Goal: Task Accomplishment & Management: Complete application form

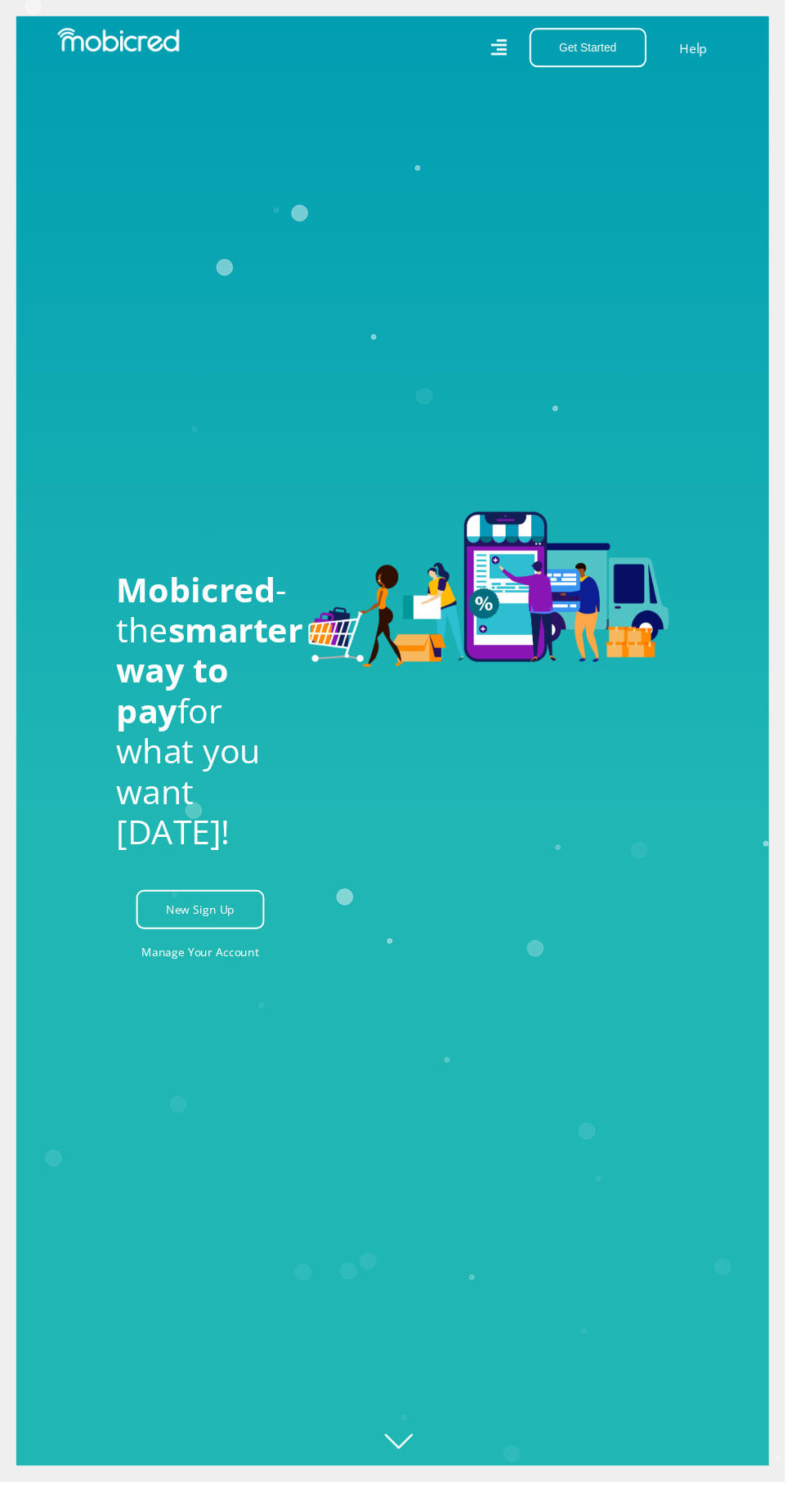
scroll to position [0, 2369]
click at [174, 989] on link "Manage Your Account" at bounding box center [205, 971] width 120 height 36
click at [609, 47] on button "Get Started" at bounding box center [599, 48] width 119 height 40
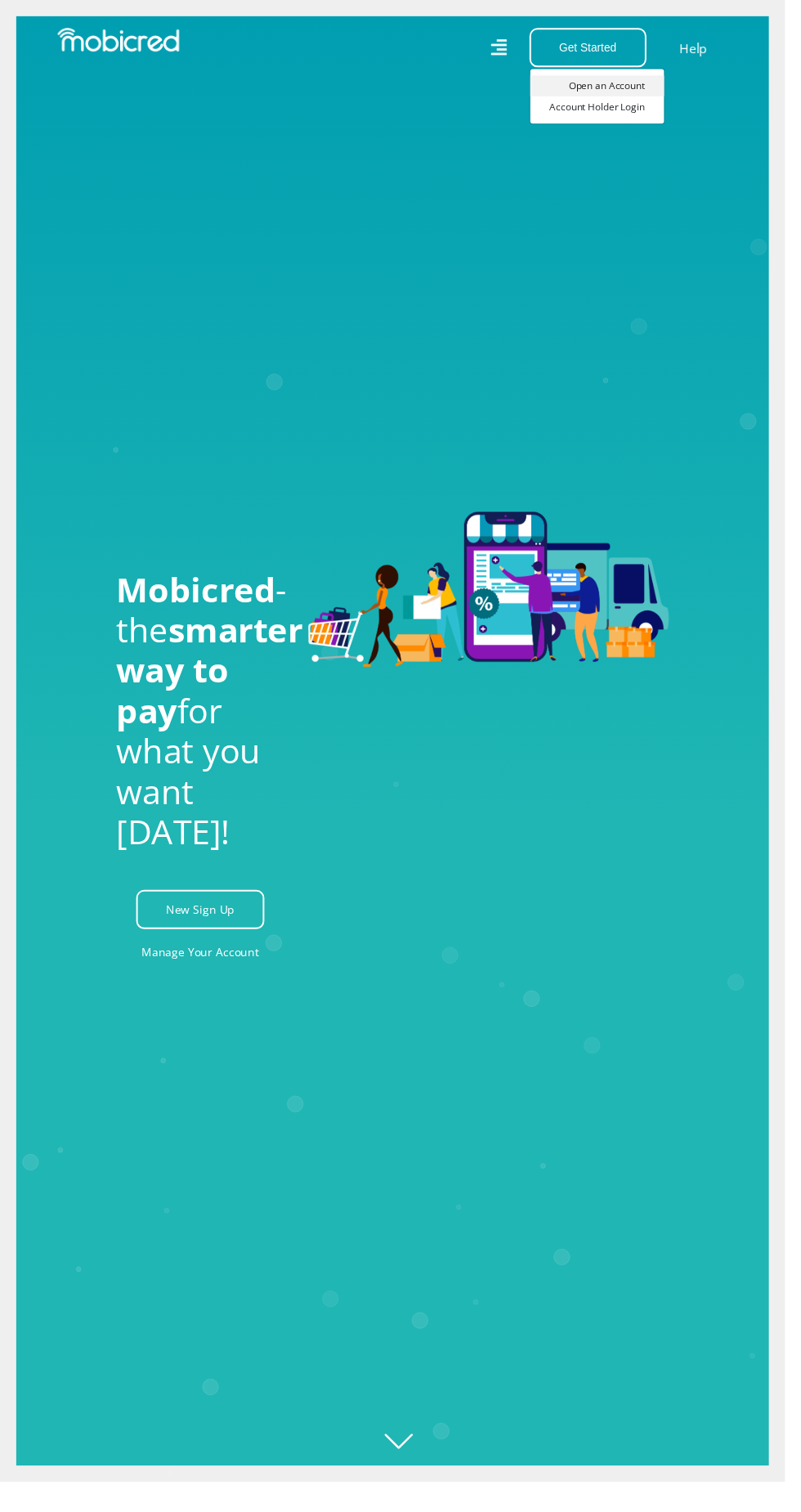
click at [623, 85] on link "Open an Account" at bounding box center [609, 86] width 136 height 21
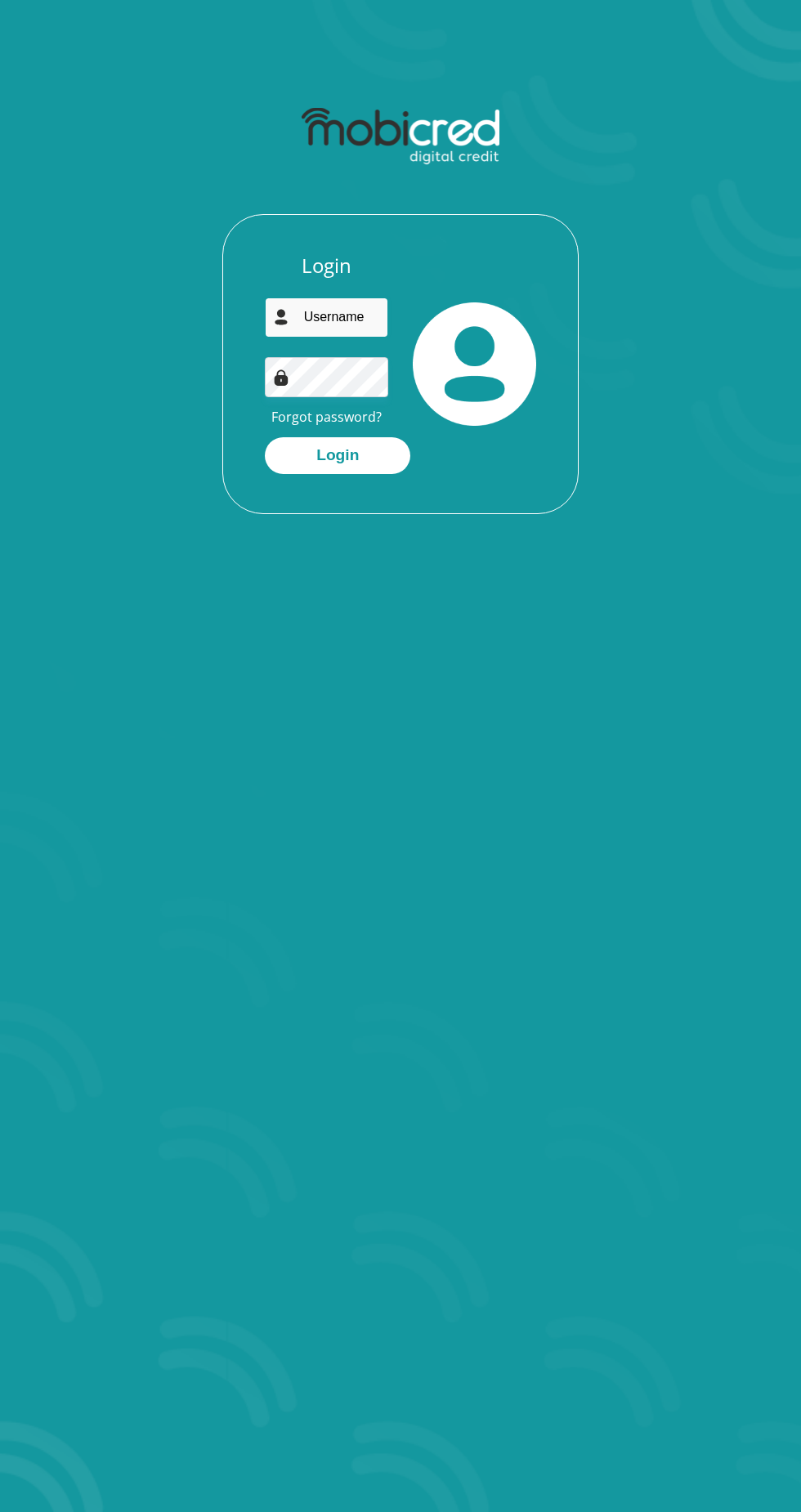
click at [301, 314] on input "email" at bounding box center [326, 317] width 124 height 40
type input "[EMAIL_ADDRESS][DOMAIN_NAME]"
click at [315, 450] on button "Login" at bounding box center [337, 456] width 145 height 36
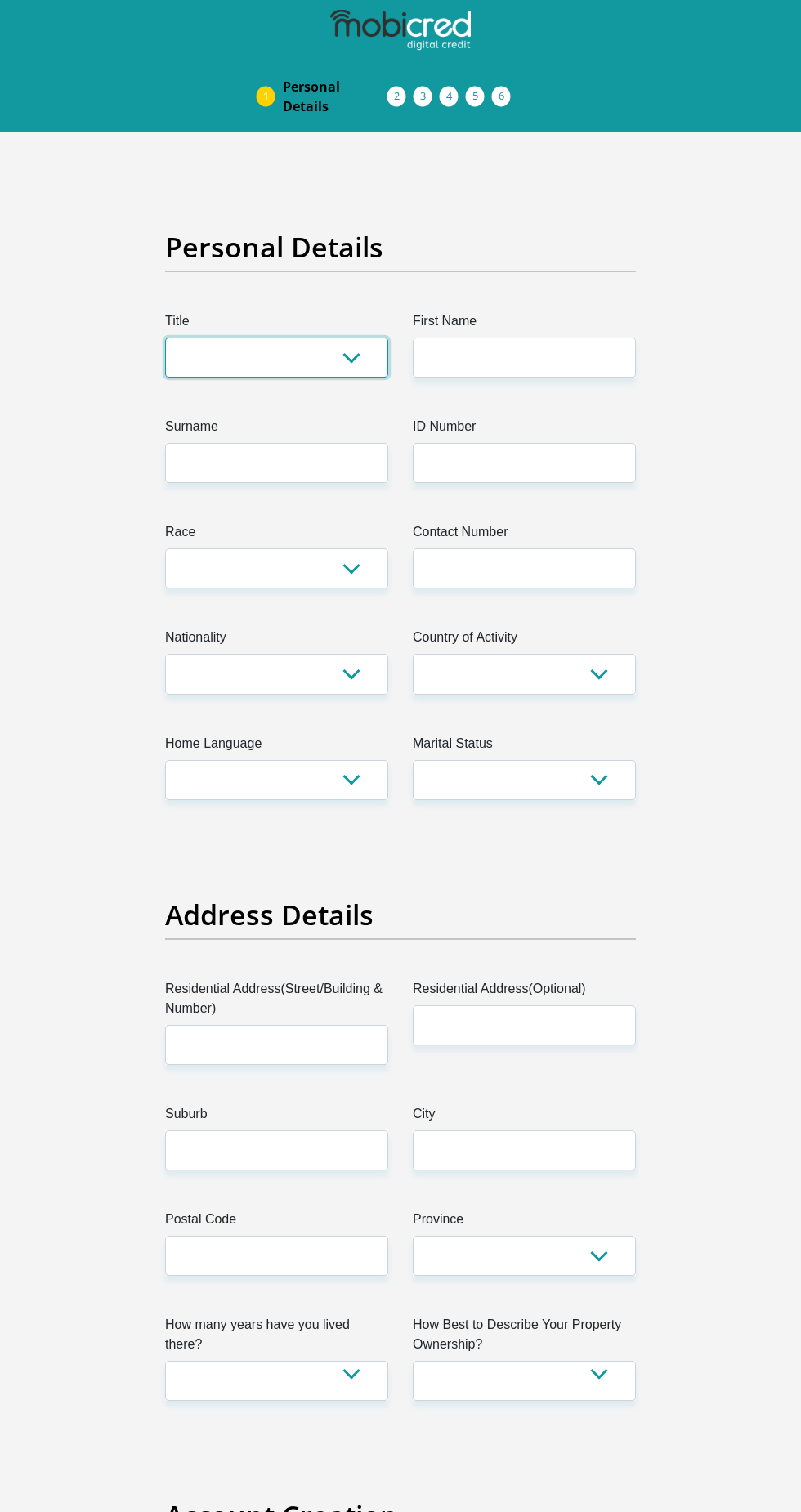
click at [223, 343] on select "Mr Ms Mrs Dr Other" at bounding box center [276, 357] width 223 height 40
select select "Ms"
click at [466, 332] on label "First Name" at bounding box center [524, 324] width 223 height 26
click at [466, 337] on input "First Name" at bounding box center [524, 357] width 223 height 40
type input "Nomvuyo"
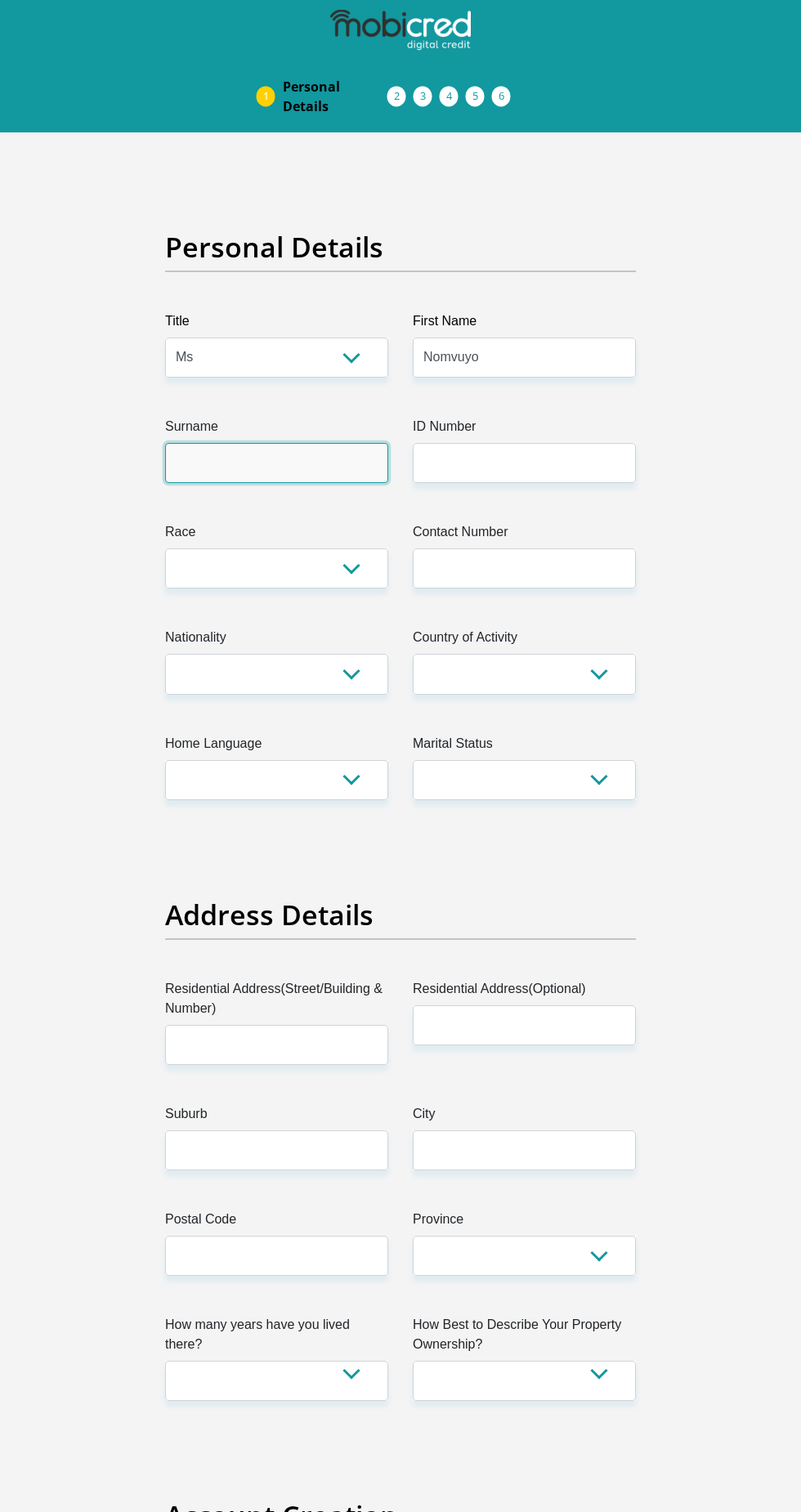
click at [197, 462] on input "Surname" at bounding box center [276, 463] width 223 height 40
type input "Citi"
click at [451, 462] on input "ID Number" at bounding box center [524, 463] width 223 height 40
type input "9003031419083"
click at [294, 561] on select "Black Coloured Indian White Other" at bounding box center [276, 568] width 223 height 40
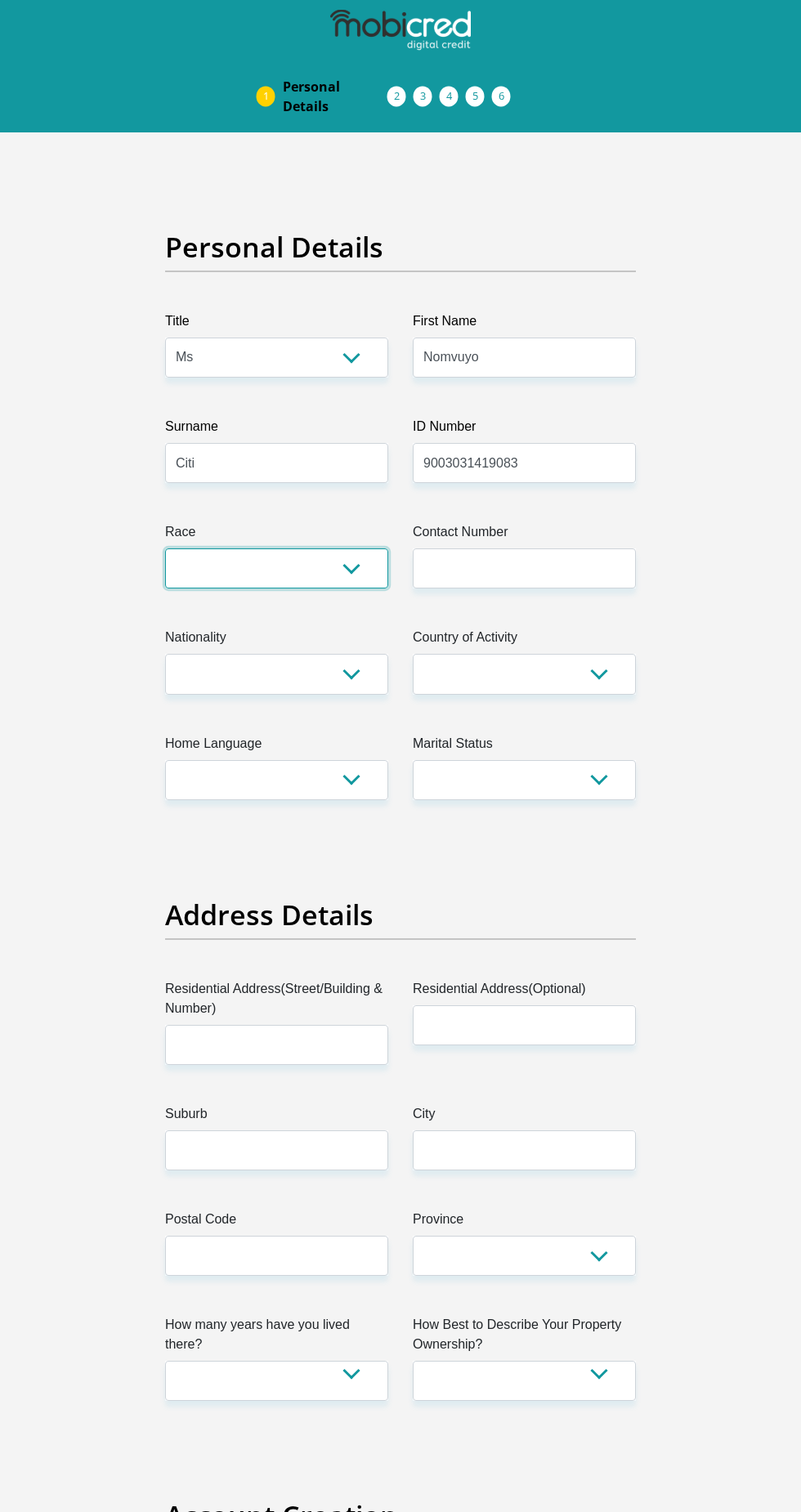
select select "1"
click at [497, 669] on select "South Africa Afghanistan Aland Islands Albania Algeria America Samoa American V…" at bounding box center [524, 674] width 223 height 40
select select "ZAF"
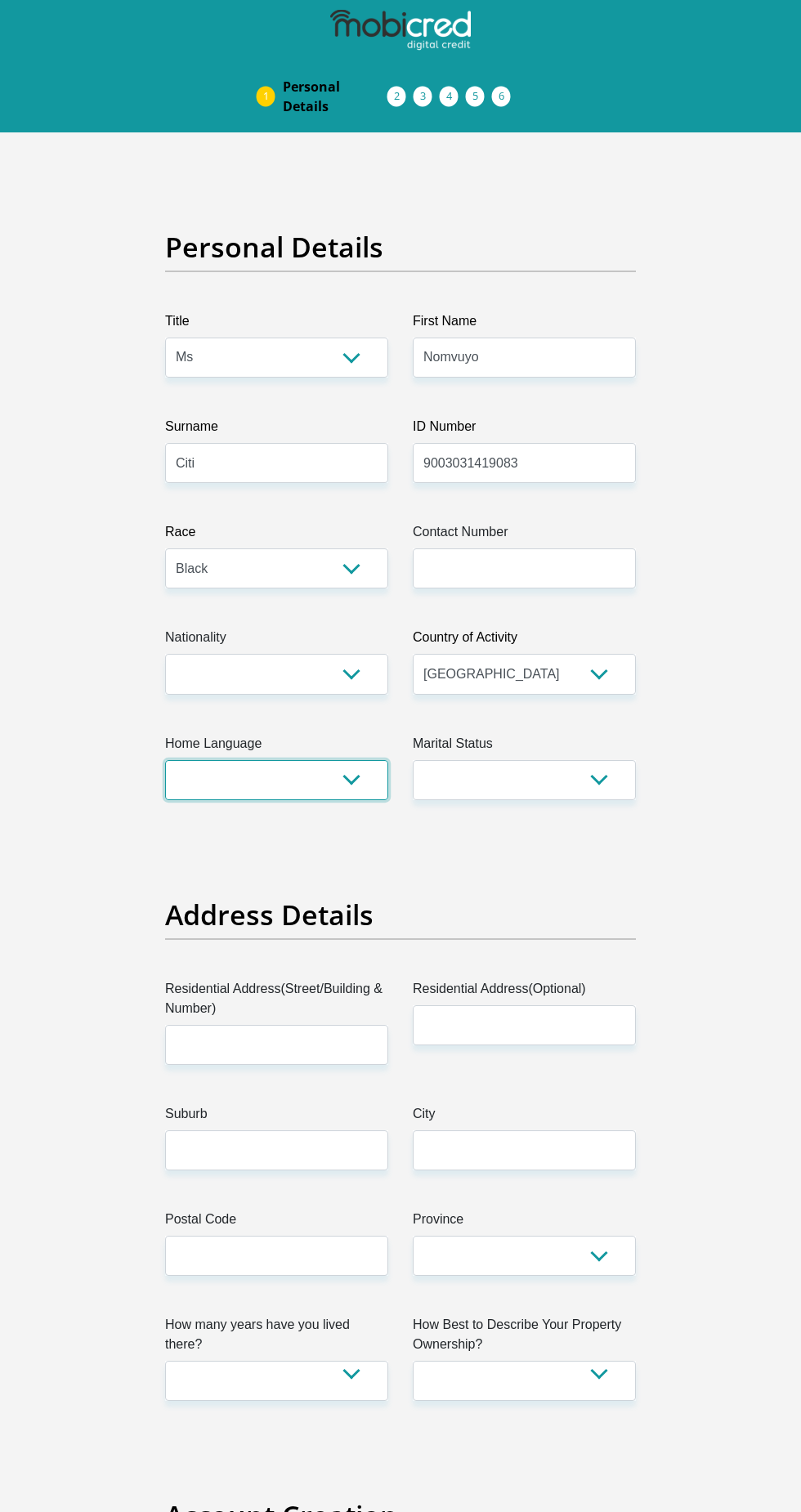
click at [226, 771] on select "Afrikaans English Sepedi South Ndebele Southern Sotho Swati Tsonga Tswana Venda…" at bounding box center [276, 780] width 223 height 40
select select "xho"
click at [224, 654] on select "South Africa Afghanistan Aland Islands Albania Algeria America Samoa American V…" at bounding box center [276, 674] width 223 height 40
select select "ZAF"
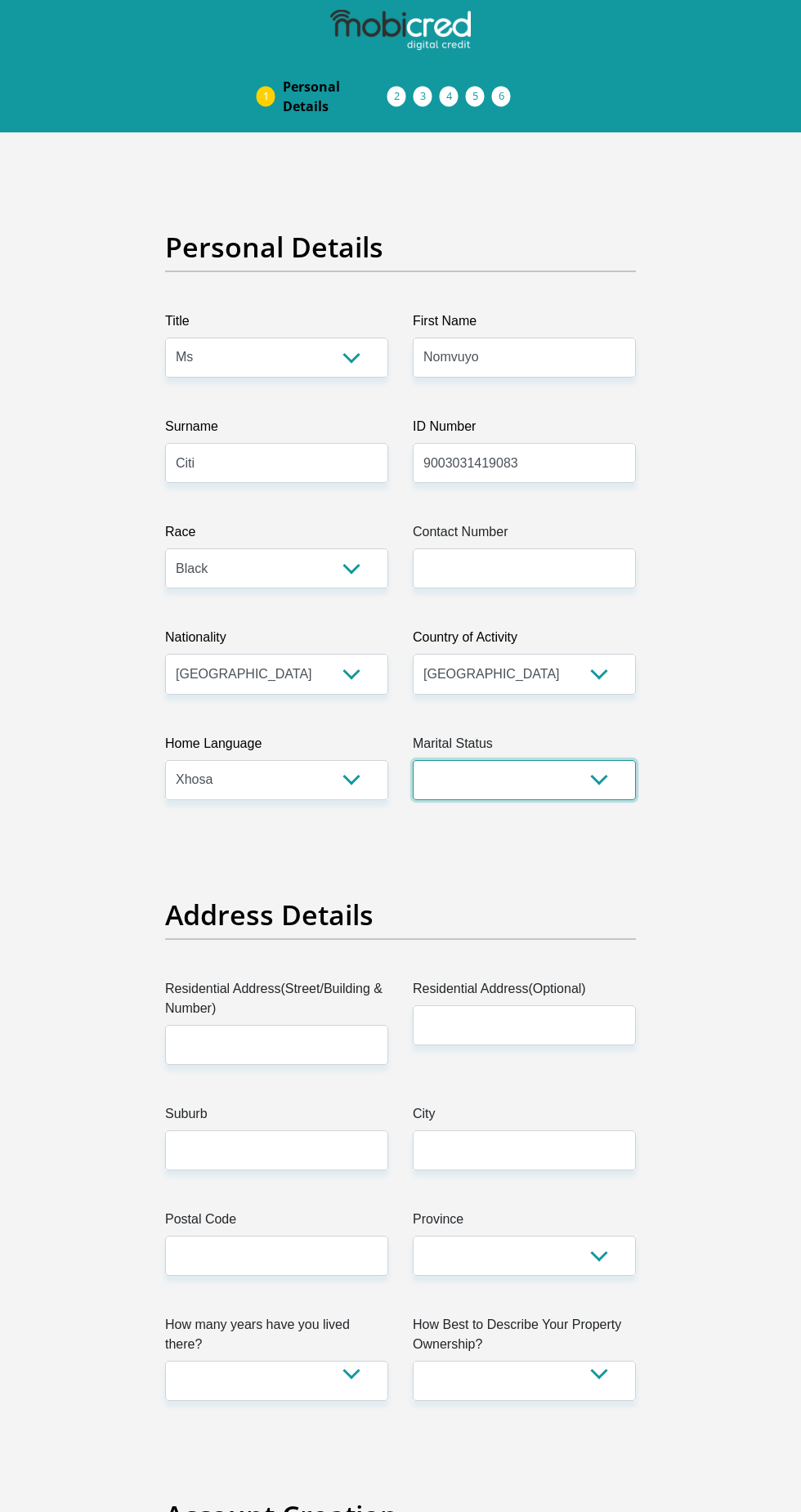
click at [517, 774] on select "Married ANC Single Divorced Widowed Married COP or Customary Law" at bounding box center [524, 780] width 223 height 40
select select "2"
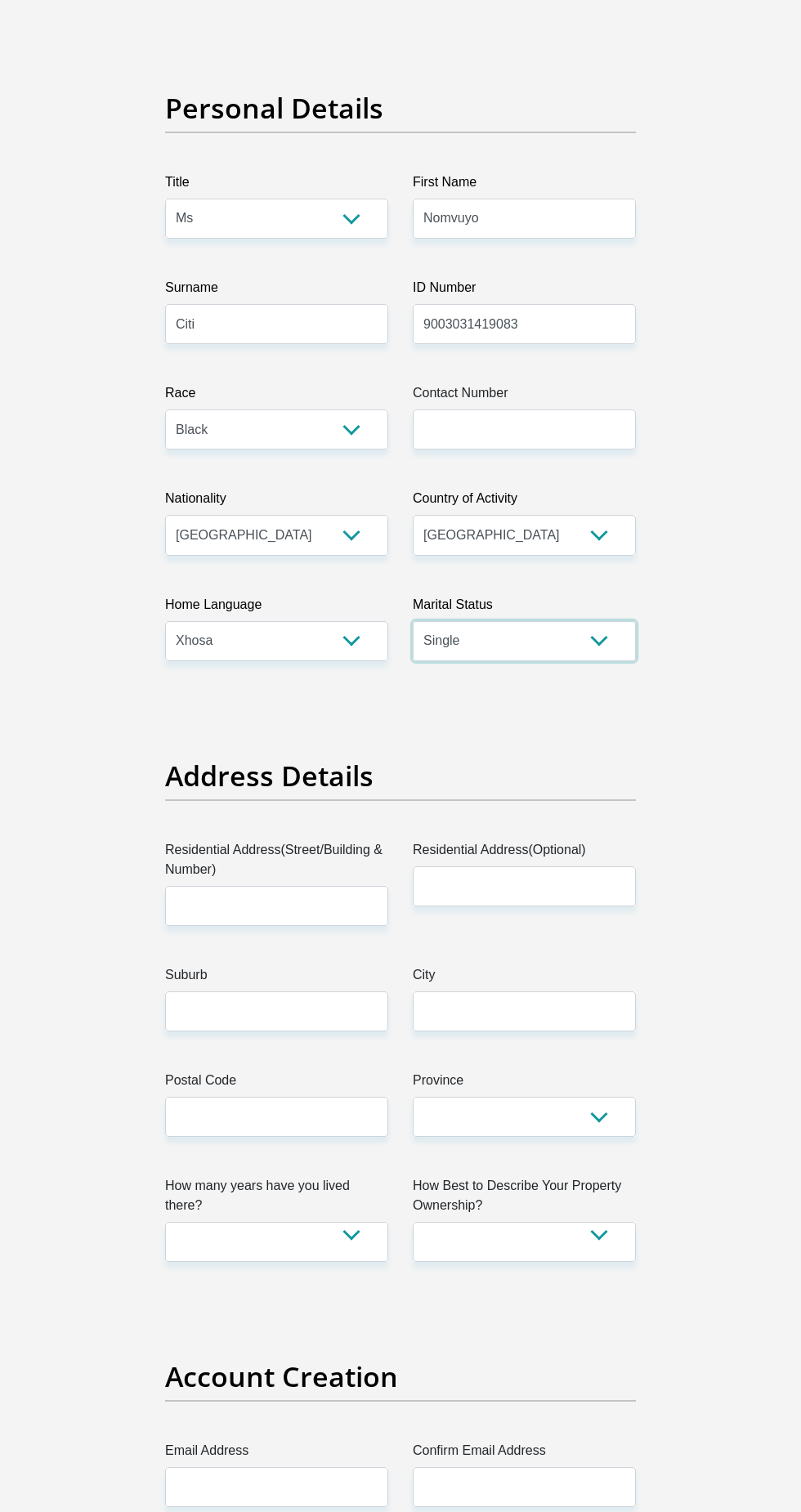
scroll to position [151, 0]
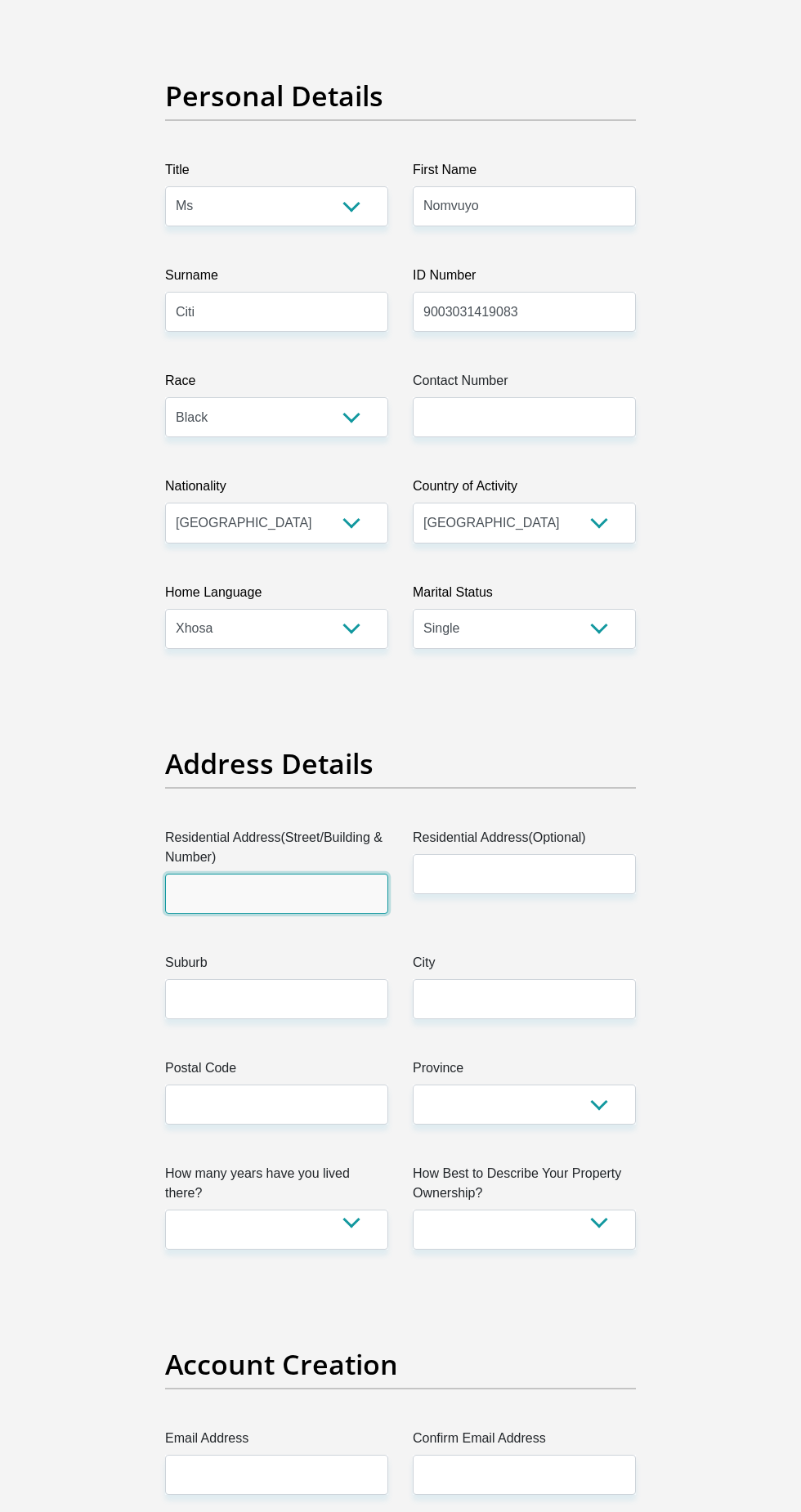
click at [191, 891] on input "Residential Address(Street/Building & Number)" at bounding box center [276, 894] width 223 height 40
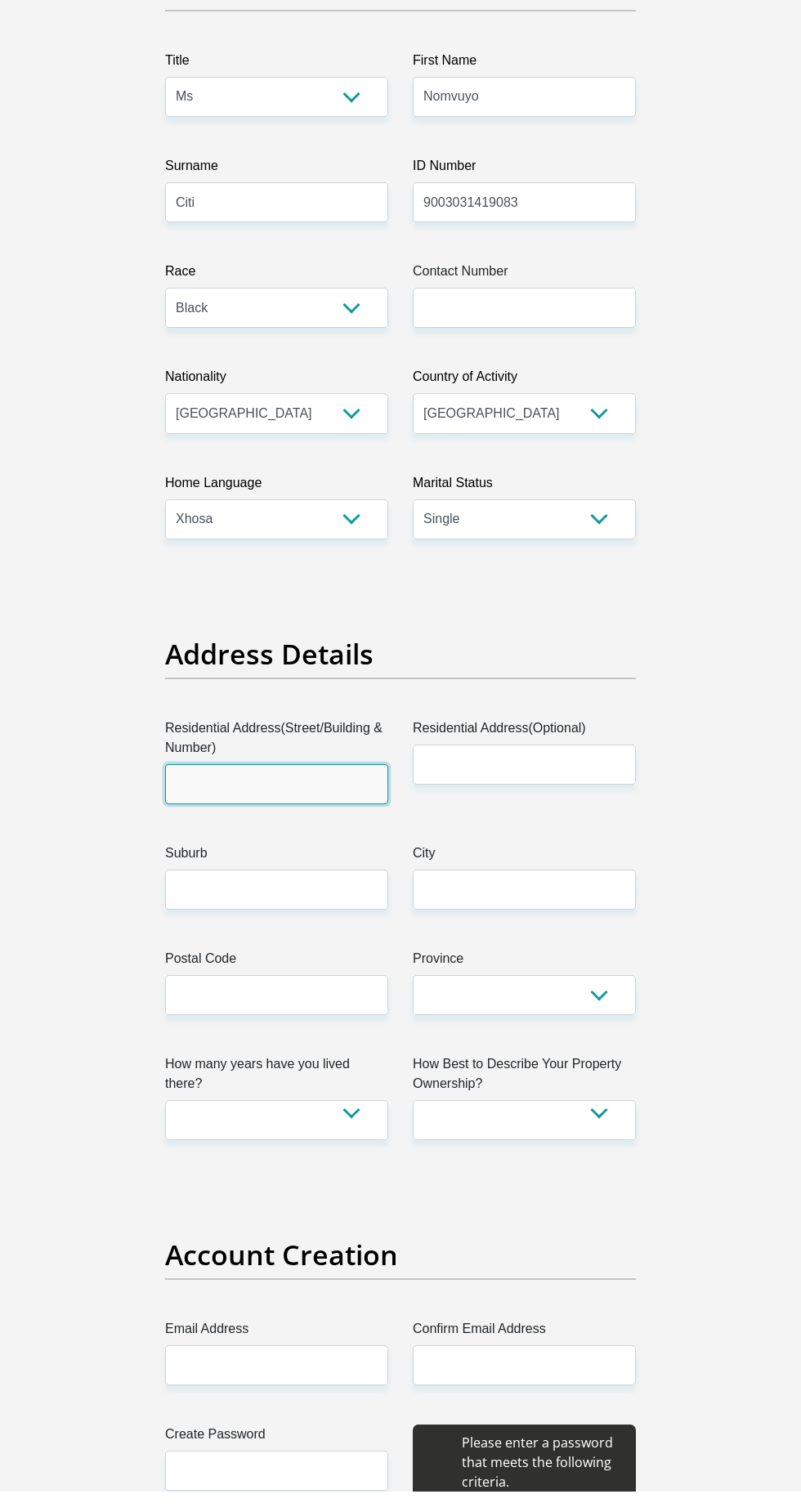
scroll to position [240, 0]
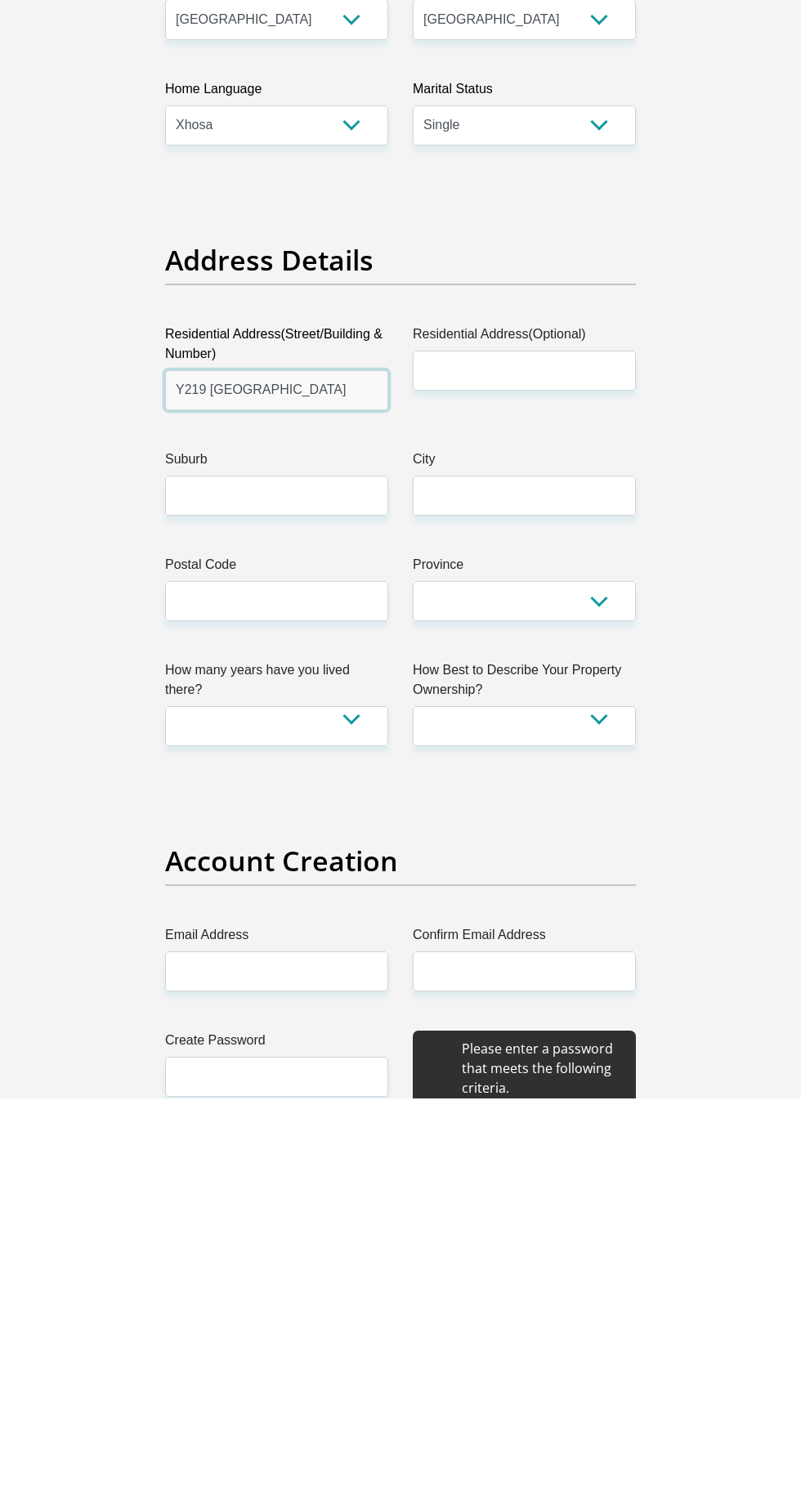
type input "Y219 Vaphi crescent"
click at [198, 908] on input "Suburb" at bounding box center [276, 910] width 223 height 40
type input "Khayelitsha"
click at [204, 1013] on input "Postal Code" at bounding box center [276, 1016] width 223 height 40
type input "7784"
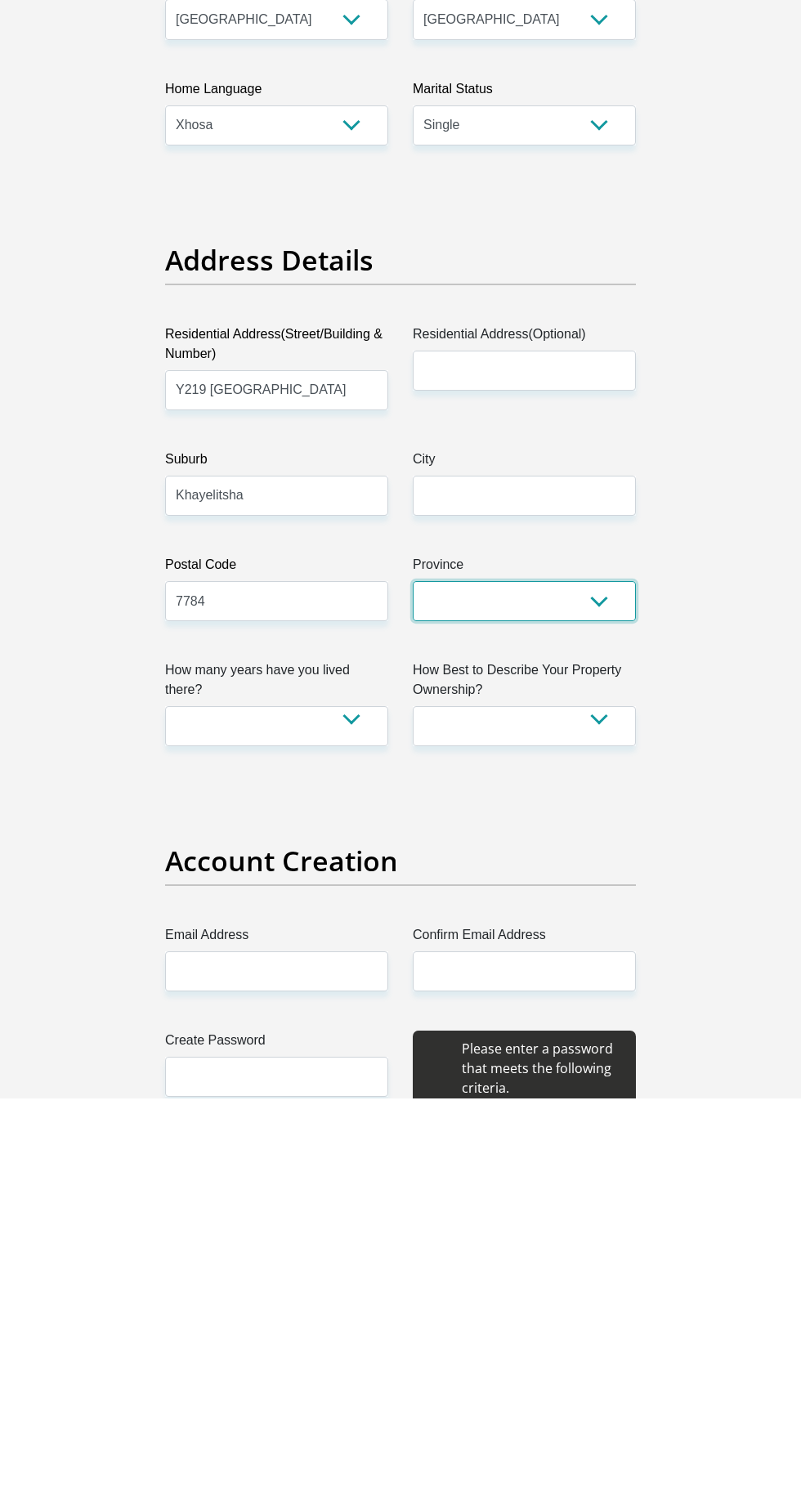
click at [490, 1014] on select "Eastern Cape Free State Gauteng KwaZulu-Natal Limpopo Mpumalanga Northern Cape …" at bounding box center [524, 1016] width 223 height 40
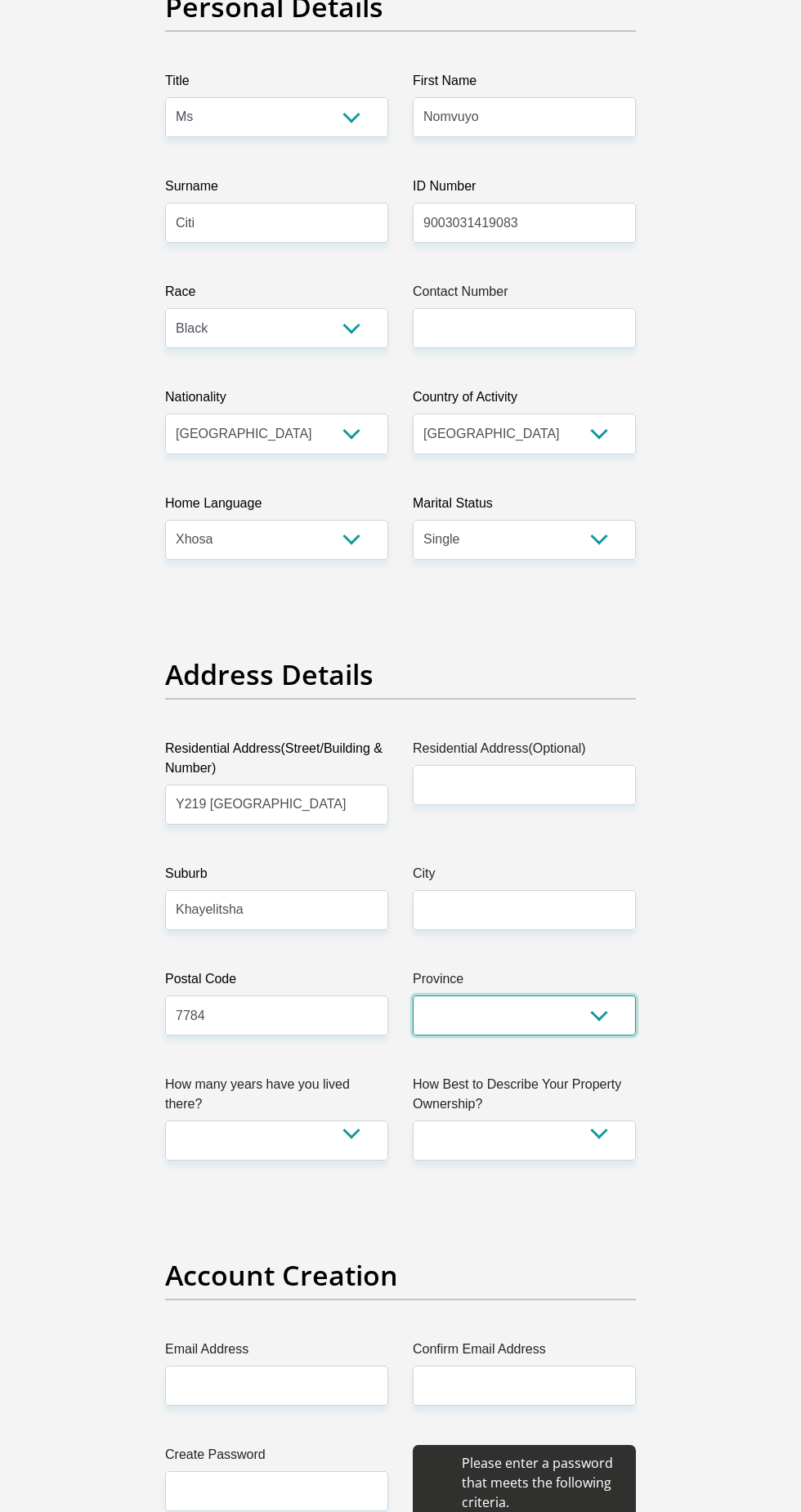
select select "Western Cape"
click at [486, 910] on input "City" at bounding box center [524, 910] width 223 height 40
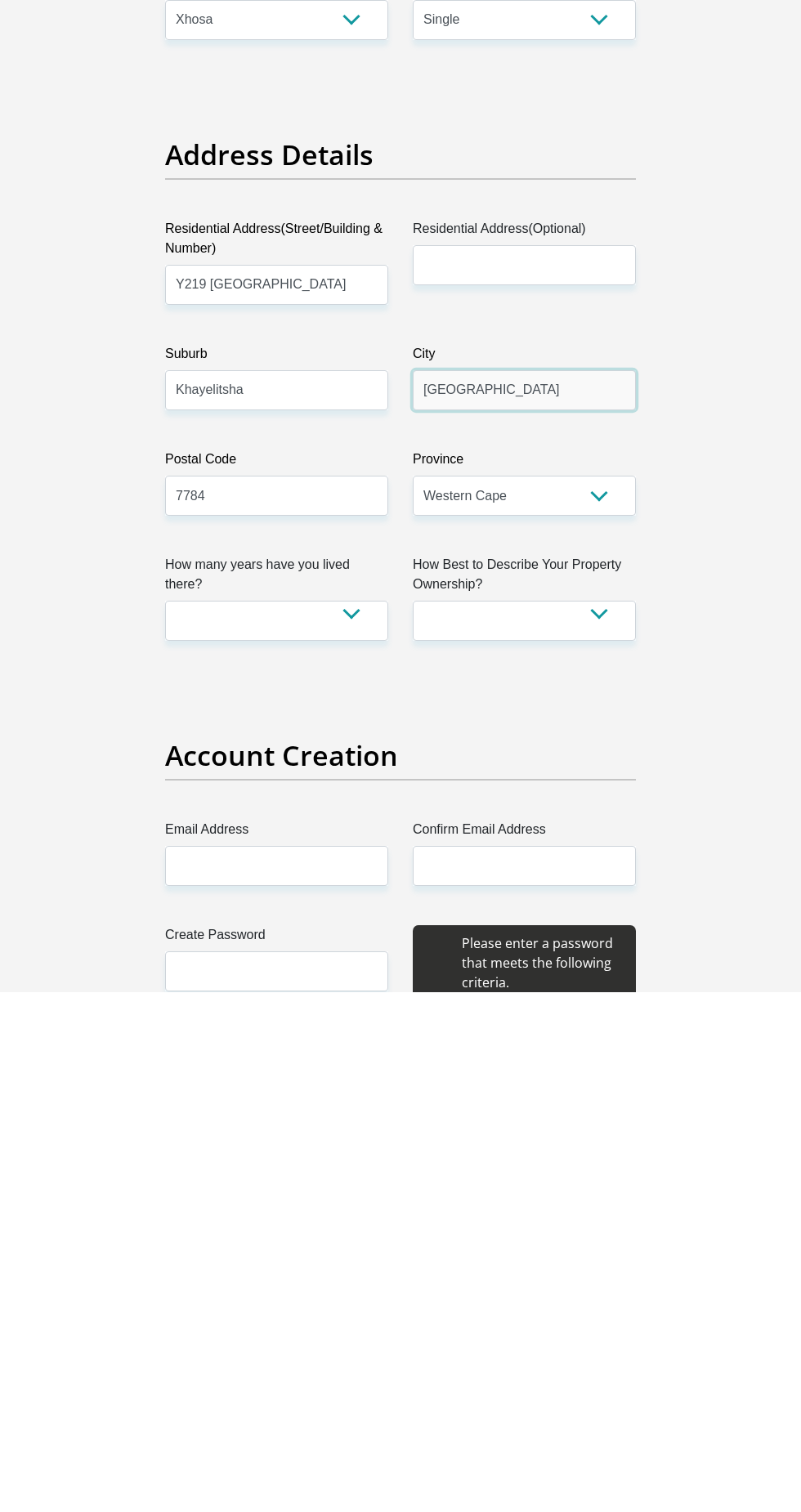
type input "Capetown"
click at [263, 1123] on select "less than 1 year 1-3 years 3-5 years 5+ years" at bounding box center [276, 1140] width 223 height 40
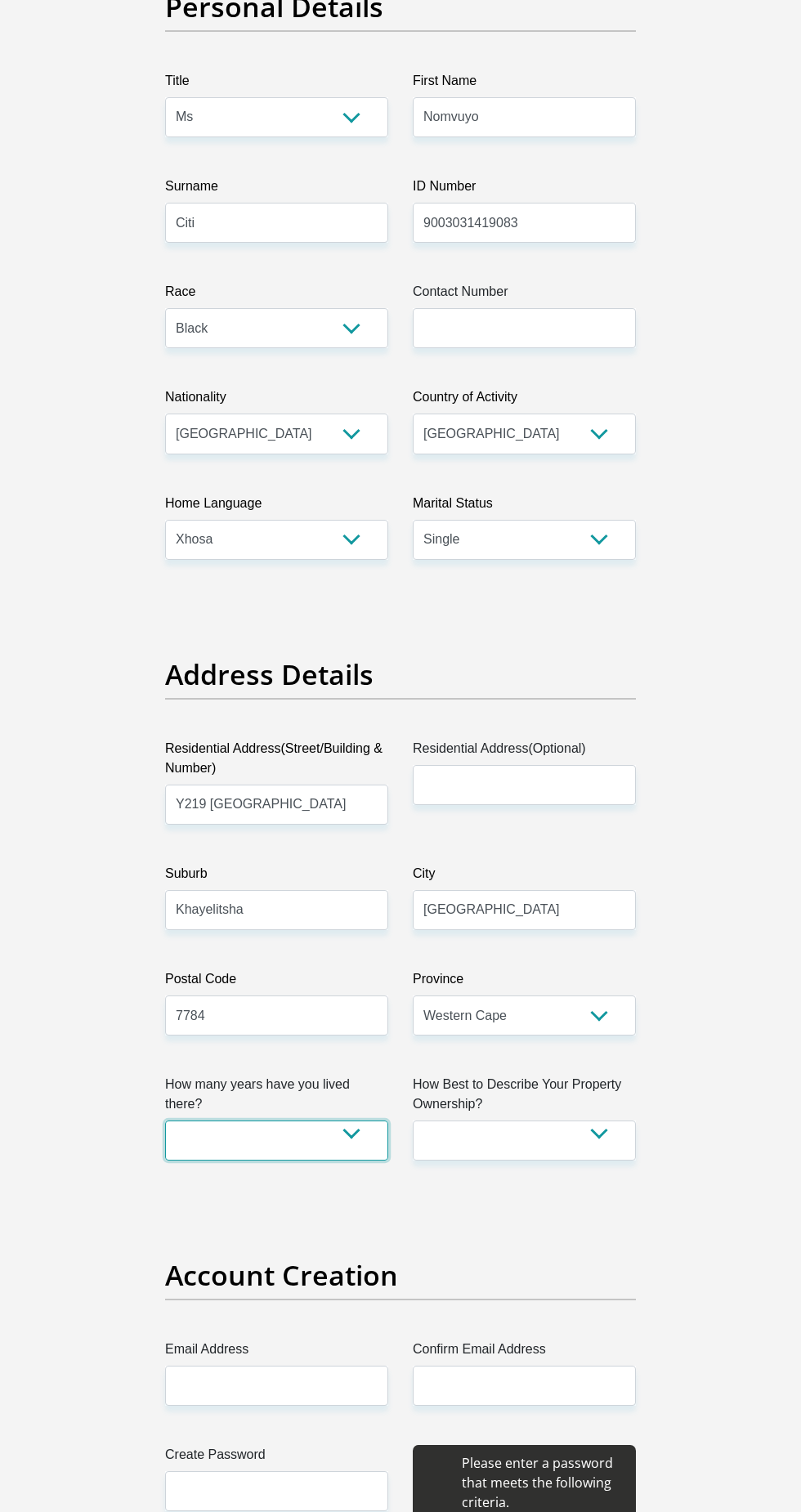
select select "5"
click at [513, 1136] on select "Owned Rented Family Owned Company Dwelling" at bounding box center [524, 1140] width 223 height 40
select select "parents"
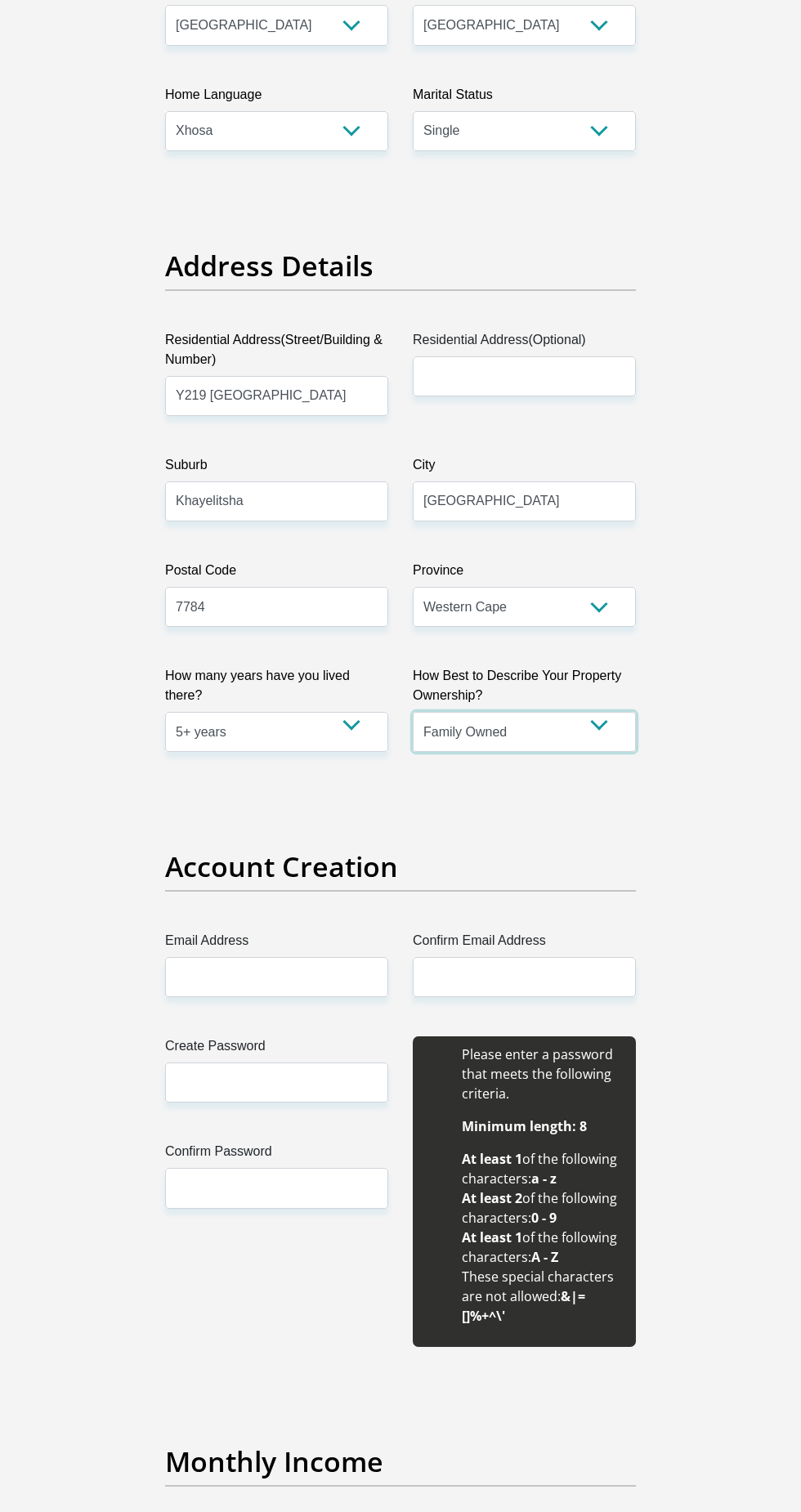
scroll to position [665, 0]
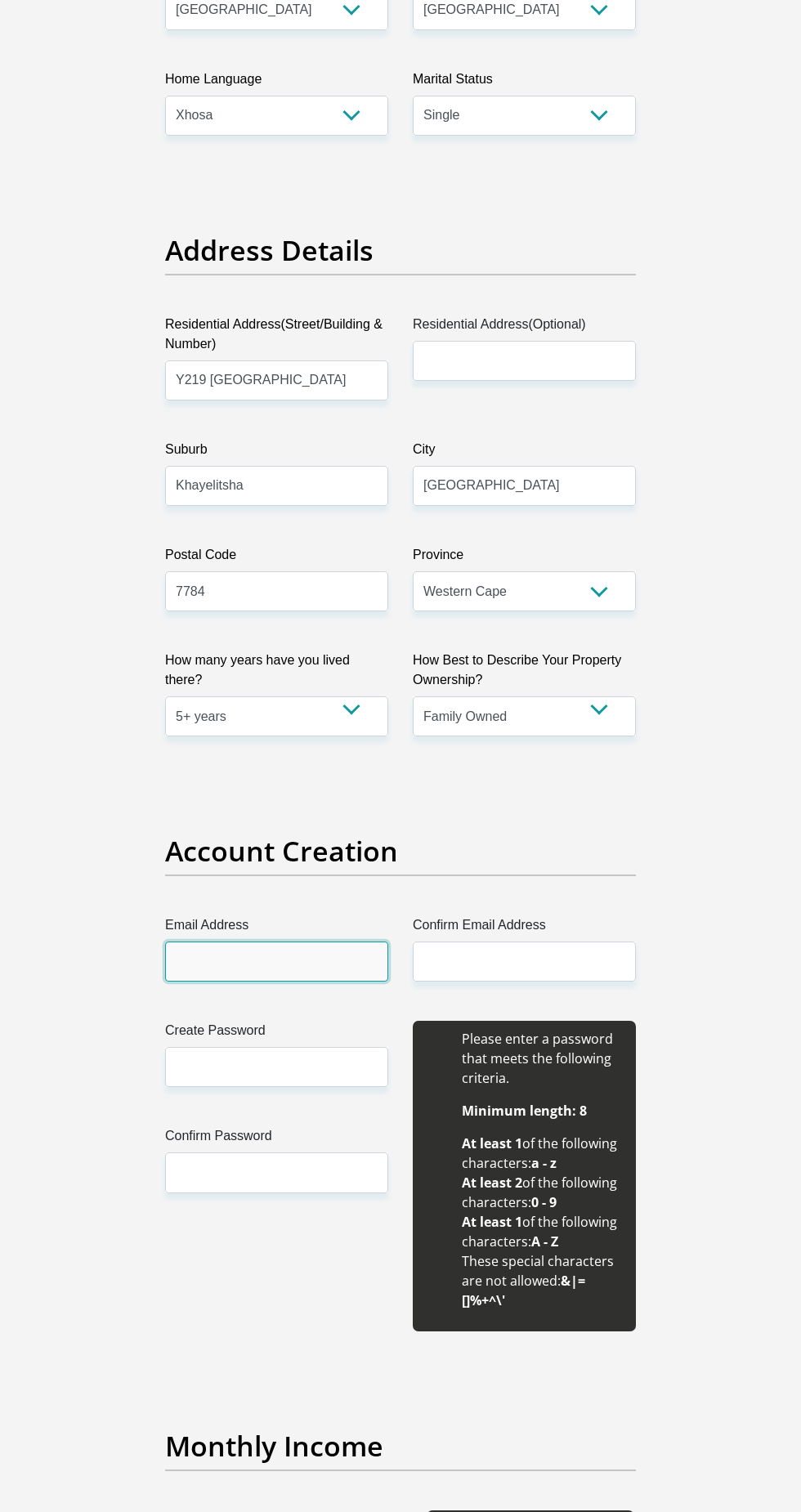
click at [203, 951] on input "Email Address" at bounding box center [276, 961] width 223 height 40
click at [332, 963] on input "nomvuyociti@gmail.com" at bounding box center [276, 961] width 223 height 40
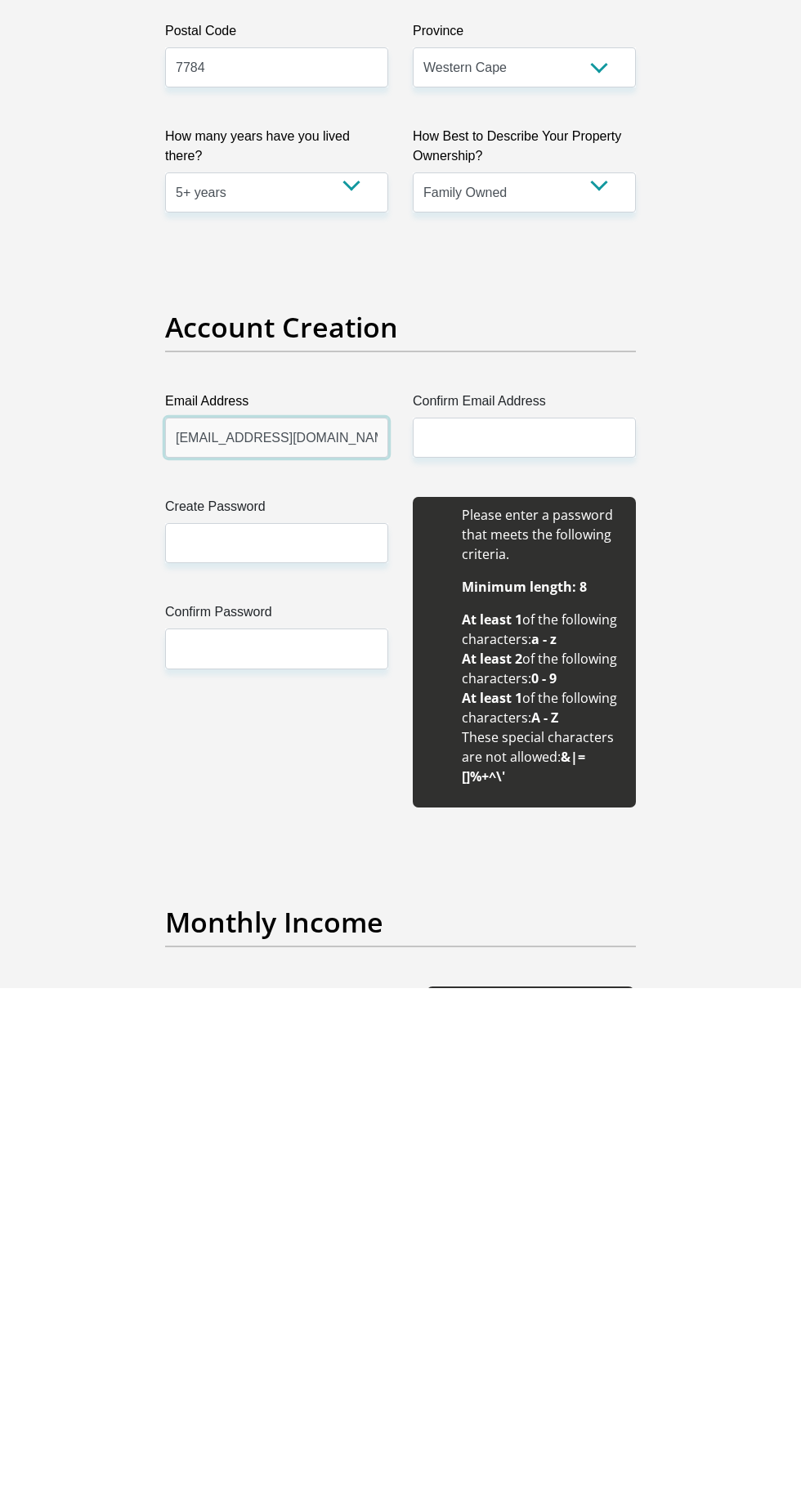
type input "nomvuyociti@gmail.com"
click at [479, 957] on input "Confirm Email Address" at bounding box center [524, 961] width 223 height 40
type input "nomvuyociti@gmail.com"
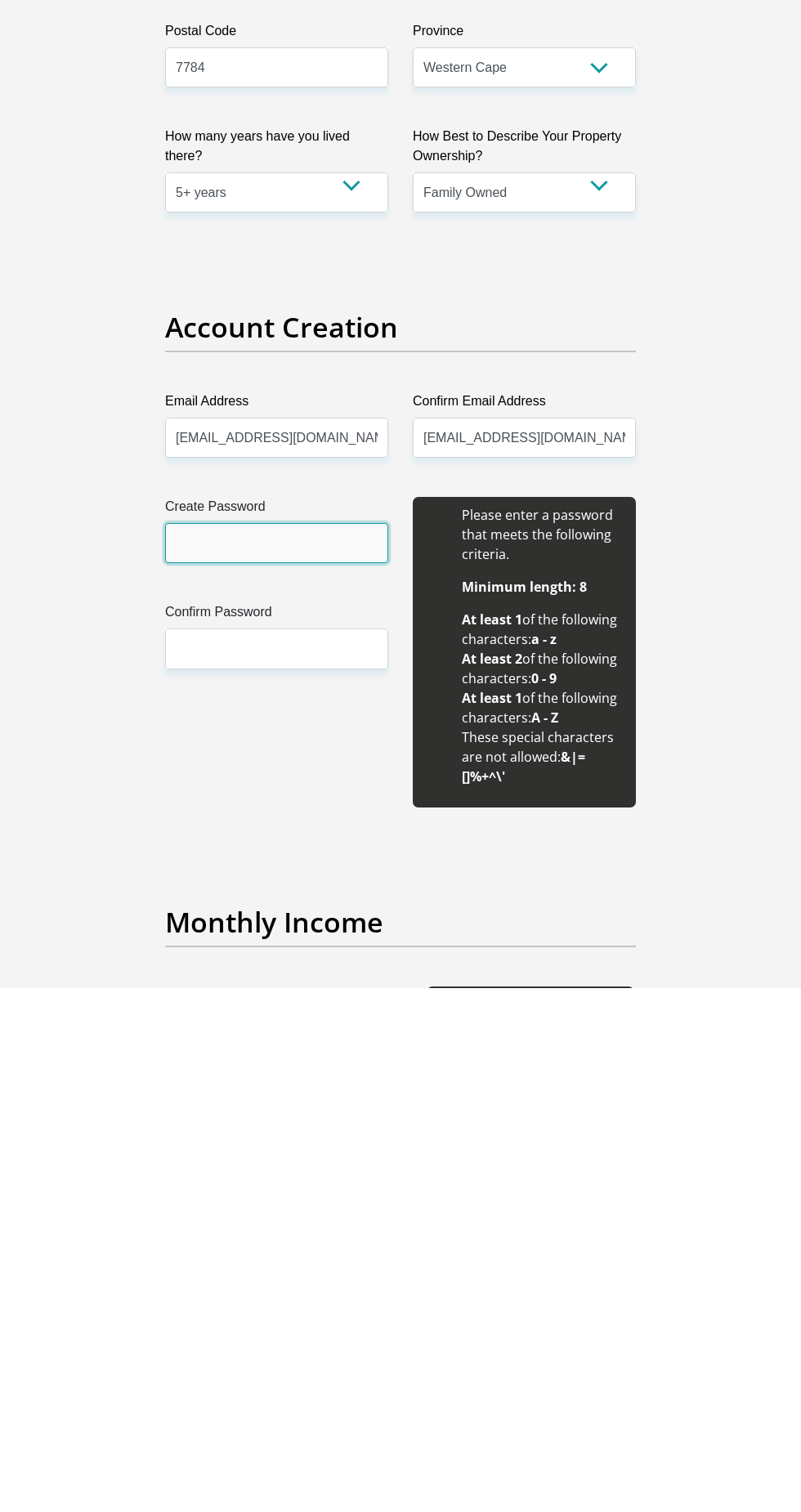
click at [215, 1064] on input "Create Password" at bounding box center [276, 1066] width 223 height 40
type input "Nciti@2336"
click at [192, 1141] on label "Confirm Password" at bounding box center [276, 1138] width 223 height 26
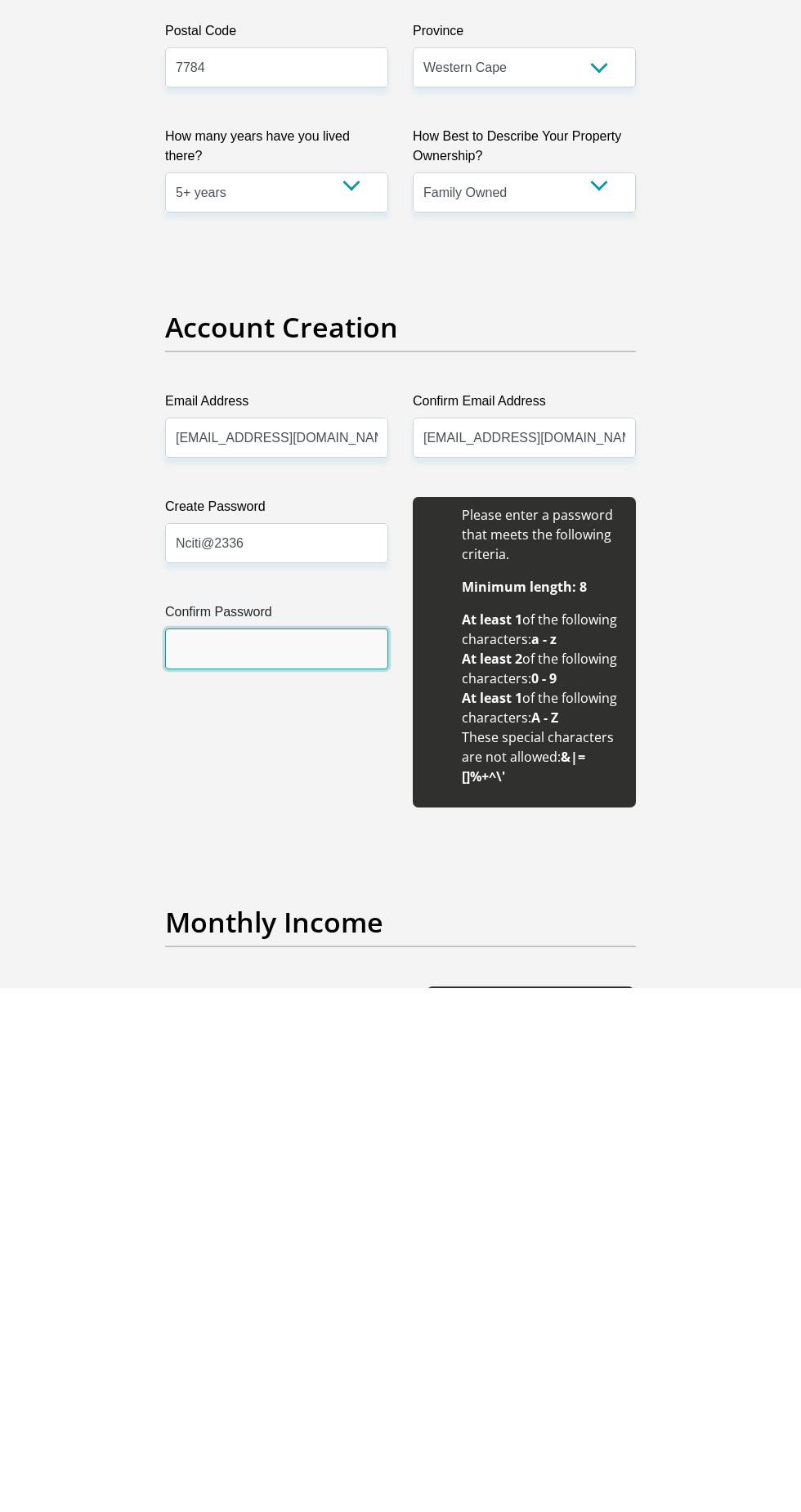
click at [192, 1152] on input "Confirm Password" at bounding box center [276, 1172] width 223 height 40
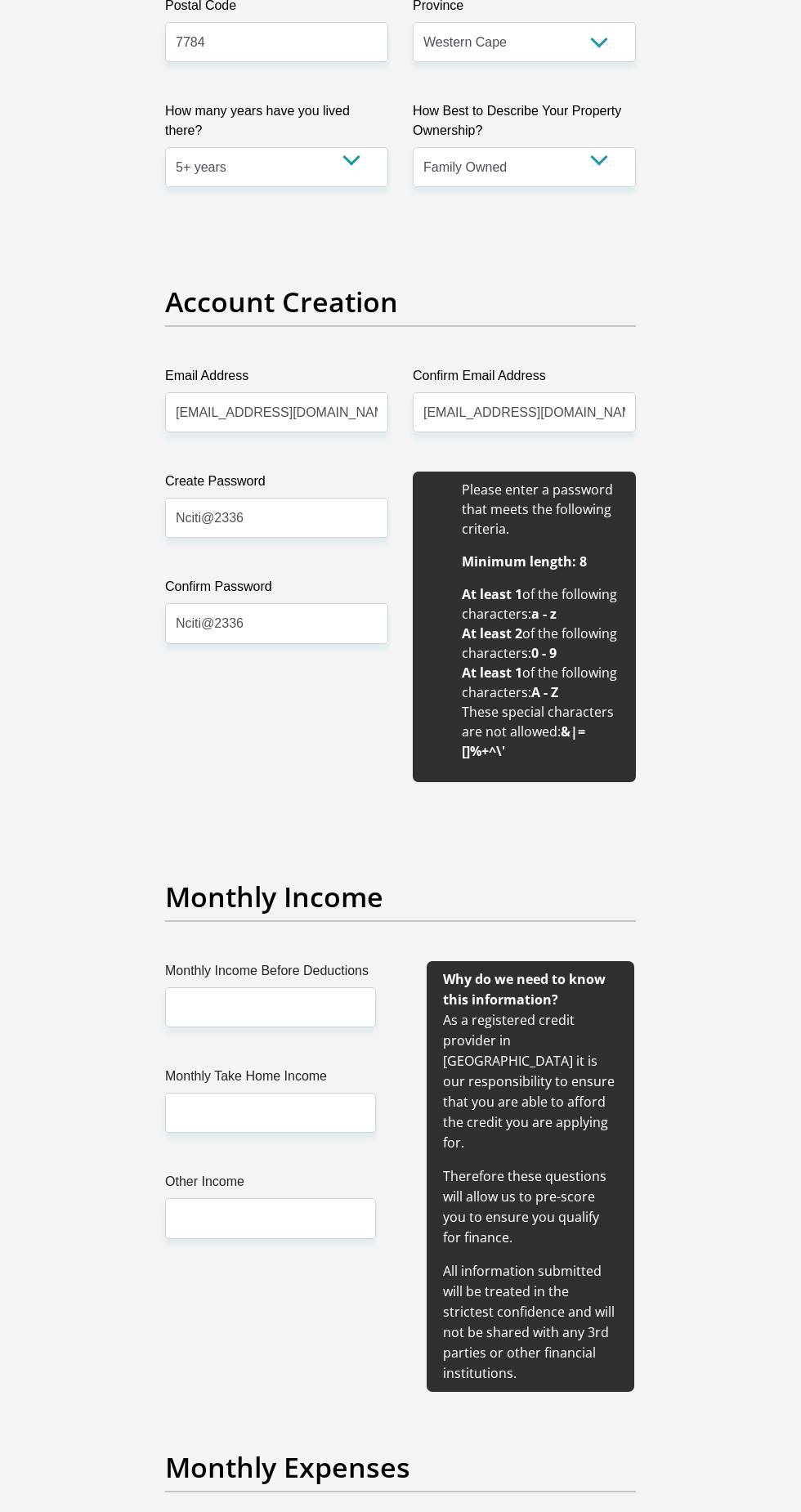
scroll to position [1217, 0]
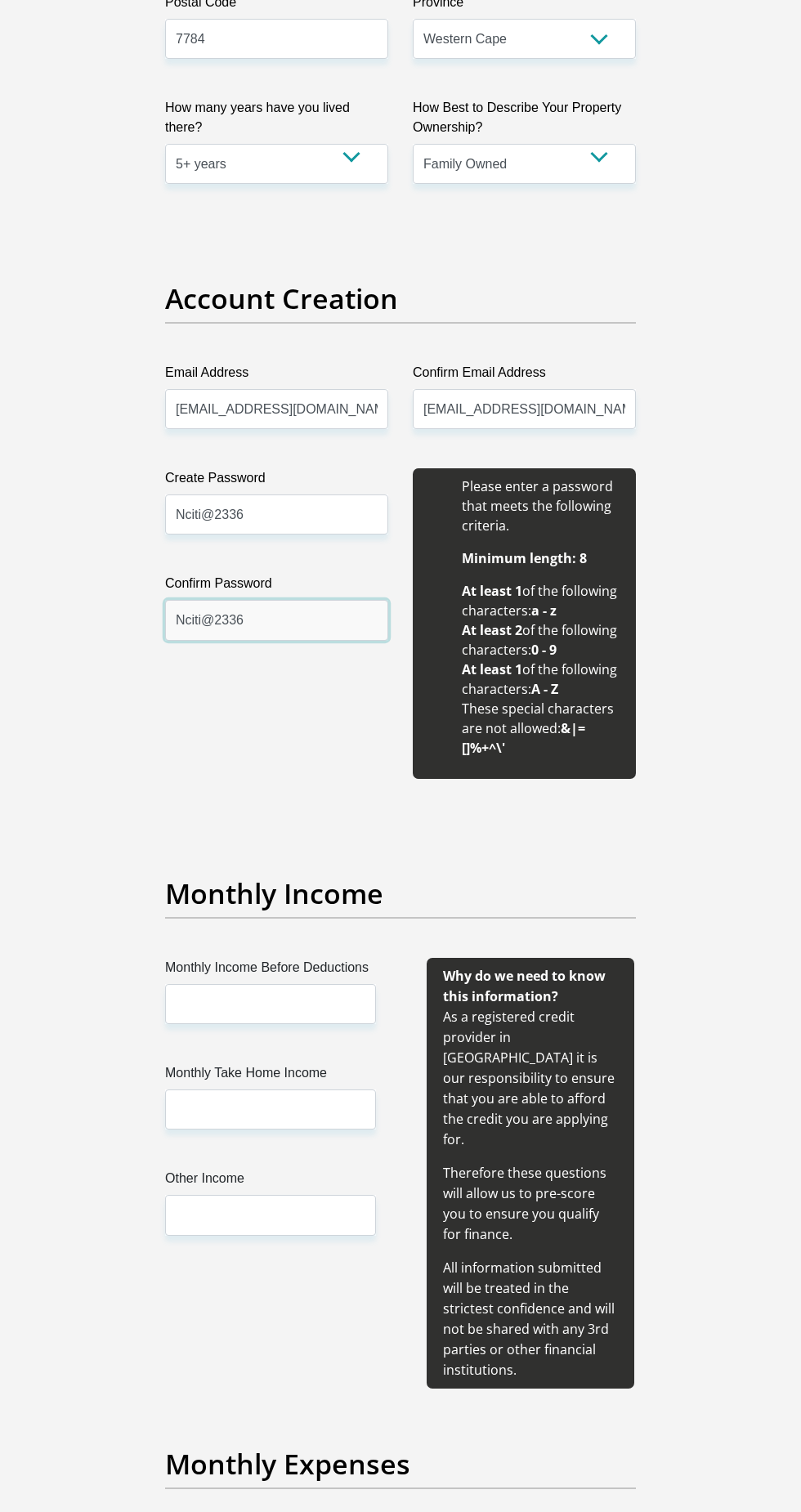
click at [207, 616] on input "Nciti@2336" at bounding box center [276, 620] width 223 height 40
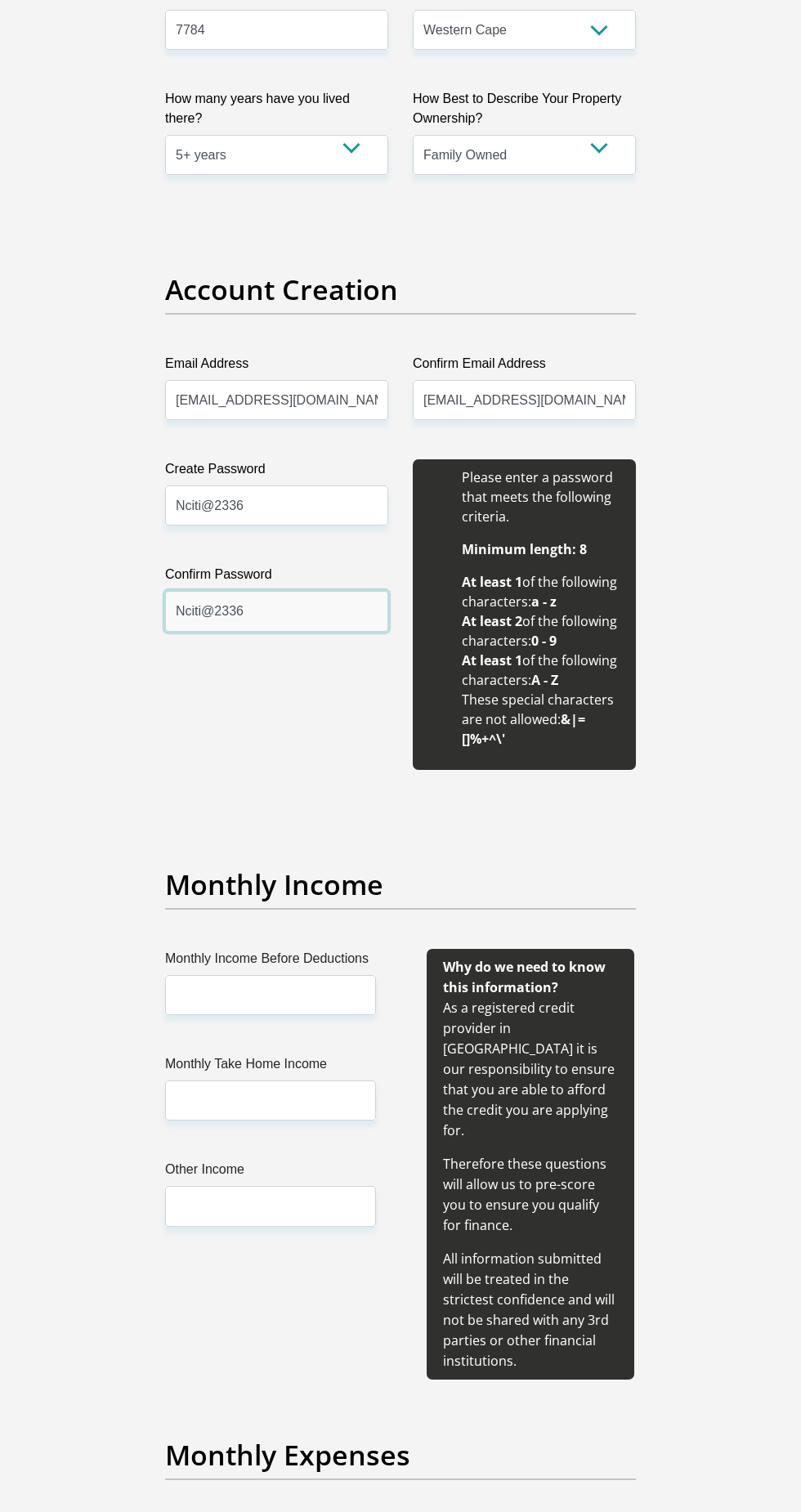
scroll to position [1298, 0]
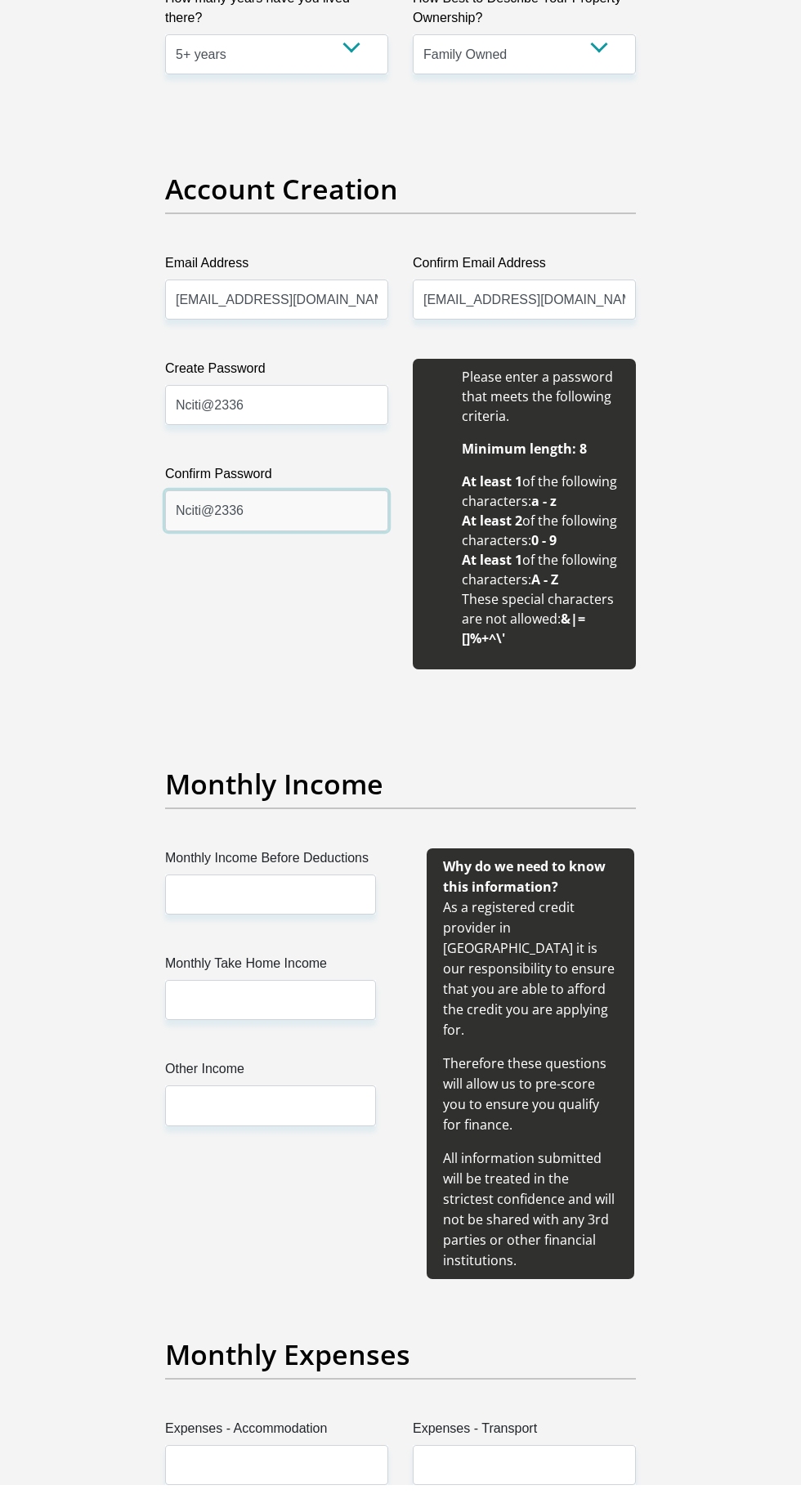
click at [213, 530] on input "Nciti@2336" at bounding box center [276, 538] width 223 height 40
type input "Nciti2336"
click at [181, 428] on input "Nciti@2336" at bounding box center [276, 433] width 223 height 40
click at [204, 431] on input "Nciti@2336" at bounding box center [276, 433] width 223 height 40
click at [221, 430] on input "Nciti@2336" at bounding box center [276, 433] width 223 height 40
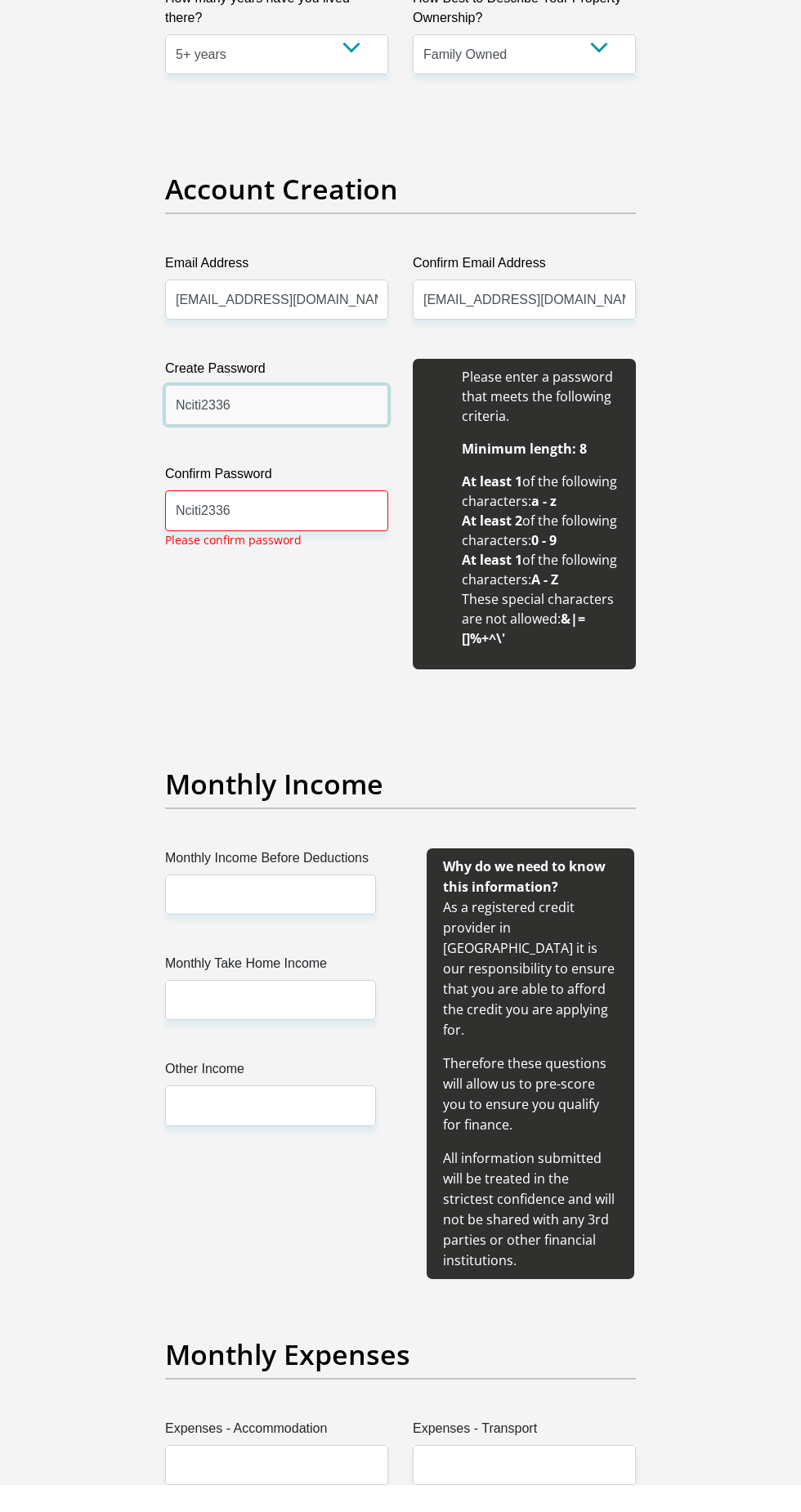
type input "Nciti2336"
click at [262, 535] on input "Nciti2336" at bounding box center [276, 538] width 223 height 40
type input "Nciti2336"
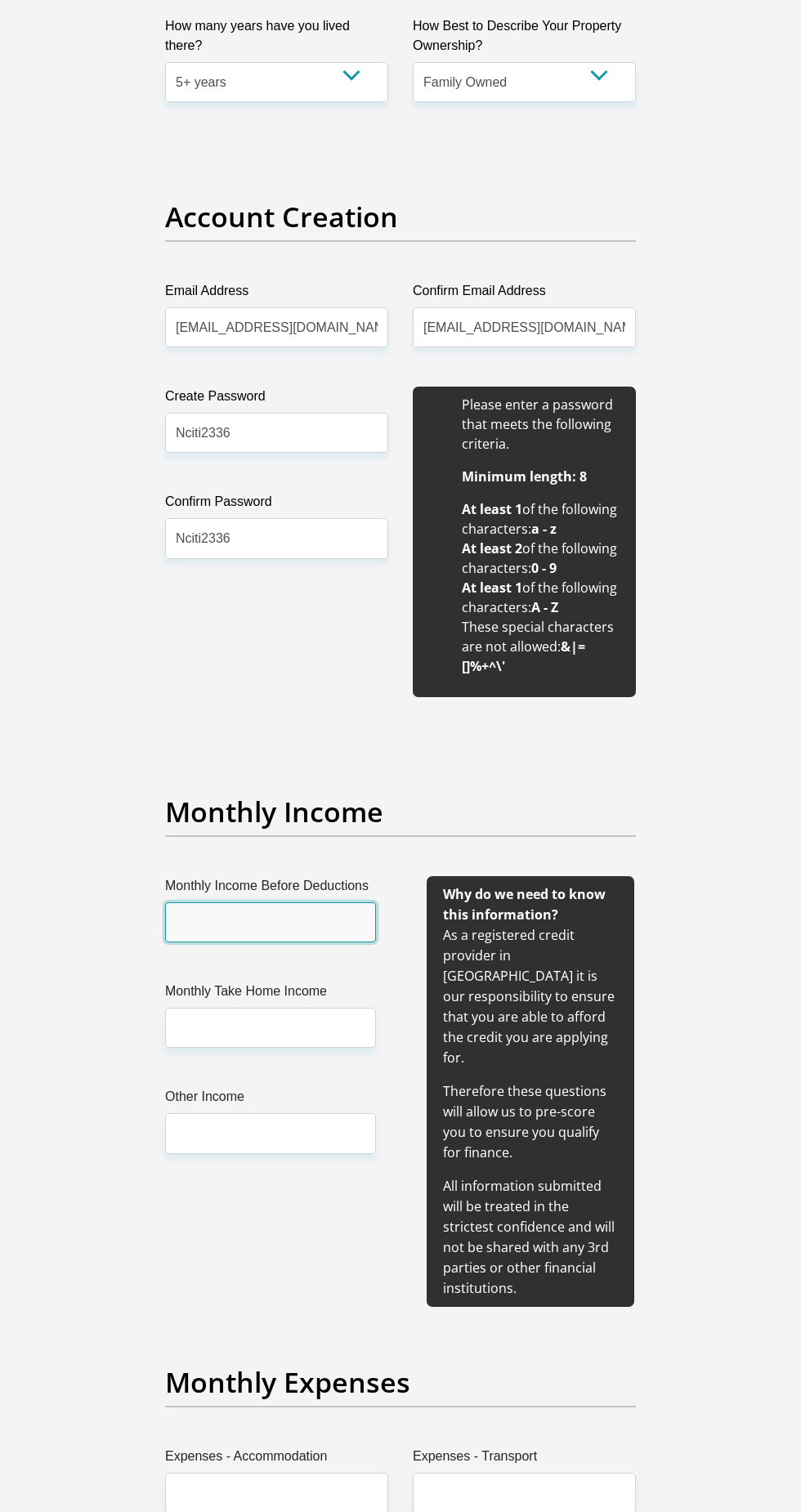
click at [184, 919] on input "Monthly Income Before Deductions" at bounding box center [271, 922] width 211 height 40
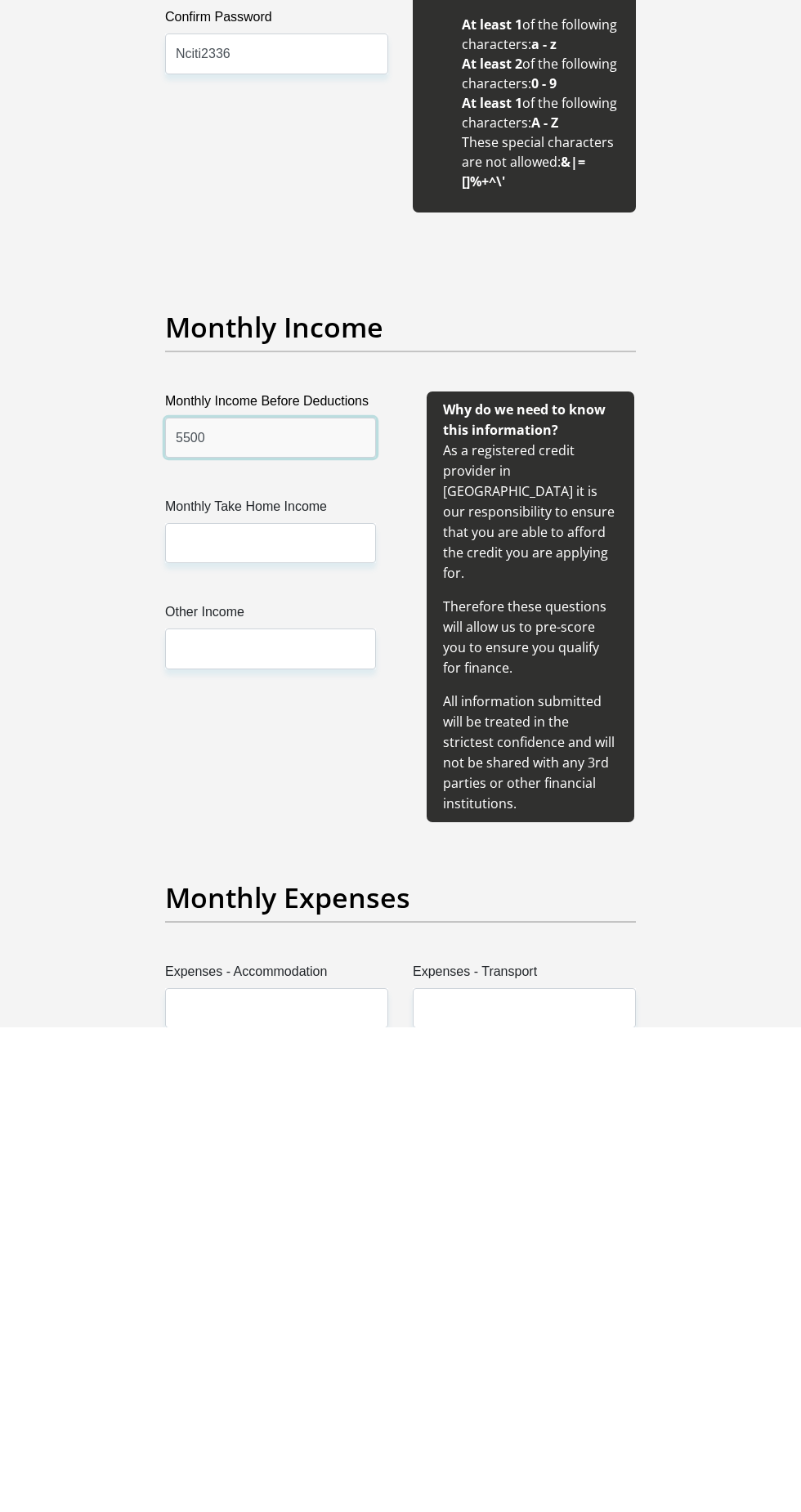
type input "5500"
click at [175, 1031] on input "Monthly Take Home Income" at bounding box center [271, 1027] width 211 height 40
type input "5300"
click at [193, 1136] on input "Other Income" at bounding box center [271, 1133] width 211 height 40
type input "5"
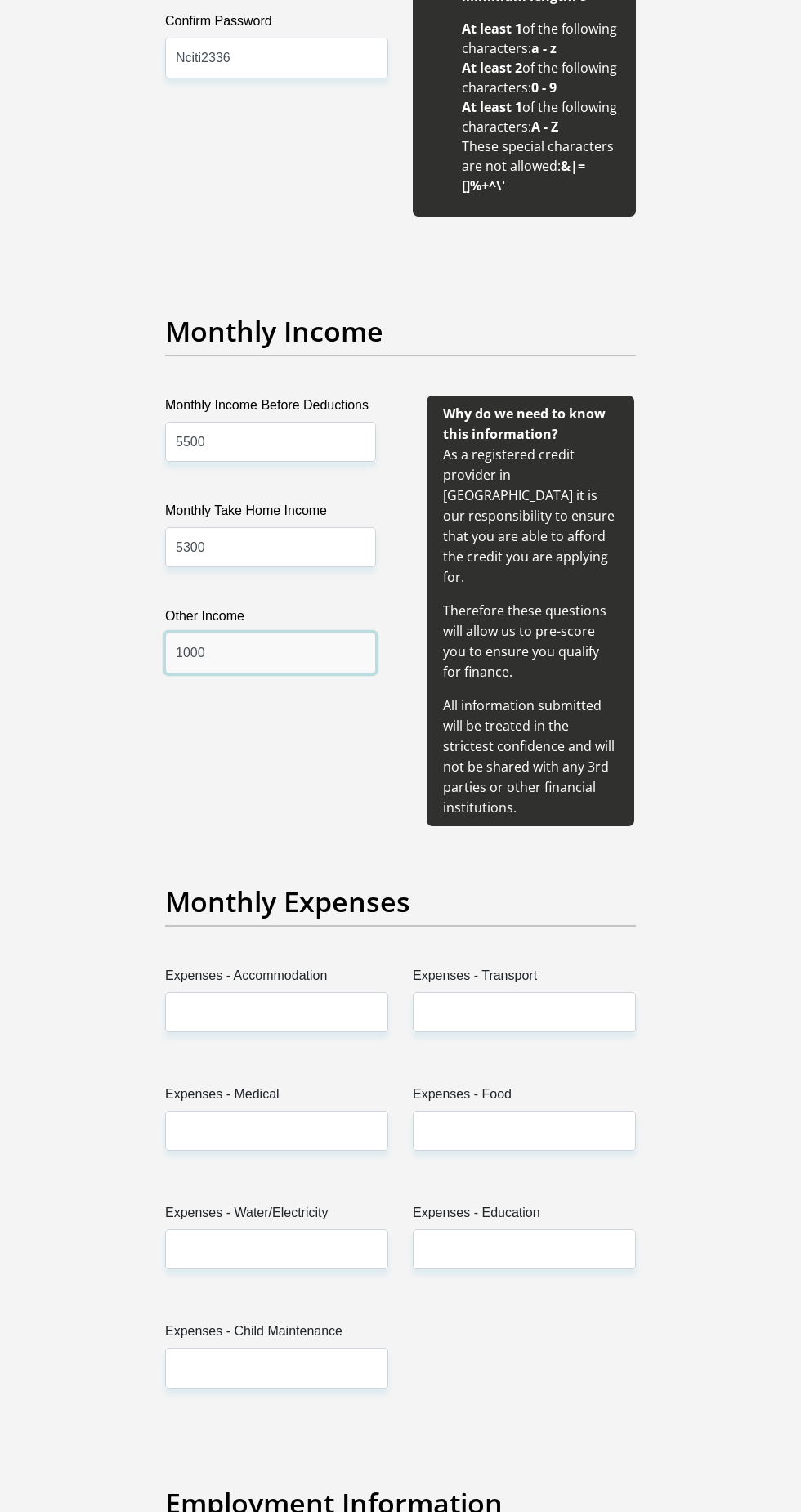
scroll to position [1787, 0]
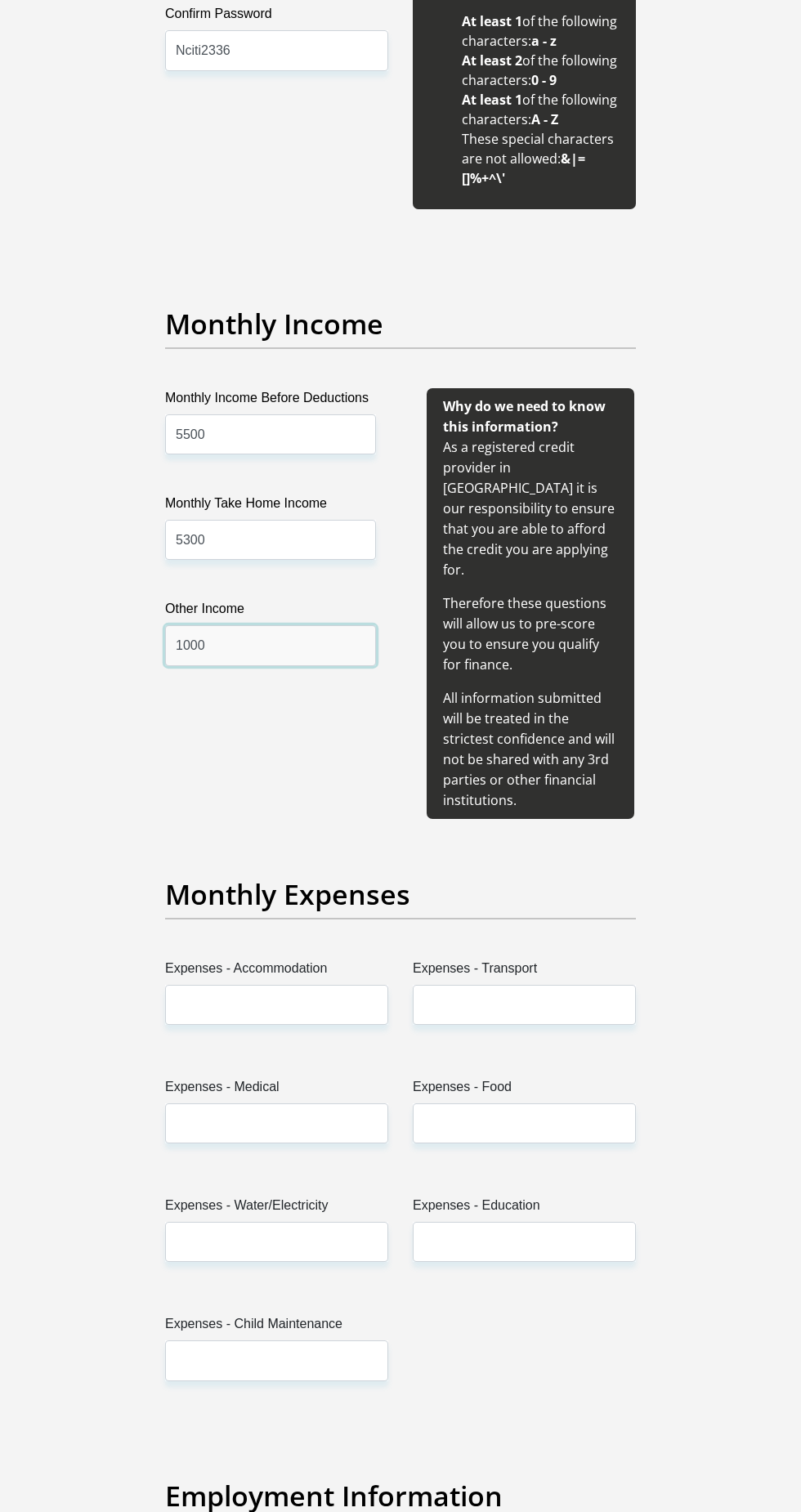
type input "1000"
click at [190, 985] on input "Expenses - Accommodation" at bounding box center [276, 1005] width 223 height 40
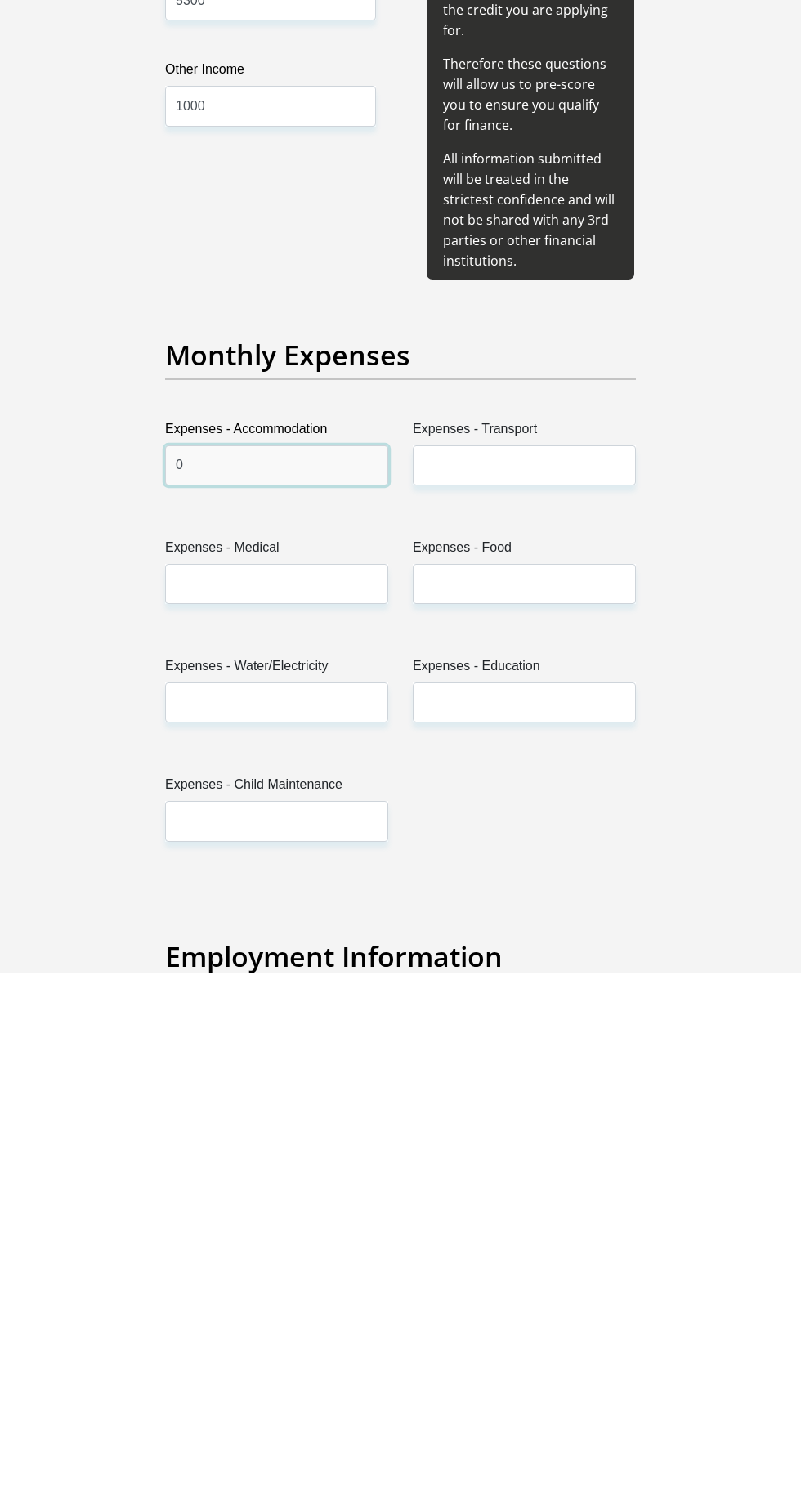
type input "0"
click at [424, 985] on input "Expenses - Transport" at bounding box center [524, 1005] width 223 height 40
type input "300"
click at [184, 1103] on input "Expenses - Medical" at bounding box center [276, 1123] width 223 height 40
type input "0"
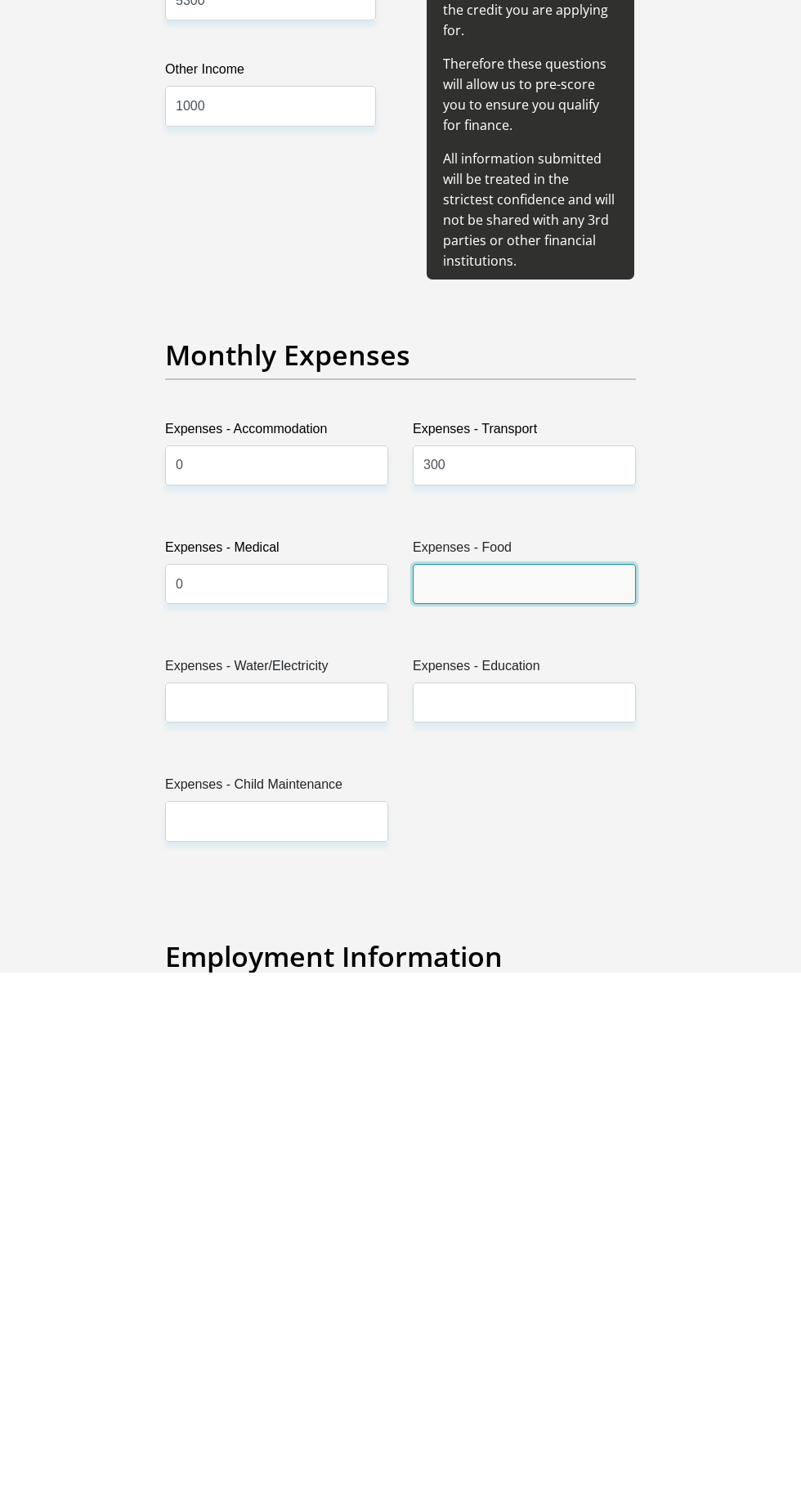
click at [448, 1103] on input "Expenses - Food" at bounding box center [524, 1123] width 223 height 40
type input "5"
type input "1000"
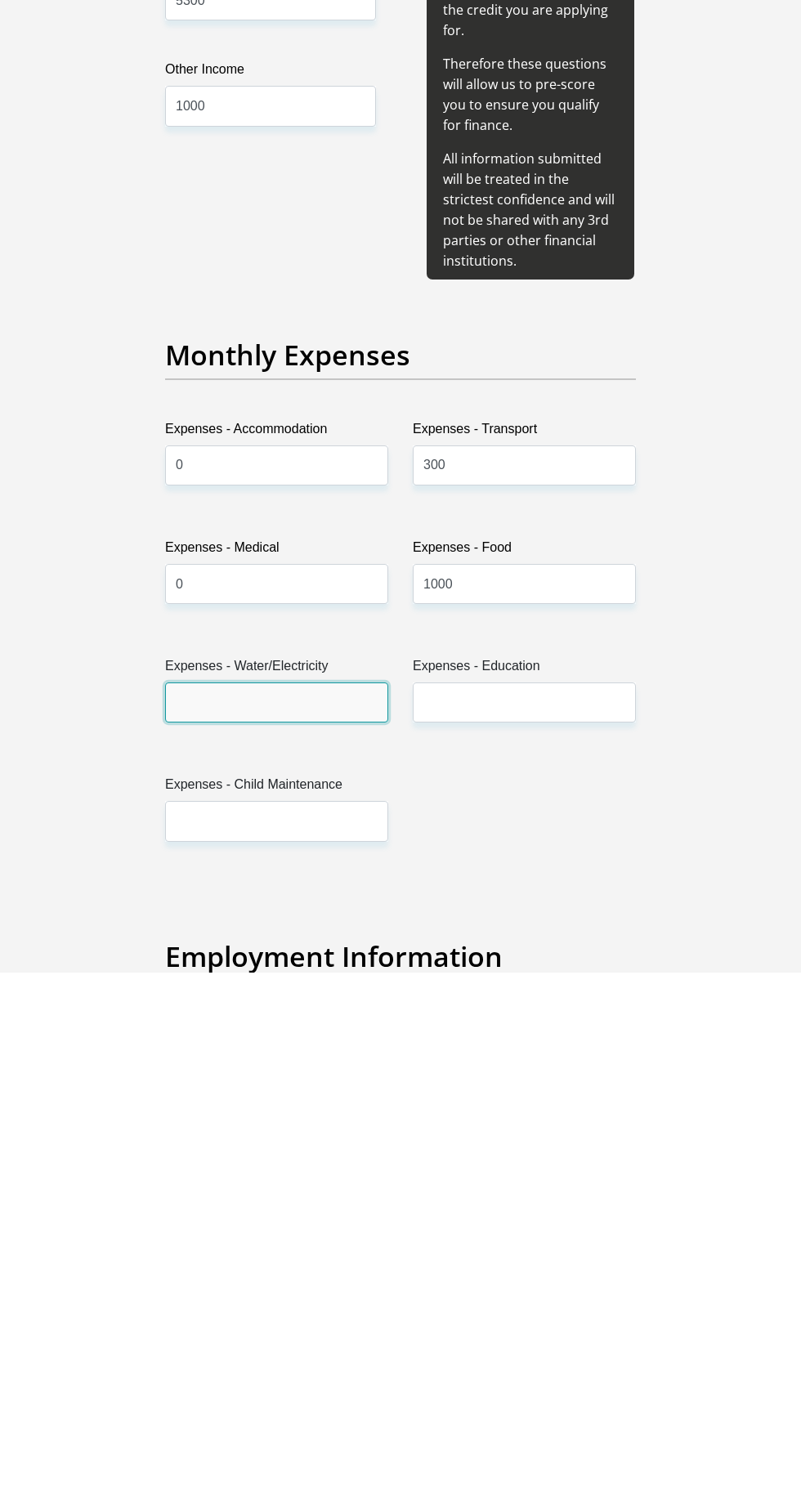
click at [190, 1222] on input "Expenses - Water/Electricity" at bounding box center [276, 1242] width 223 height 40
type input "200"
click at [478, 1222] on input "Expenses - Education" at bounding box center [524, 1242] width 223 height 40
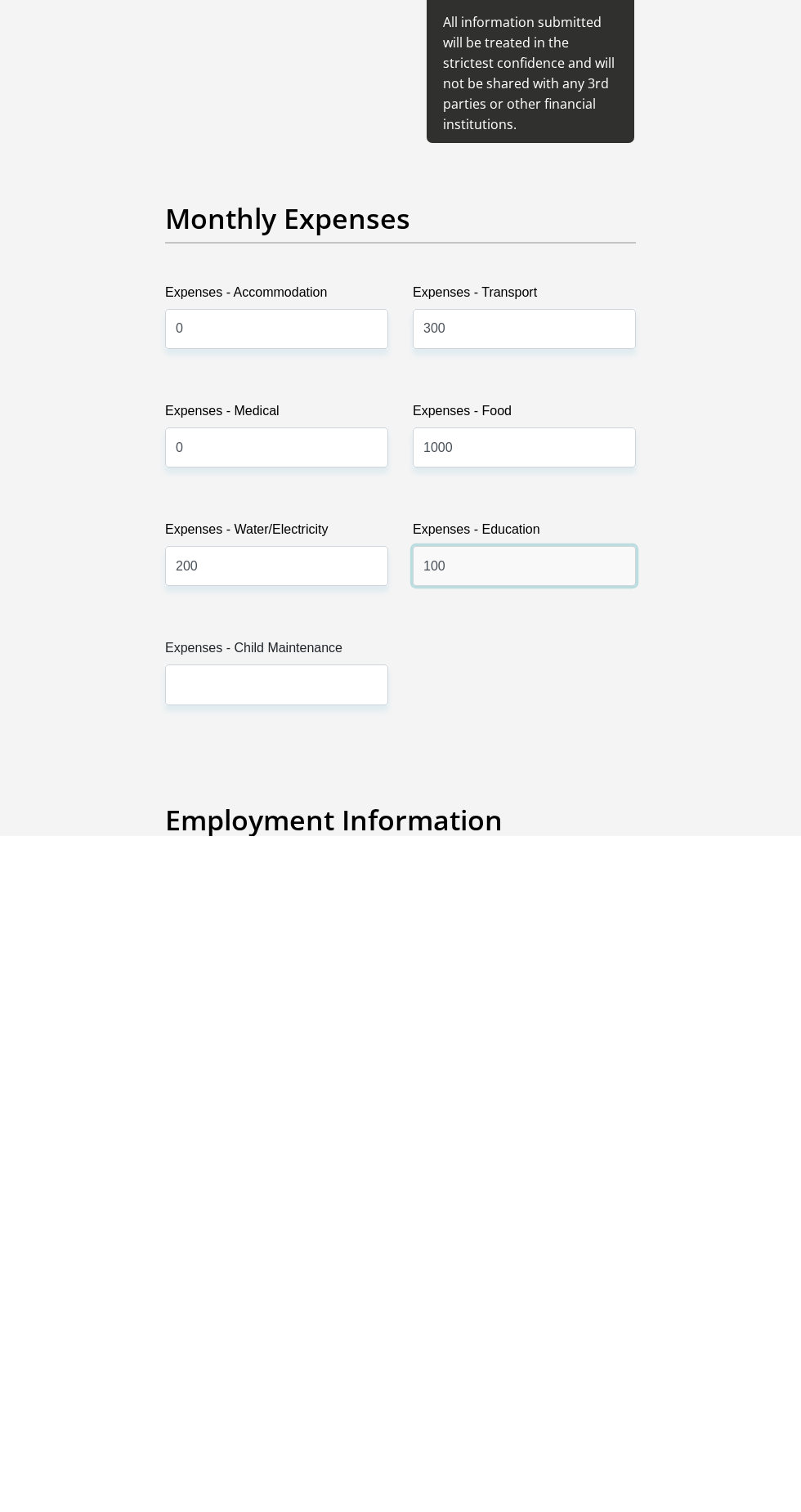
type input "100"
click at [207, 1340] on input "Expenses - Child Maintenance" at bounding box center [276, 1360] width 223 height 40
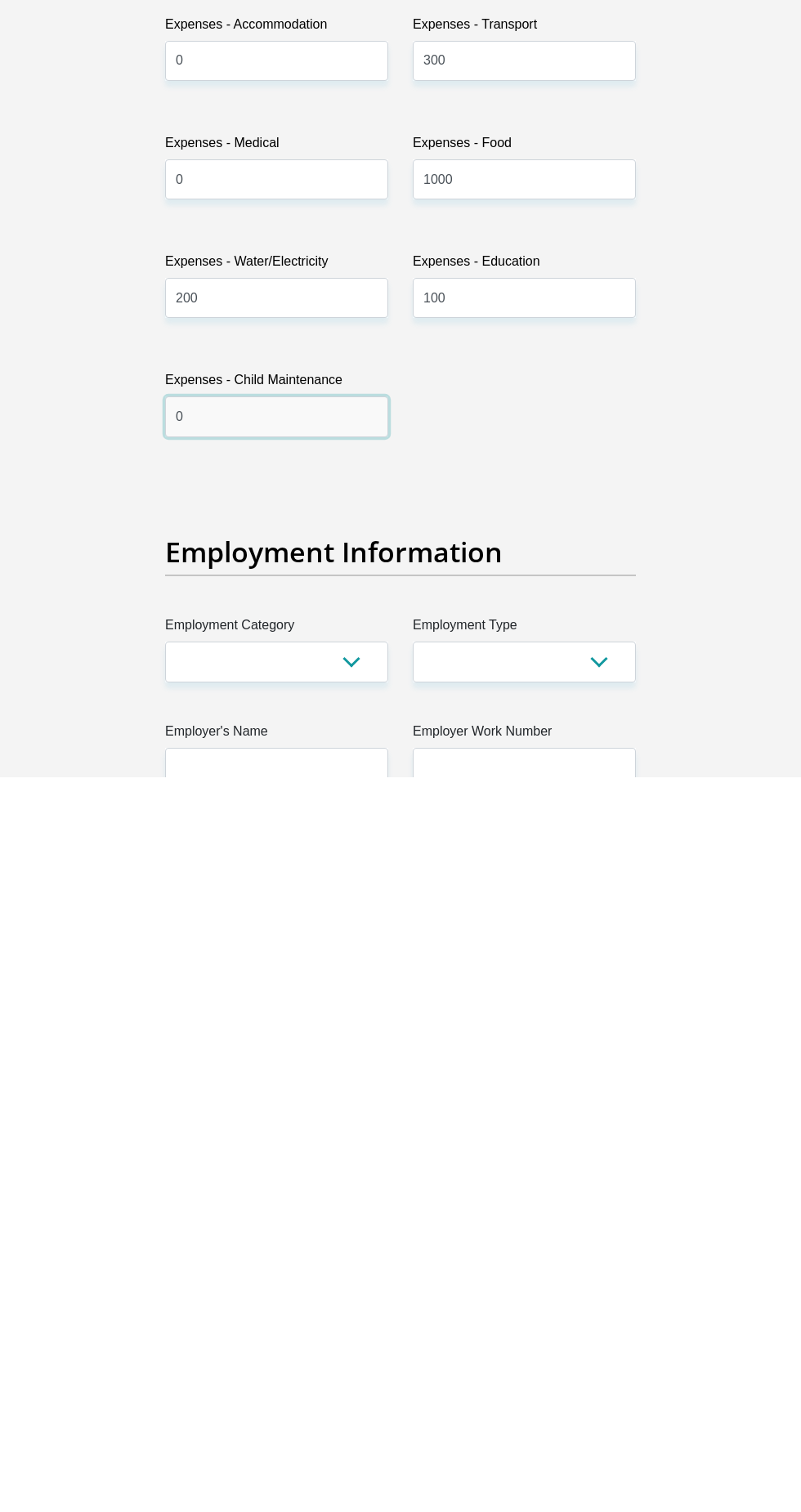
scroll to position [2001, 0]
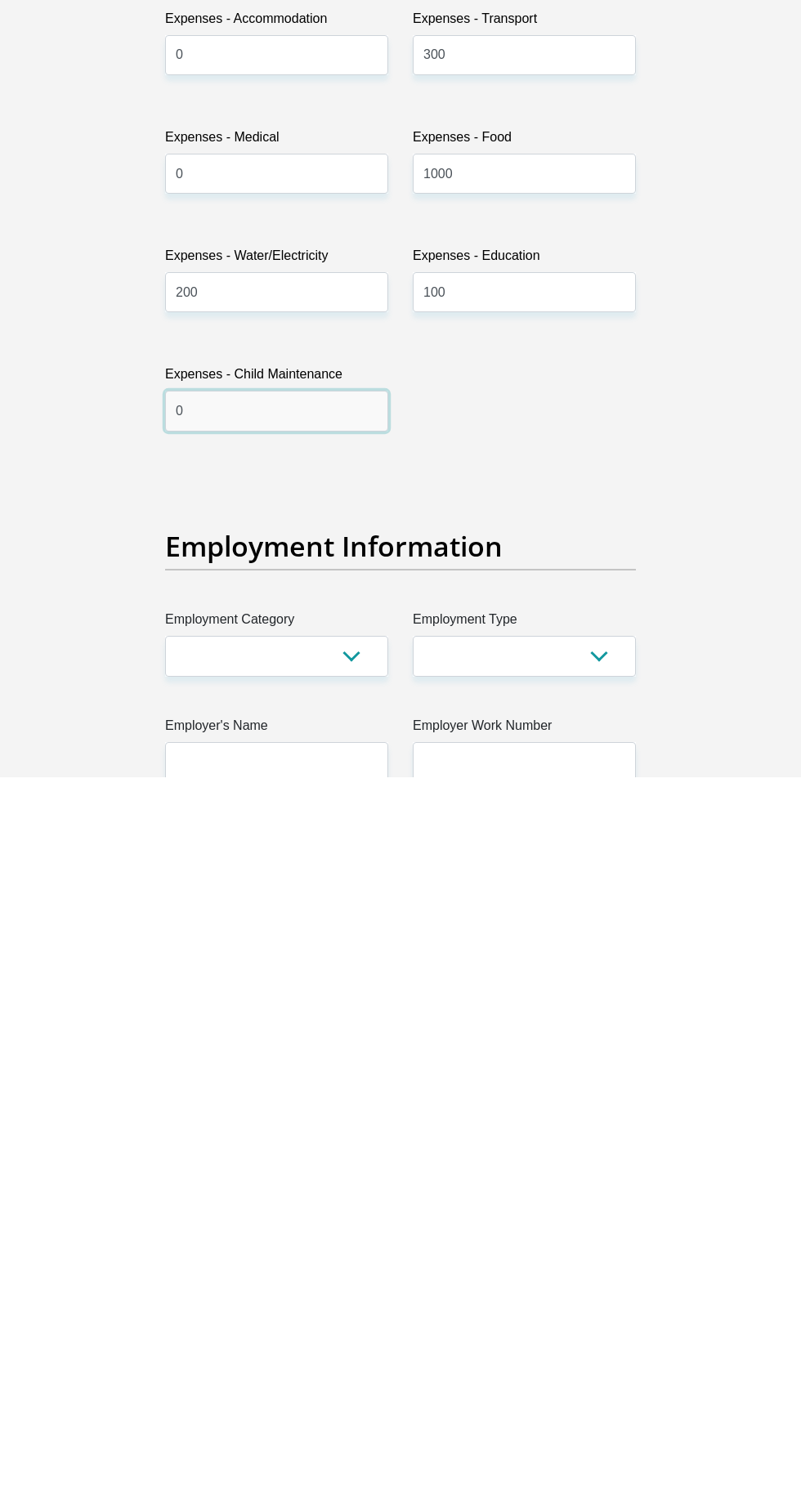
type input "0"
click at [278, 1370] on select "AGRICULTURE ALCOHOL & TOBACCO CONSTRUCTION MATERIALS METALLURGY EQUIPMENT FOR R…" at bounding box center [276, 1390] width 223 height 40
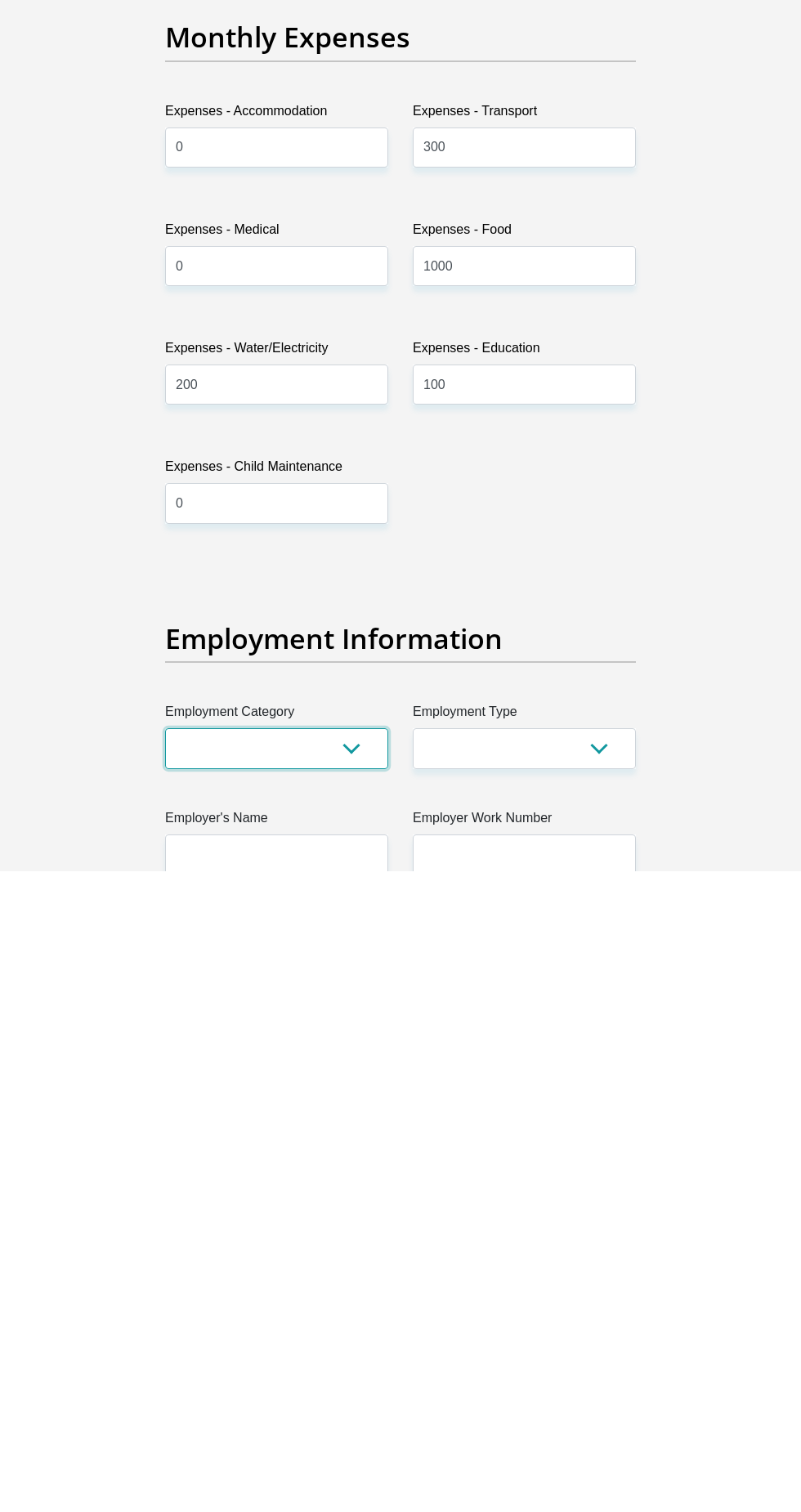
scroll to position [2002, 0]
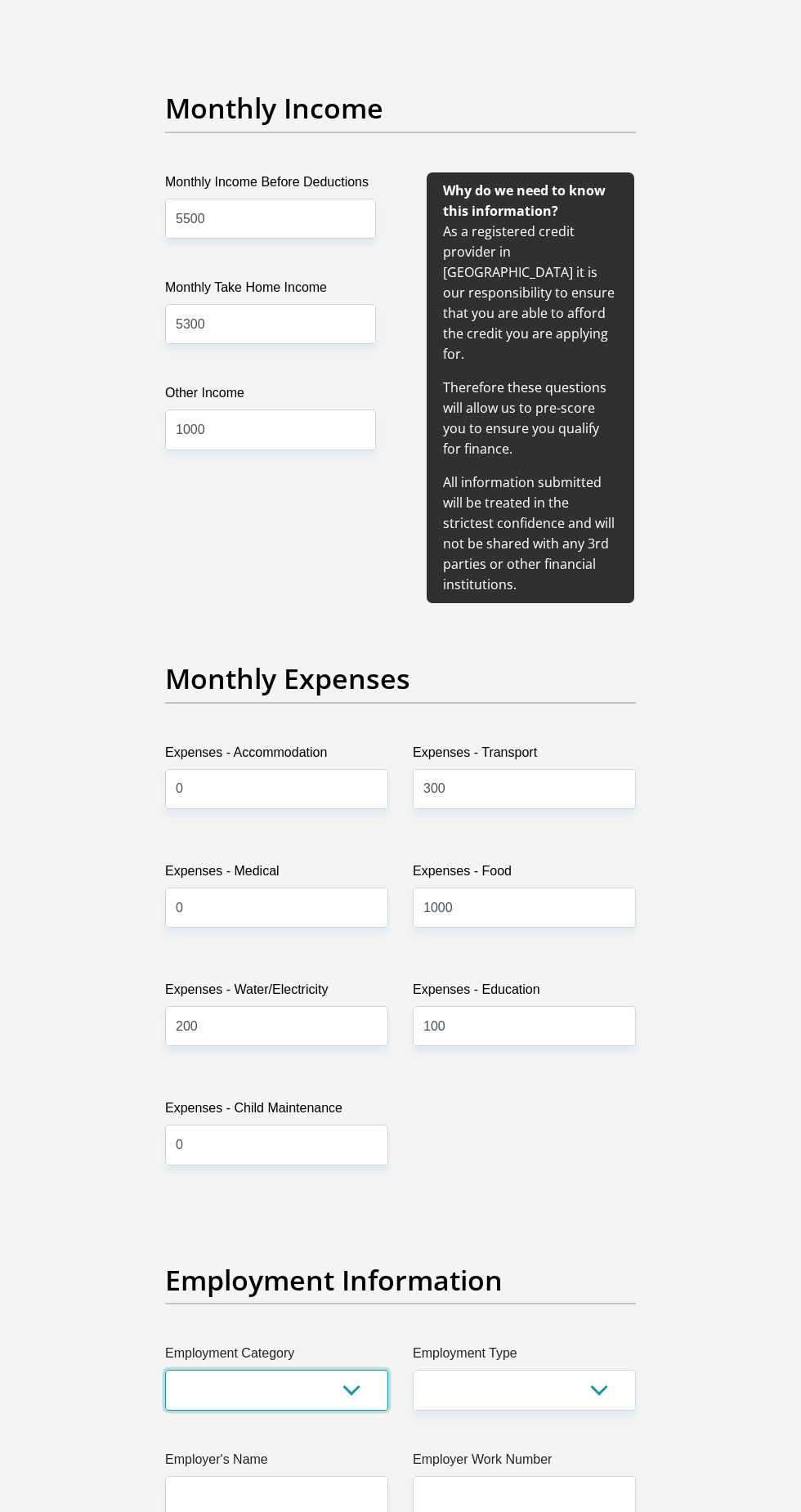
select select "53"
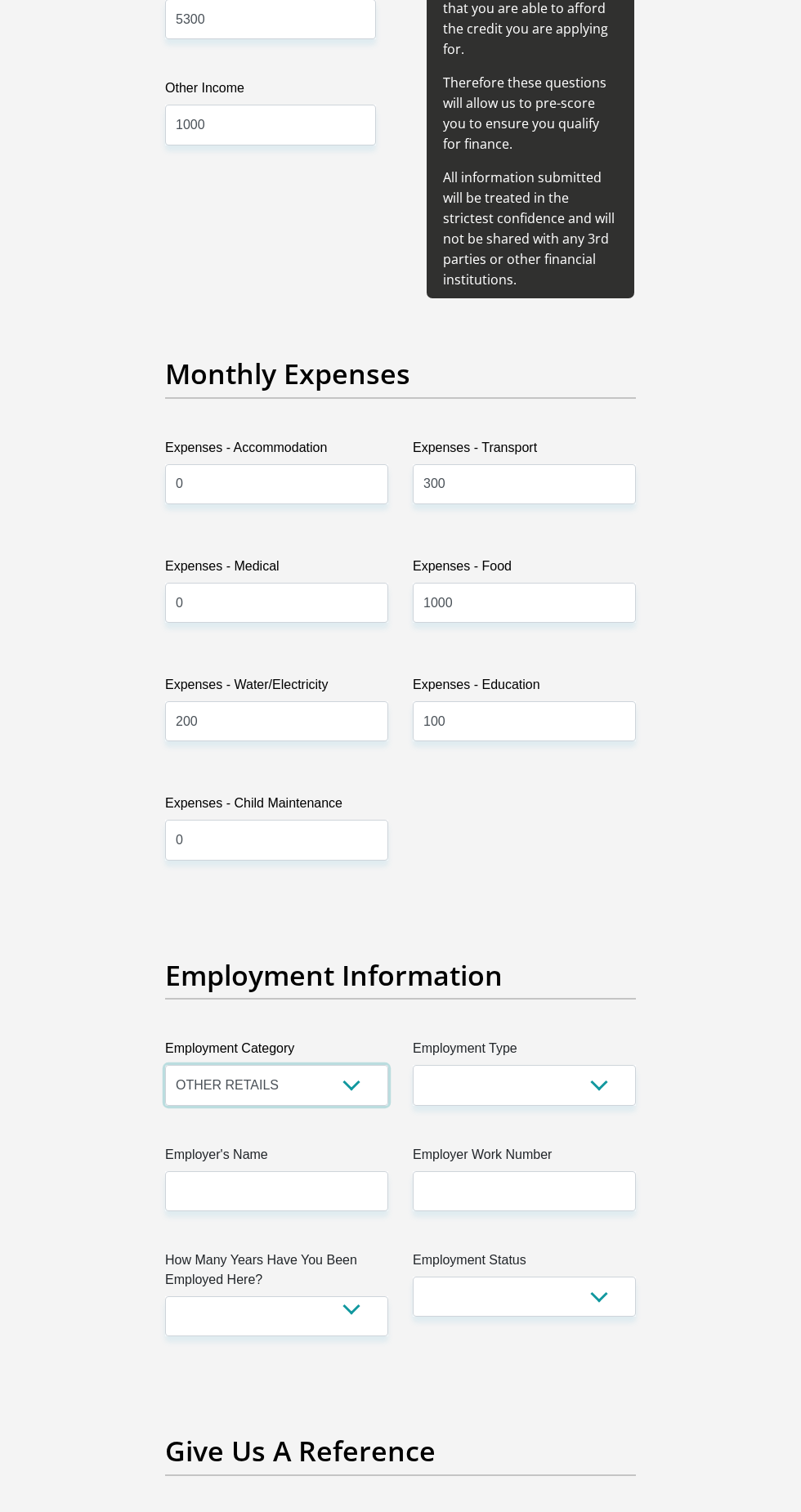
scroll to position [2308, 0]
click at [492, 1064] on select "College/Lecturer Craft Seller Creative Driver Executive Farmer Forces - Non Com…" at bounding box center [524, 1084] width 223 height 40
select select "Sales"
click at [207, 1170] on input "Employer's Name" at bounding box center [276, 1190] width 223 height 40
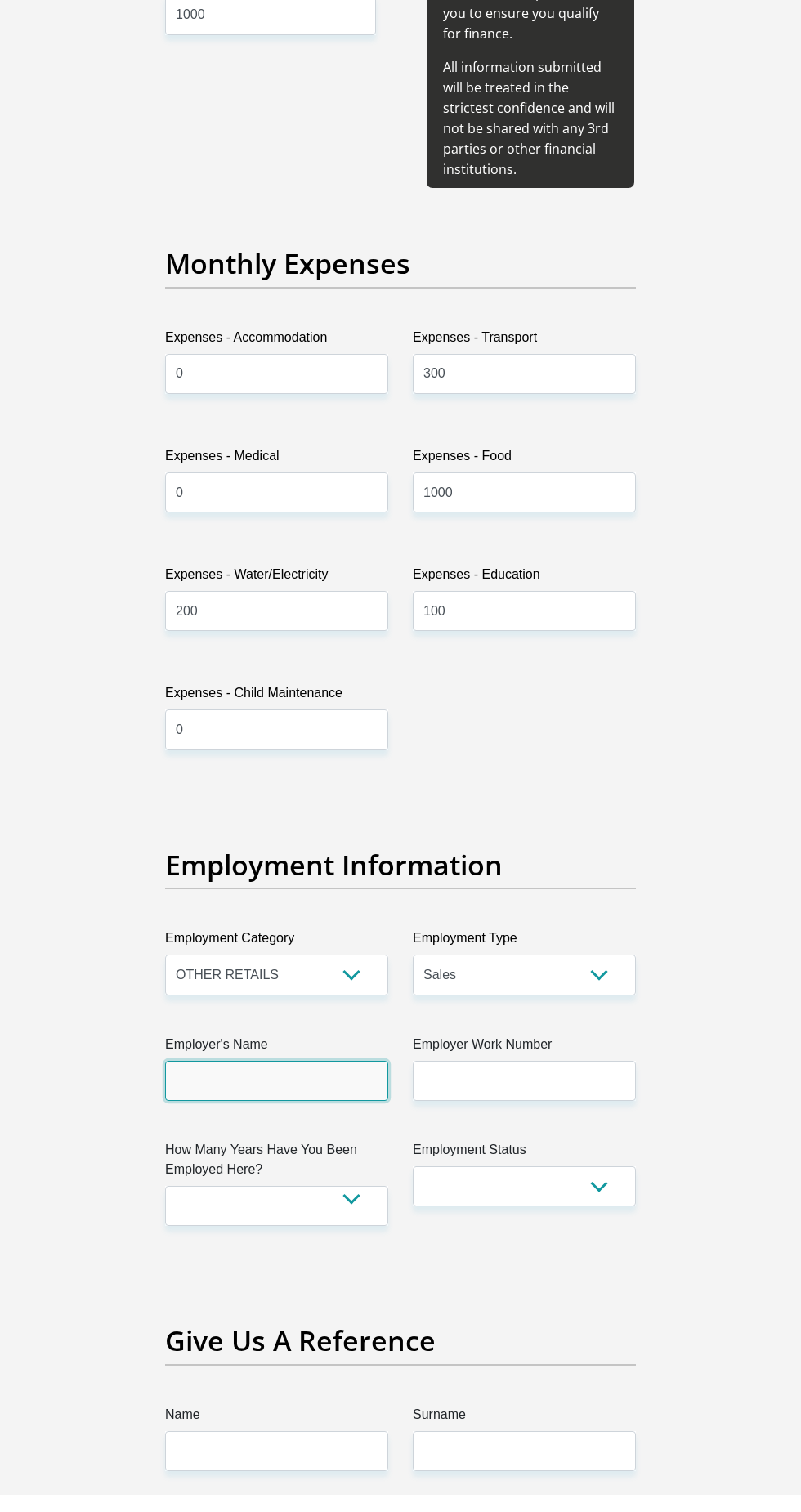
scroll to position [2398, 0]
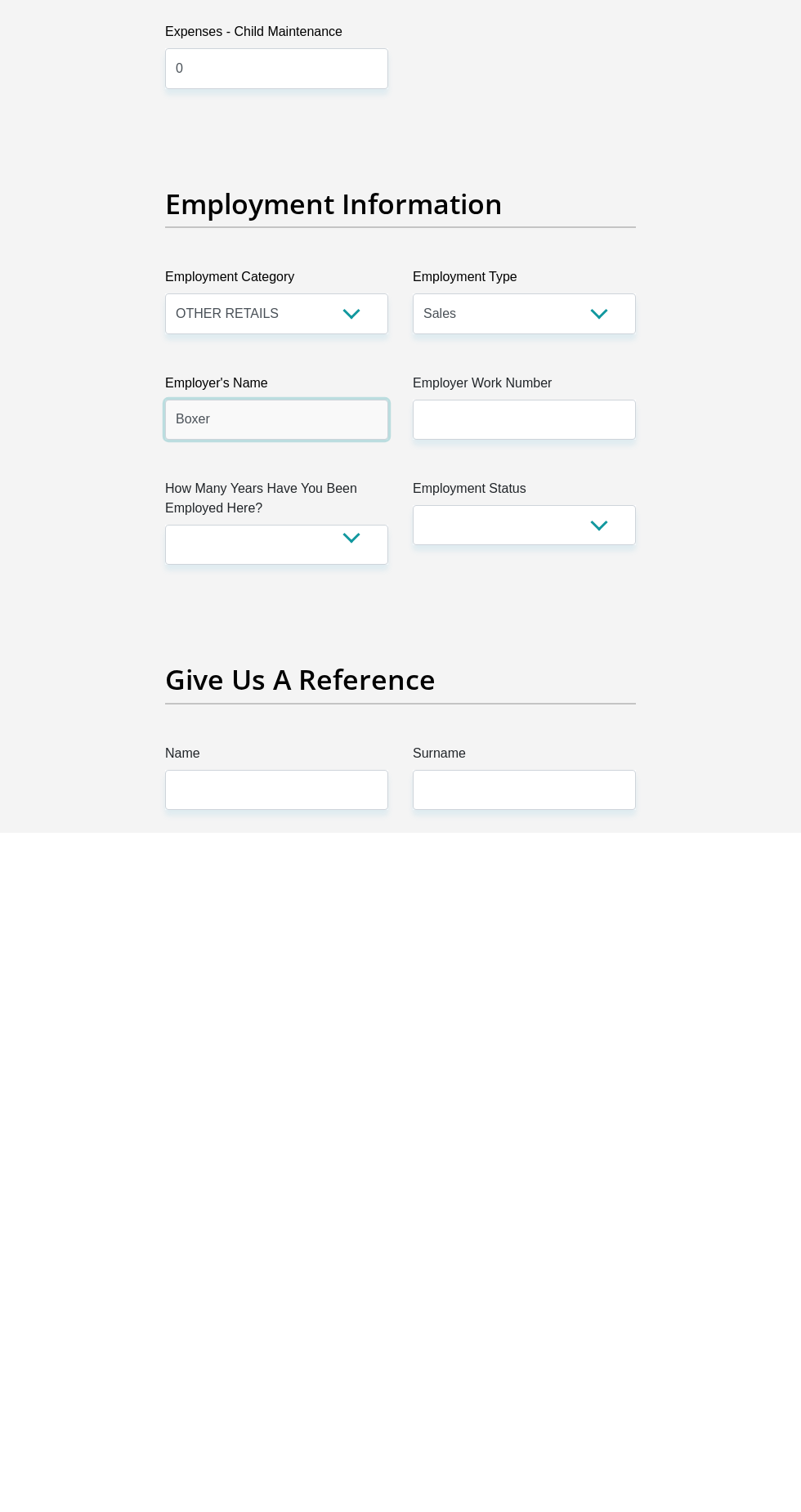
type input "Boxer"
click at [571, 1078] on input "Employer Work Number" at bounding box center [524, 1098] width 223 height 40
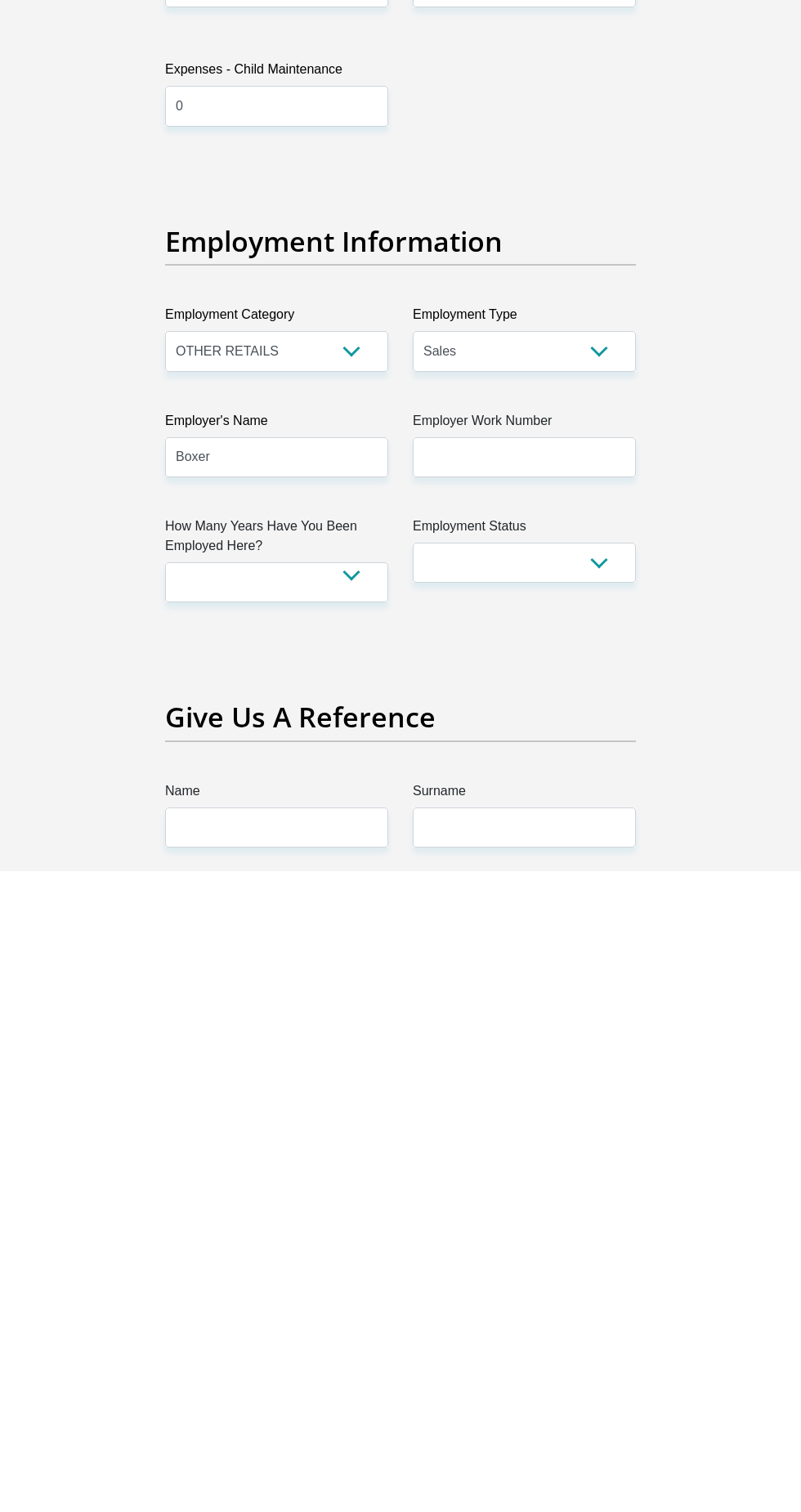
scroll to position [2399, 0]
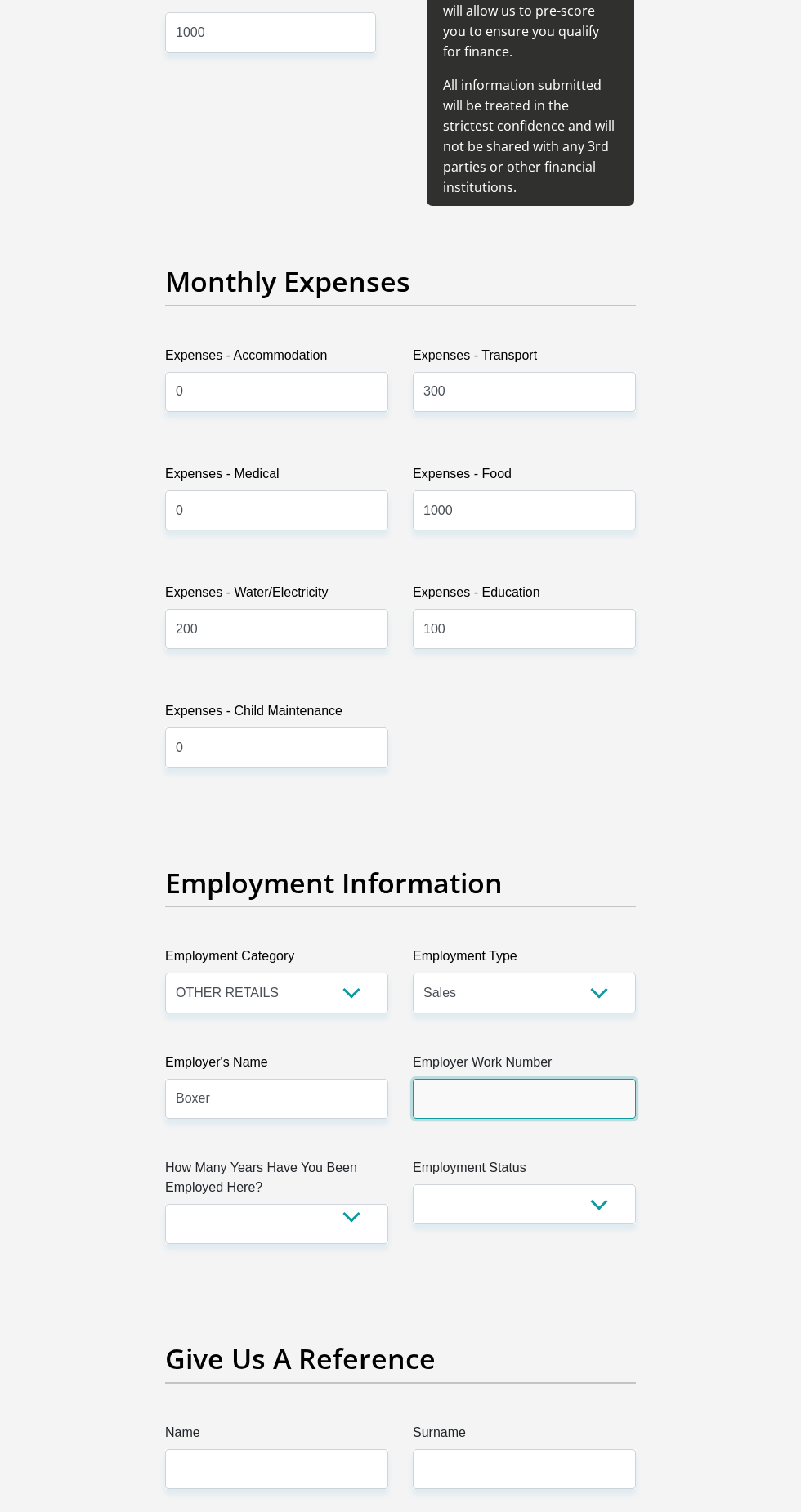
click at [529, 1078] on input "Employer Work Number" at bounding box center [524, 1098] width 223 height 40
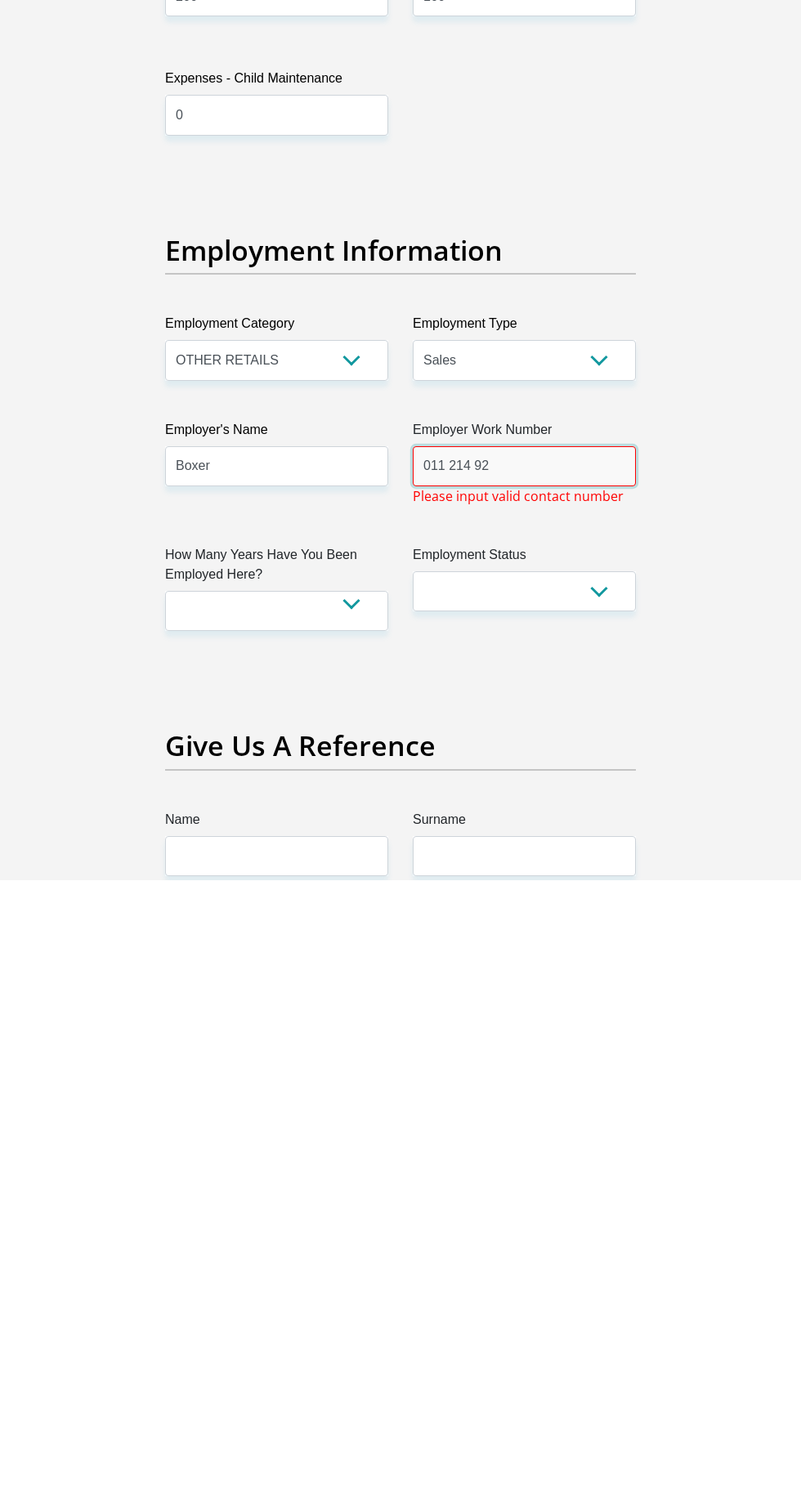
click at [475, 1078] on input "011 214 92" at bounding box center [524, 1098] width 223 height 40
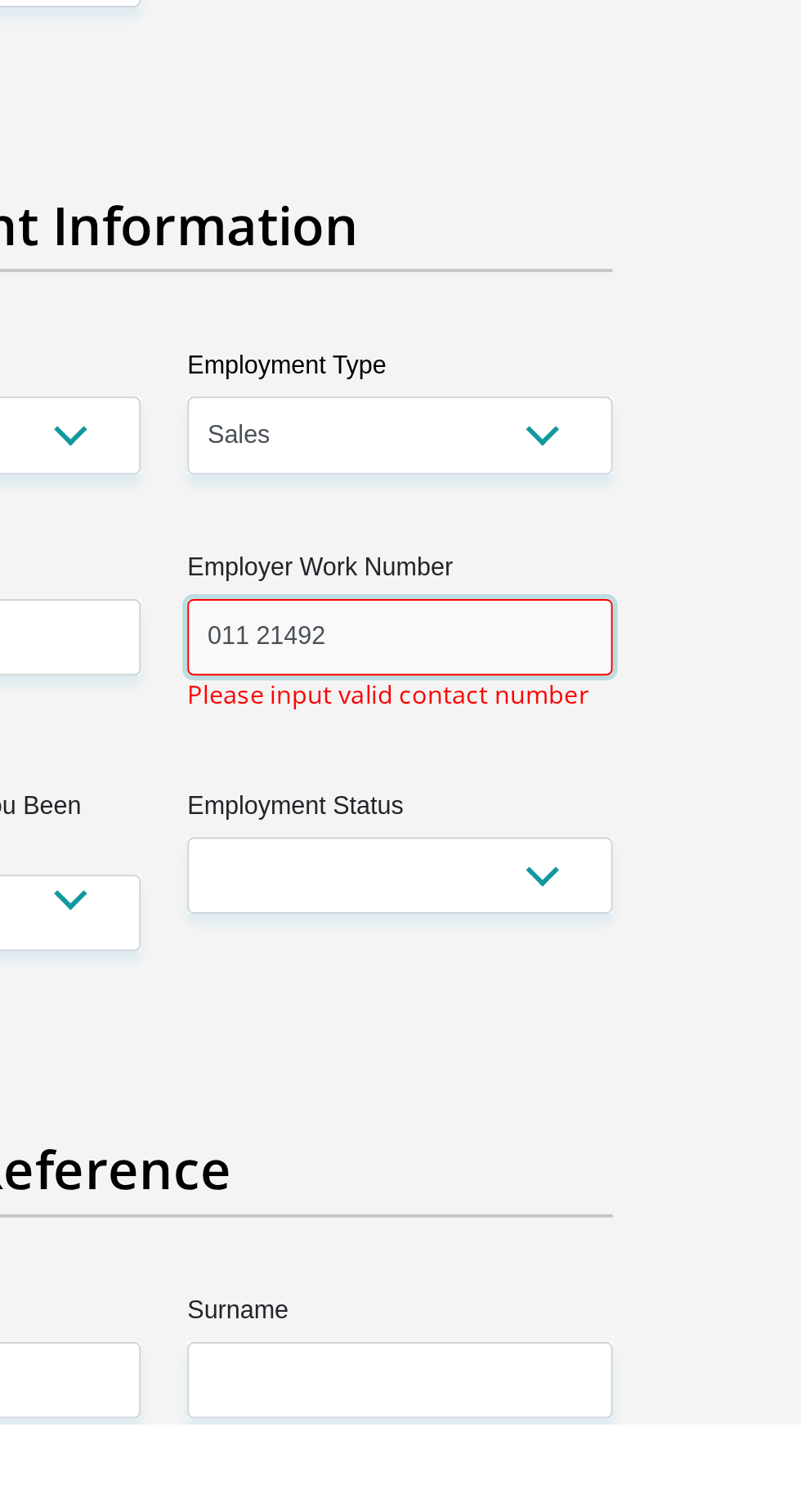
click at [447, 1078] on input "011 21492" at bounding box center [524, 1098] width 223 height 40
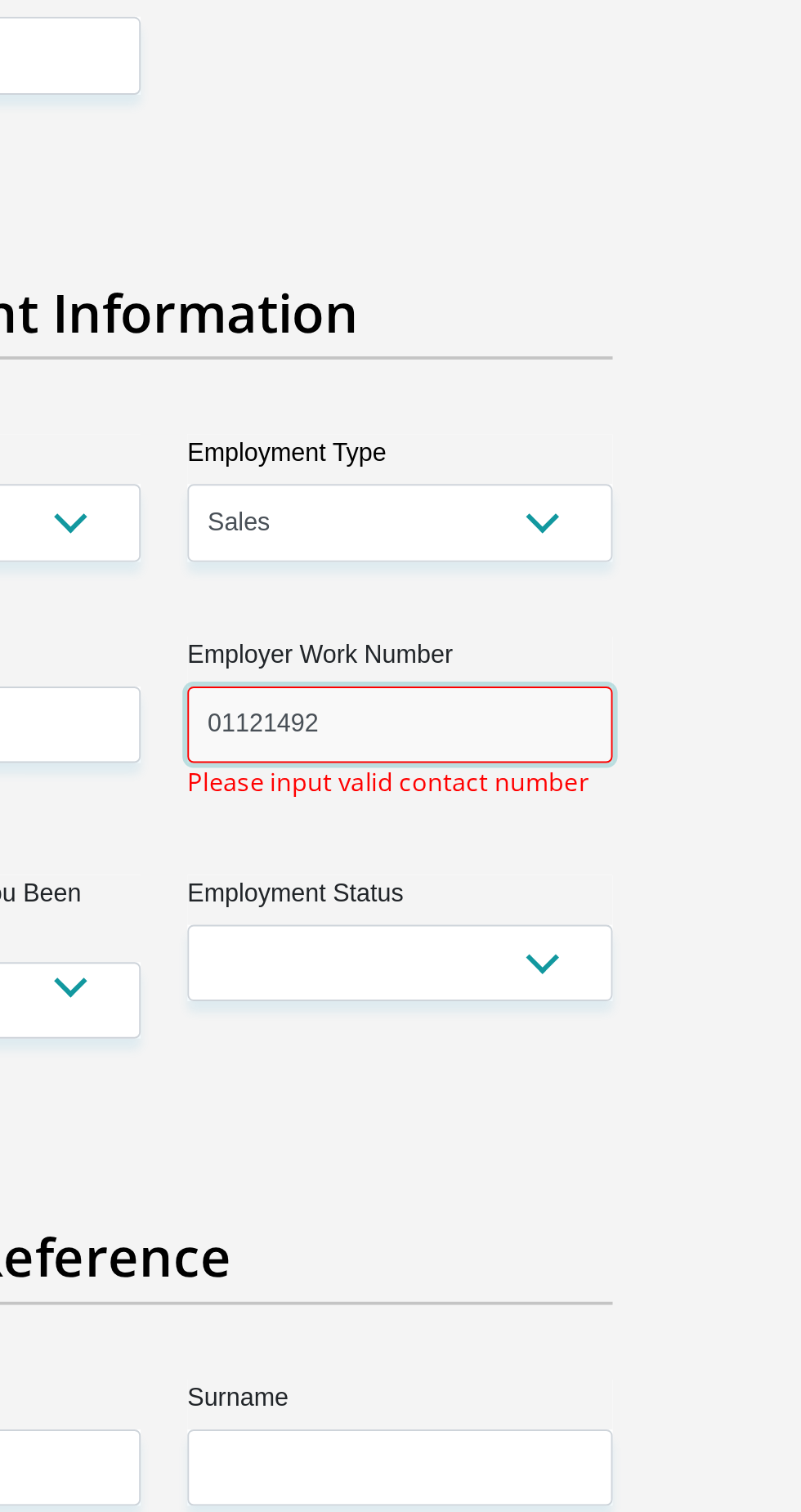
click at [553, 1078] on input "01121492" at bounding box center [524, 1098] width 223 height 40
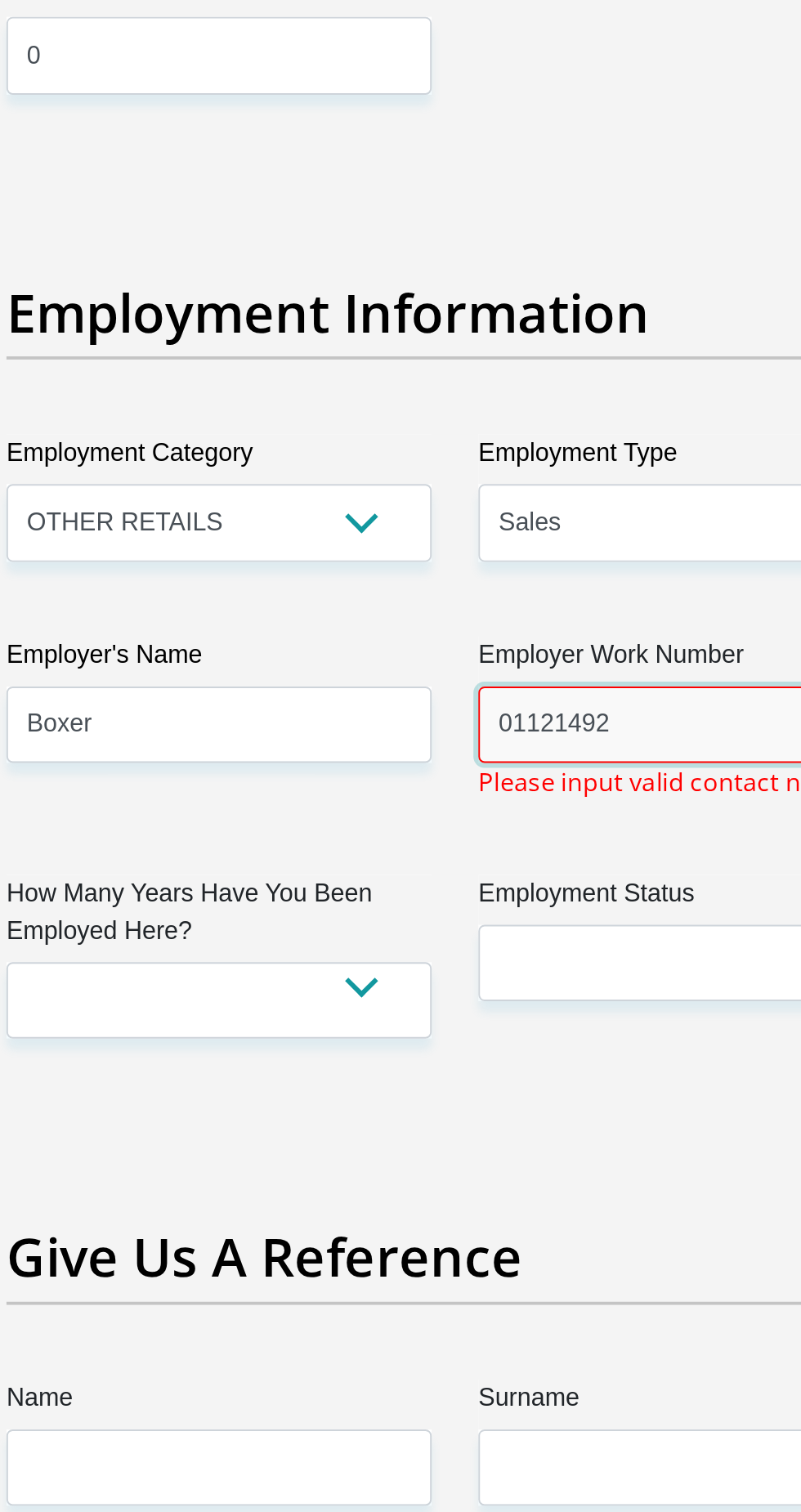
type input "01121492"
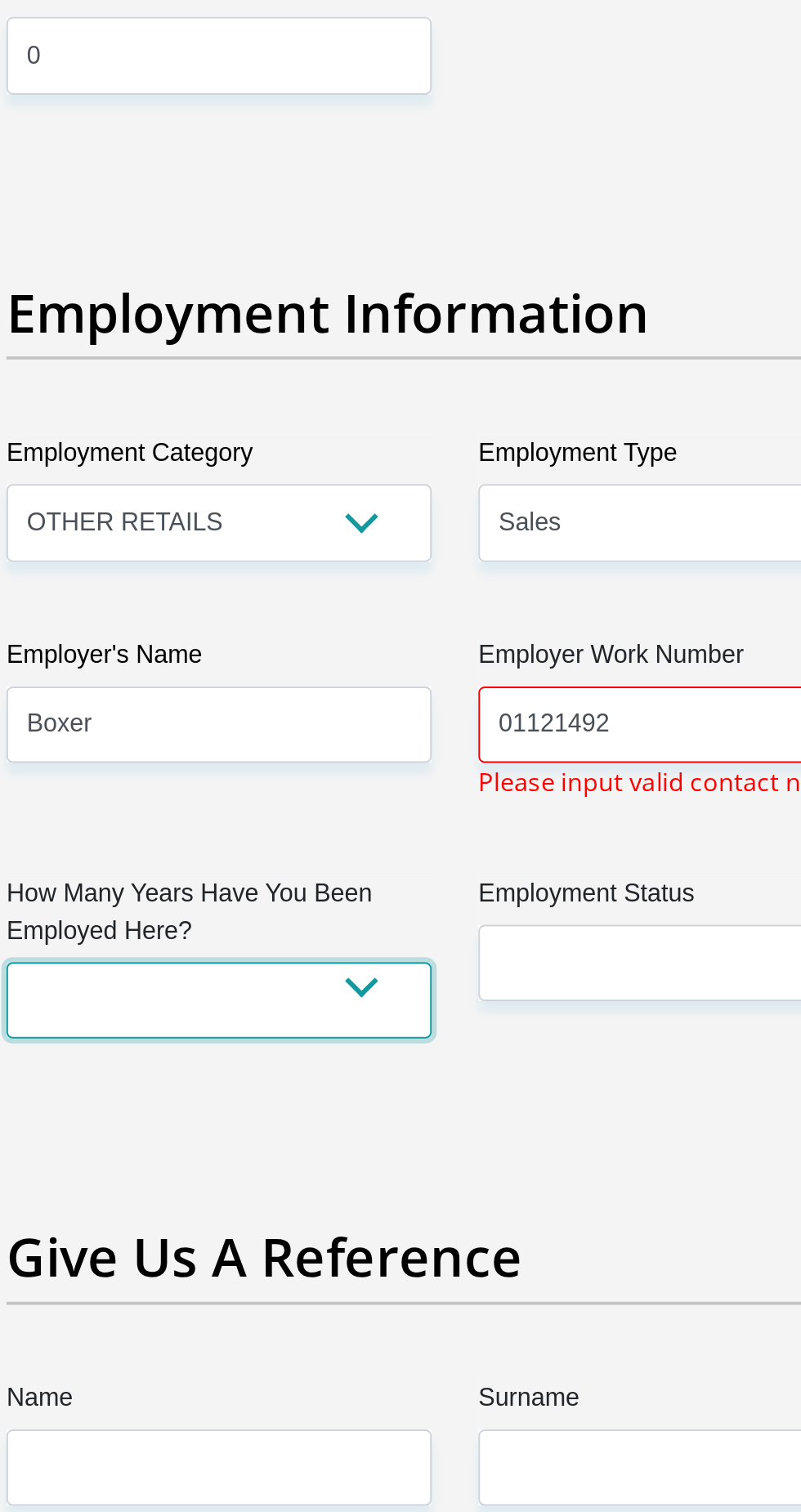
click at [350, 1223] on select "less than 1 year 1-3 years 3-5 years 5+ years" at bounding box center [276, 1243] width 223 height 40
select select "6"
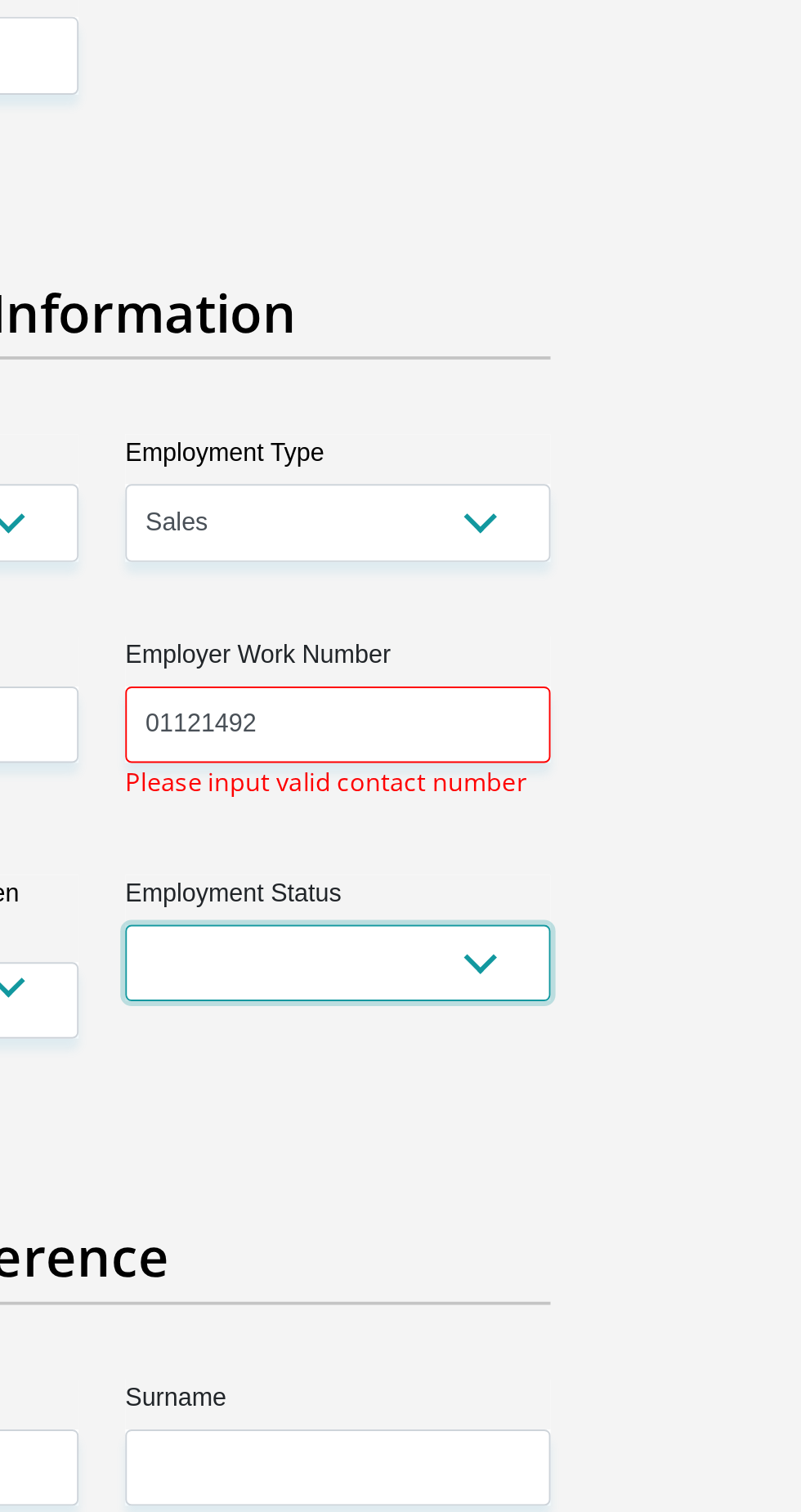
click at [506, 1204] on select "Permanent/Full-time Part-time/Casual Contract Worker Self-Employed Housewife Re…" at bounding box center [524, 1224] width 223 height 40
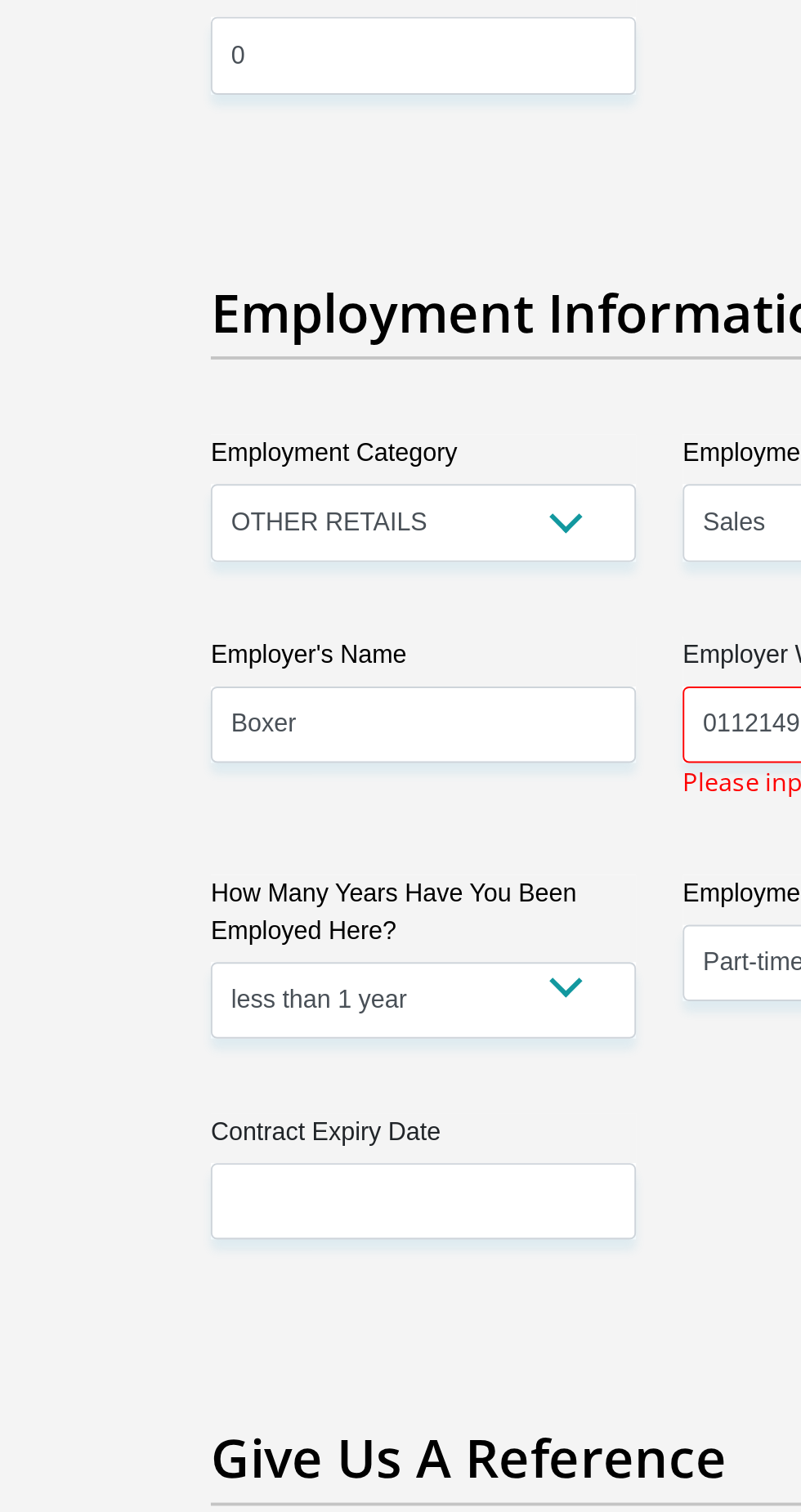
click at [331, 1328] on input "text" at bounding box center [276, 1348] width 223 height 40
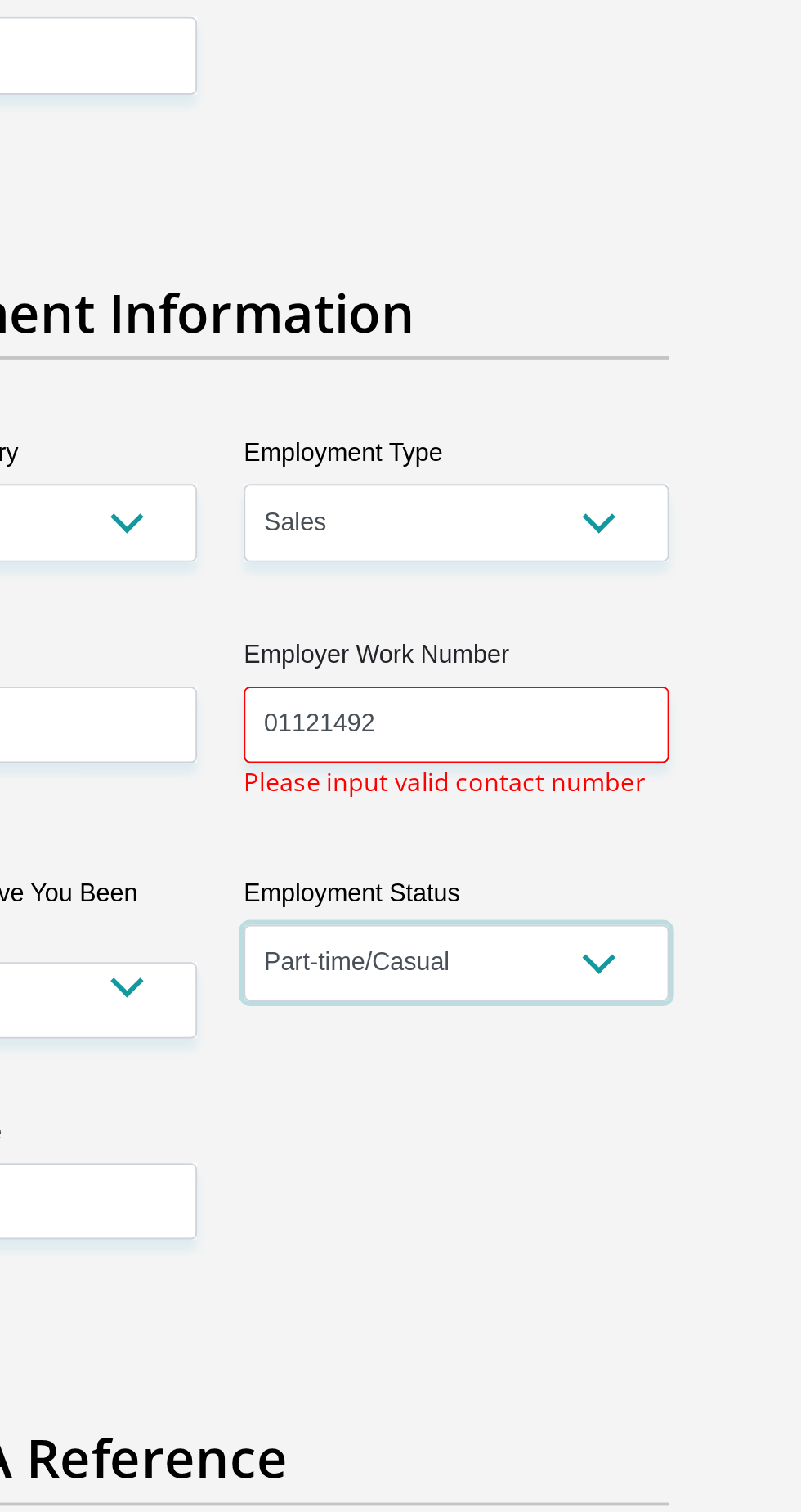
click at [590, 1204] on select "Permanent/Full-time Part-time/Casual Contract Worker Self-Employed Housewife Re…" at bounding box center [524, 1224] width 223 height 40
select select "1"
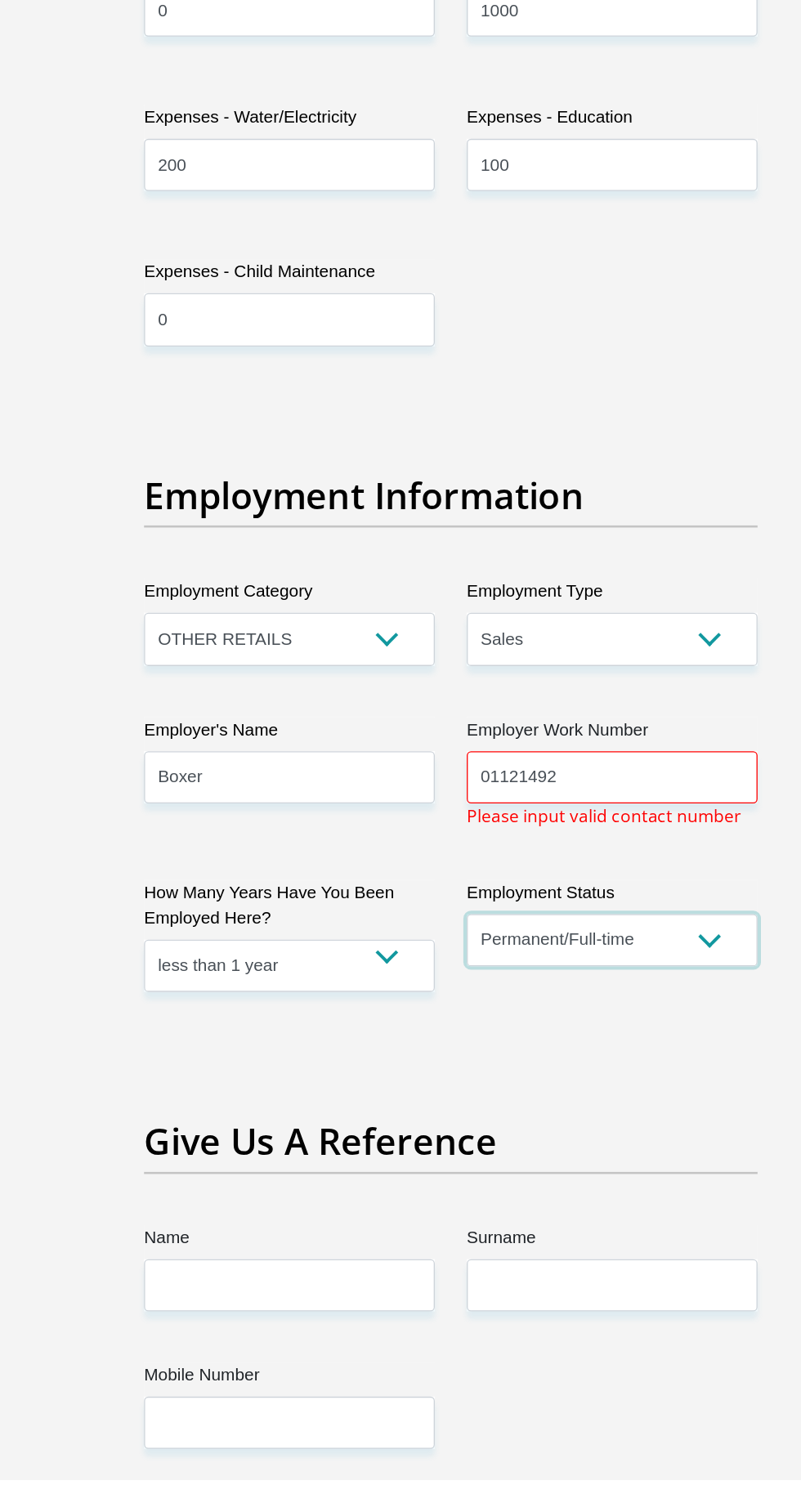
scroll to position [2524, 0]
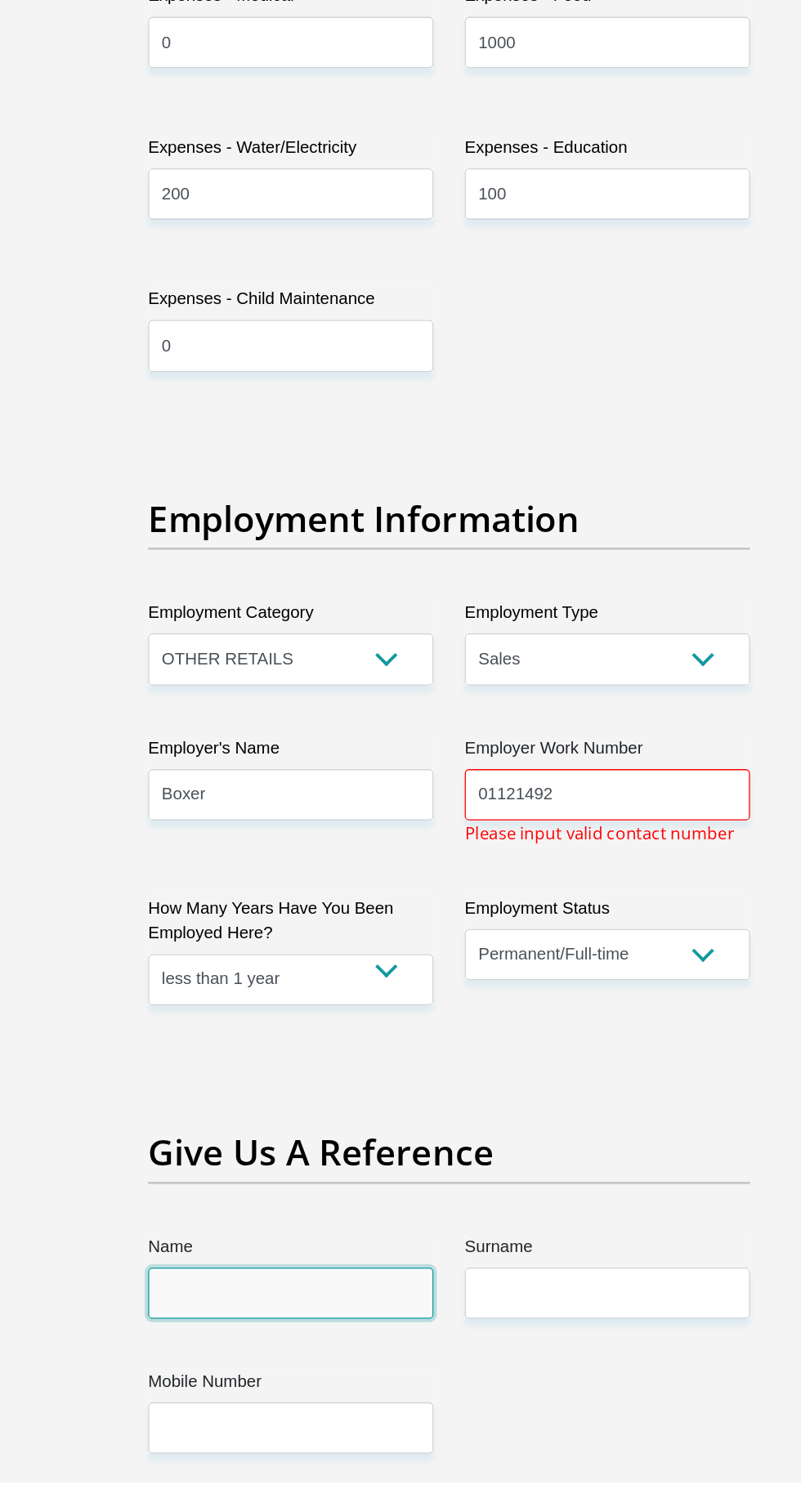
click at [319, 1344] on input "Name" at bounding box center [276, 1364] width 223 height 40
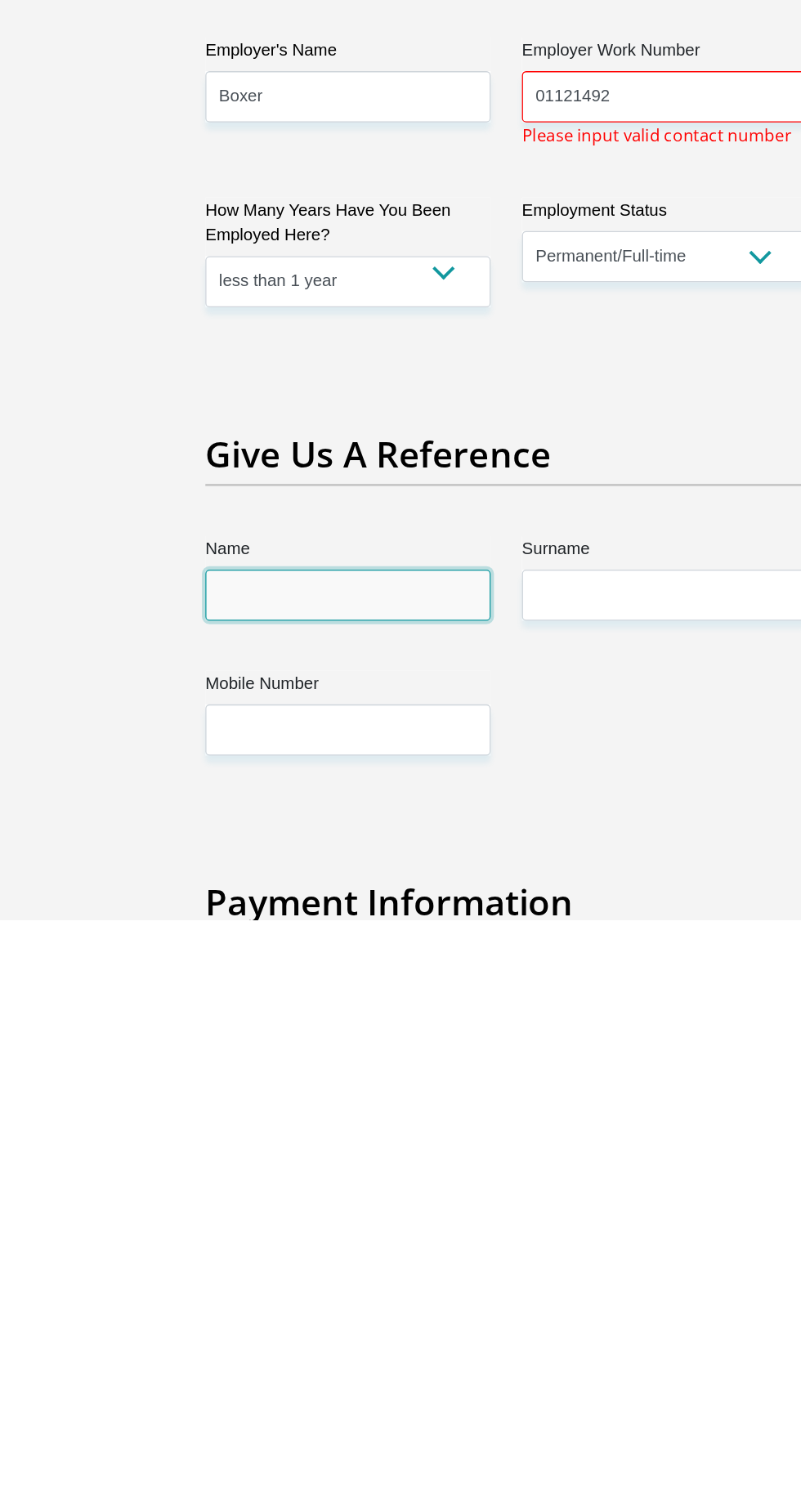
scroll to position [2642, 0]
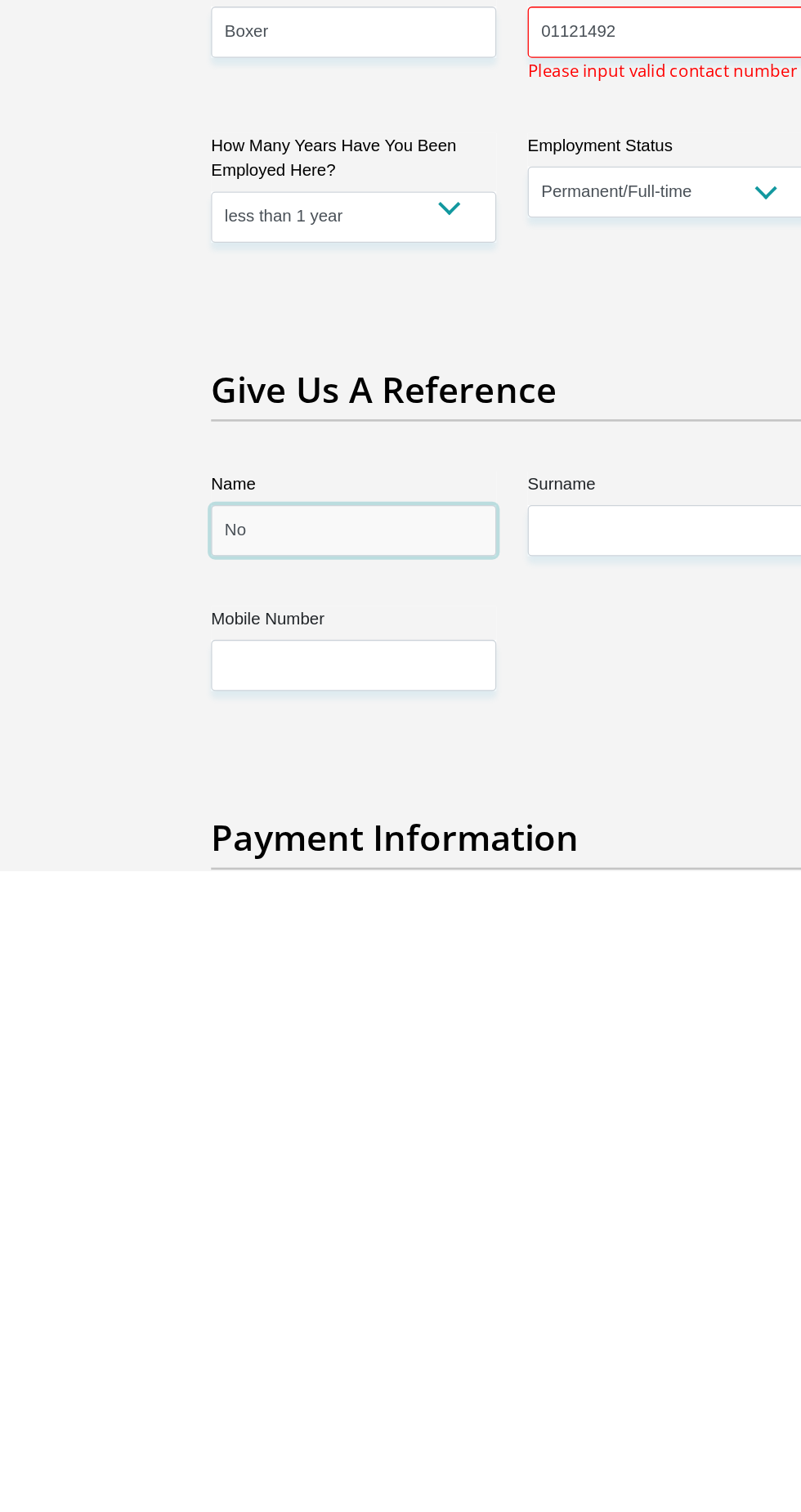
type input "N"
type input "Uviwe"
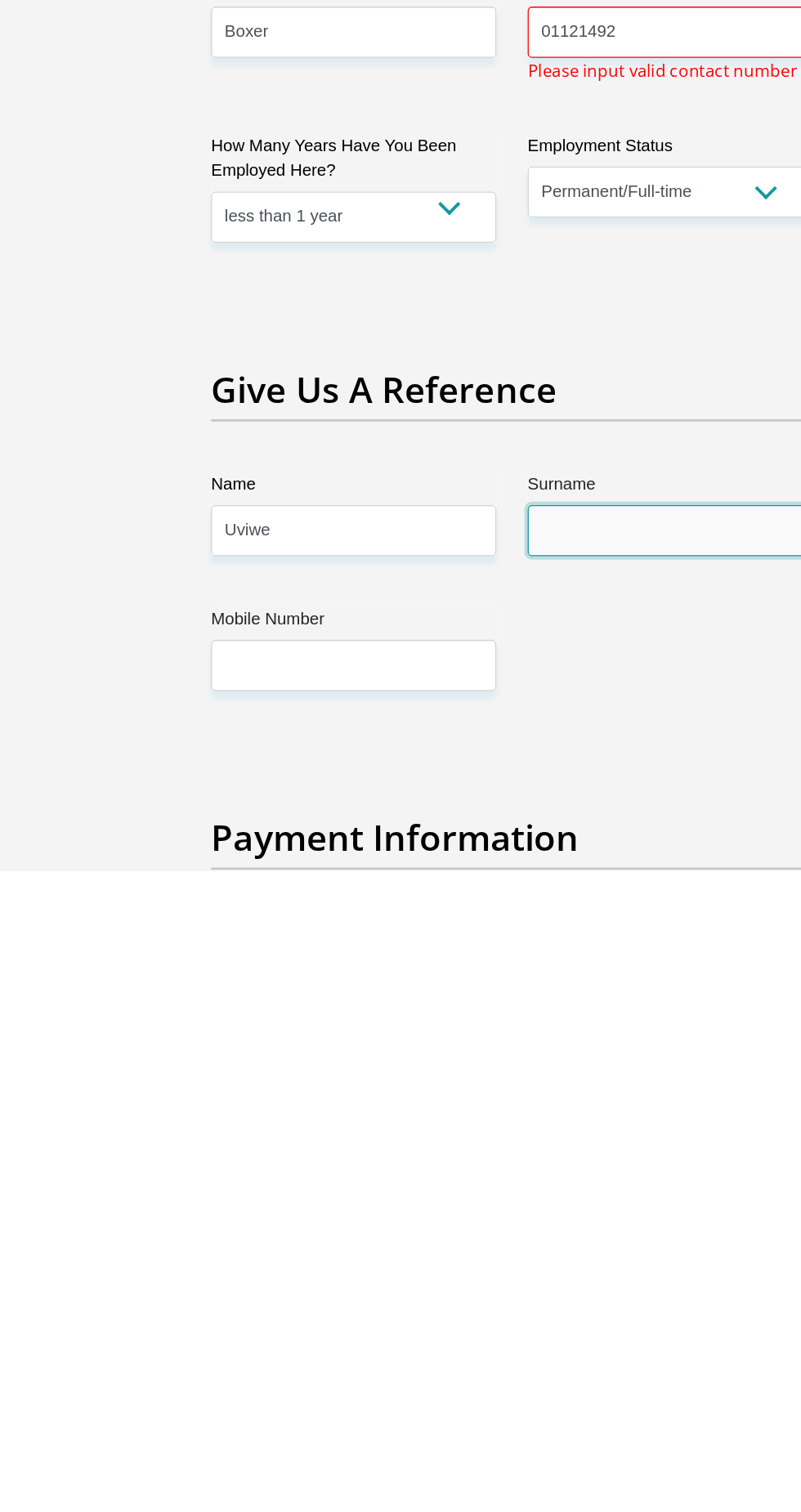
click at [544, 1229] on input "Surname" at bounding box center [524, 1246] width 223 height 40
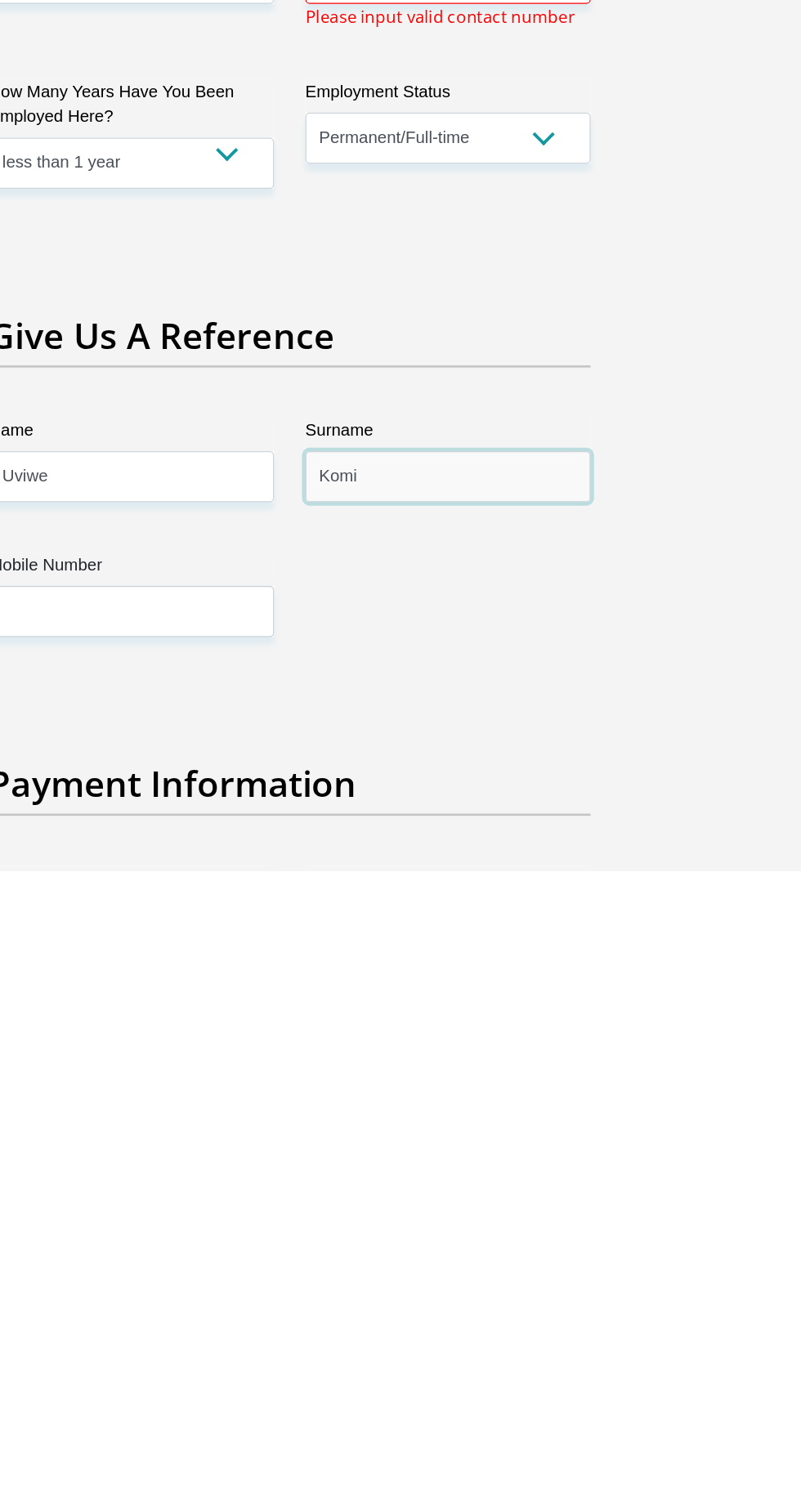
scroll to position [2684, 0]
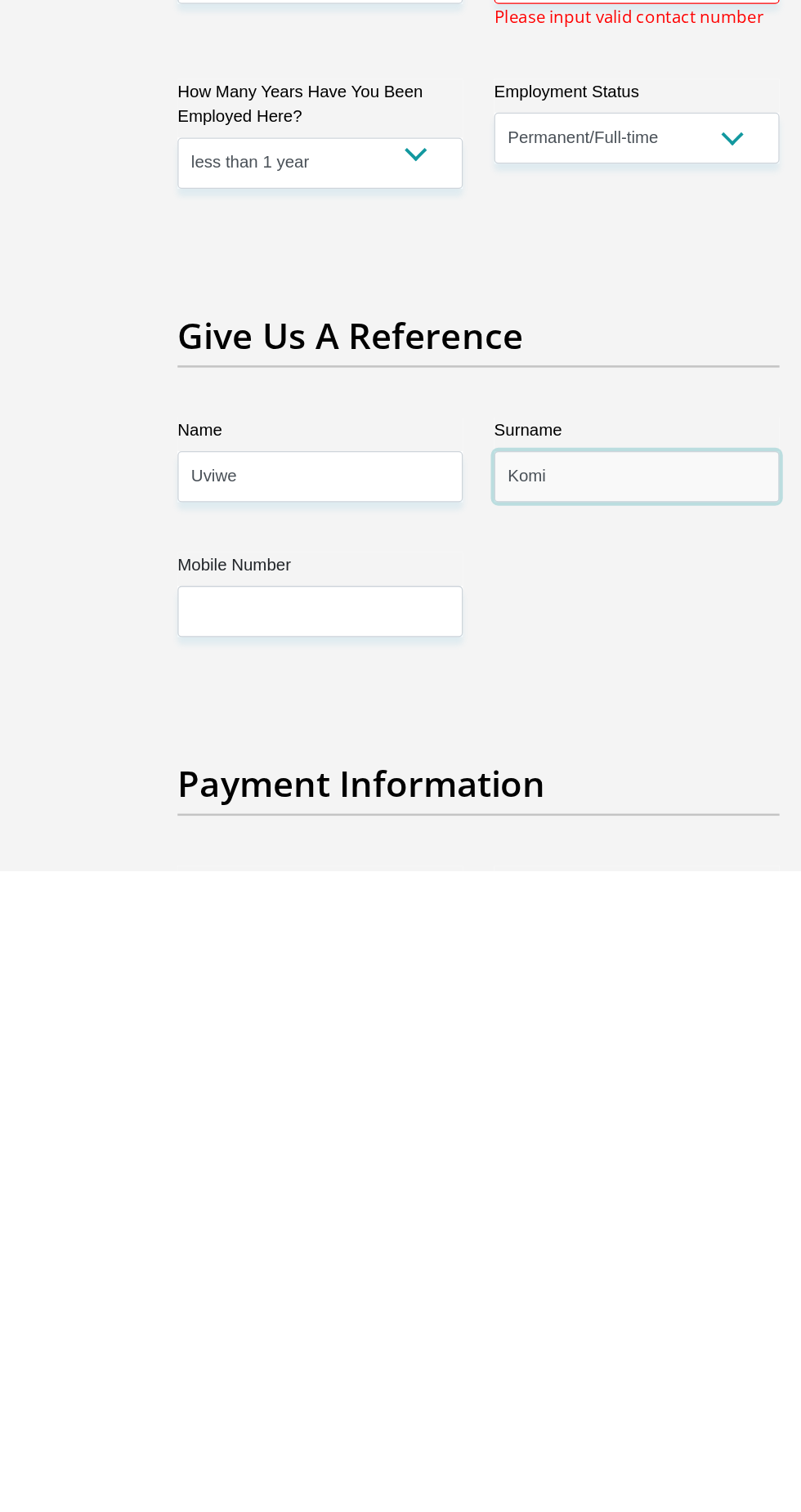
type input "Komi"
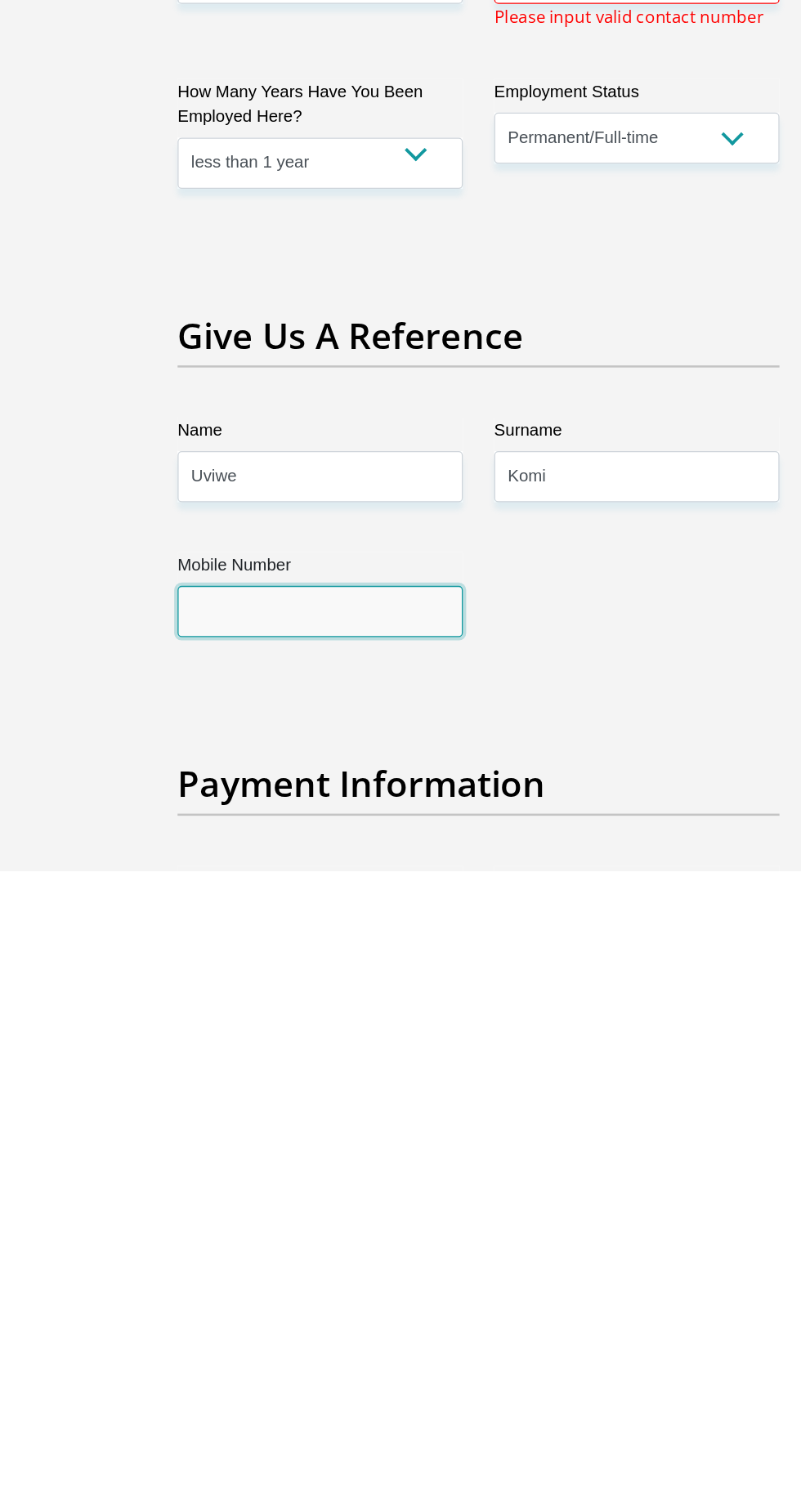
click at [337, 1288] on input "Mobile Number" at bounding box center [276, 1308] width 223 height 40
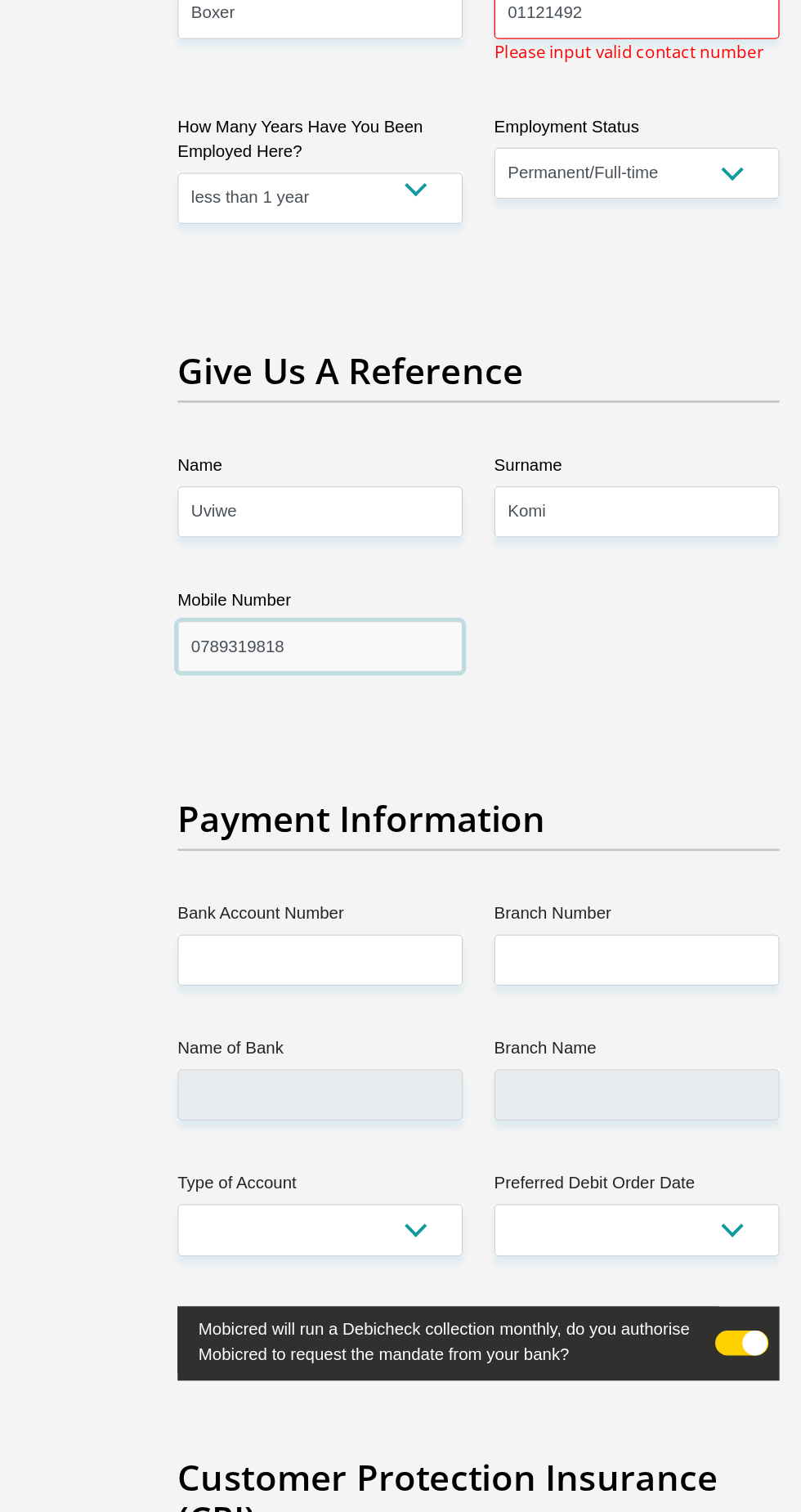
scroll to position [3159, 0]
type input "0789319818"
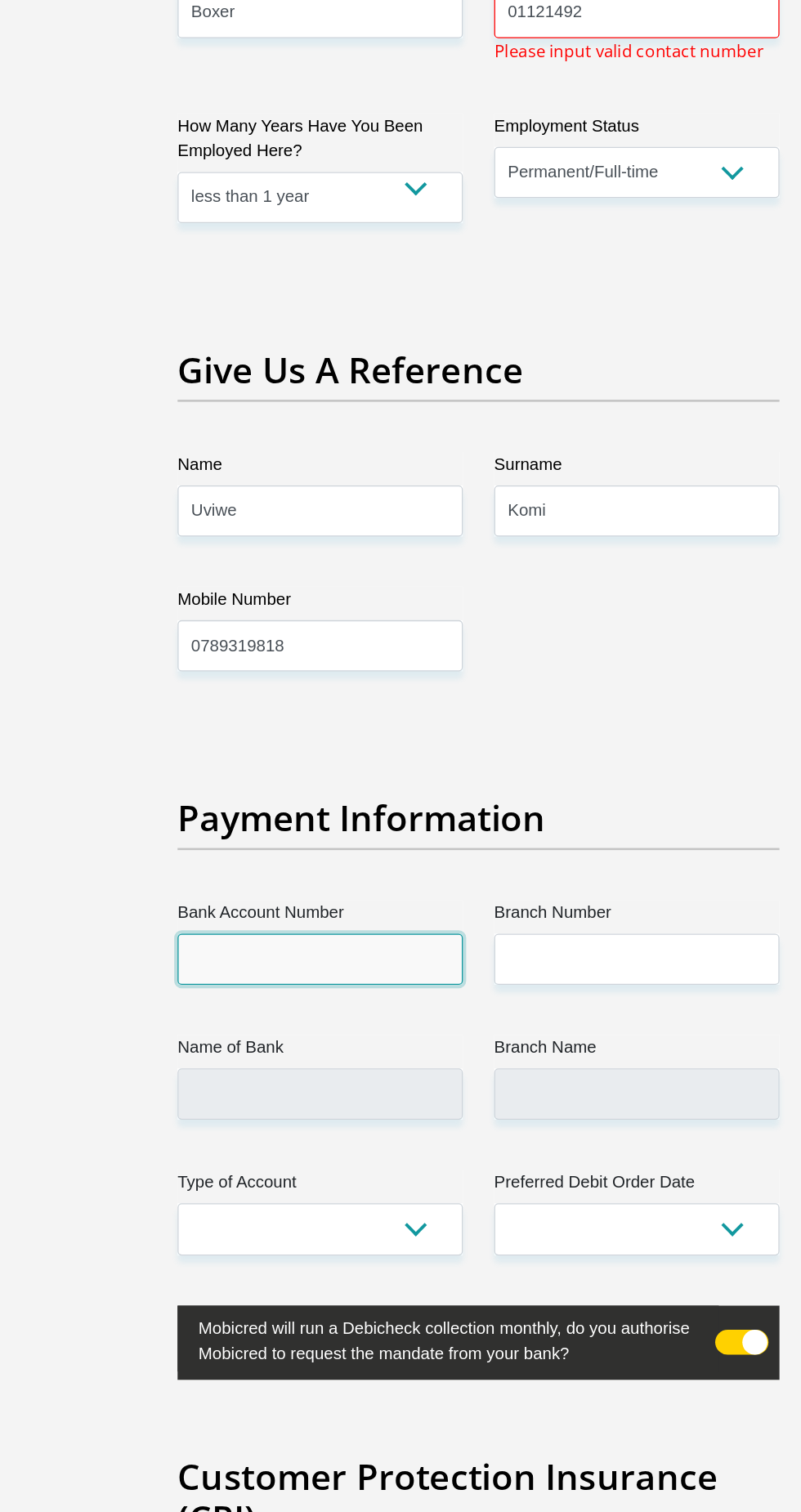
click at [196, 1059] on input "Bank Account Number" at bounding box center [276, 1079] width 223 height 40
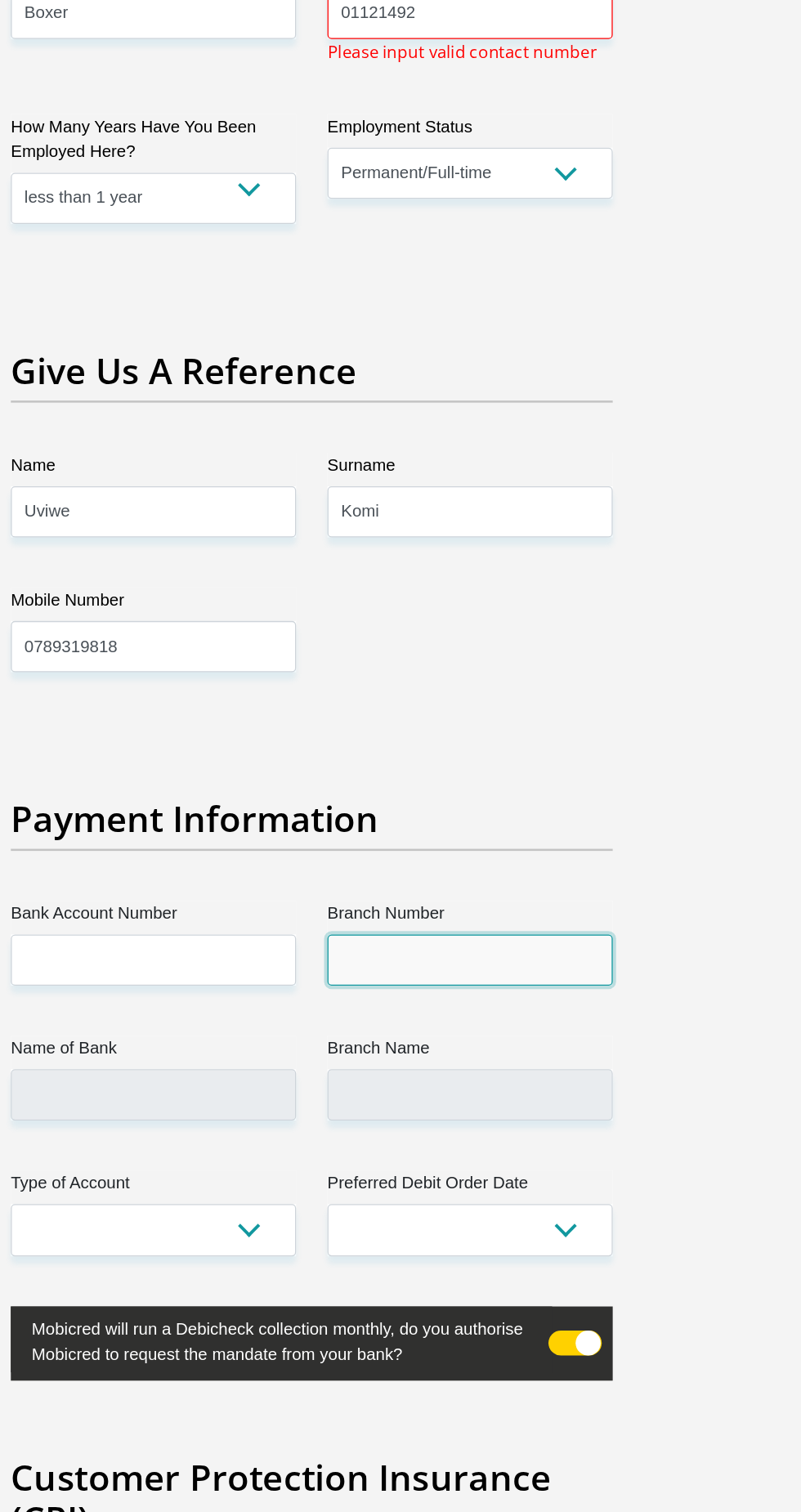
click at [516, 1059] on input "Branch Number" at bounding box center [524, 1079] width 223 height 40
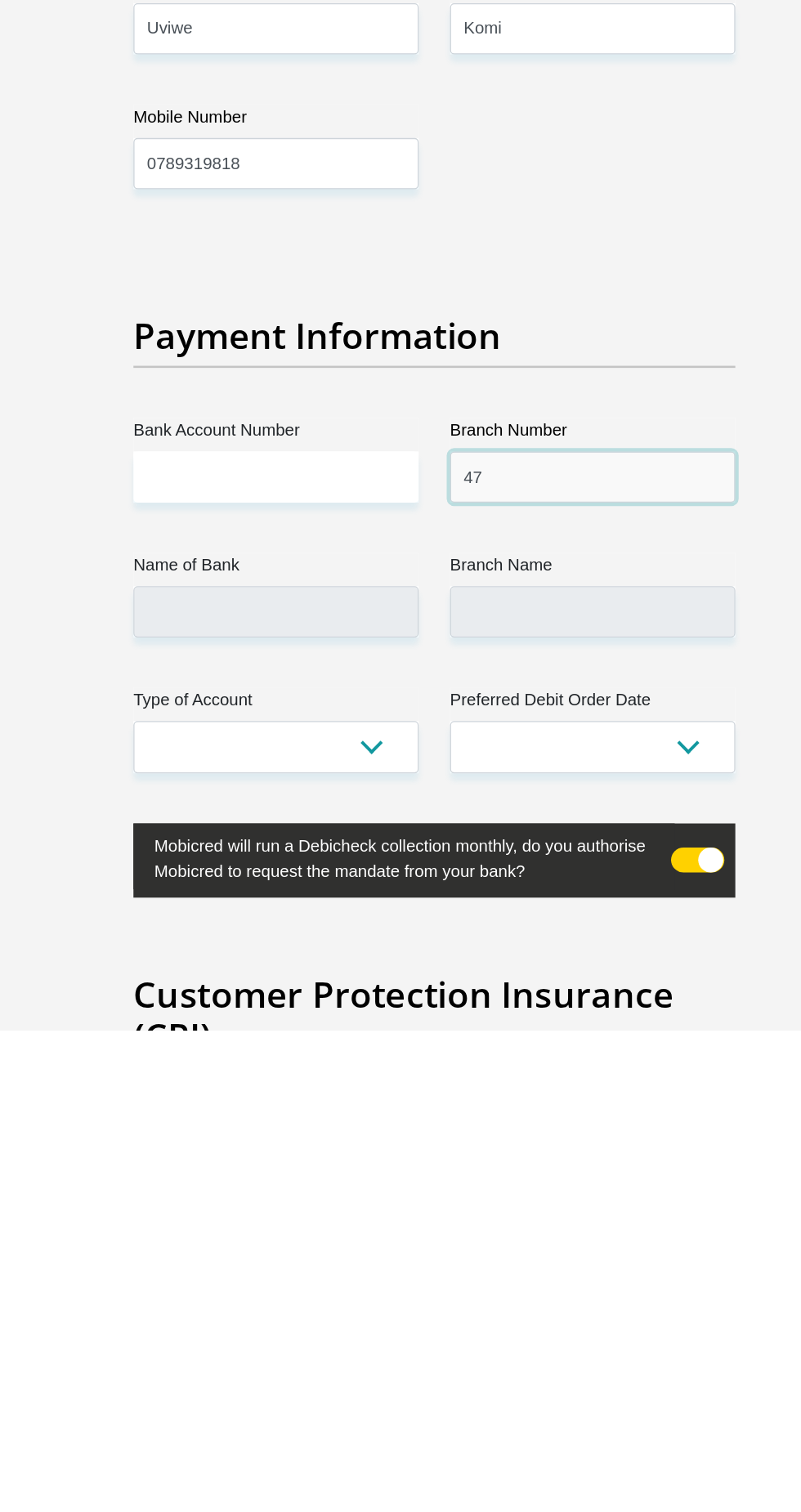
type input "47"
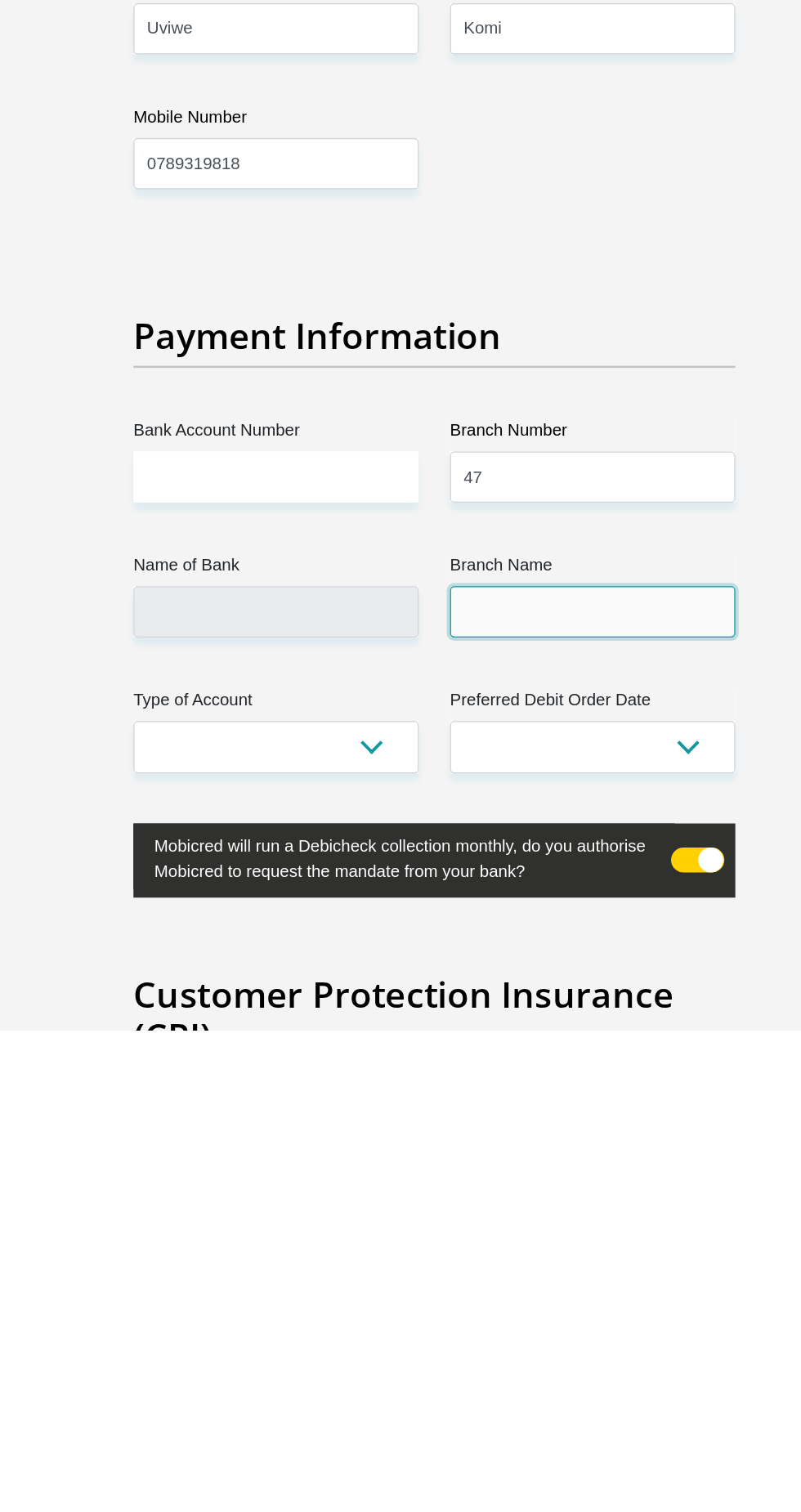
click at [583, 1167] on input "Branch Name" at bounding box center [524, 1185] width 223 height 40
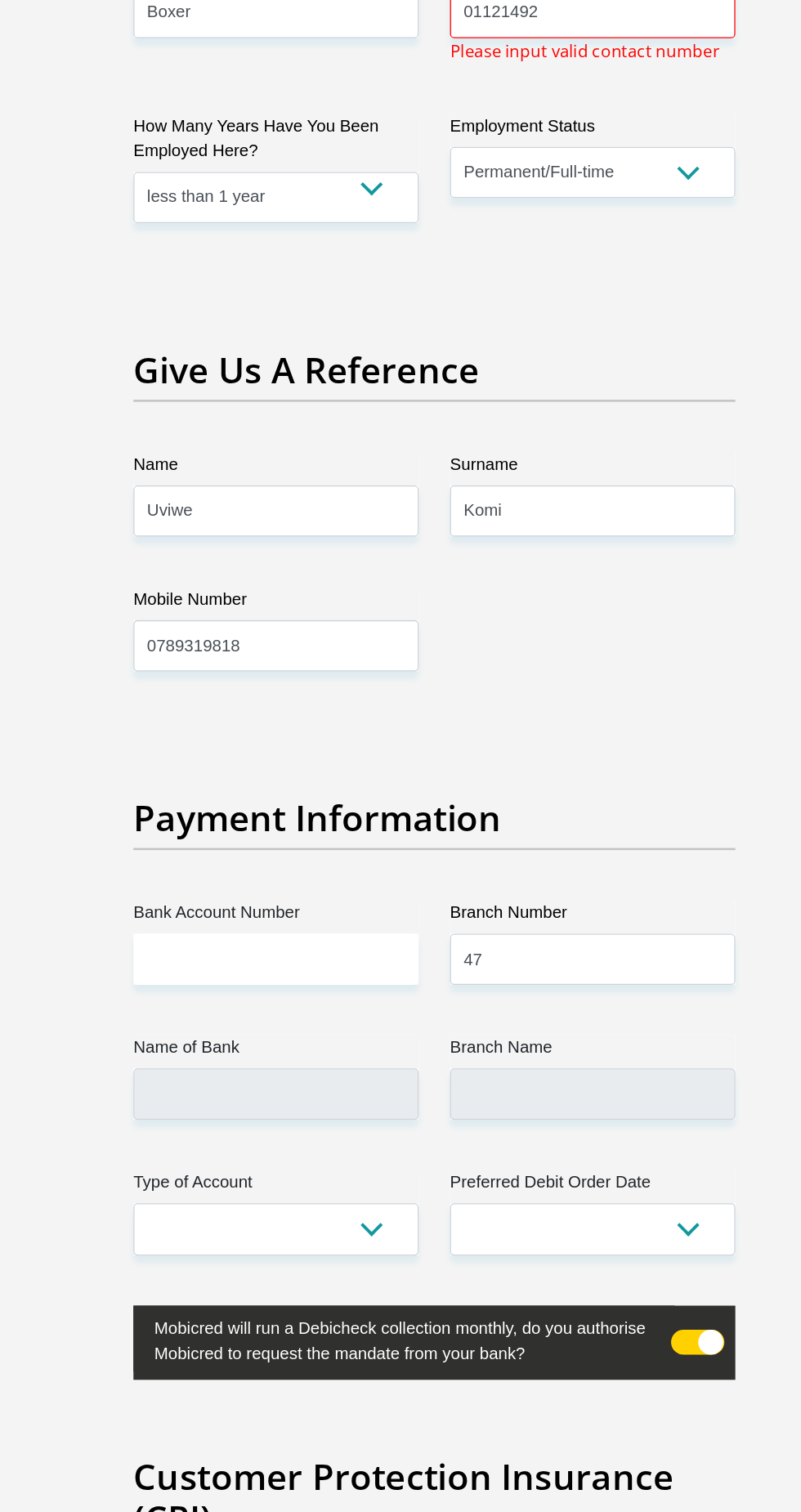
click at [372, 886] on div "Title Mr Ms Mrs Dr Other First Name Nomvuyo Surname Citi ID Number 900303141908…" at bounding box center [400, 124] width 496 height 5944
click at [363, 1269] on select "Cheque Savings" at bounding box center [276, 1289] width 223 height 40
select select "SAV"
click at [595, 1269] on select "1st 2nd 3rd 4th 5th 7th 18th 19th 20th 21st 22nd 23rd 24th 25th 26th 27th 28th …" at bounding box center [524, 1289] width 223 height 40
select select "30"
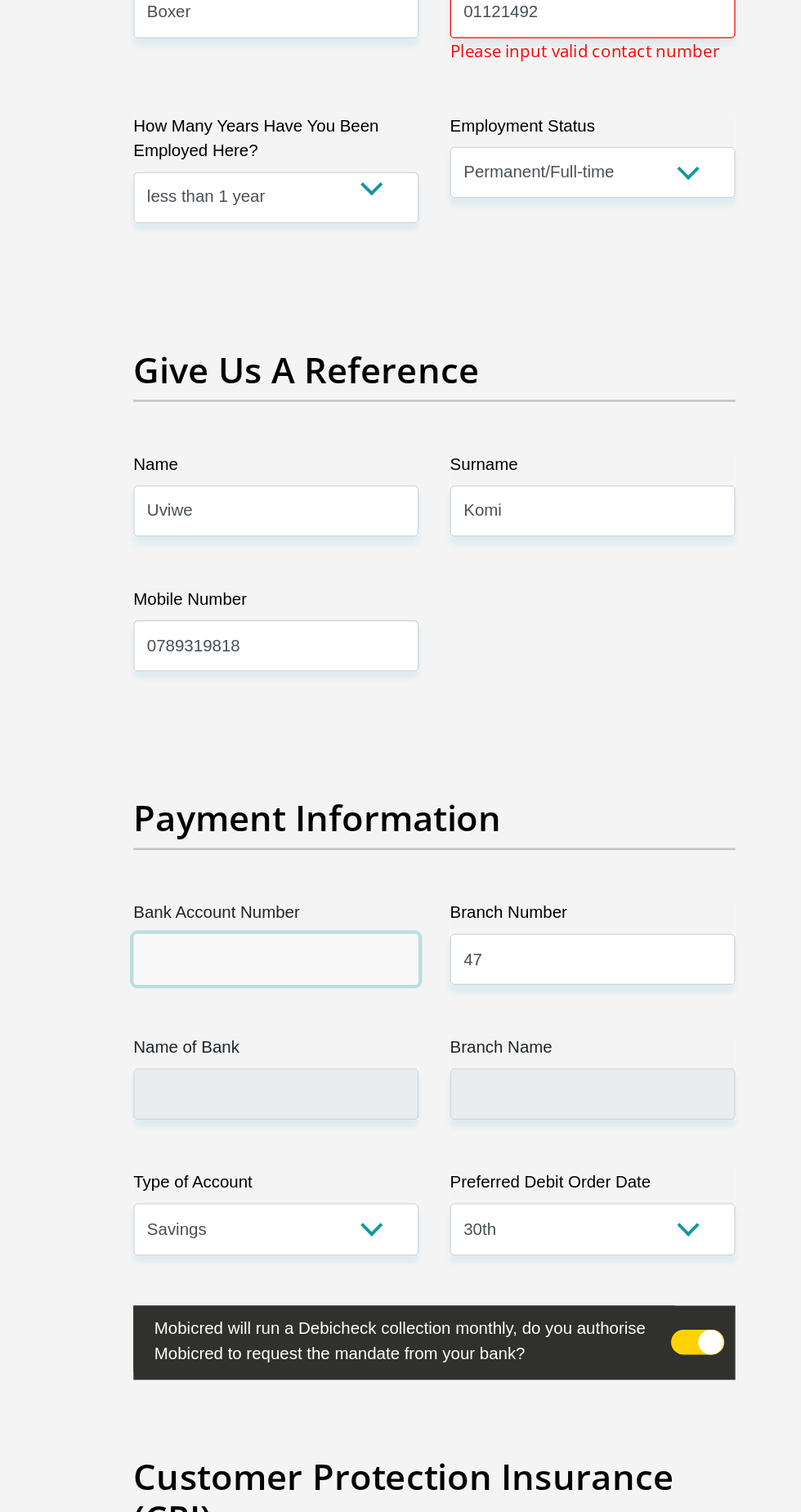
click at [288, 1058] on input "Bank Account Number" at bounding box center [276, 1078] width 223 height 40
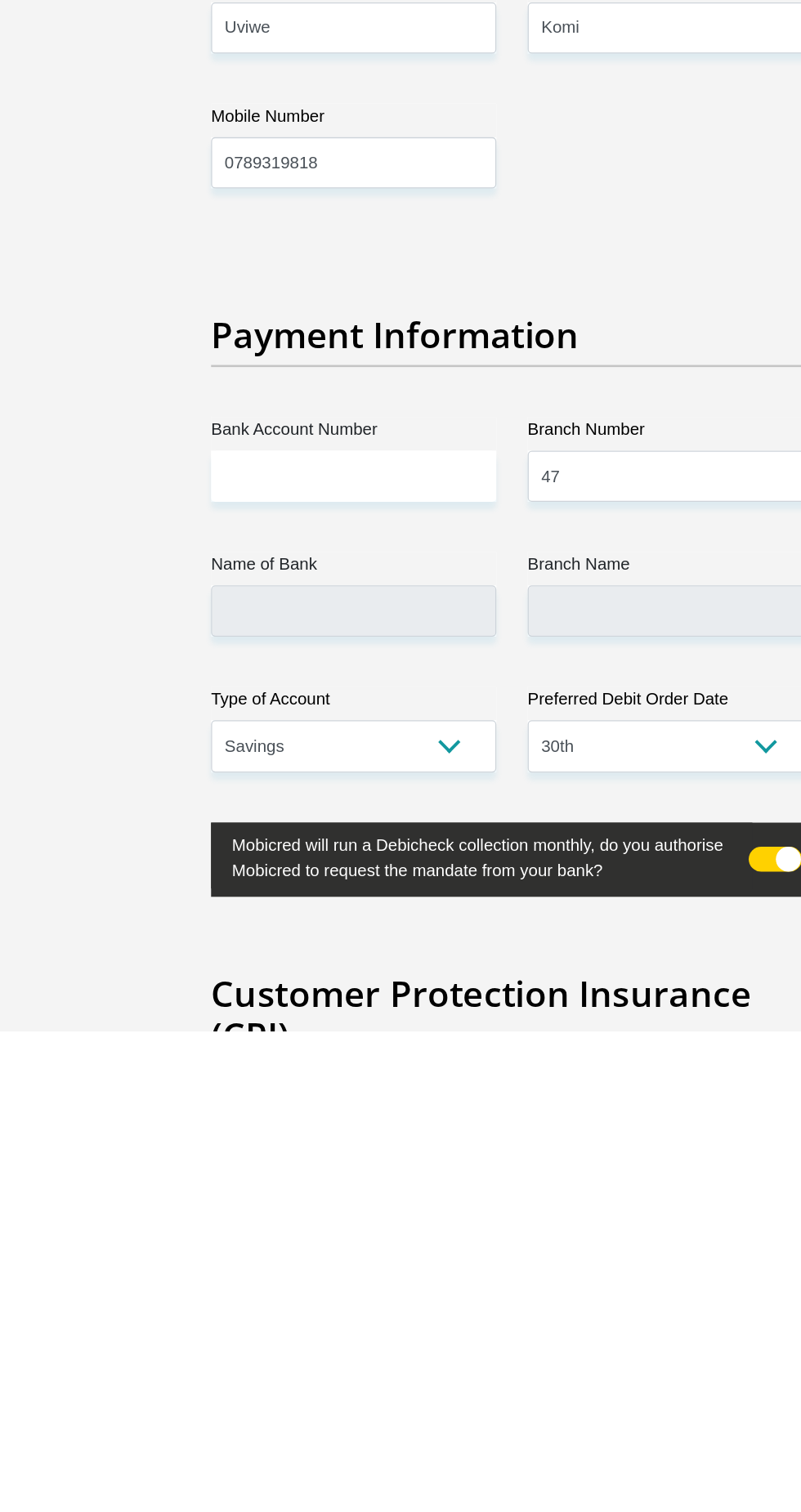
scroll to position [3160, 0]
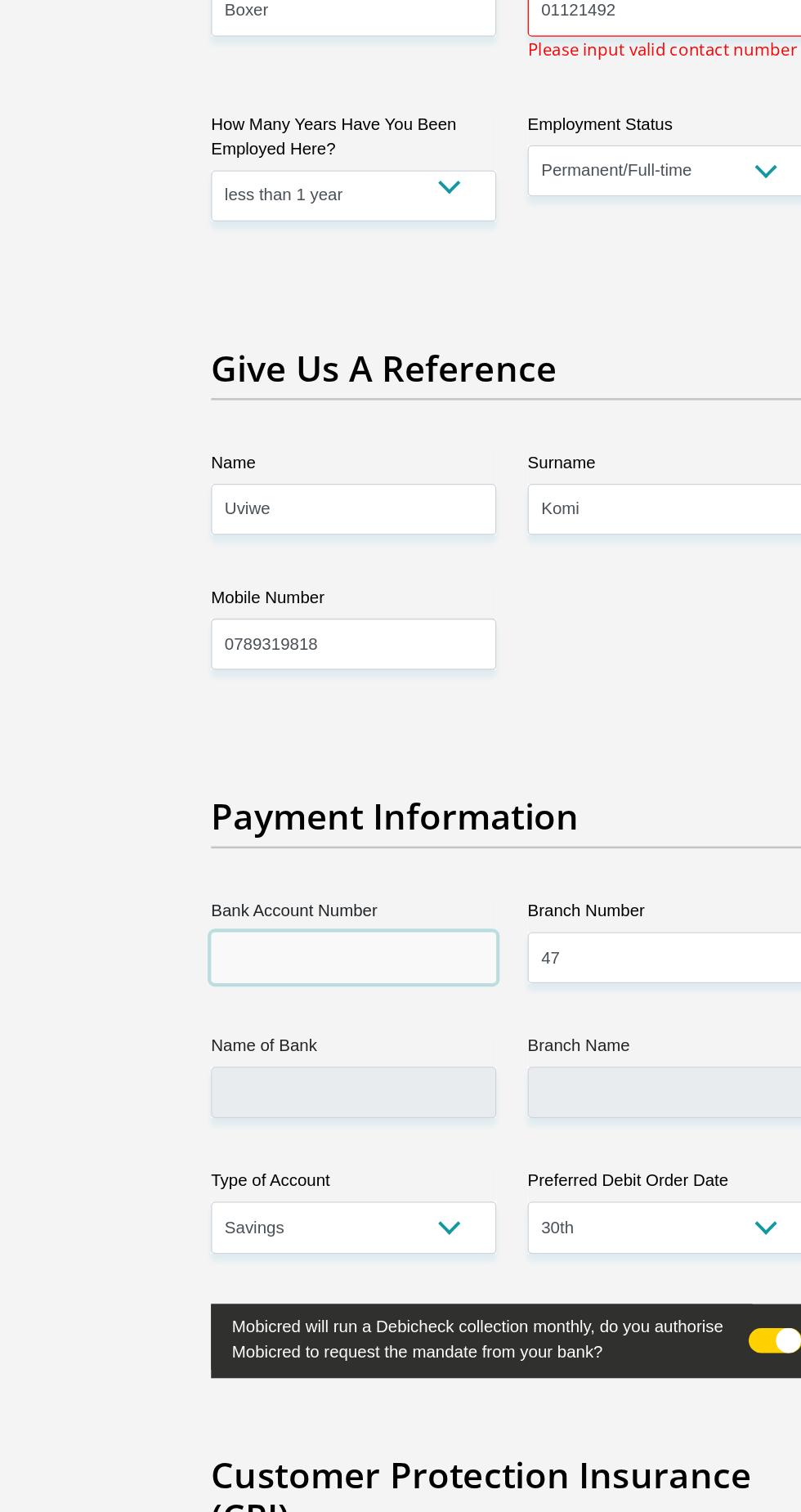
click at [291, 1057] on input "Bank Account Number" at bounding box center [276, 1077] width 223 height 40
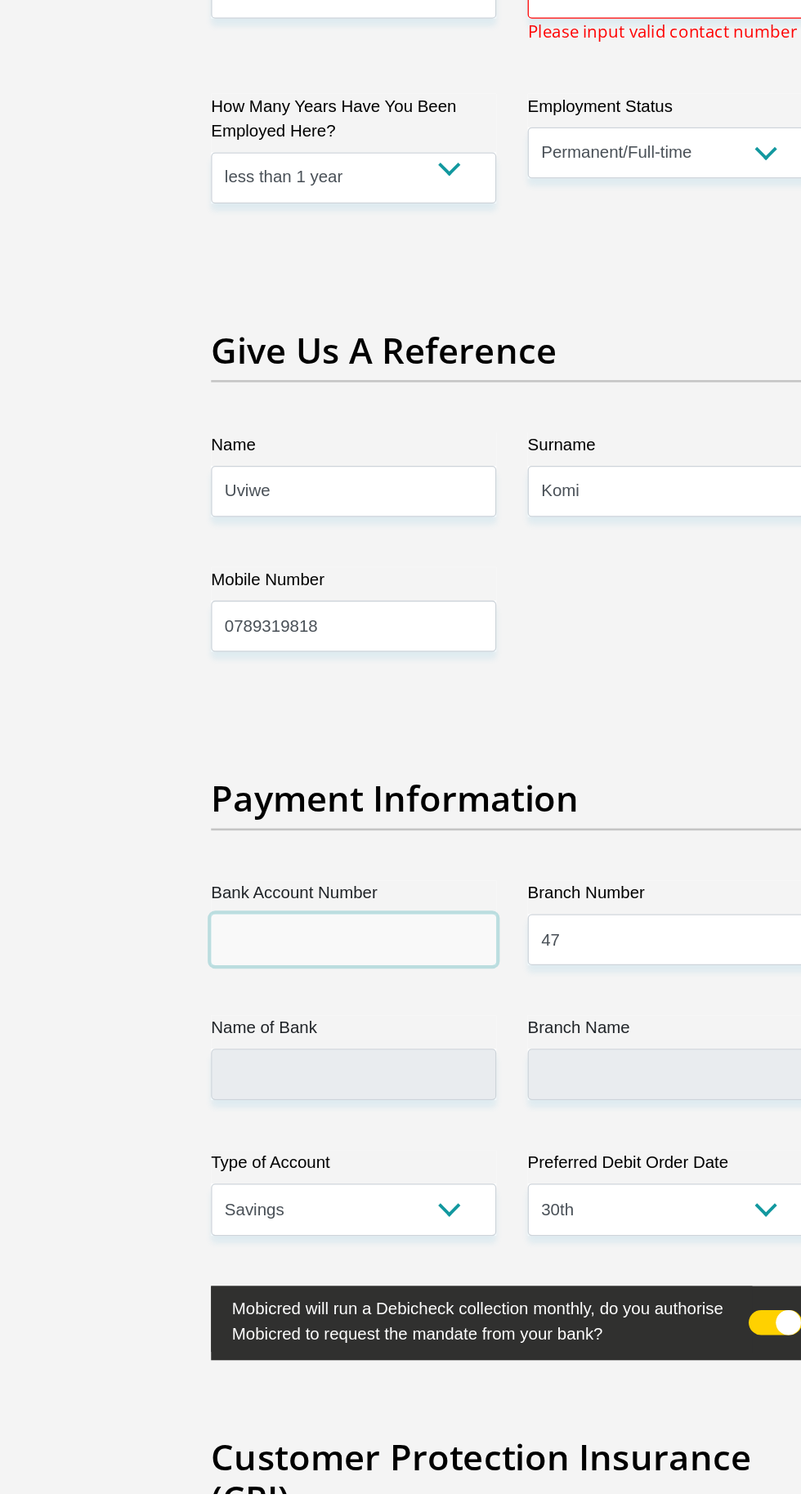
scroll to position [3160, 0]
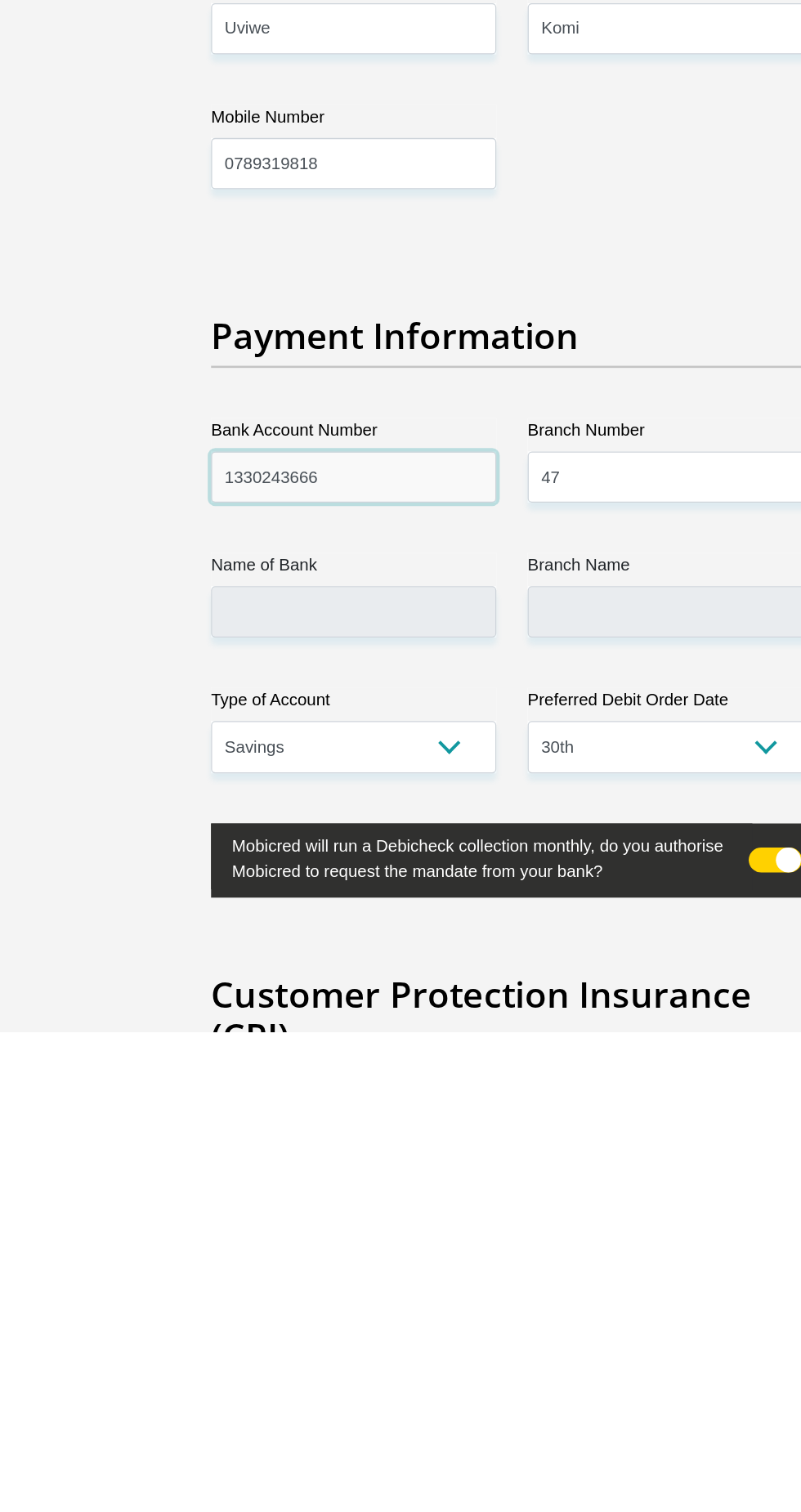
type input "1330243666"
click at [536, 1058] on input "47" at bounding box center [524, 1078] width 223 height 40
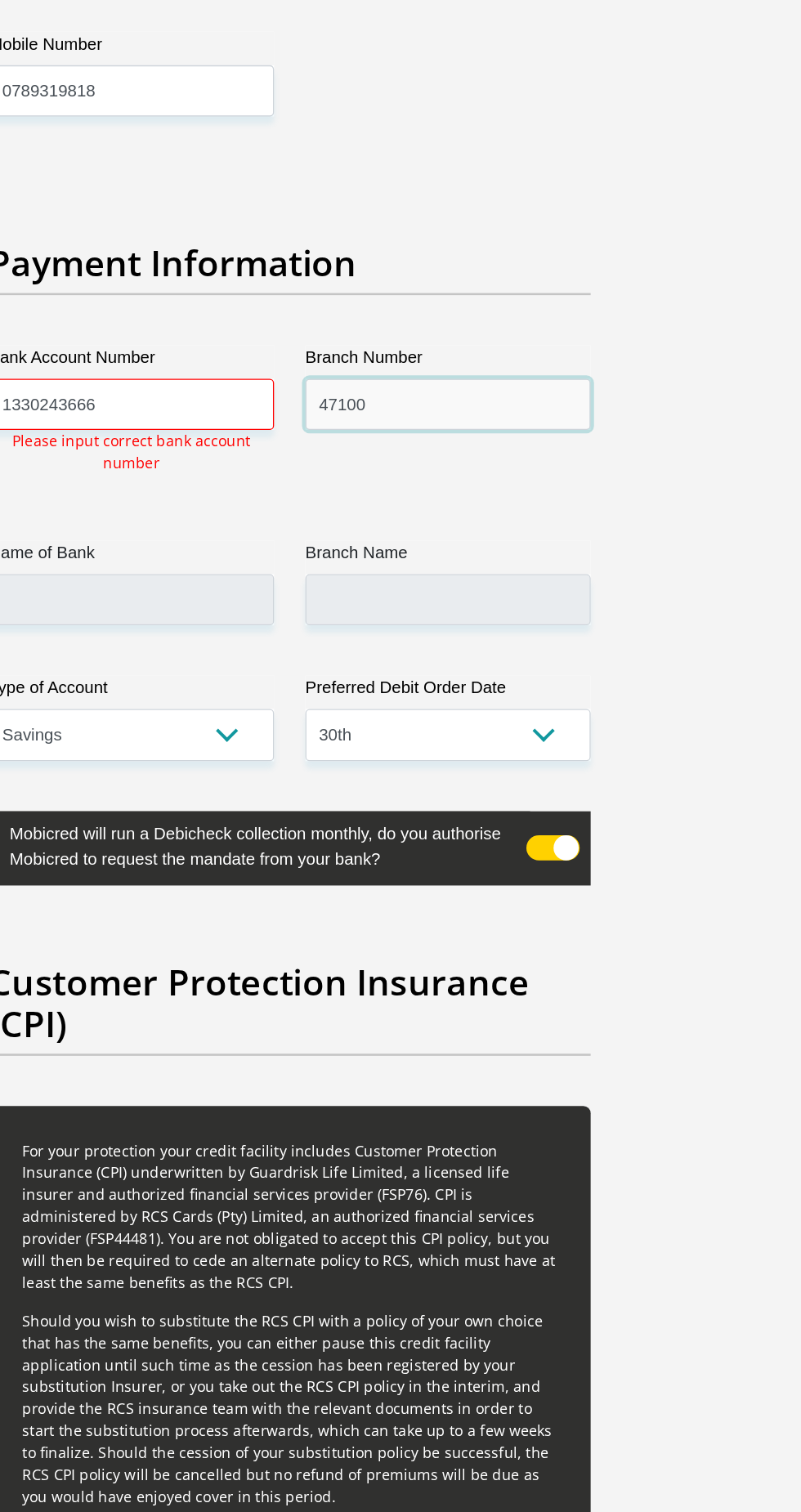
scroll to position [3981, 0]
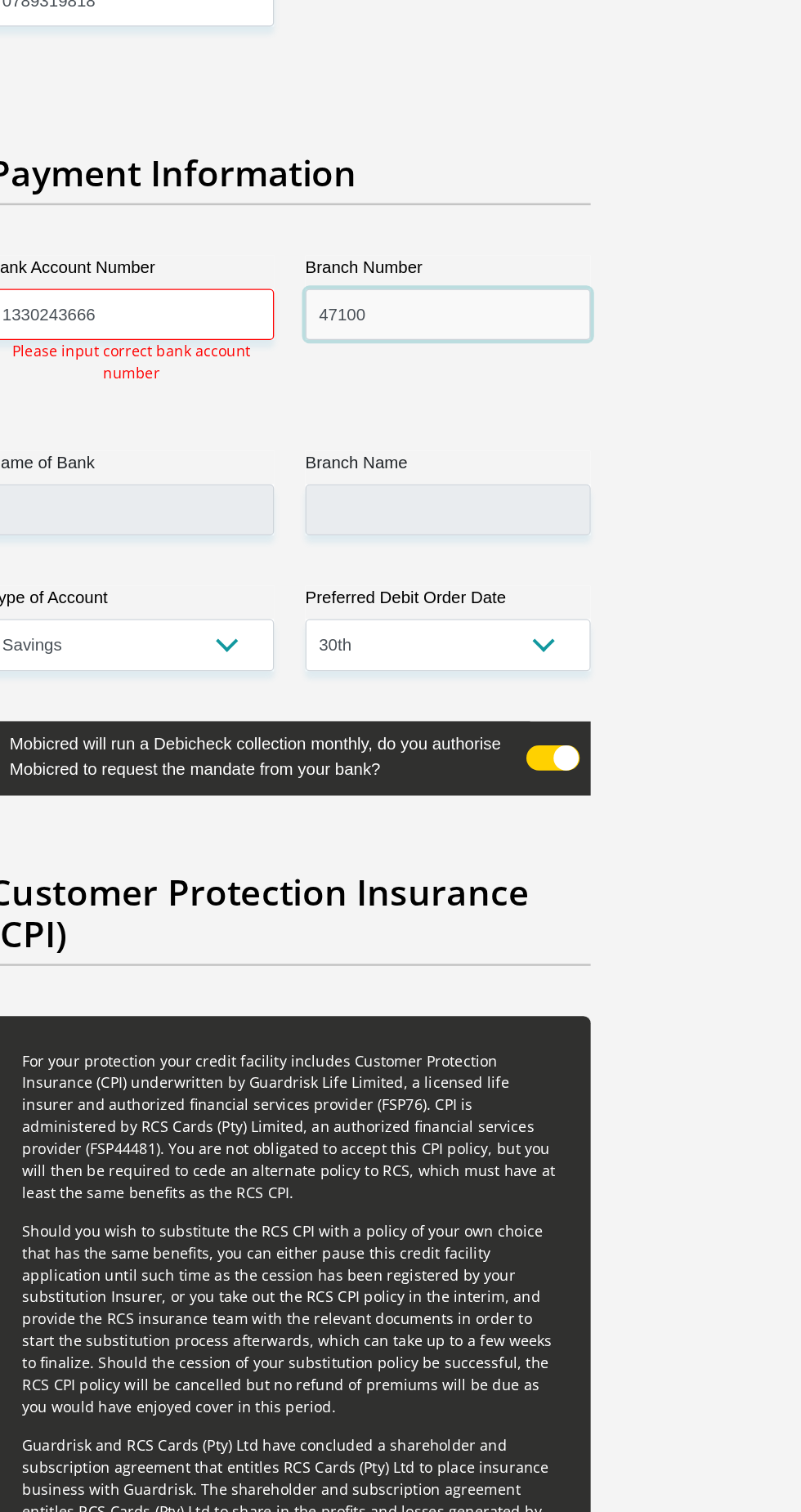
click at [531, 237] on input "47100" at bounding box center [524, 257] width 223 height 40
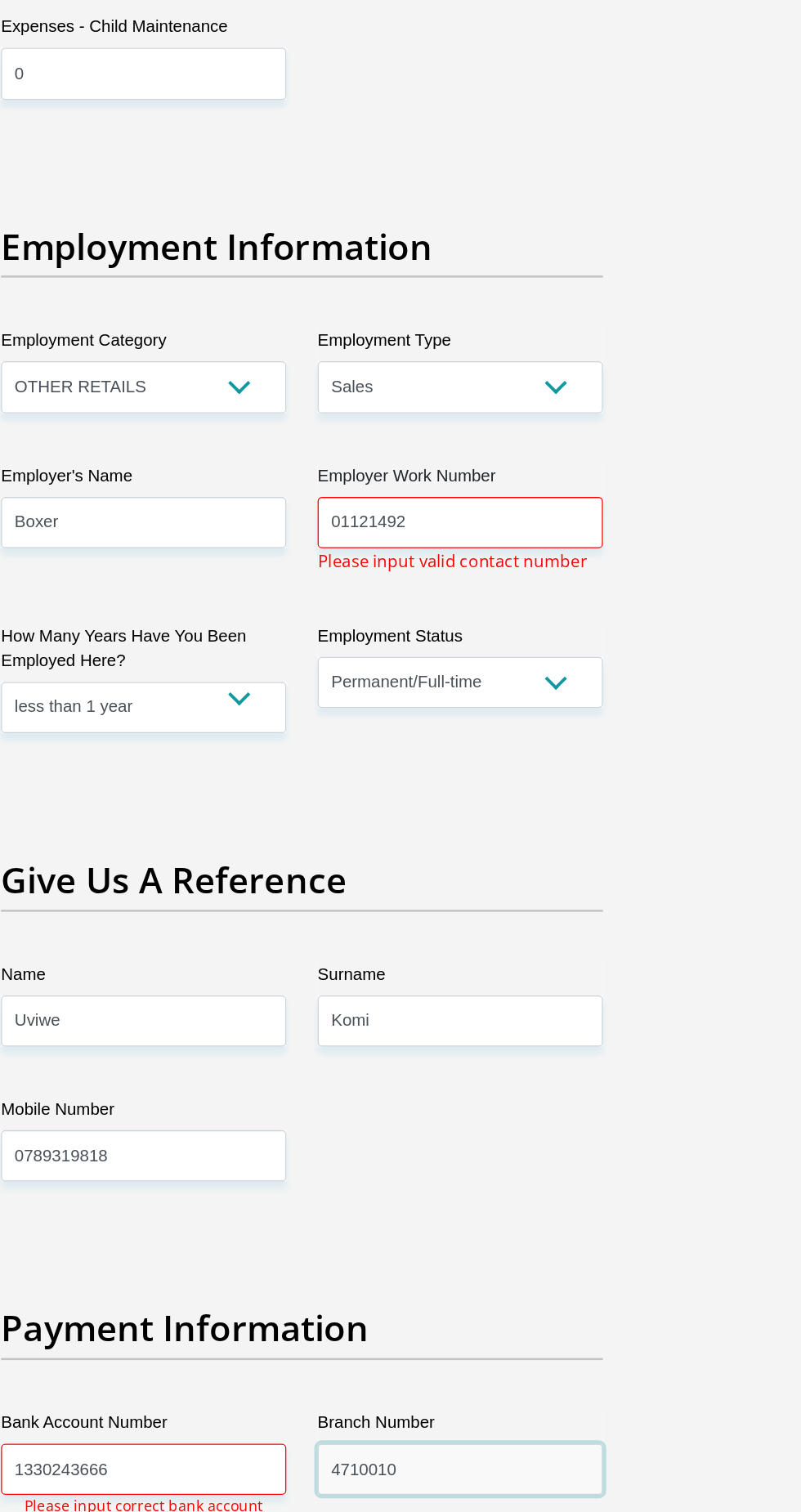
scroll to position [3078, 0]
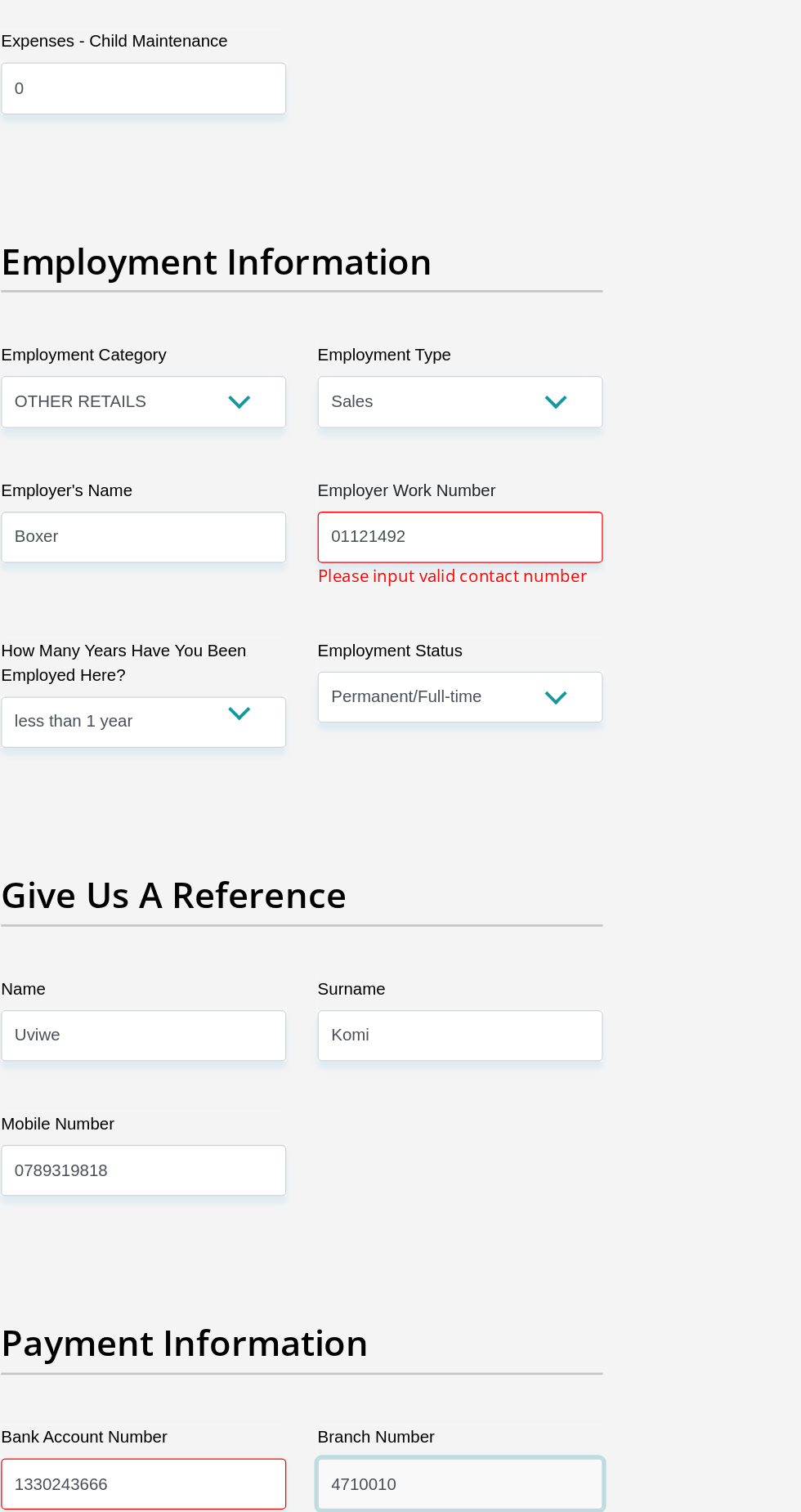
type input "4710010"
click at [553, 400] on input "01121492" at bounding box center [524, 420] width 223 height 40
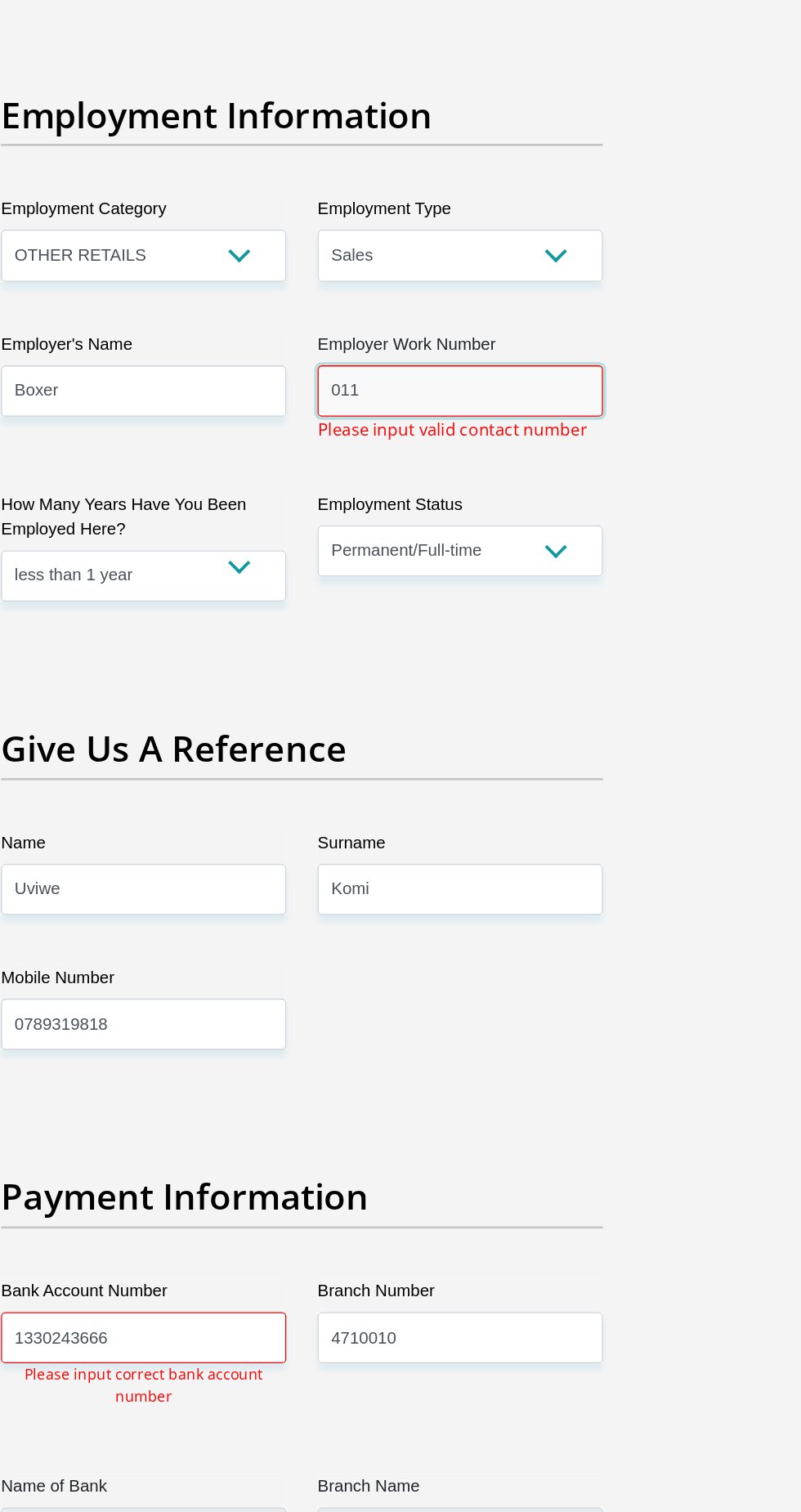
scroll to position [3139, 0]
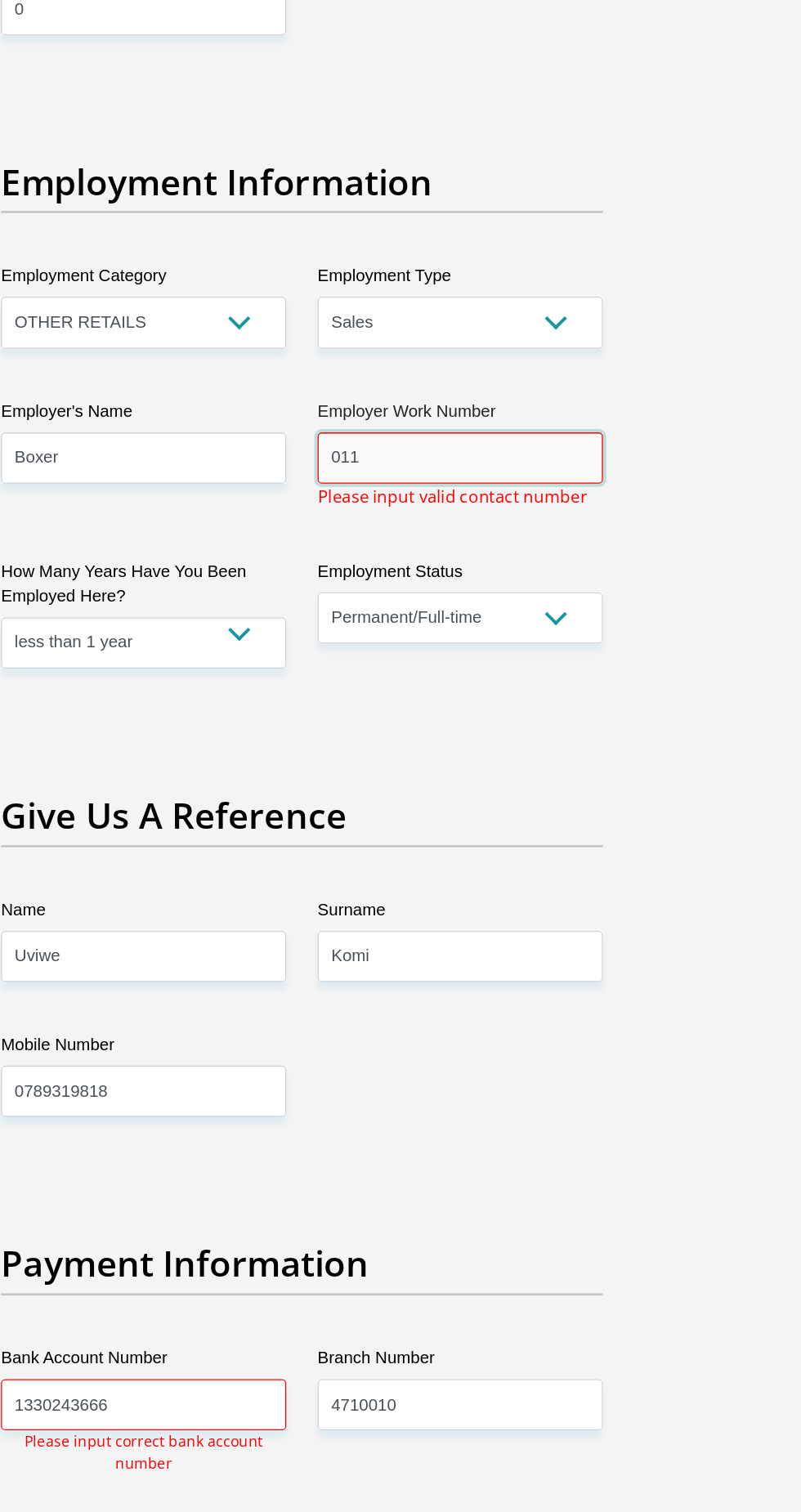
click at [529, 338] on input "011" at bounding box center [524, 358] width 223 height 40
type input "0"
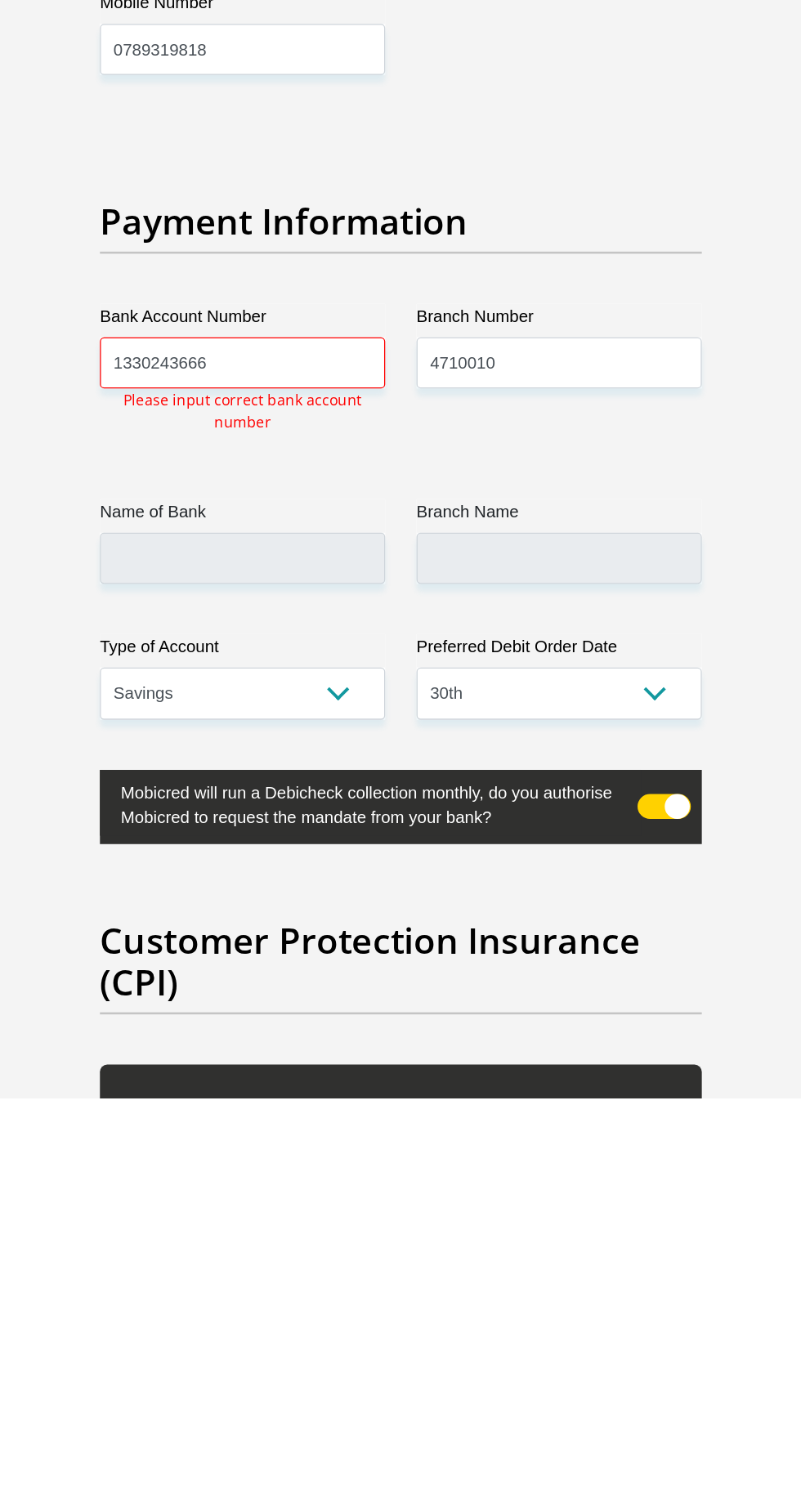
scroll to position [3281, 0]
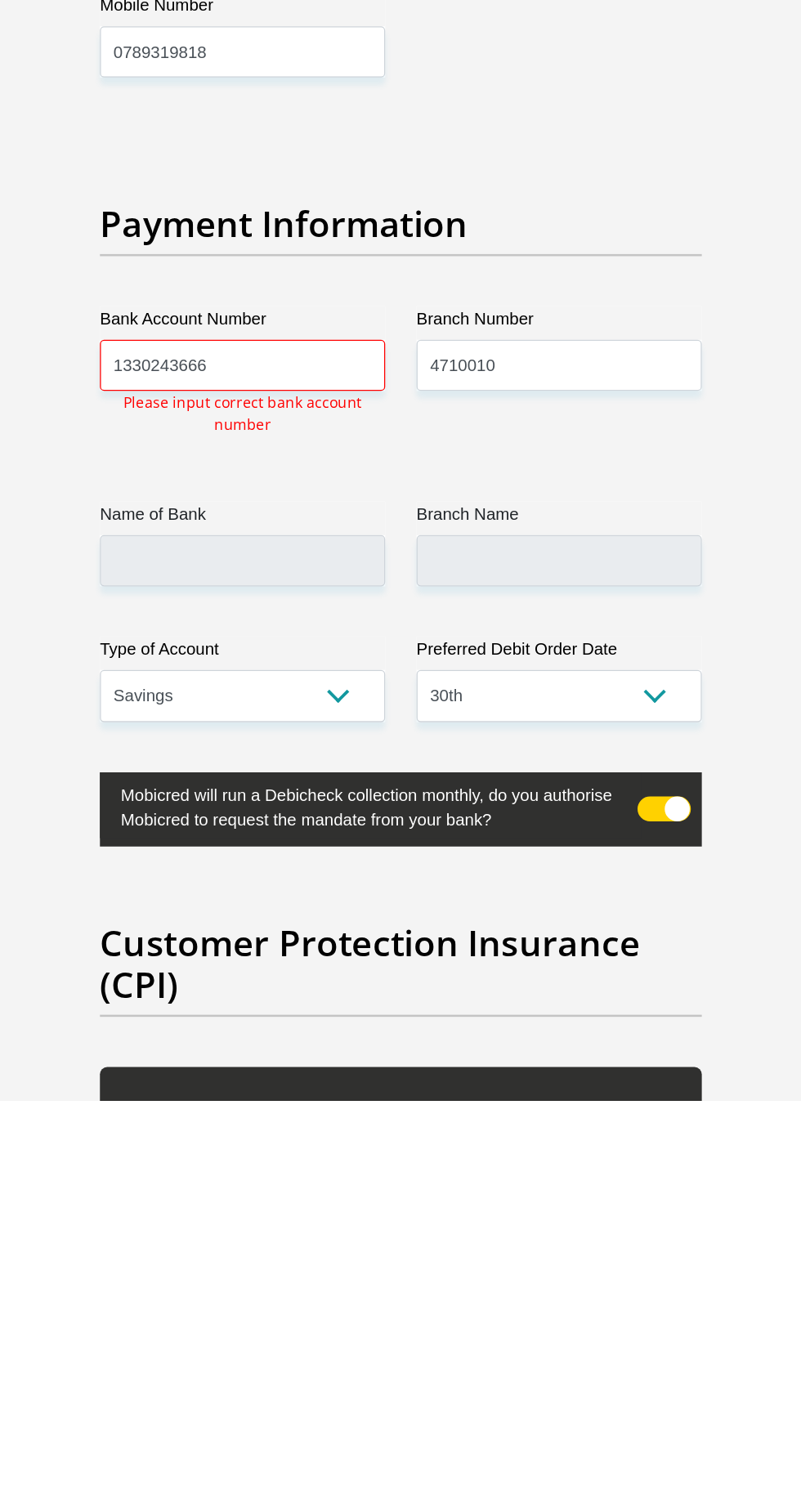
type input "0789319818"
click at [351, 916] on input "1330243666" at bounding box center [276, 936] width 223 height 40
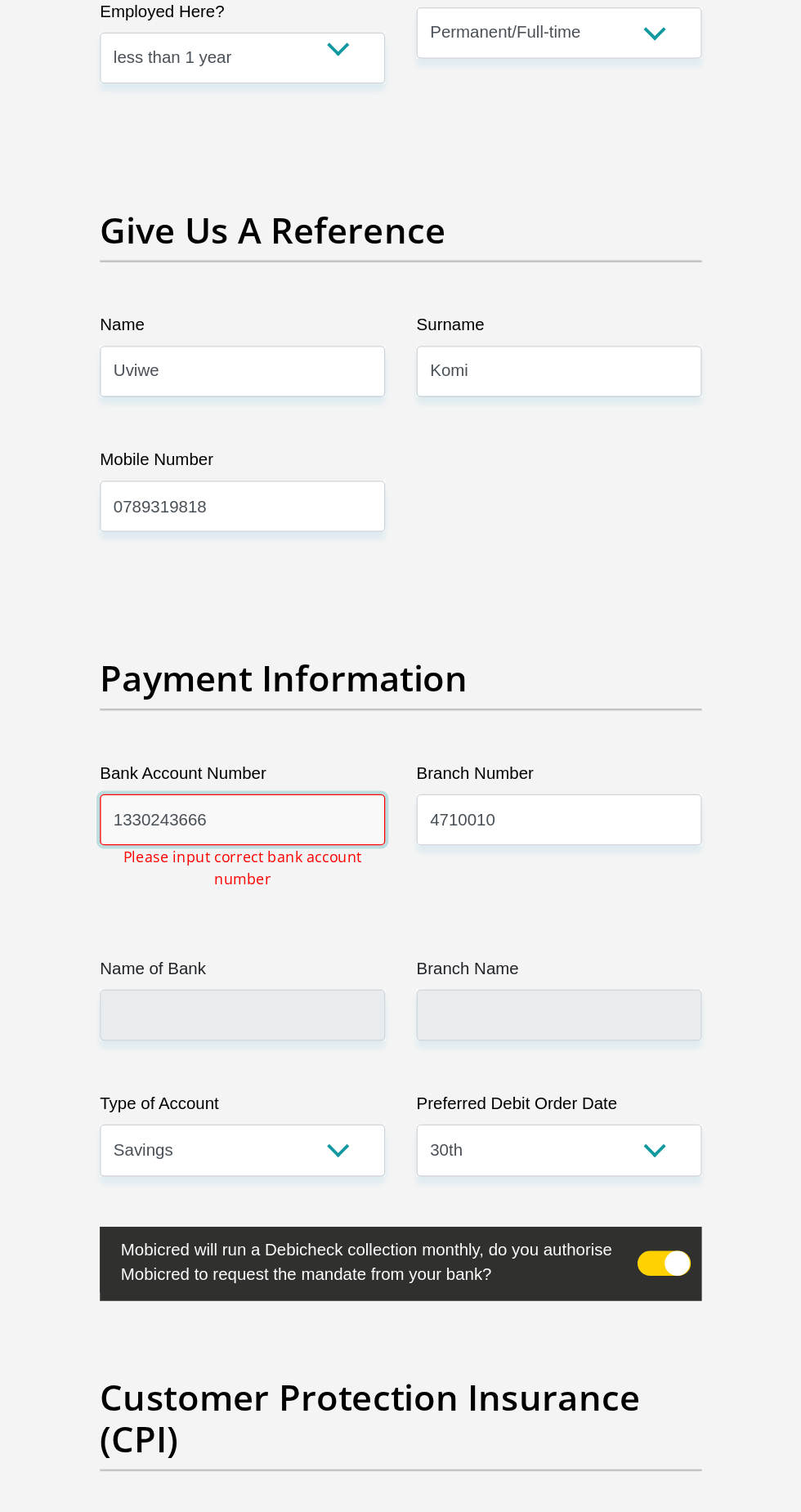
scroll to position [3573, 0]
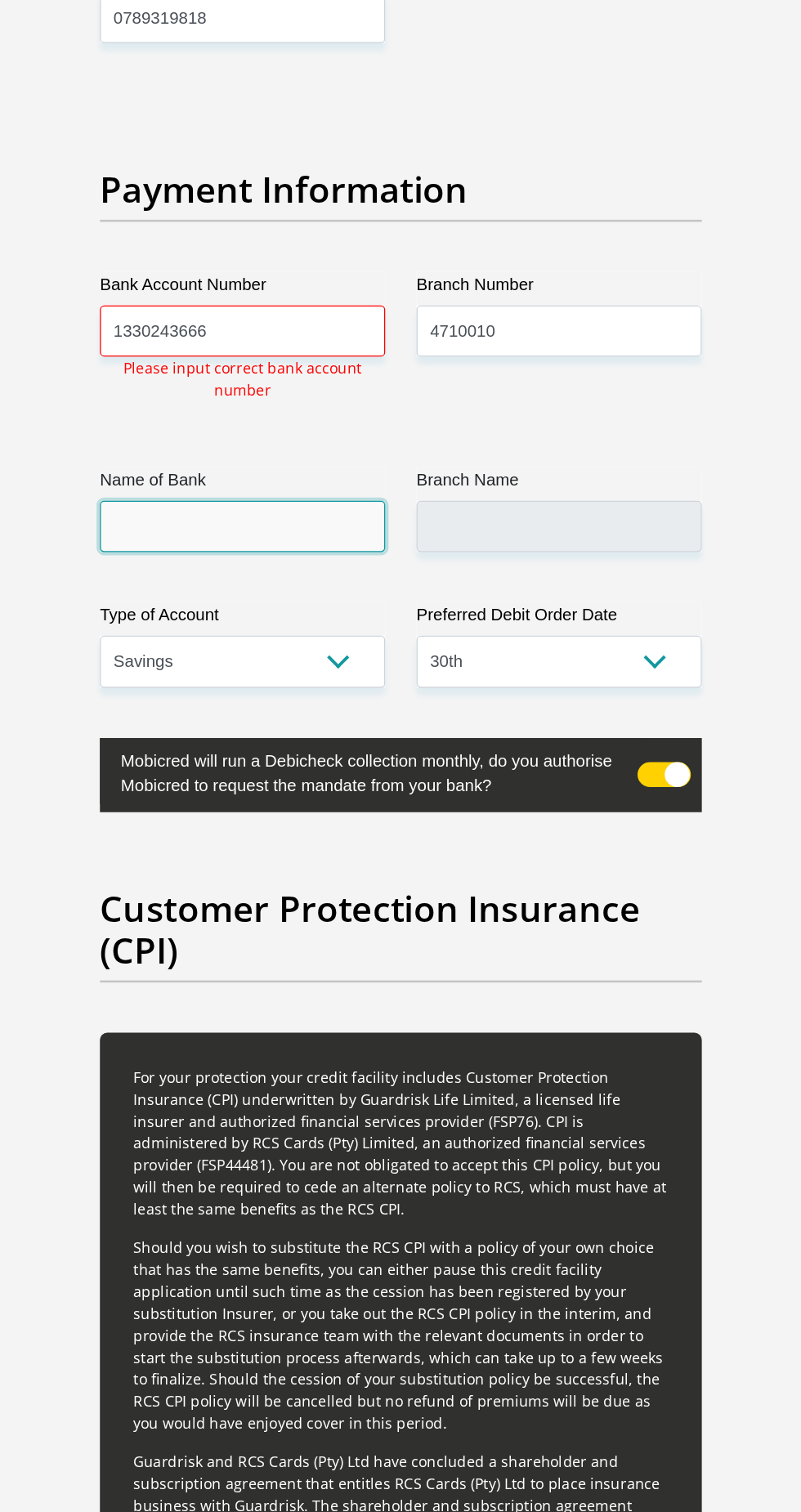
scroll to position [3961, 0]
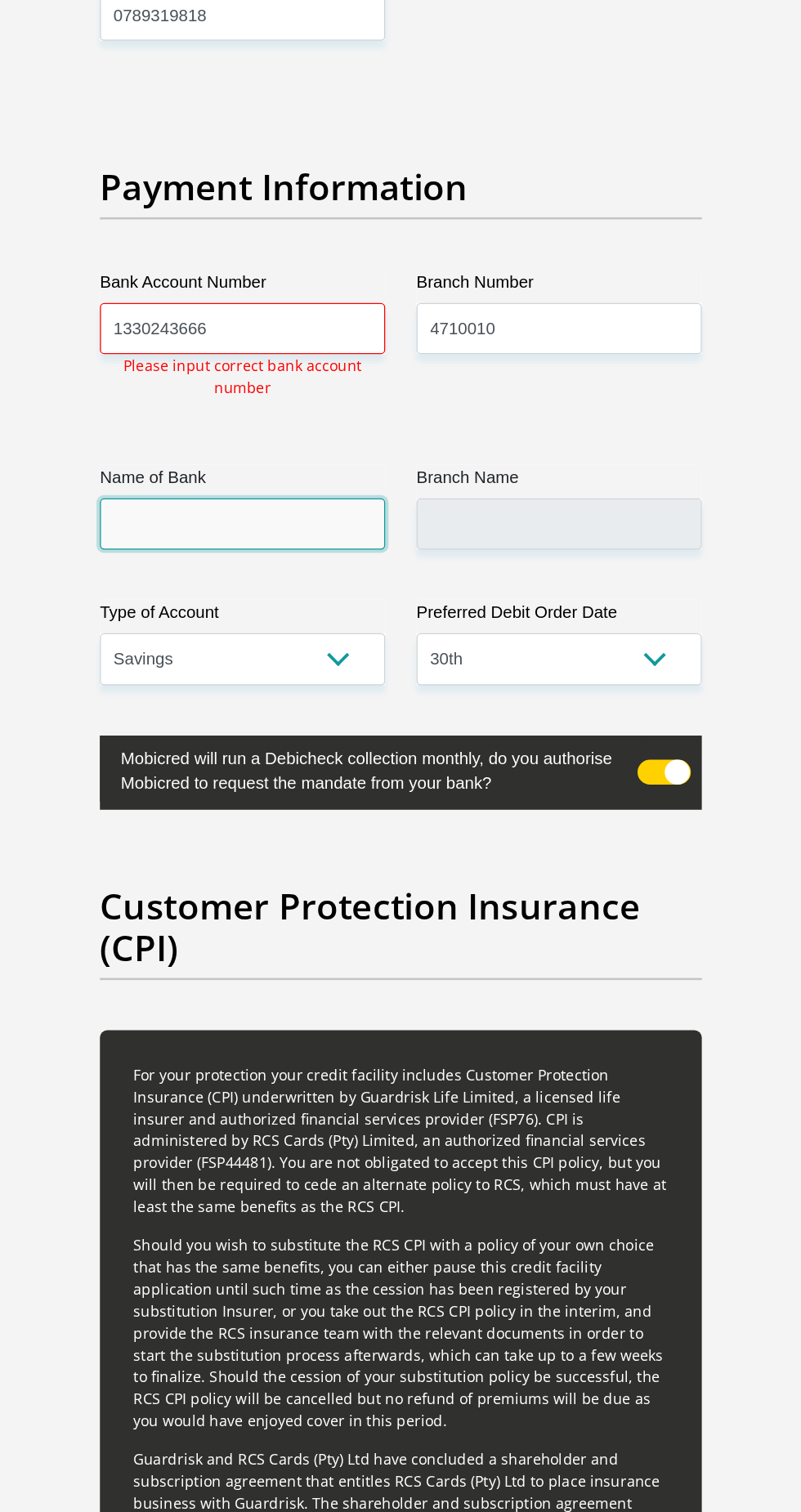
click at [333, 390] on input "Name of Bank" at bounding box center [276, 410] width 223 height 40
click at [343, 390] on input "Name of Bank" at bounding box center [276, 410] width 223 height 40
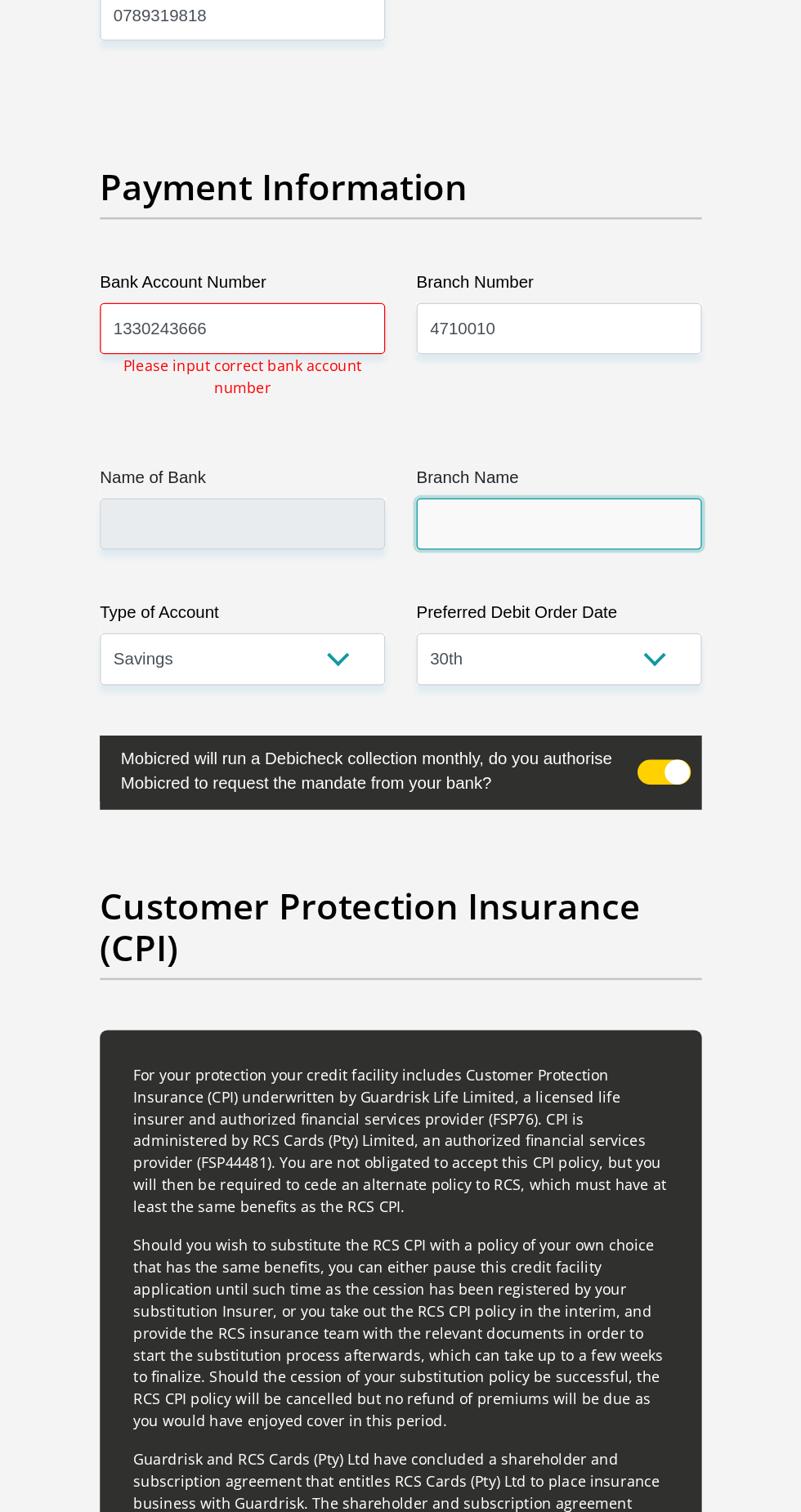
click at [509, 390] on input "Branch Name" at bounding box center [524, 410] width 223 height 40
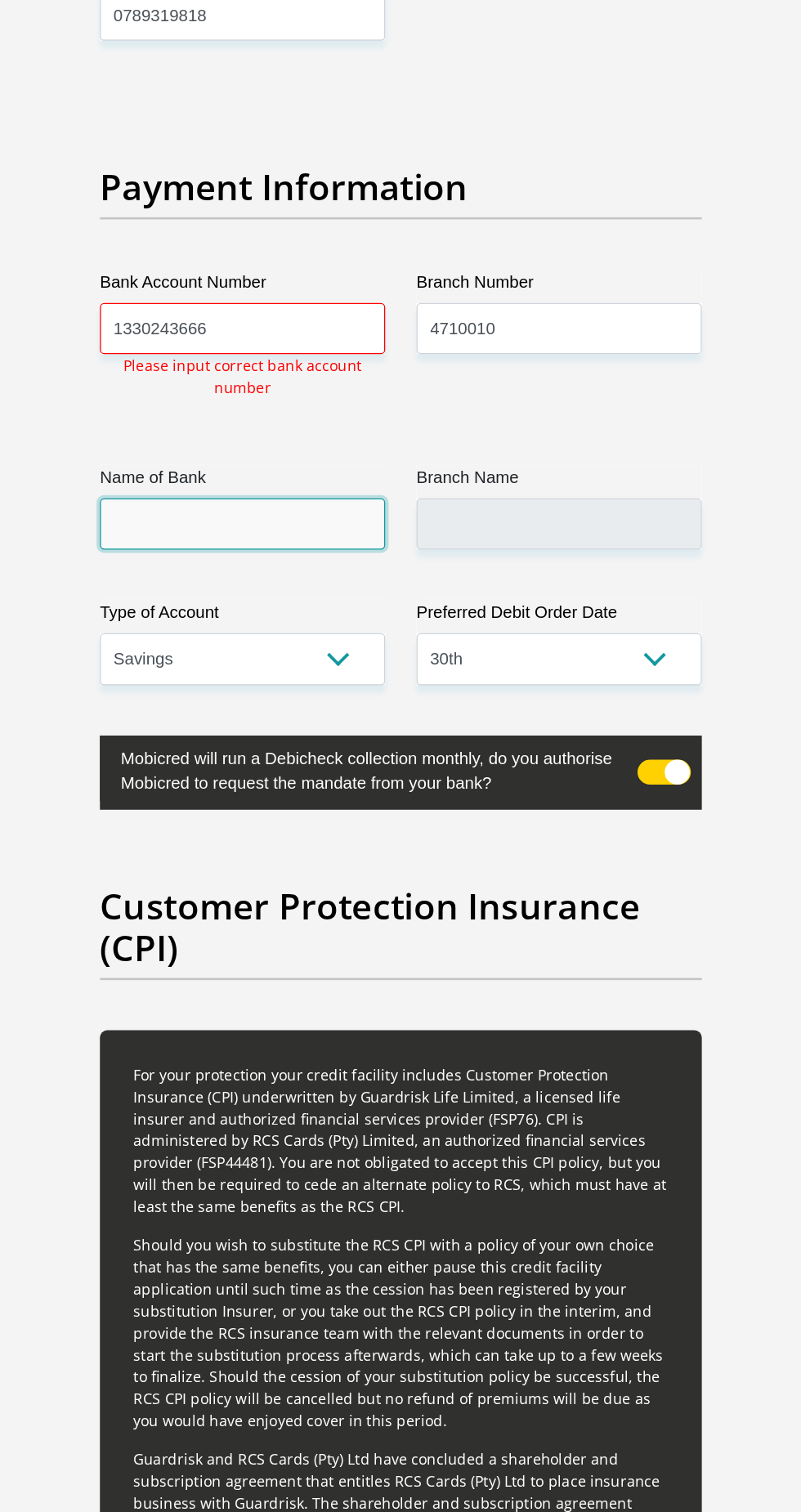
click at [335, 390] on input "Name of Bank" at bounding box center [276, 410] width 223 height 40
click at [343, 390] on input "Name of Bank" at bounding box center [276, 410] width 223 height 40
click at [297, 393] on input "Name of Bank" at bounding box center [276, 410] width 223 height 40
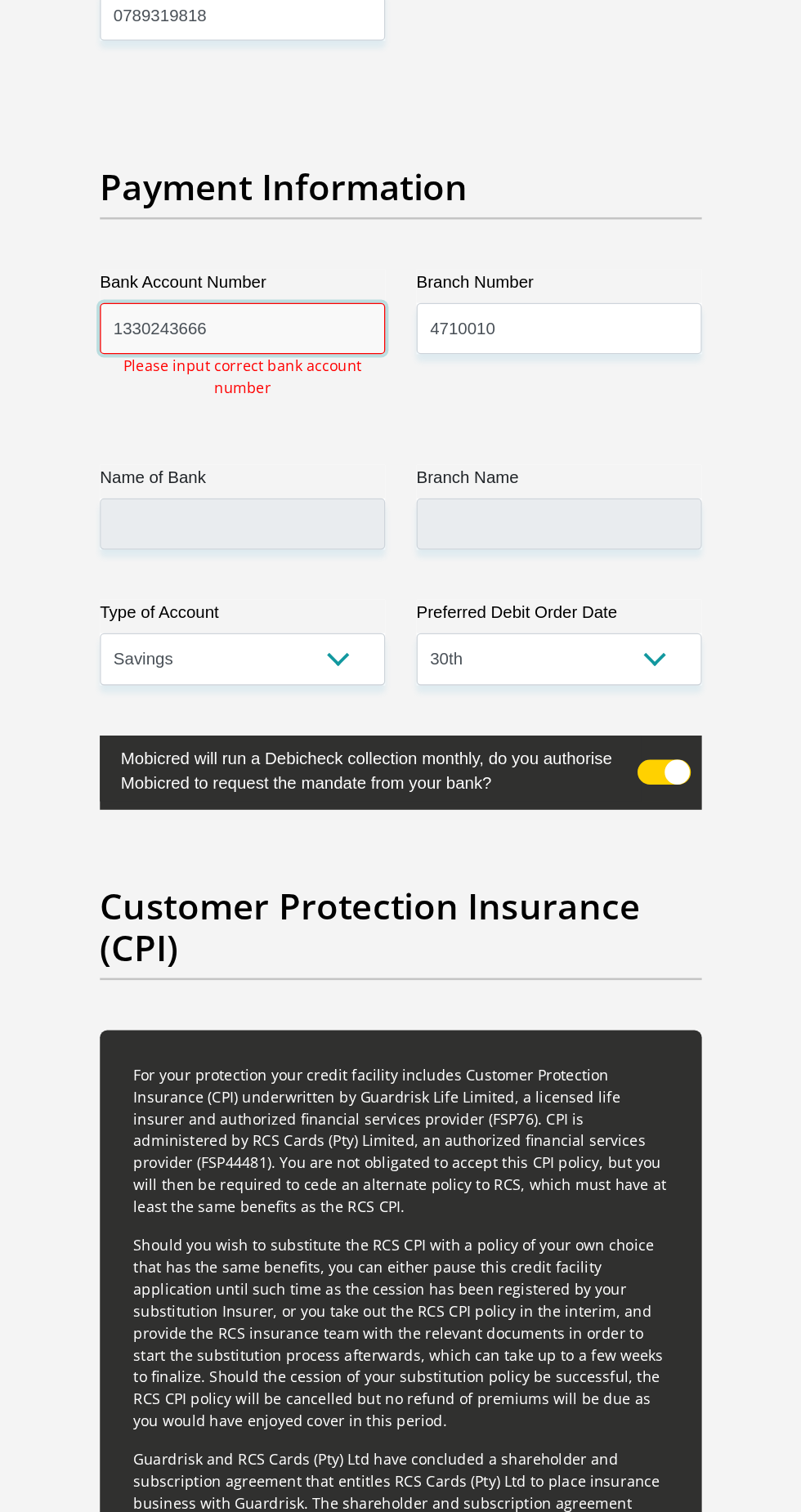
click at [322, 237] on input "1330243666" at bounding box center [276, 257] width 223 height 40
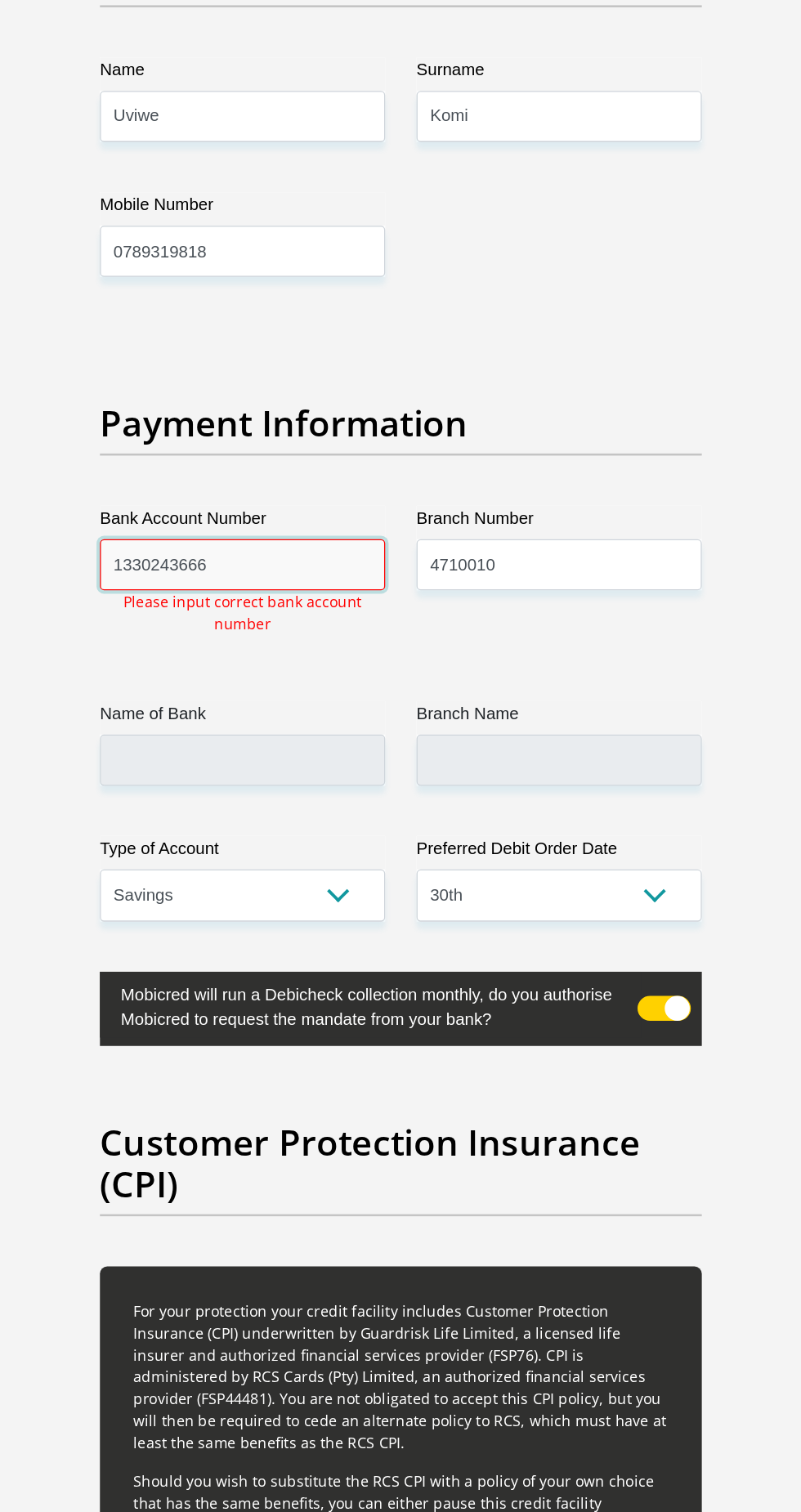
scroll to position [3773, 0]
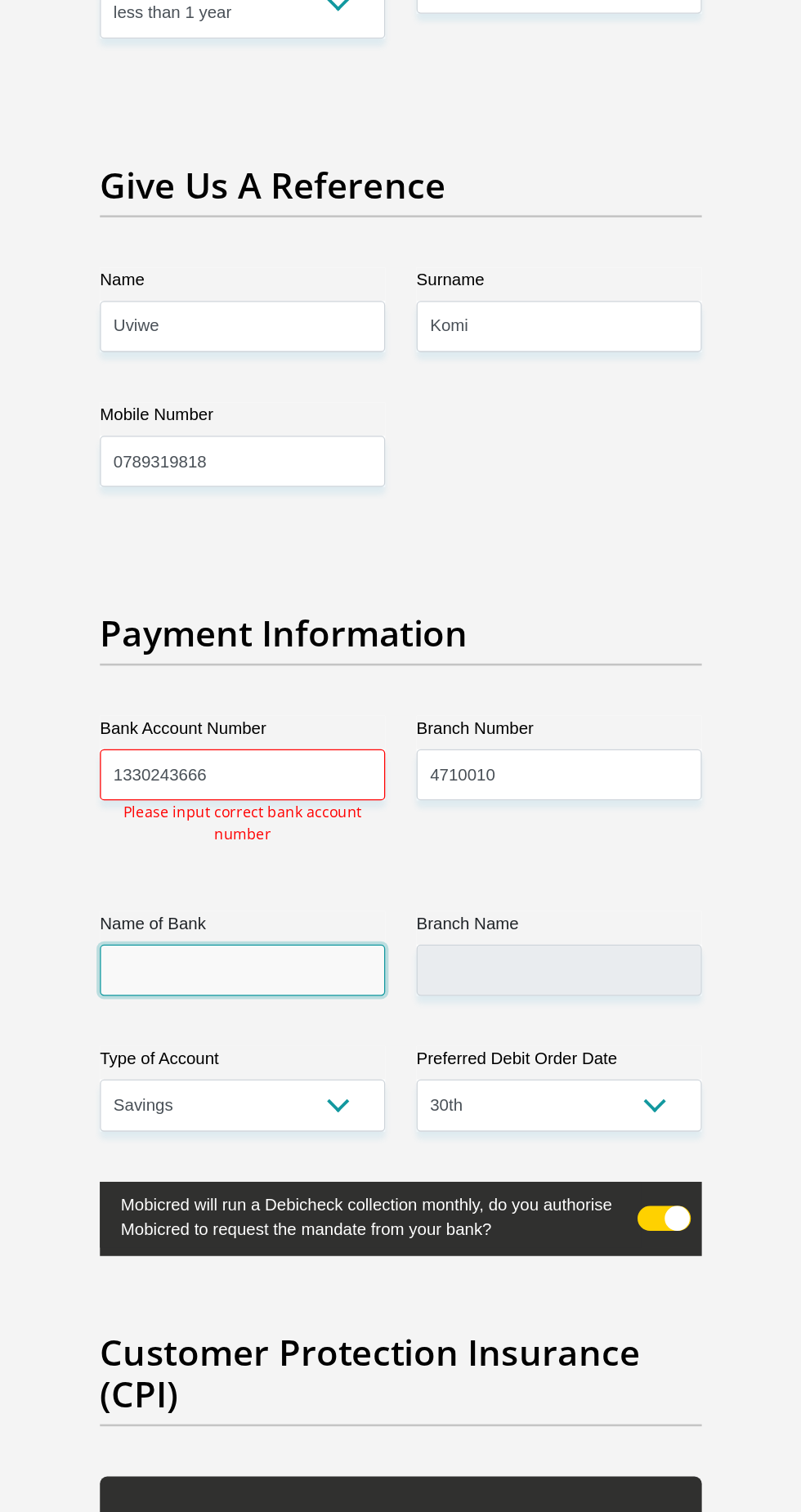
scroll to position [3604, 0]
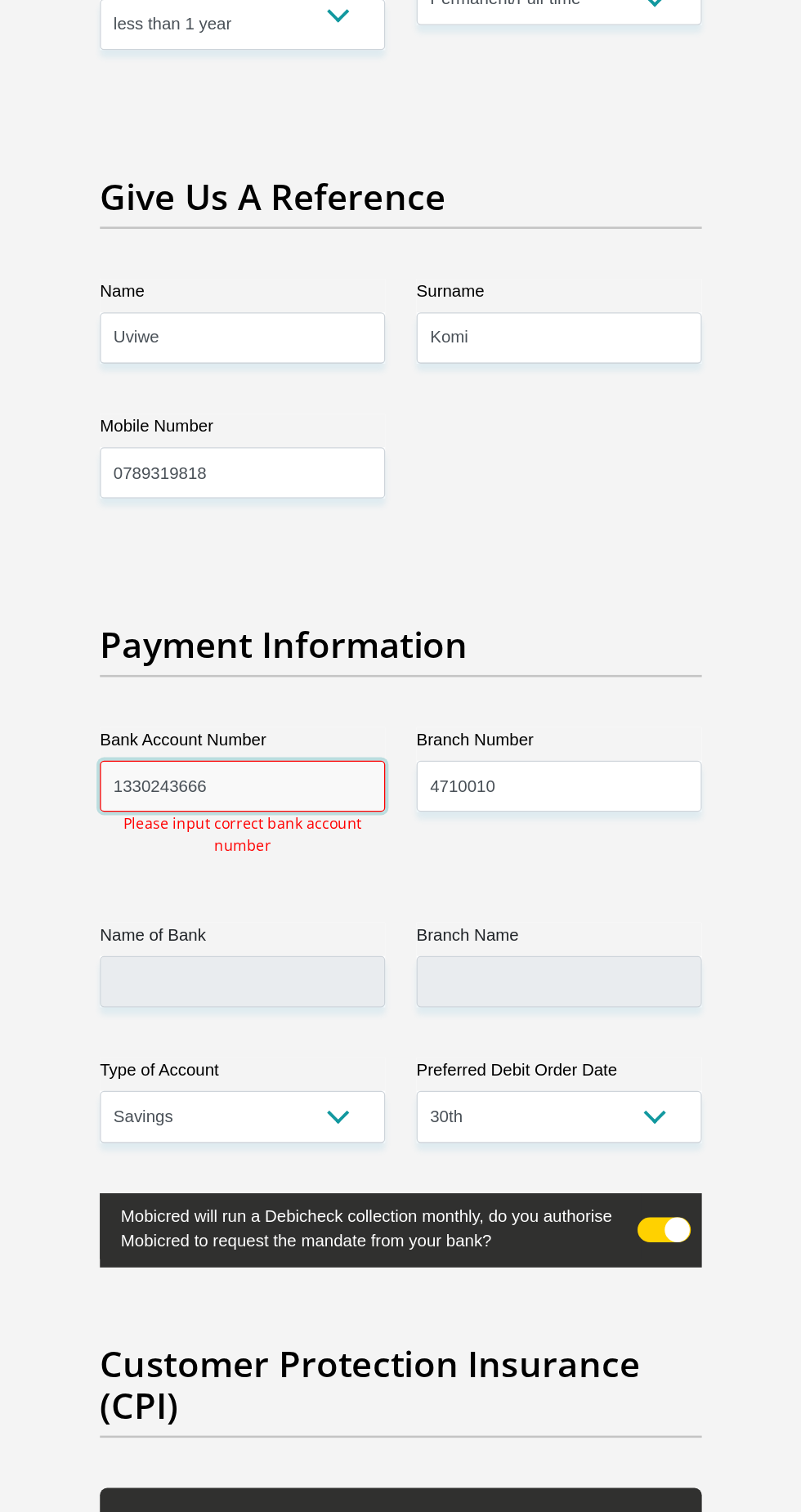
click at [332, 595] on input "1330243666" at bounding box center [276, 615] width 223 height 40
type input "1"
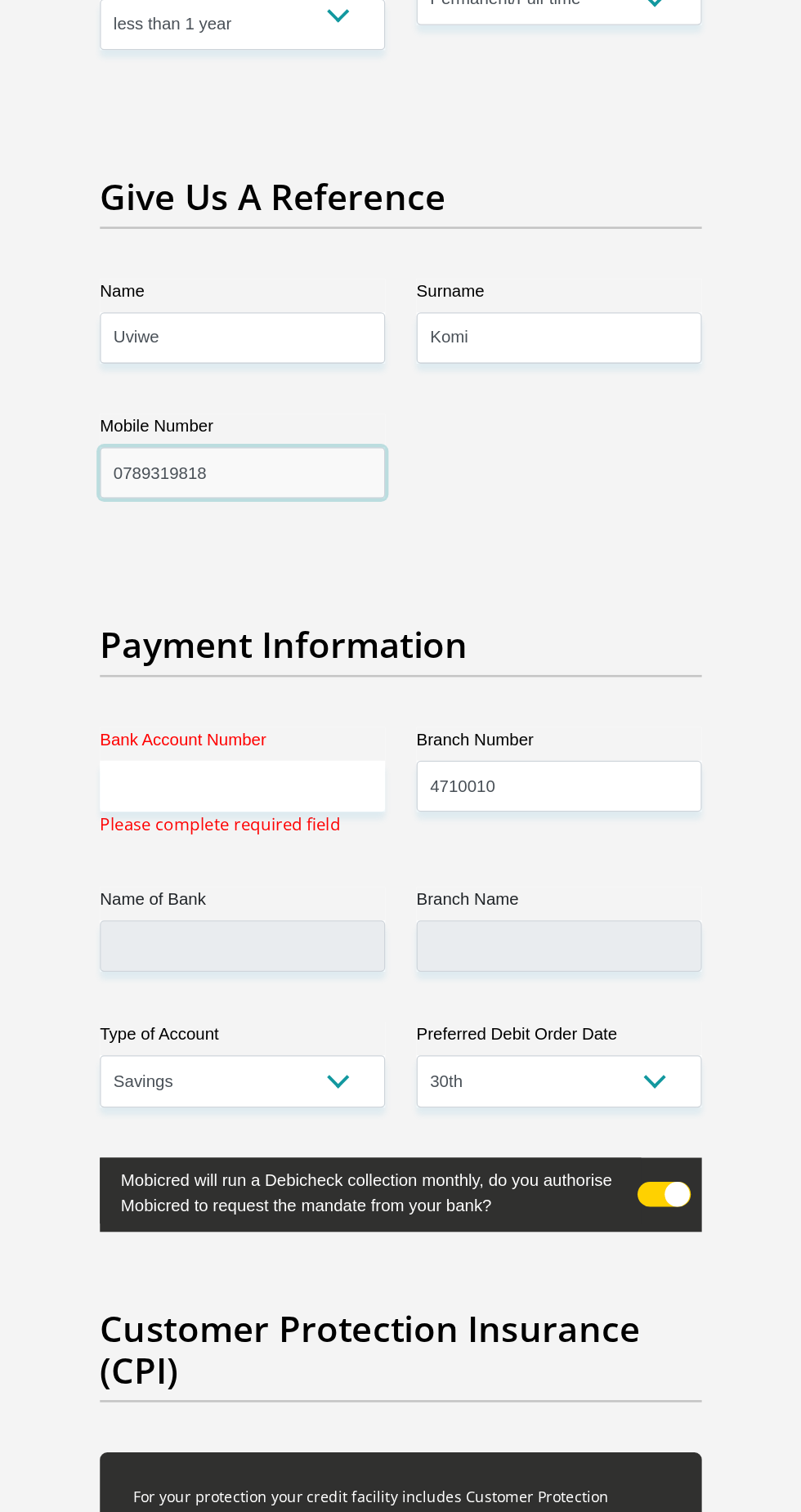
click at [305, 350] on input "0789319818" at bounding box center [276, 370] width 223 height 40
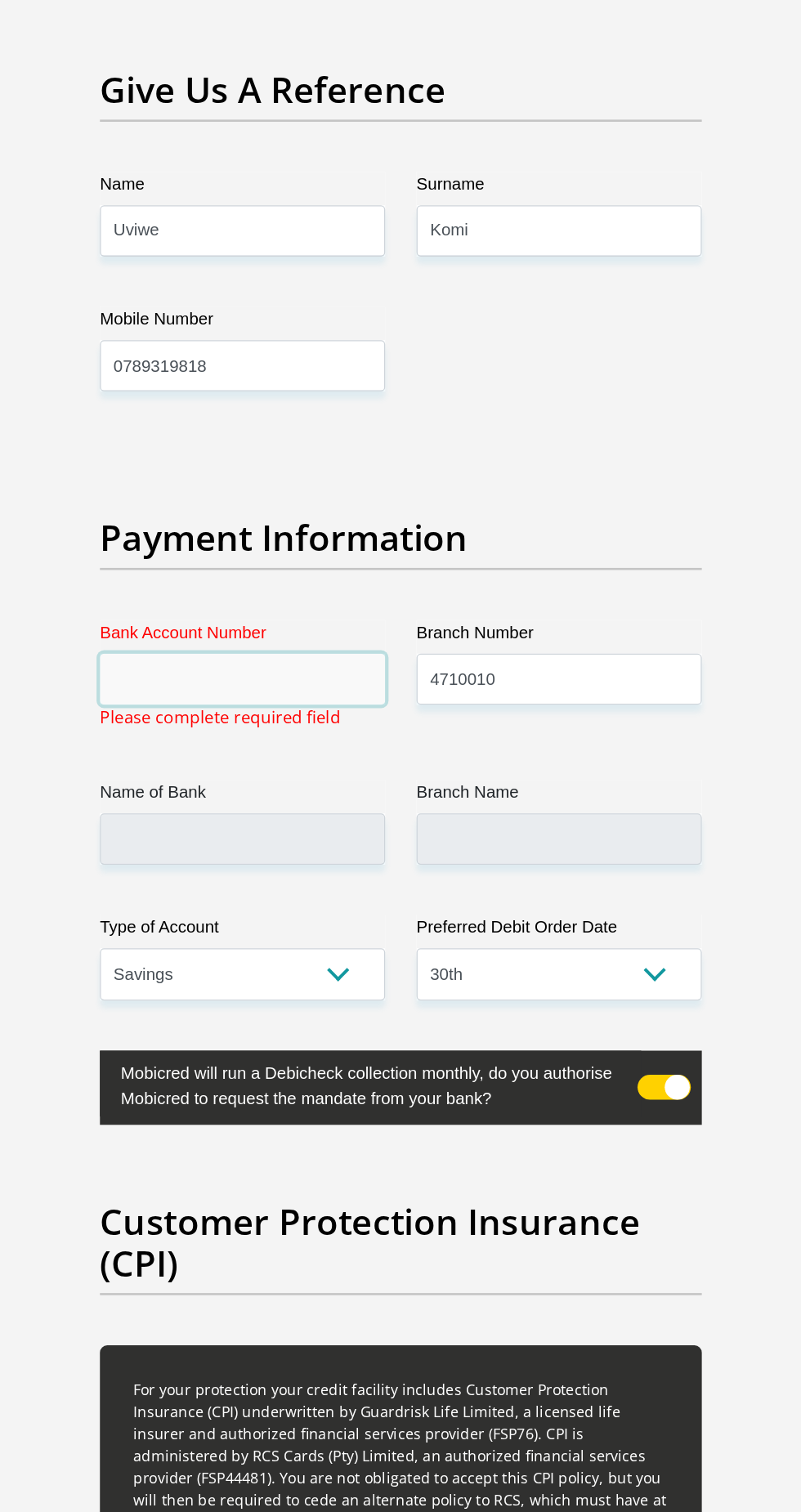
click at [302, 595] on input "Bank Account Number" at bounding box center [276, 615] width 223 height 40
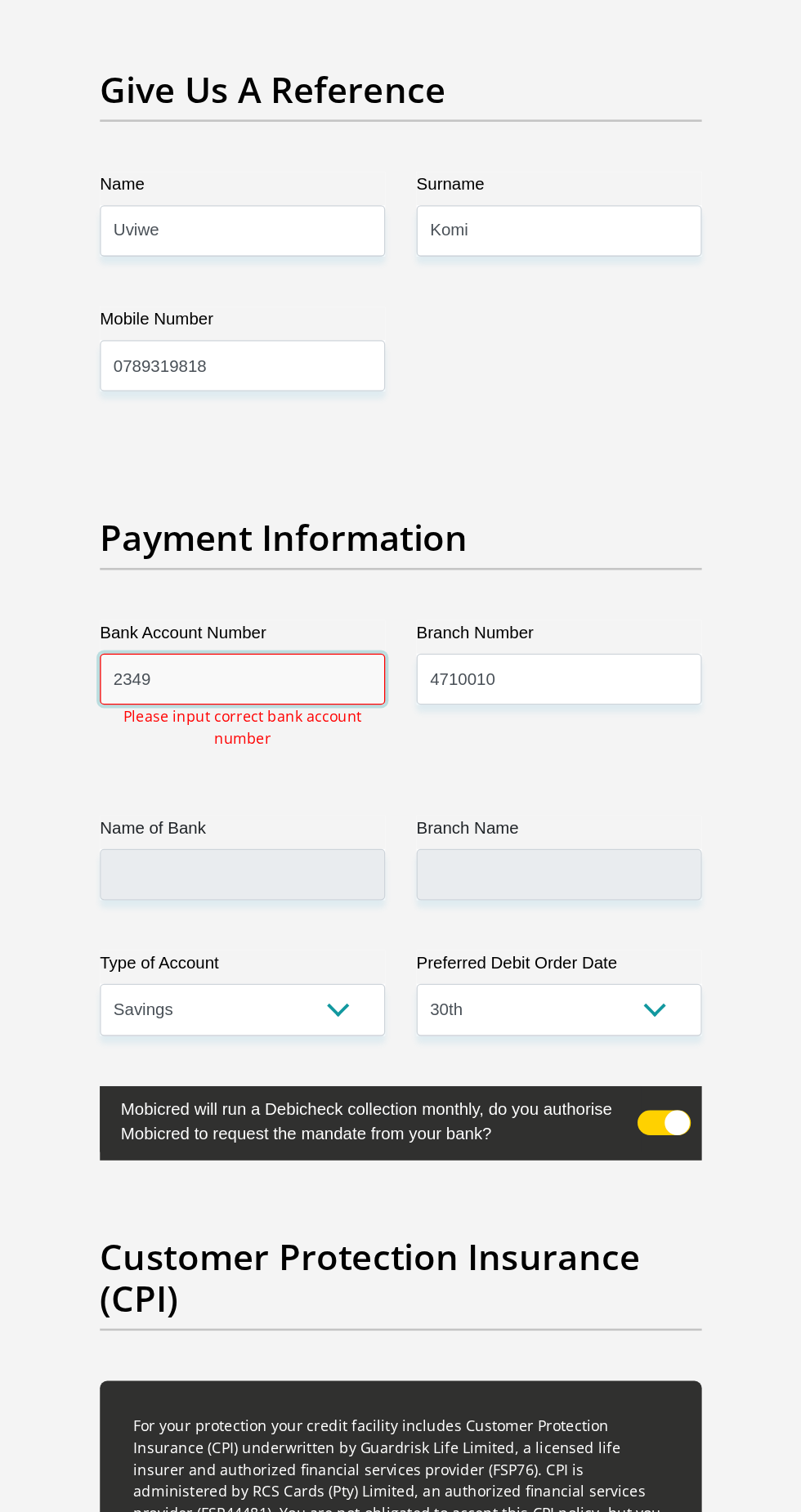
scroll to position [3960, 0]
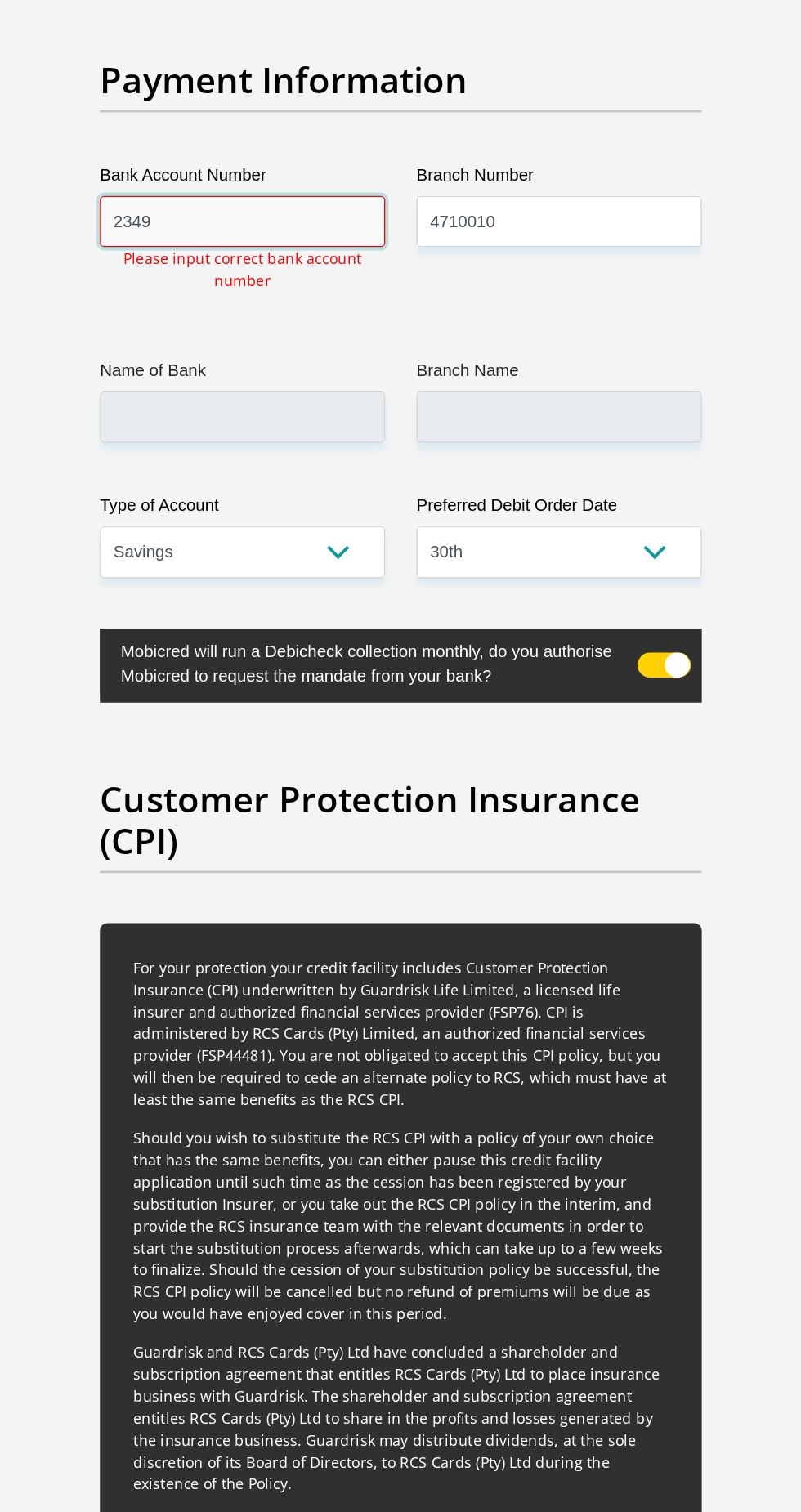
click at [299, 237] on input "2349" at bounding box center [276, 257] width 223 height 40
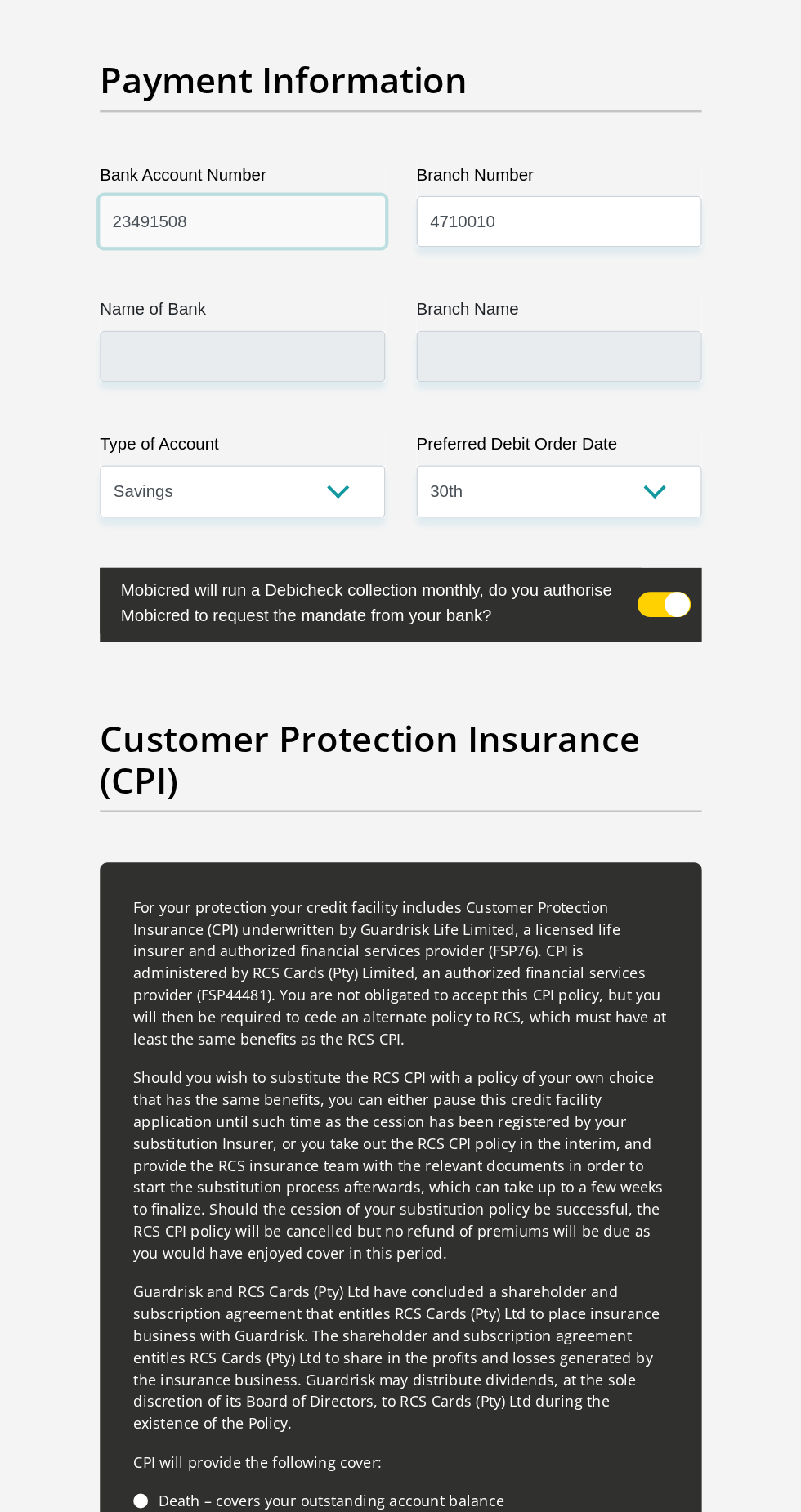
click at [305, 237] on input "23491508" at bounding box center [276, 257] width 223 height 40
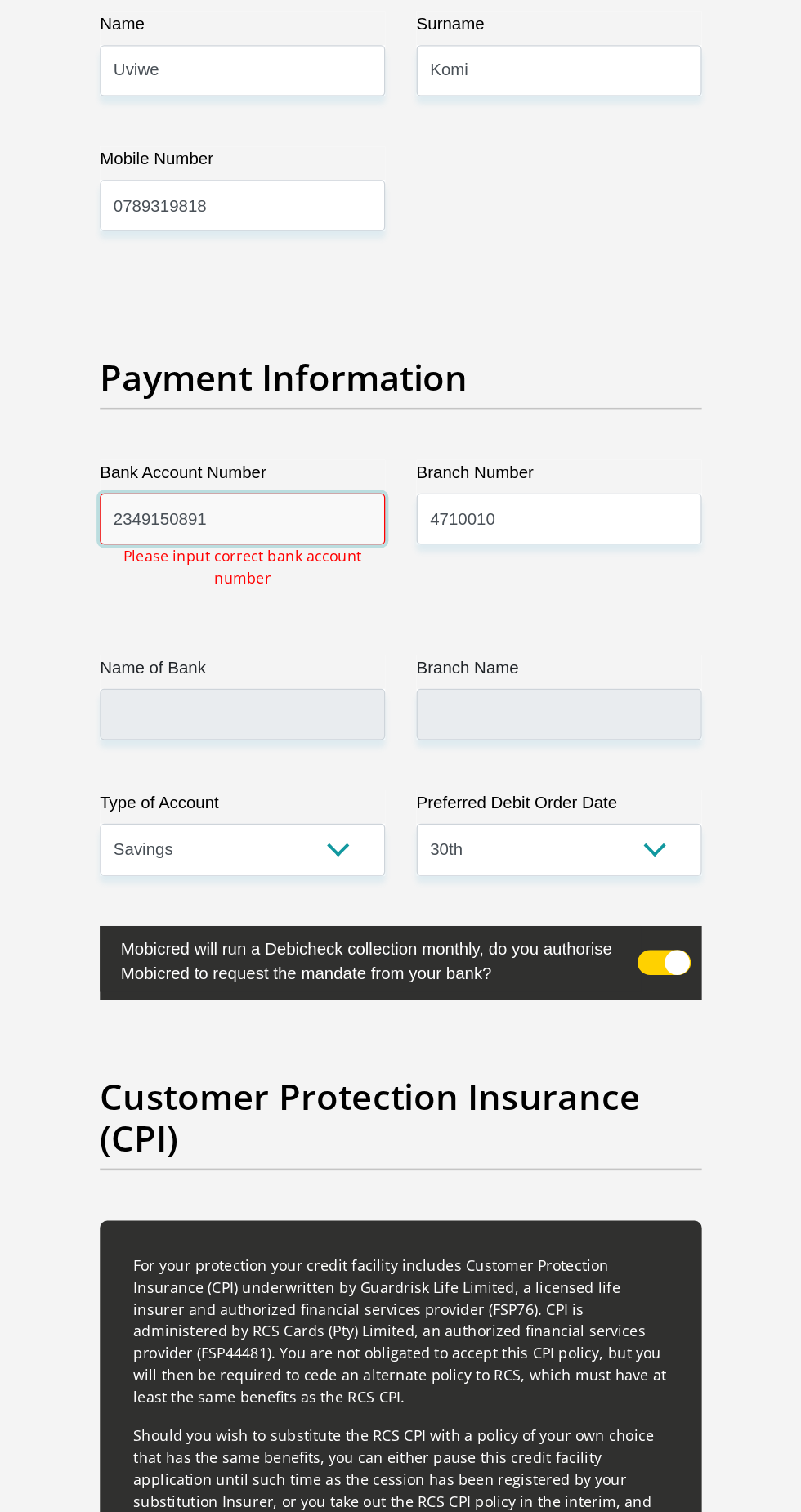
scroll to position [3792, 0]
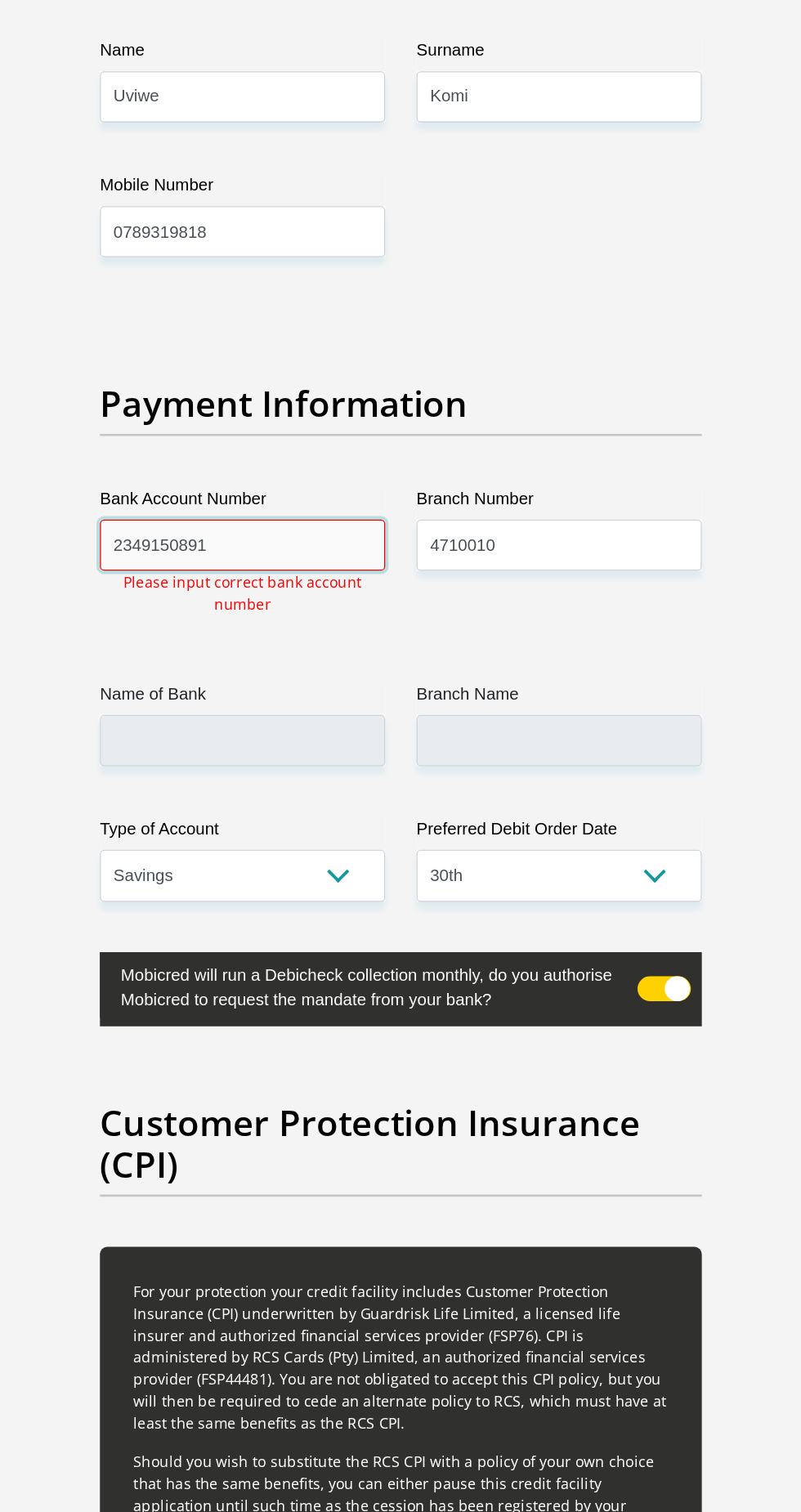
type input "2349150891"
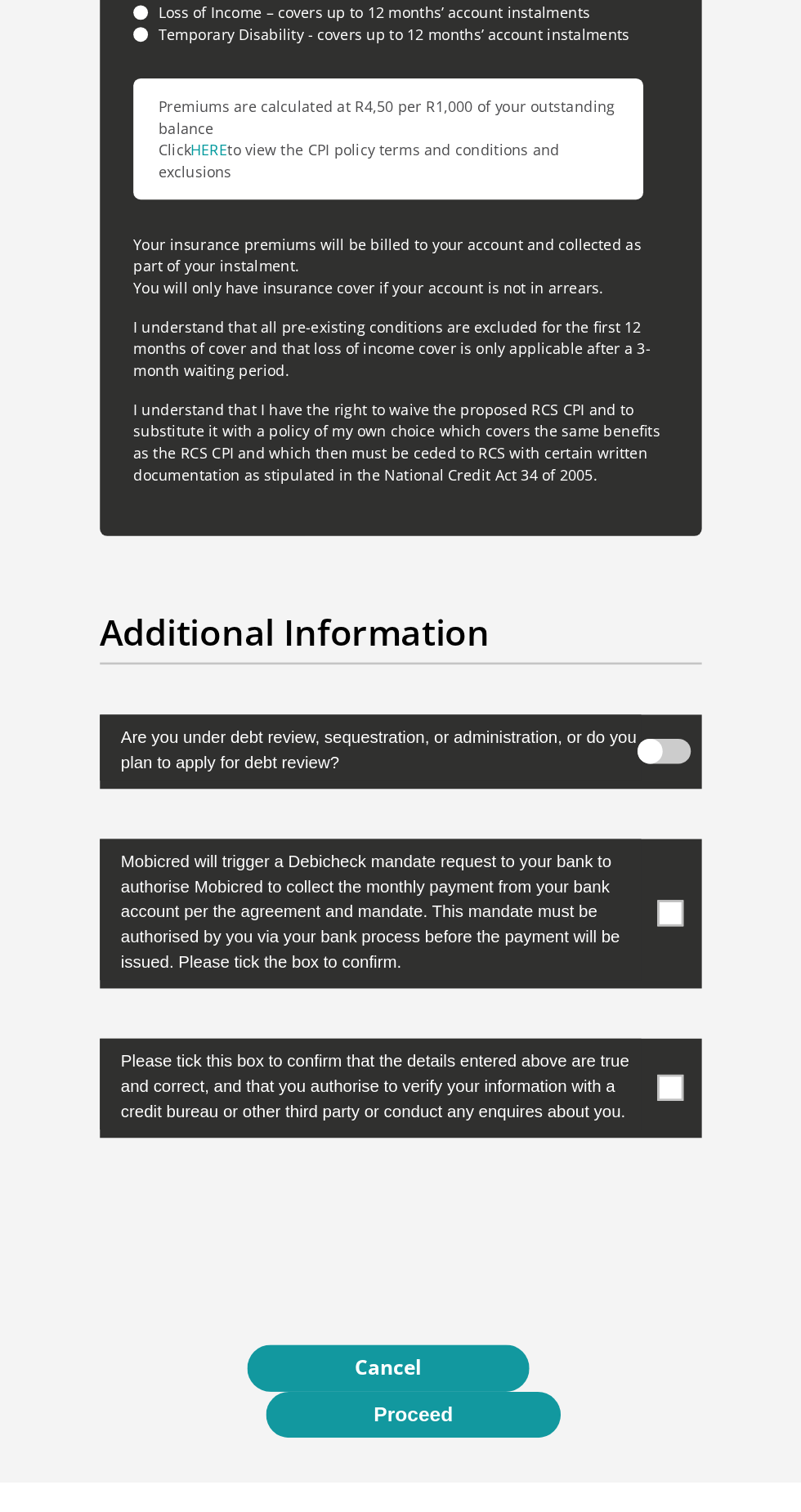
scroll to position [4952, 0]
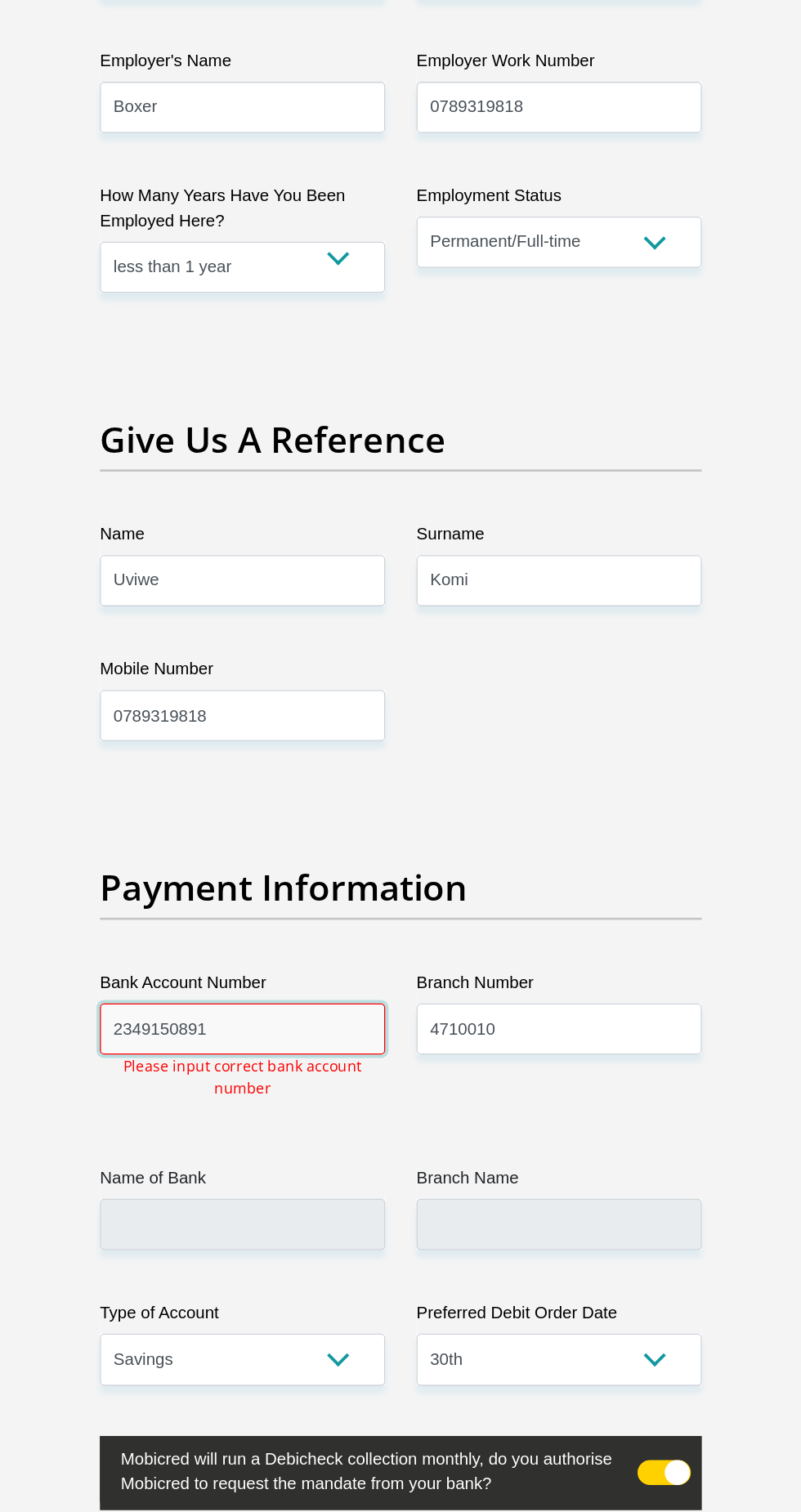
click at [333, 928] on input "2349150891" at bounding box center [276, 948] width 223 height 40
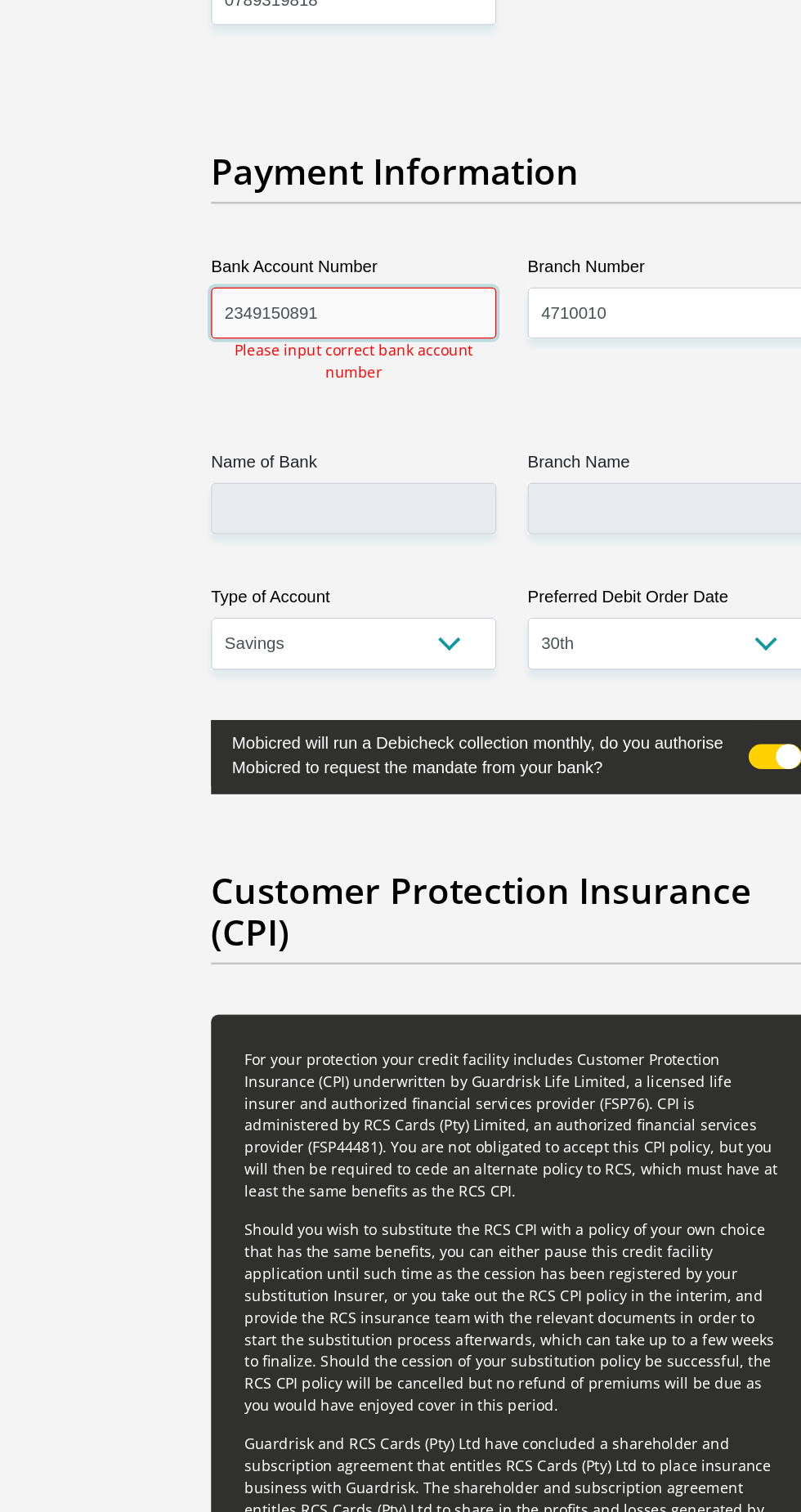
scroll to position [3847, 0]
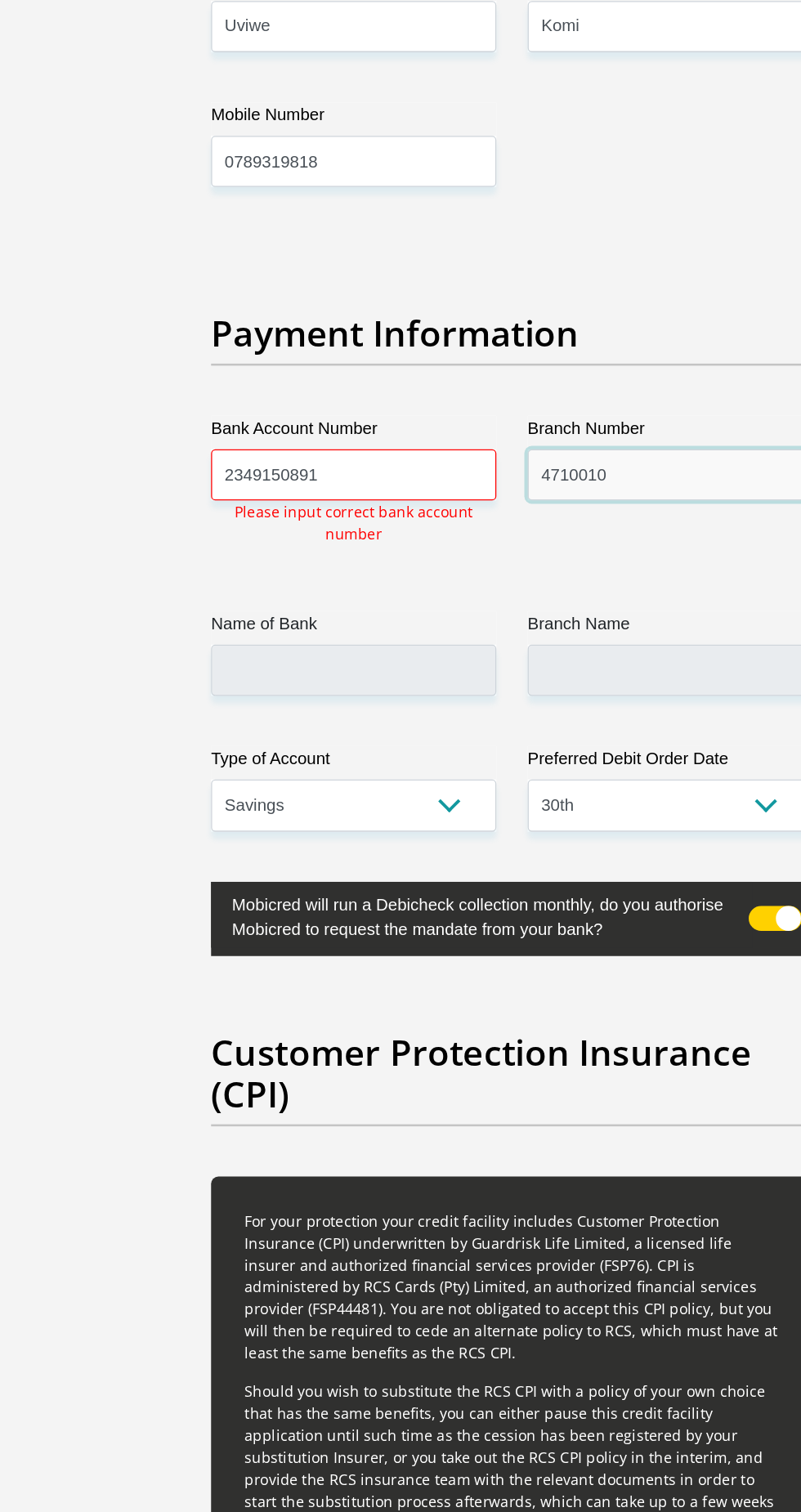
click at [526, 351] on input "4710010" at bounding box center [524, 371] width 223 height 40
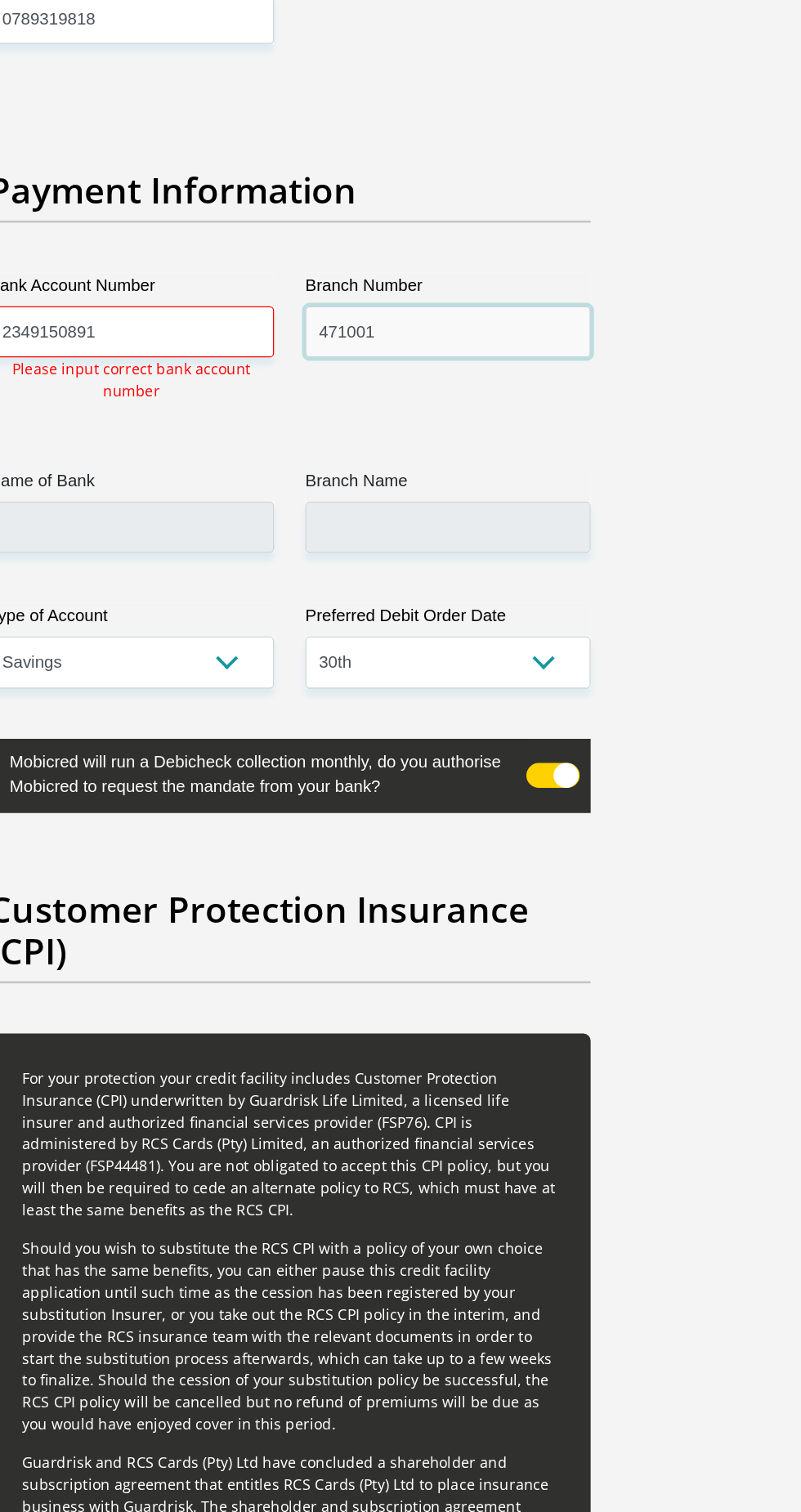
scroll to position [3960, 0]
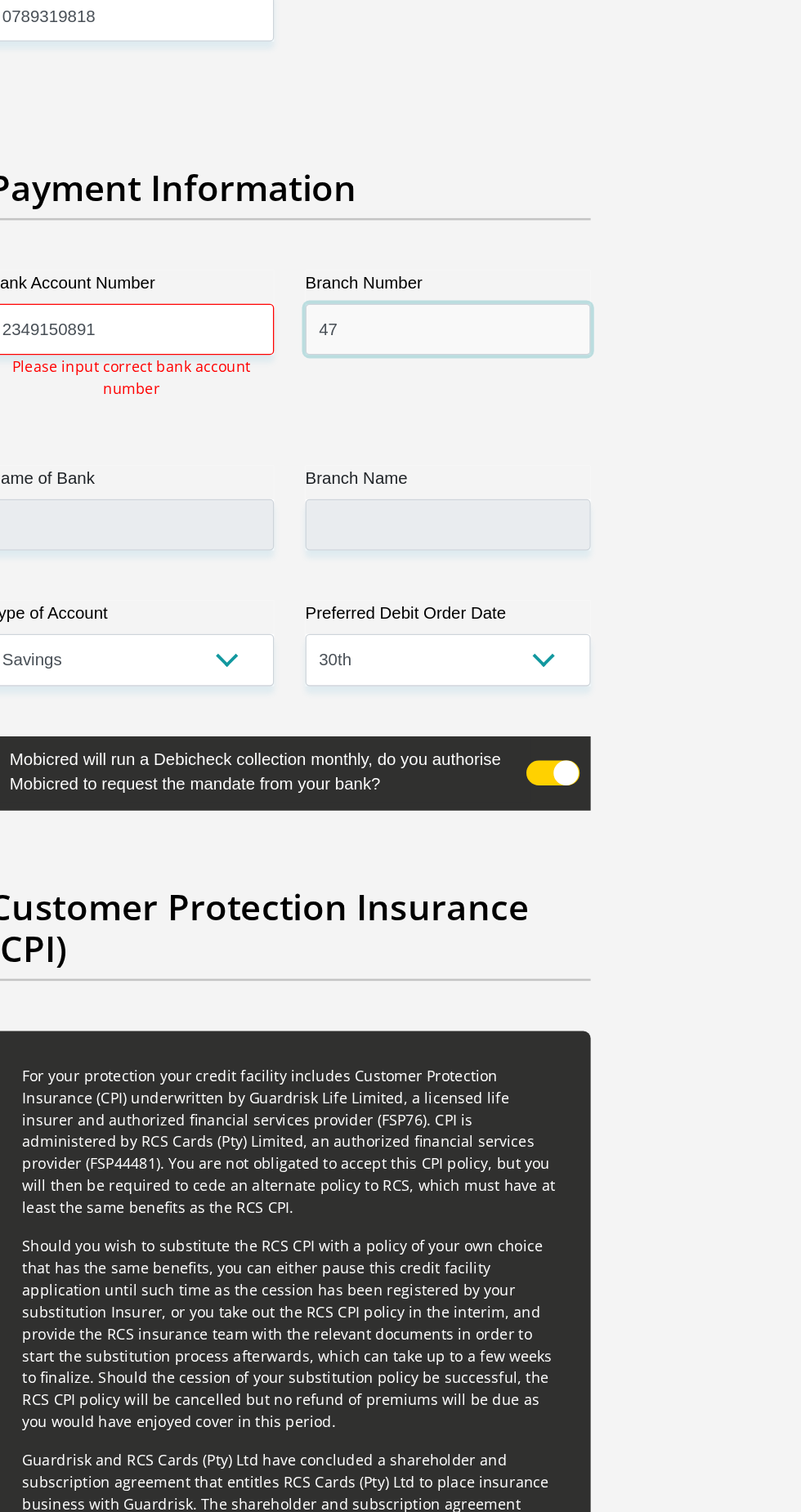
type input "4"
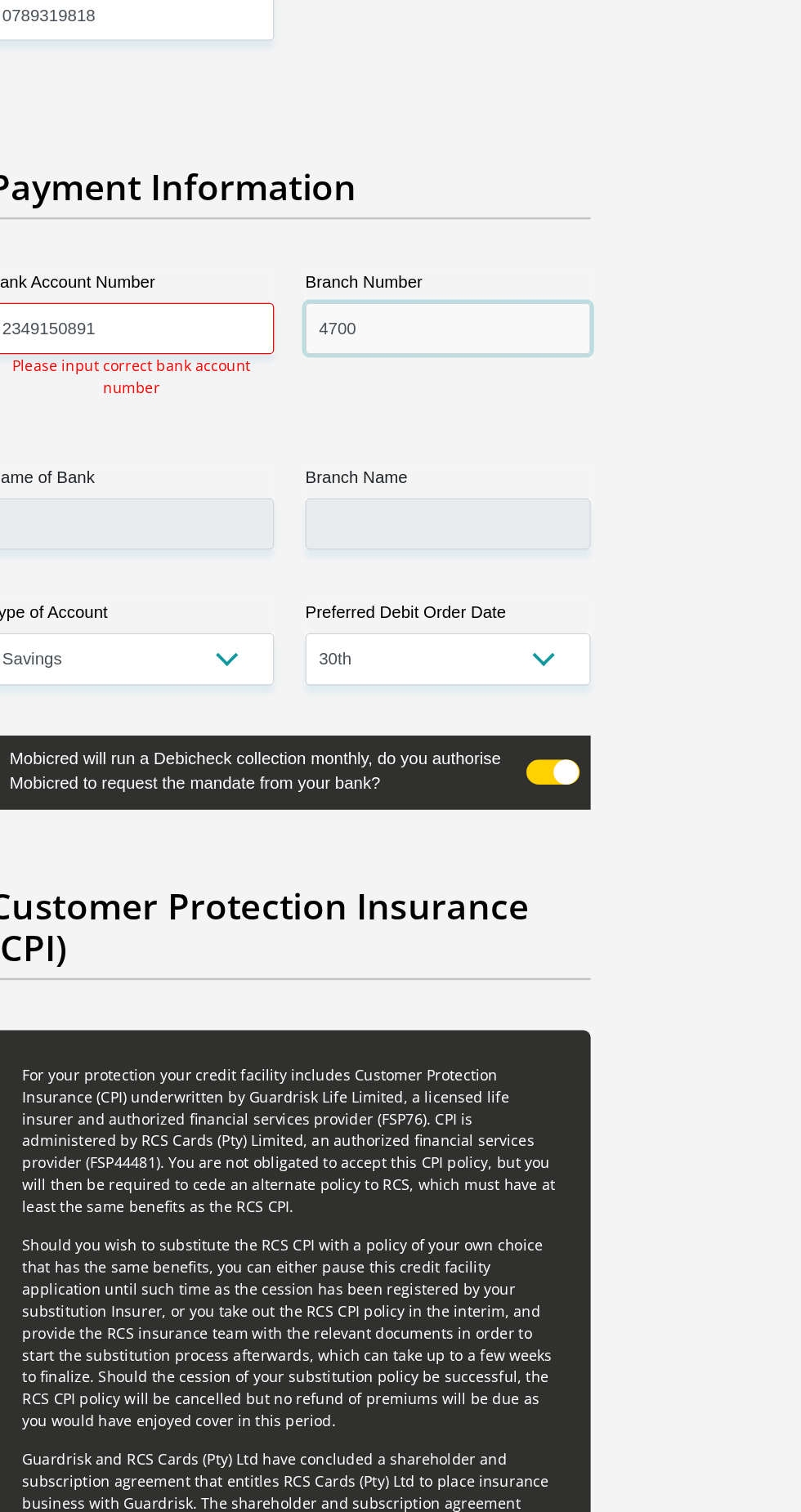
click at [531, 237] on input "4700" at bounding box center [524, 257] width 223 height 40
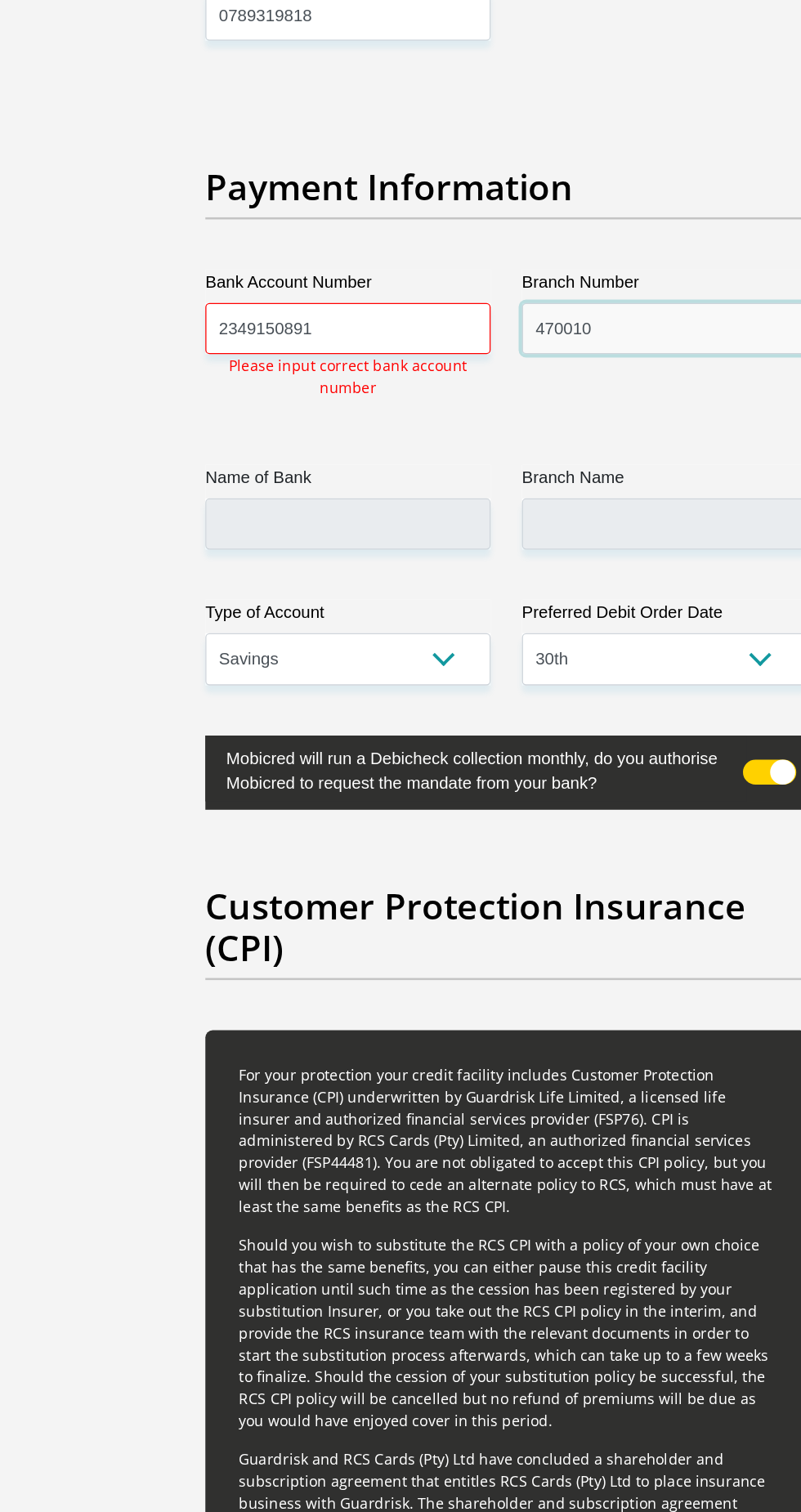
type input "470010"
click at [311, 237] on input "2349150891" at bounding box center [276, 257] width 223 height 40
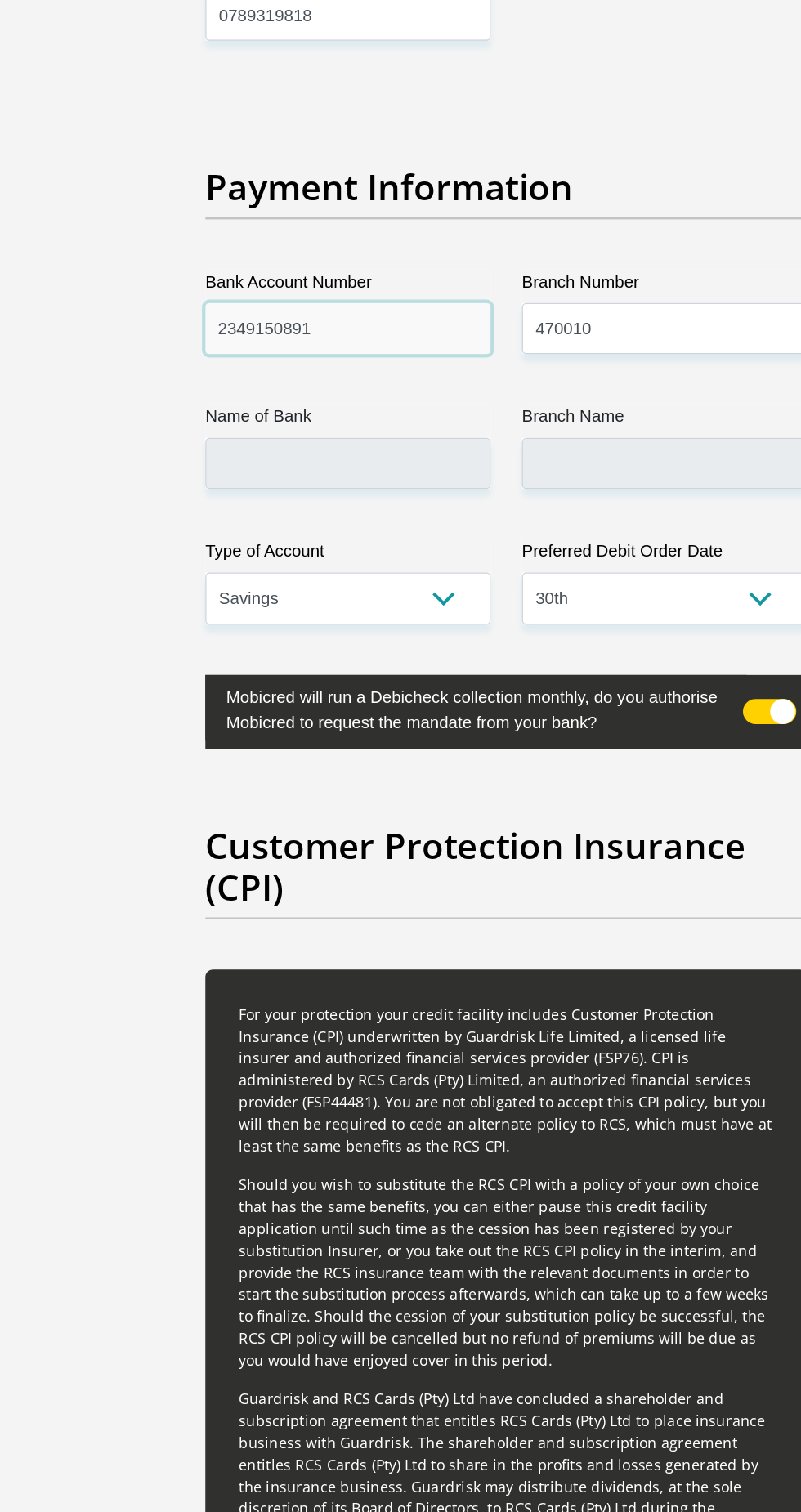
type input "CAPITEC BANK LIMITED"
type input "CAPITEC BANK CPC"
type input "2"
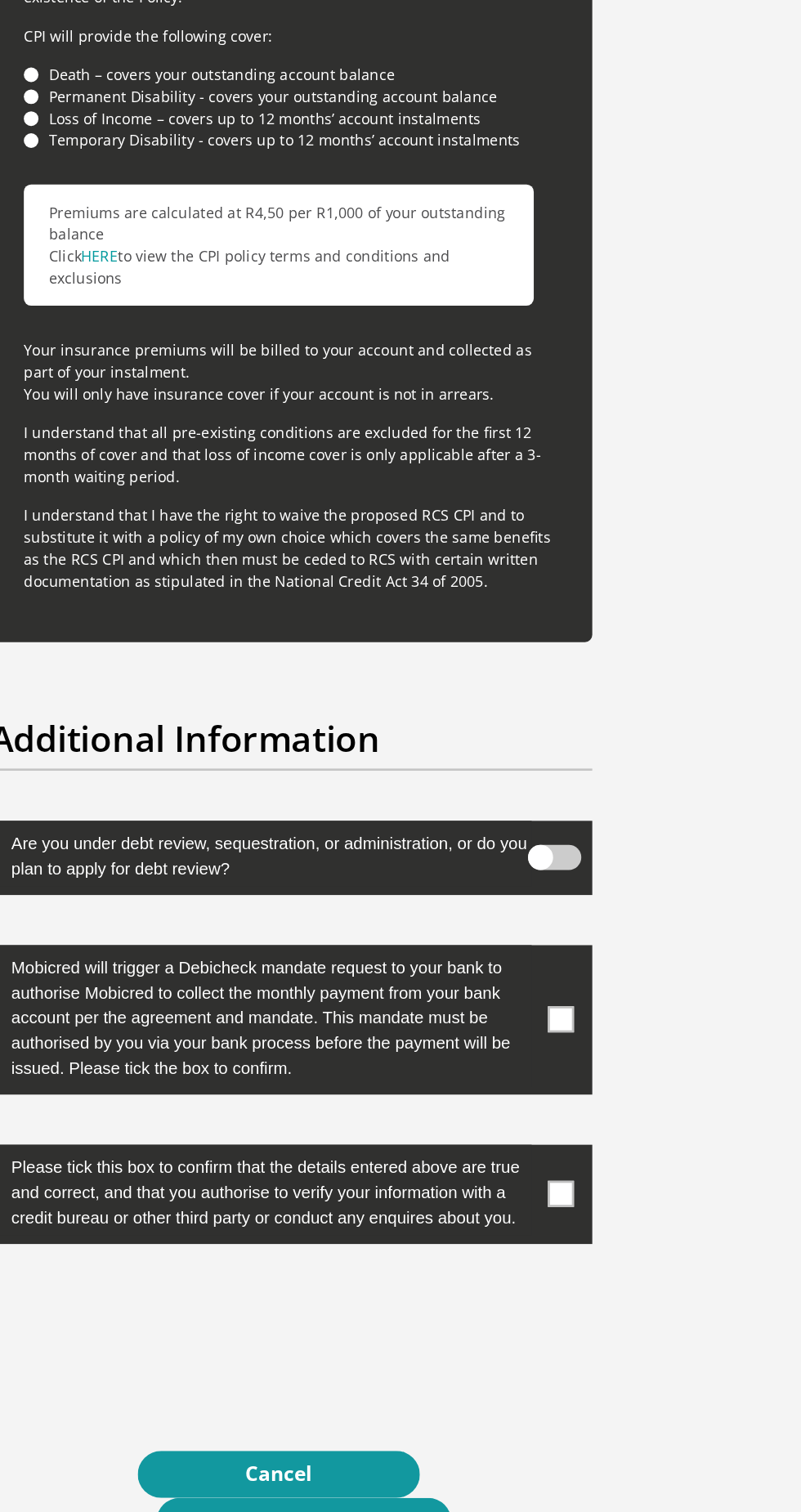
scroll to position [4836, 0]
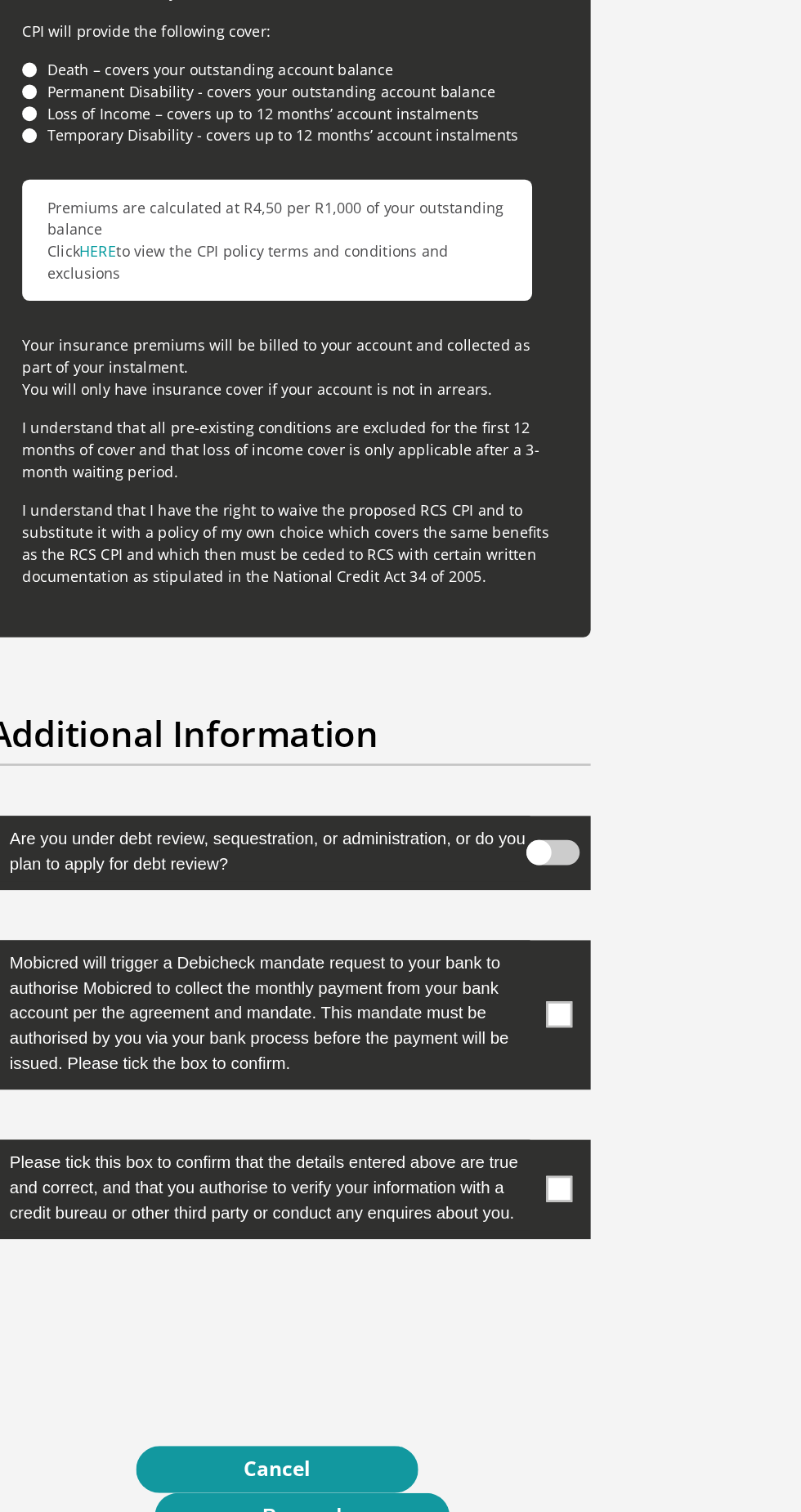
type input "1330243666"
click at [625, 1096] on label at bounding box center [401, 1122] width 471 height 117
click at [596, 1068] on input "checkbox" at bounding box center [596, 1068] width 0 height 0
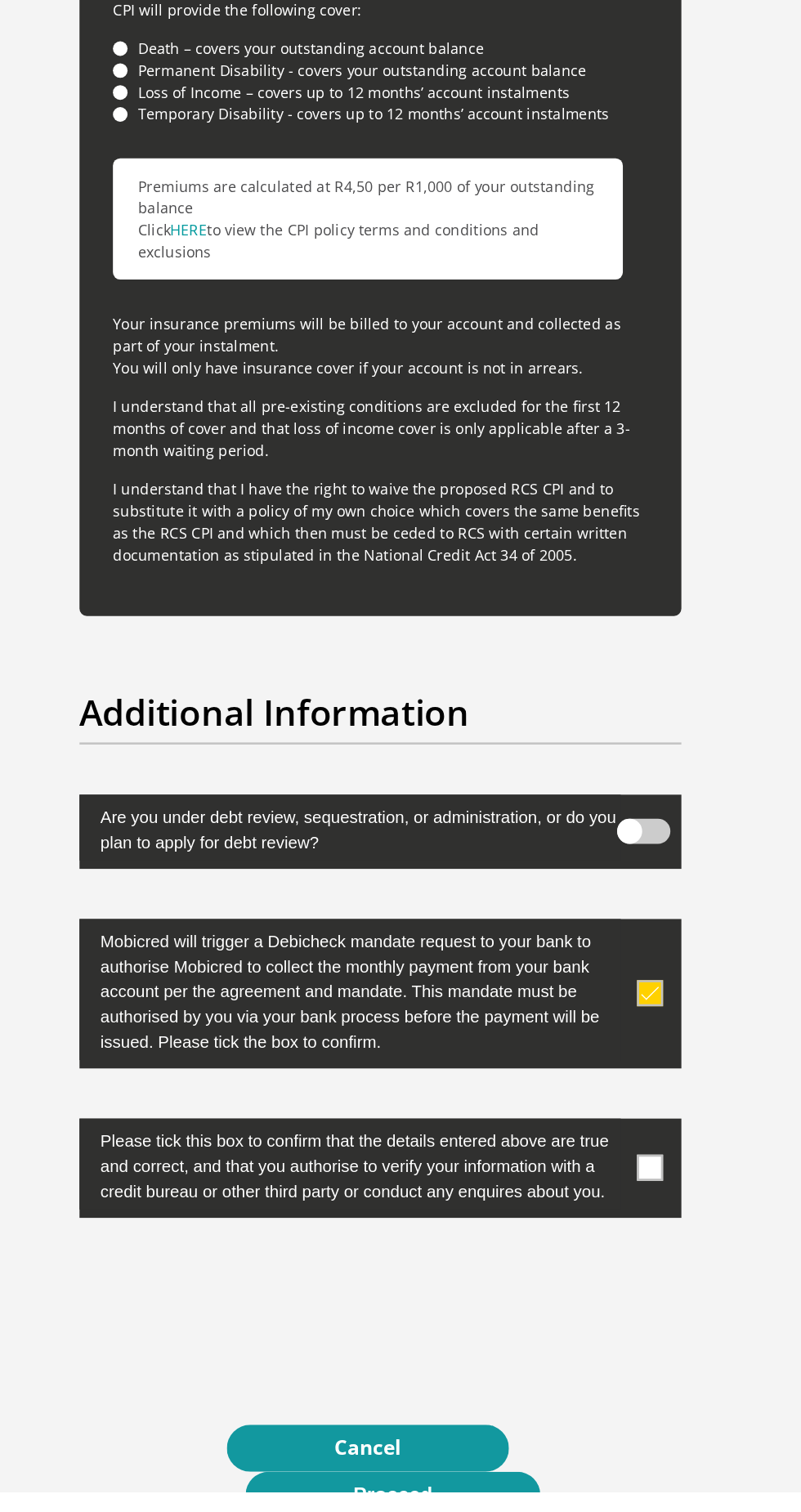
click at [632, 1223] on label at bounding box center [401, 1258] width 471 height 77
click at [596, 1224] on input "checkbox" at bounding box center [596, 1224] width 0 height 0
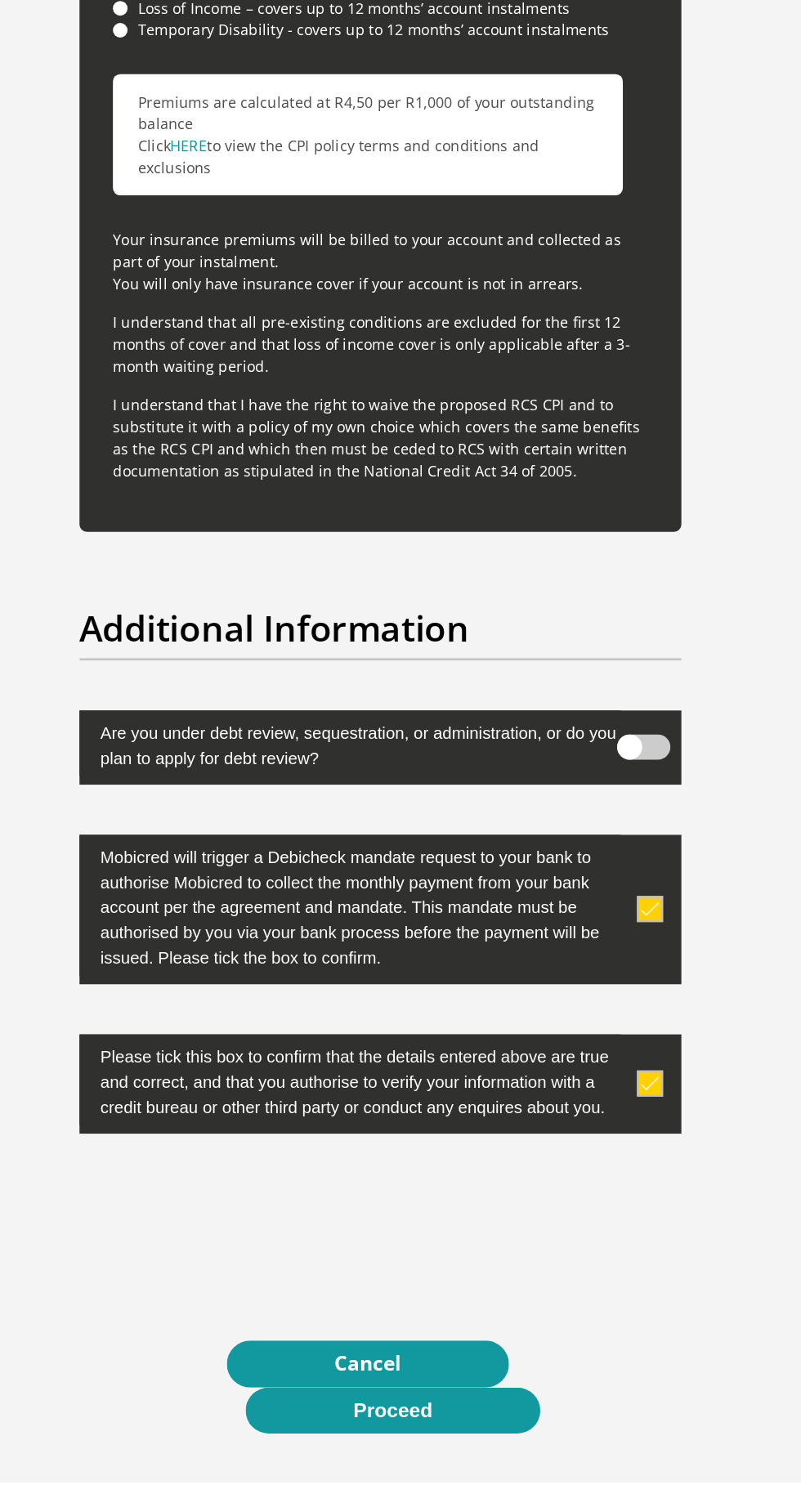
scroll to position [4898, 0]
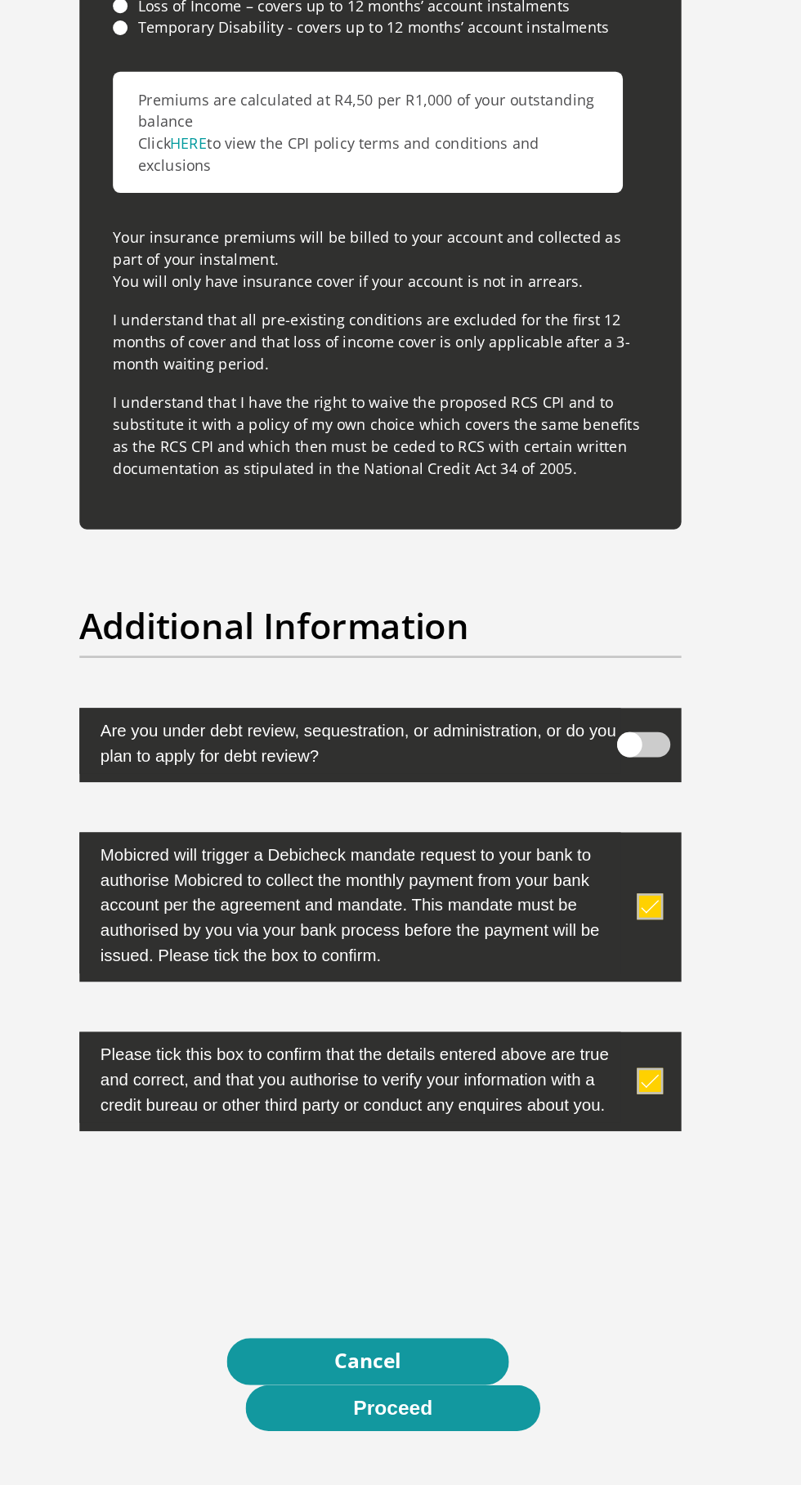
click at [440, 1434] on button "Proceed" at bounding box center [409, 1452] width 230 height 36
click at [438, 1434] on button "Proceed" at bounding box center [409, 1452] width 230 height 36
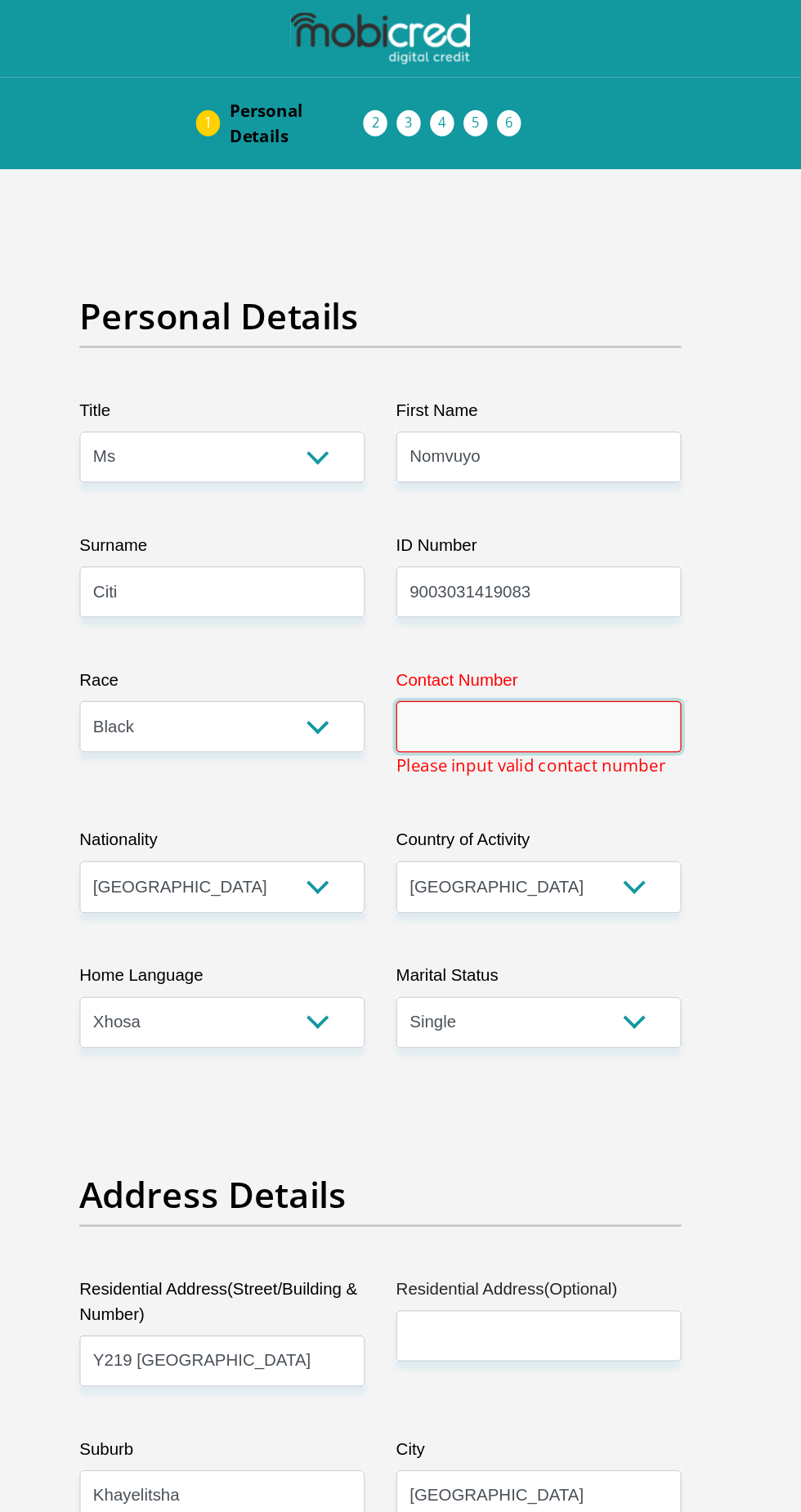
click at [557, 567] on input "Contact Number" at bounding box center [524, 568] width 223 height 40
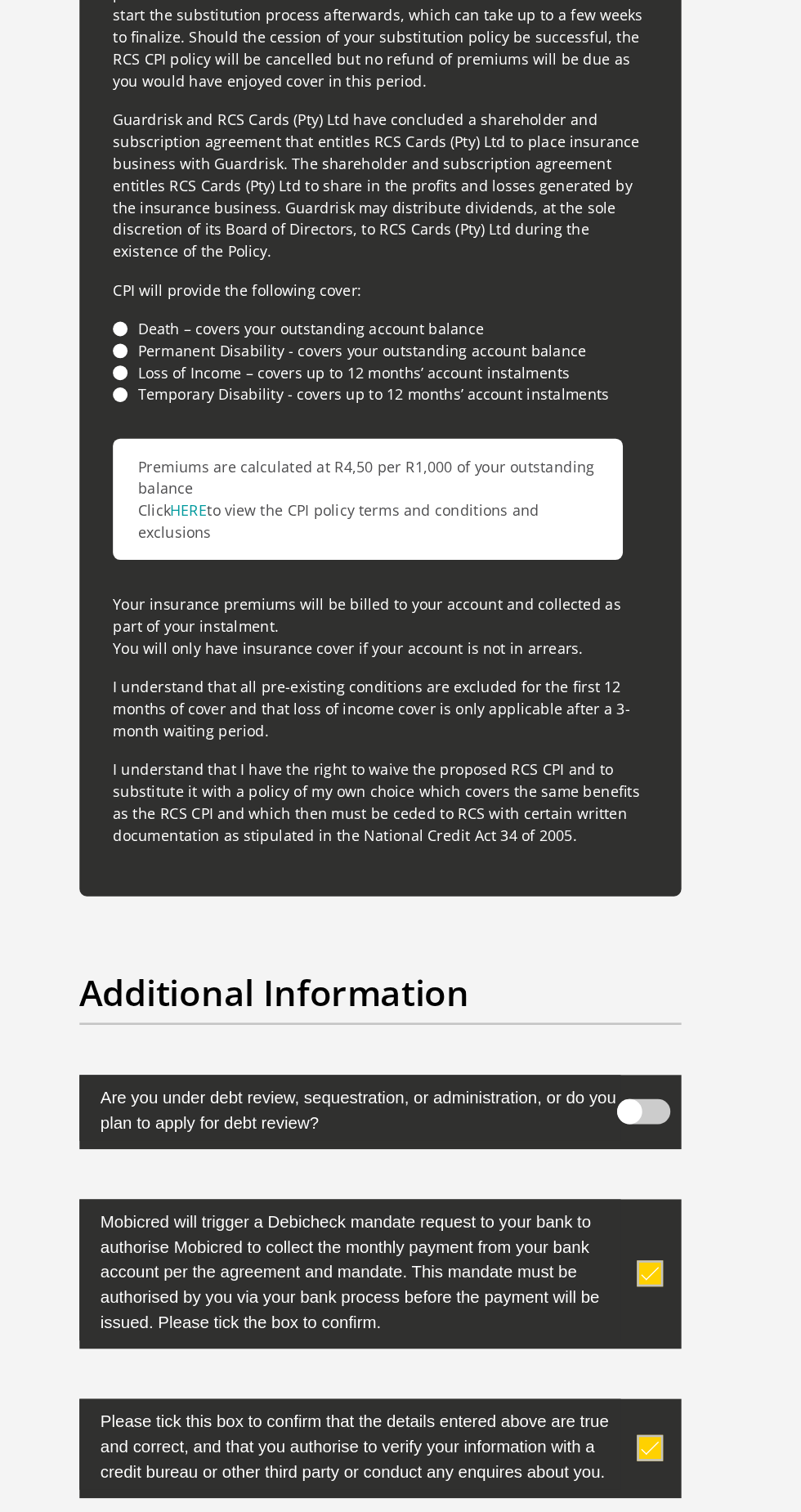
scroll to position [5013, 0]
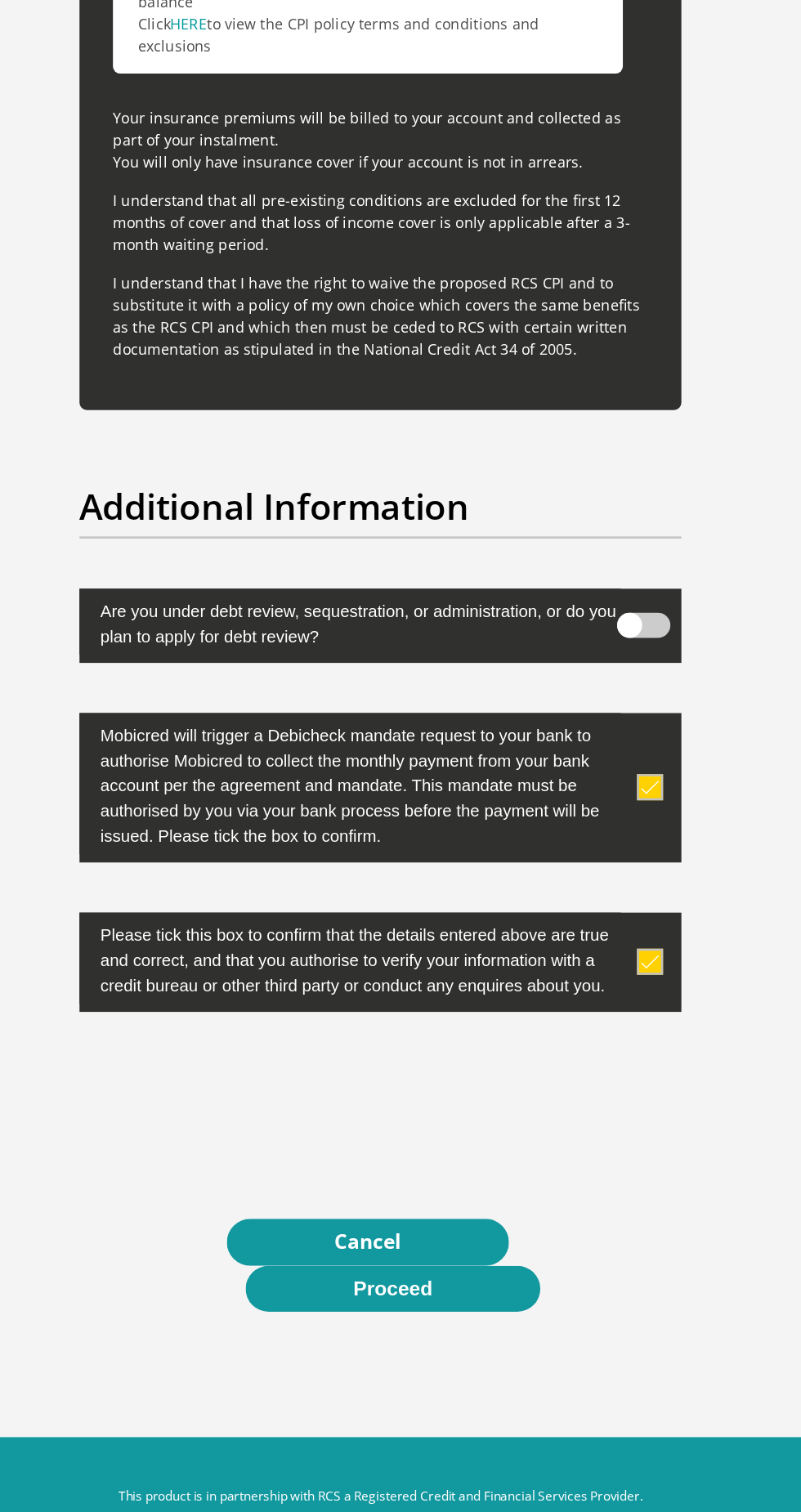
type input "0766965013"
click at [433, 1319] on button "Proceed" at bounding box center [409, 1337] width 230 height 36
click at [474, 1319] on button "Proceed" at bounding box center [409, 1337] width 230 height 36
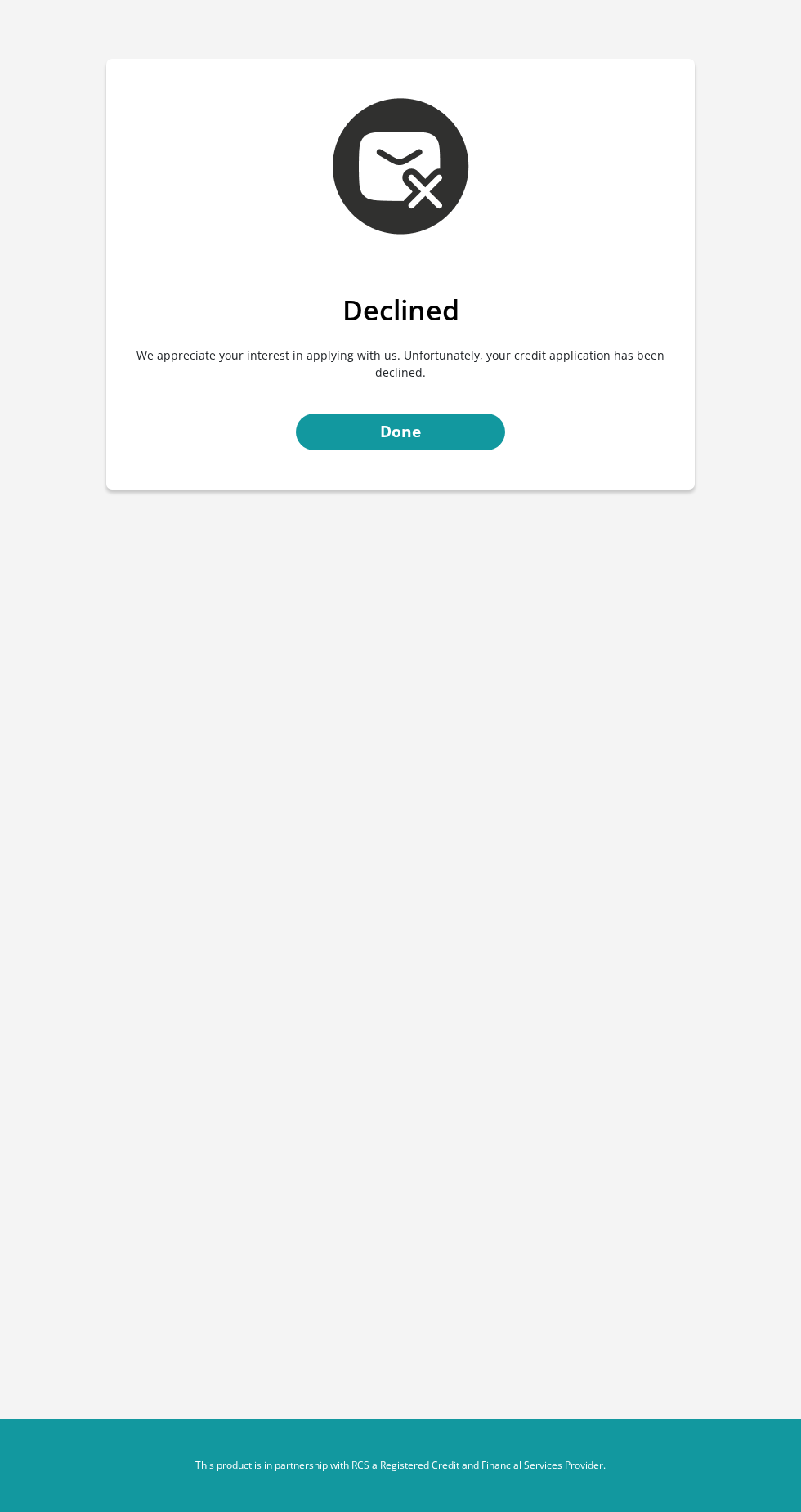
click at [365, 622] on body "Declined We appreciate your interest in applying with us. Unfortunately, your c…" at bounding box center [400, 756] width 801 height 1512
click at [40, 1449] on body "Declined We appreciate your interest in applying with us. Unfortunately, your c…" at bounding box center [400, 756] width 801 height 1512
click at [31, 495] on section "Declined We appreciate your interest in applying with us. Unfortunately, your c…" at bounding box center [400, 274] width 801 height 548
click at [450, 426] on link "Done" at bounding box center [400, 432] width 209 height 36
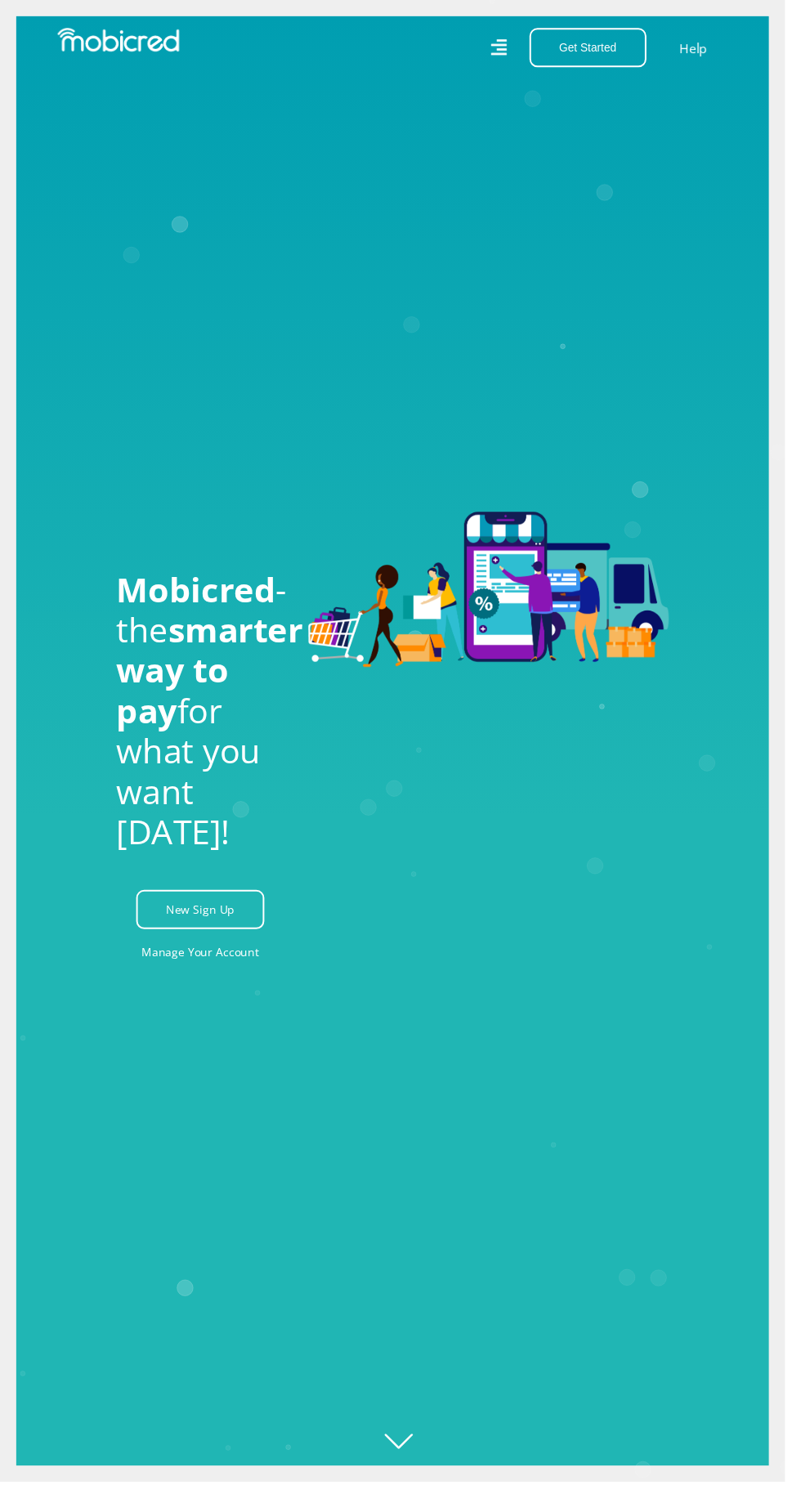
scroll to position [0, 1324]
click at [167, 989] on link "Manage Your Account" at bounding box center [205, 971] width 120 height 36
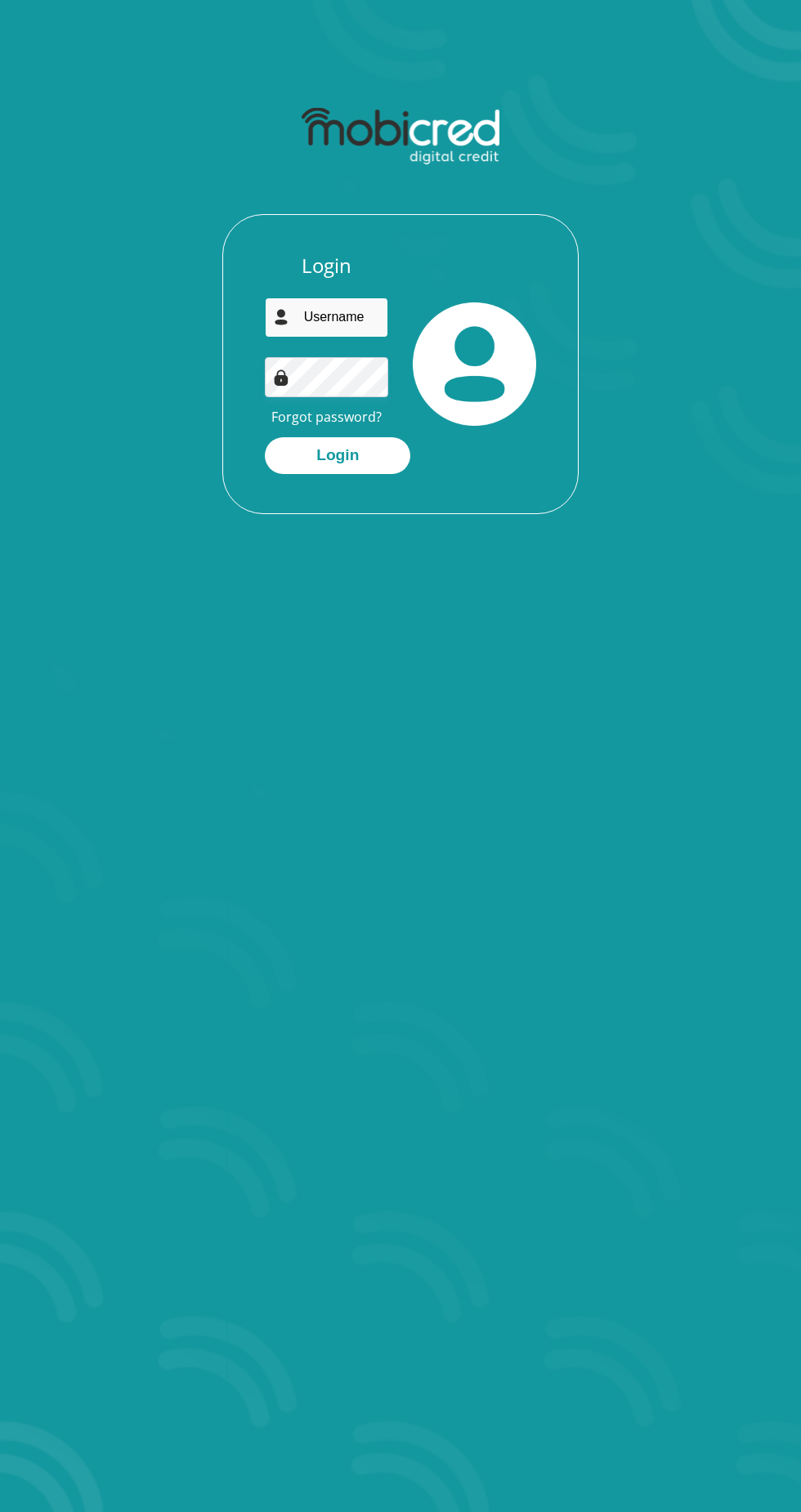
click at [359, 324] on input "email" at bounding box center [326, 317] width 124 height 40
click at [375, 317] on input "nomvuyociti@gmail.com" at bounding box center [326, 317] width 124 height 40
type input "nomvuyociti@gmail.com"
click at [355, 472] on button "Login" at bounding box center [337, 456] width 145 height 36
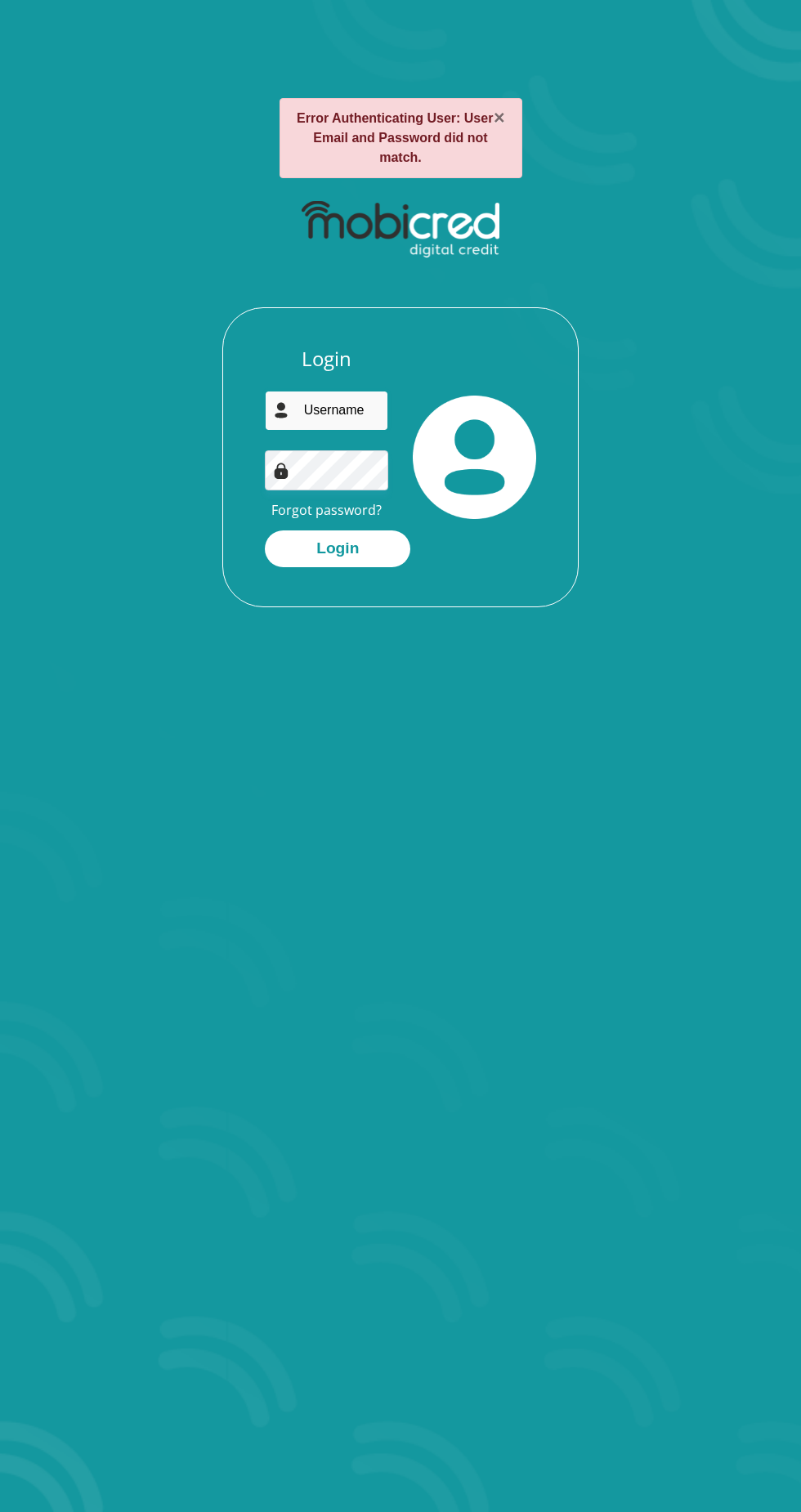
click at [345, 393] on input "email" at bounding box center [326, 411] width 124 height 40
click at [364, 392] on input "nomvuyociti@gmail.com" at bounding box center [326, 411] width 124 height 40
type input "nomvuyociti@gmail.com"
click at [360, 530] on button "Login" at bounding box center [337, 548] width 145 height 36
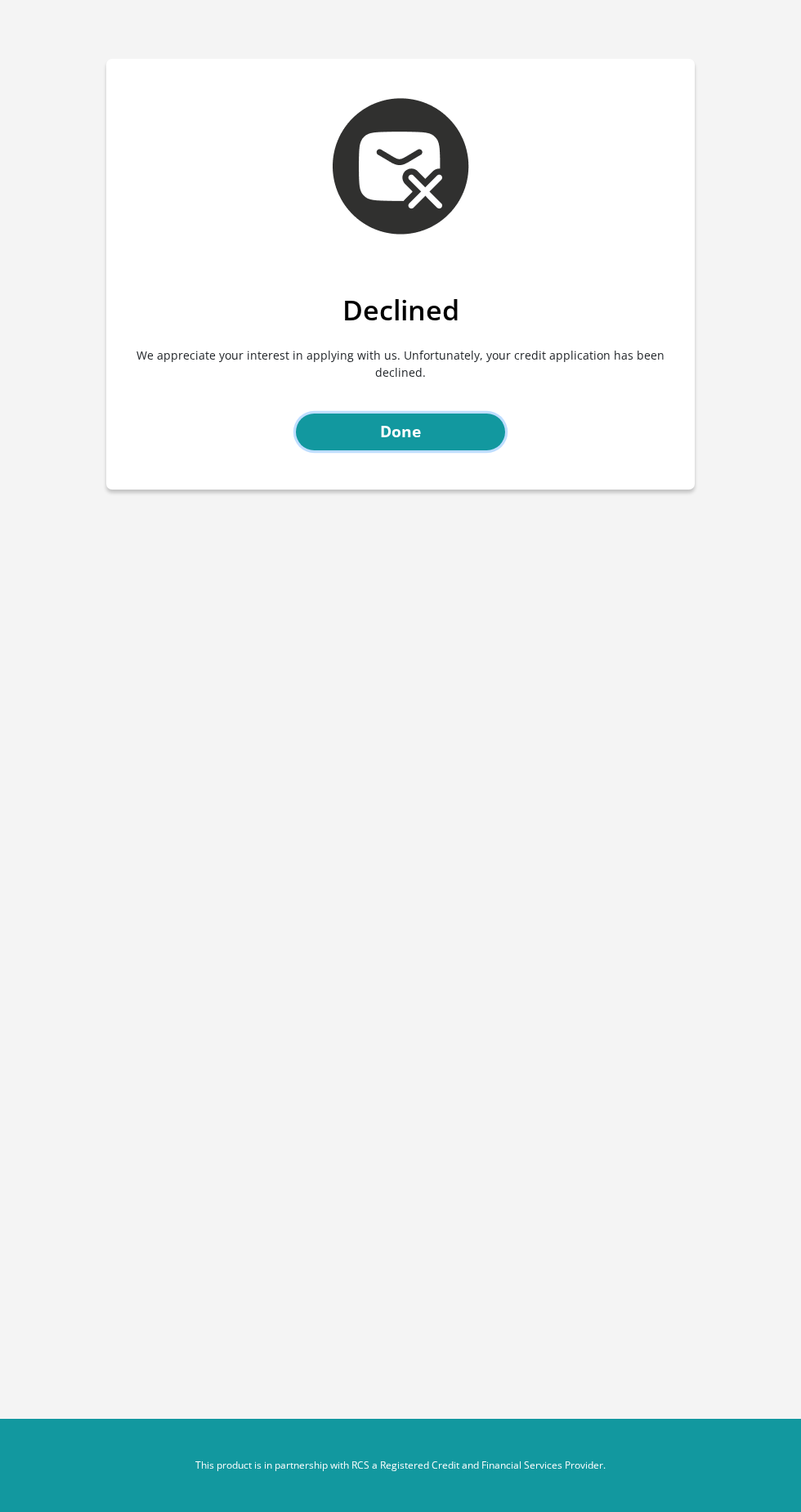
click at [324, 424] on link "Done" at bounding box center [400, 432] width 209 height 36
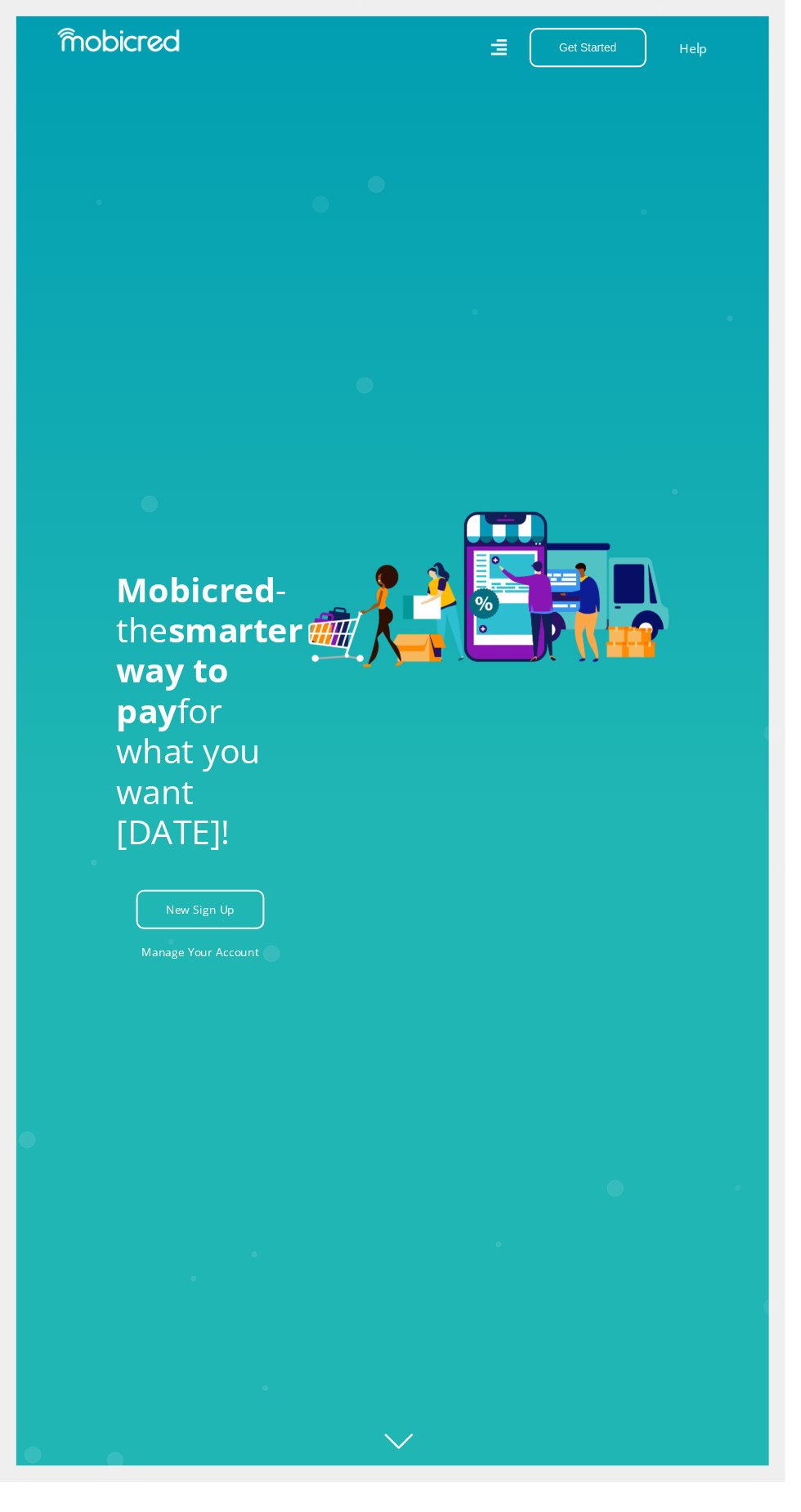
scroll to position [0, 2369]
